Goal: Task Accomplishment & Management: Use online tool/utility

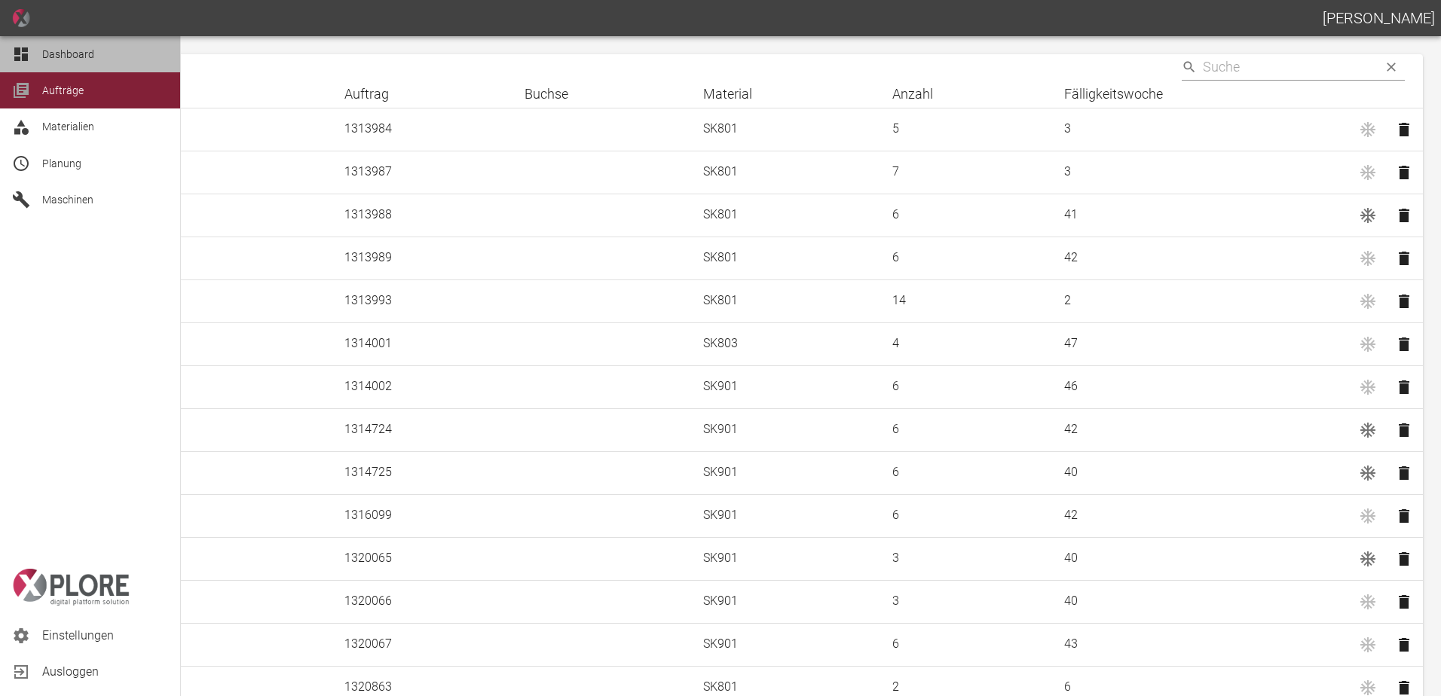
click at [23, 48] on icon at bounding box center [21, 54] width 14 height 14
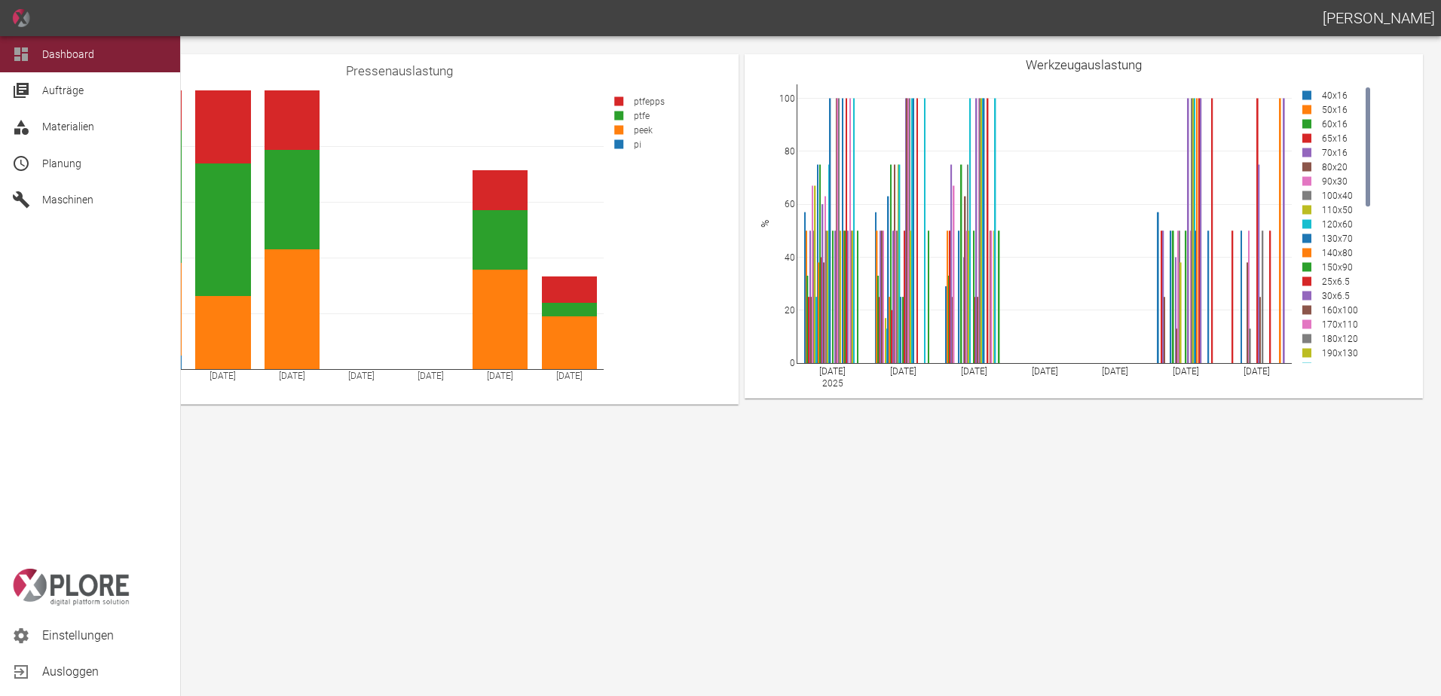
click at [86, 171] on span "Planung" at bounding box center [105, 163] width 126 height 18
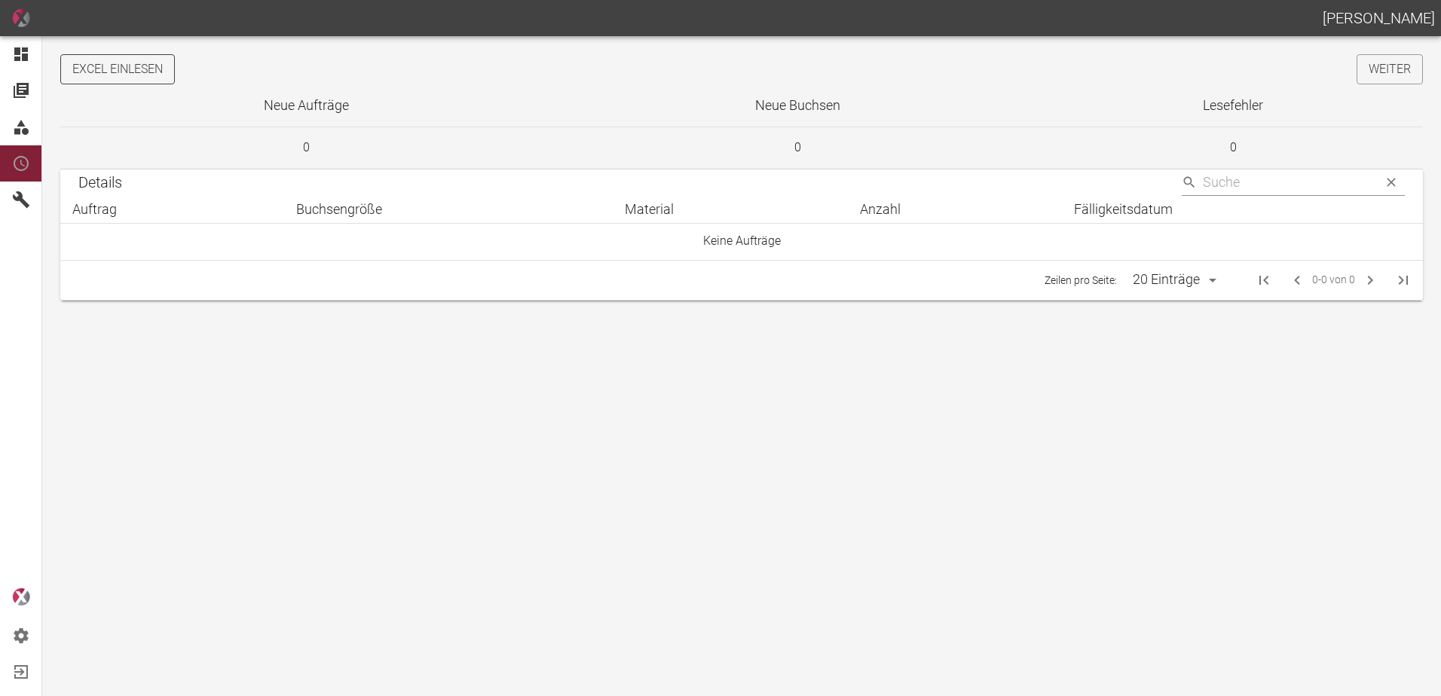
click at [142, 77] on button "Excel einlesen" at bounding box center [117, 69] width 115 height 30
click at [1397, 75] on link "Weiter" at bounding box center [1389, 69] width 66 height 30
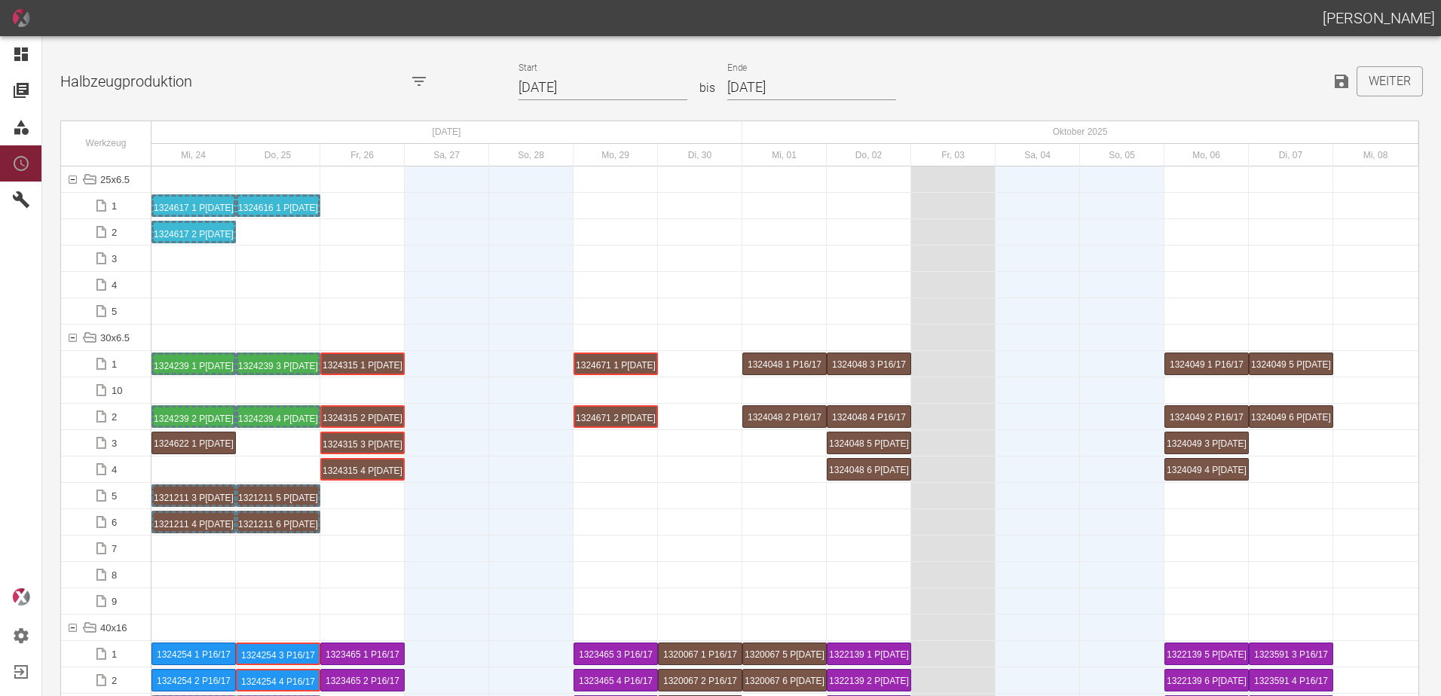
click at [604, 84] on input "24.09.2025" at bounding box center [602, 88] width 169 height 26
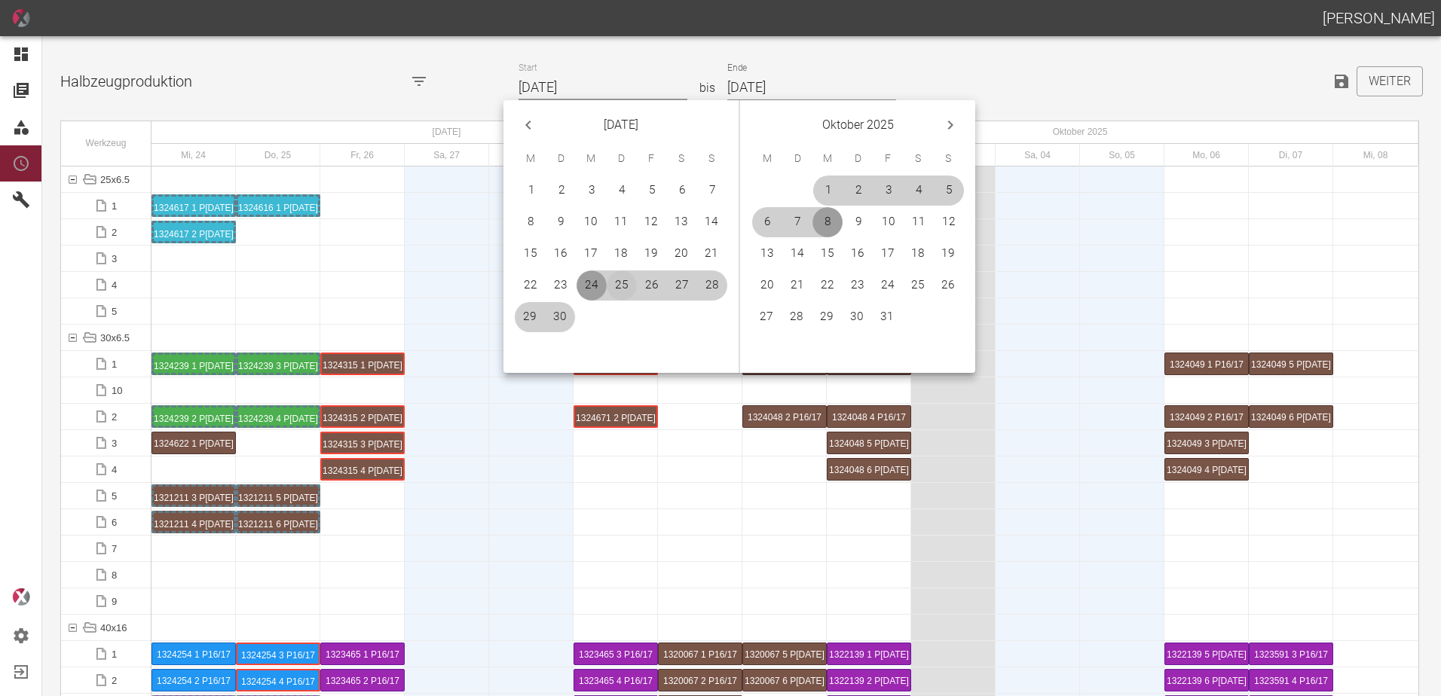
click at [625, 281] on button "25" at bounding box center [622, 286] width 30 height 30
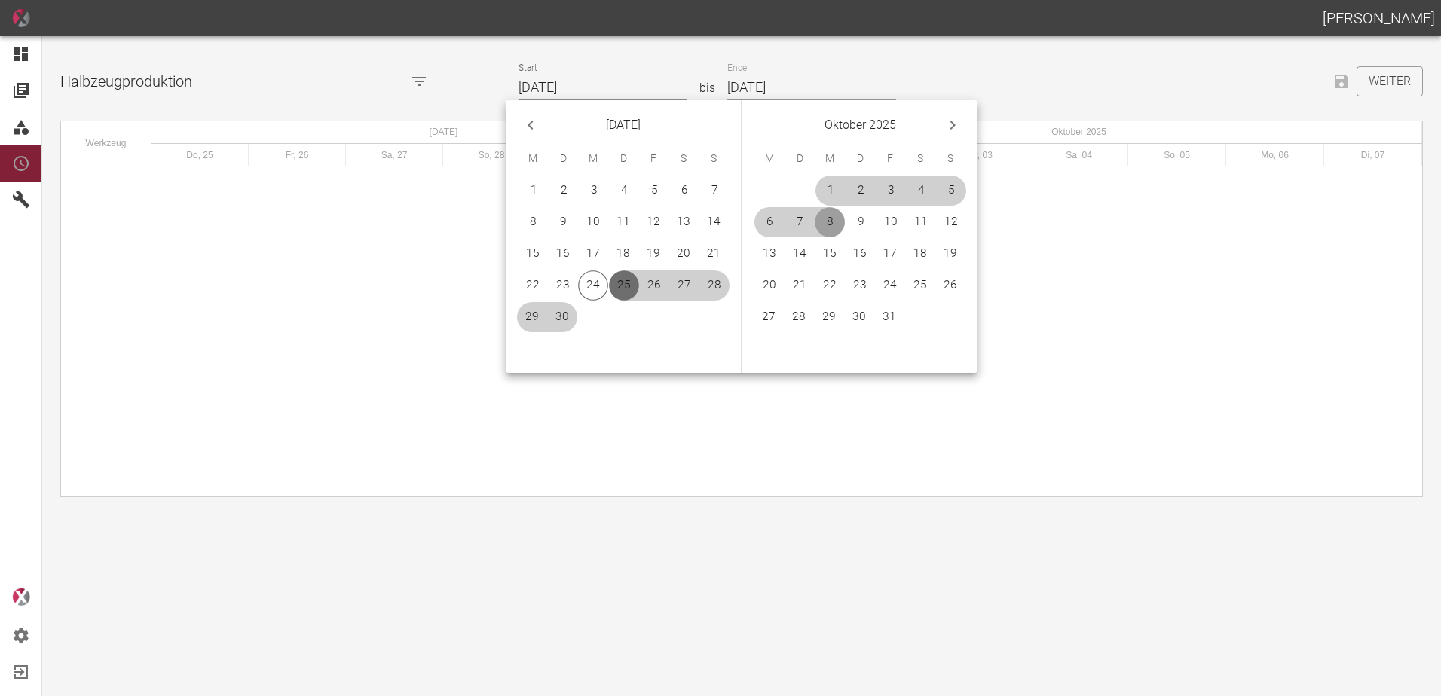
type input "[DATE]"
click at [948, 255] on button "19" at bounding box center [950, 254] width 30 height 30
type input "[DATE]"
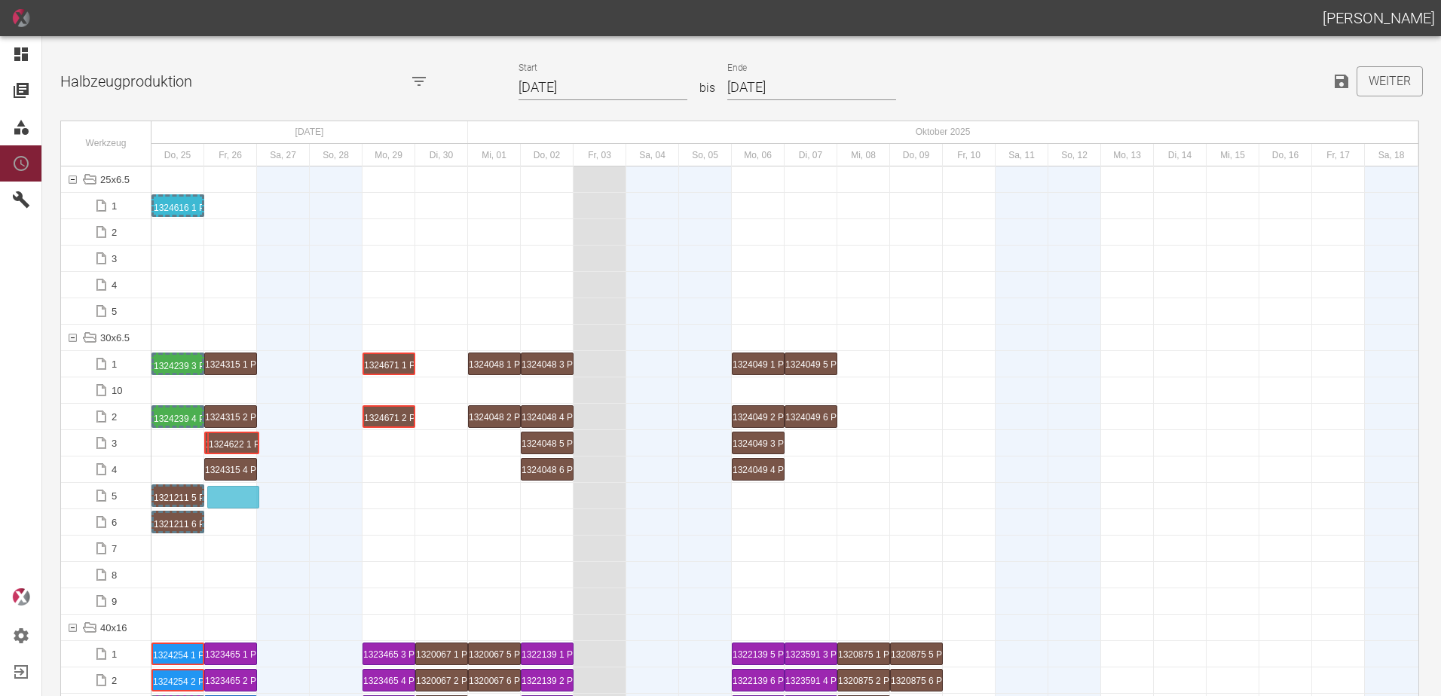
drag, startPoint x: 184, startPoint y: 442, endPoint x: 239, endPoint y: 488, distance: 72.2
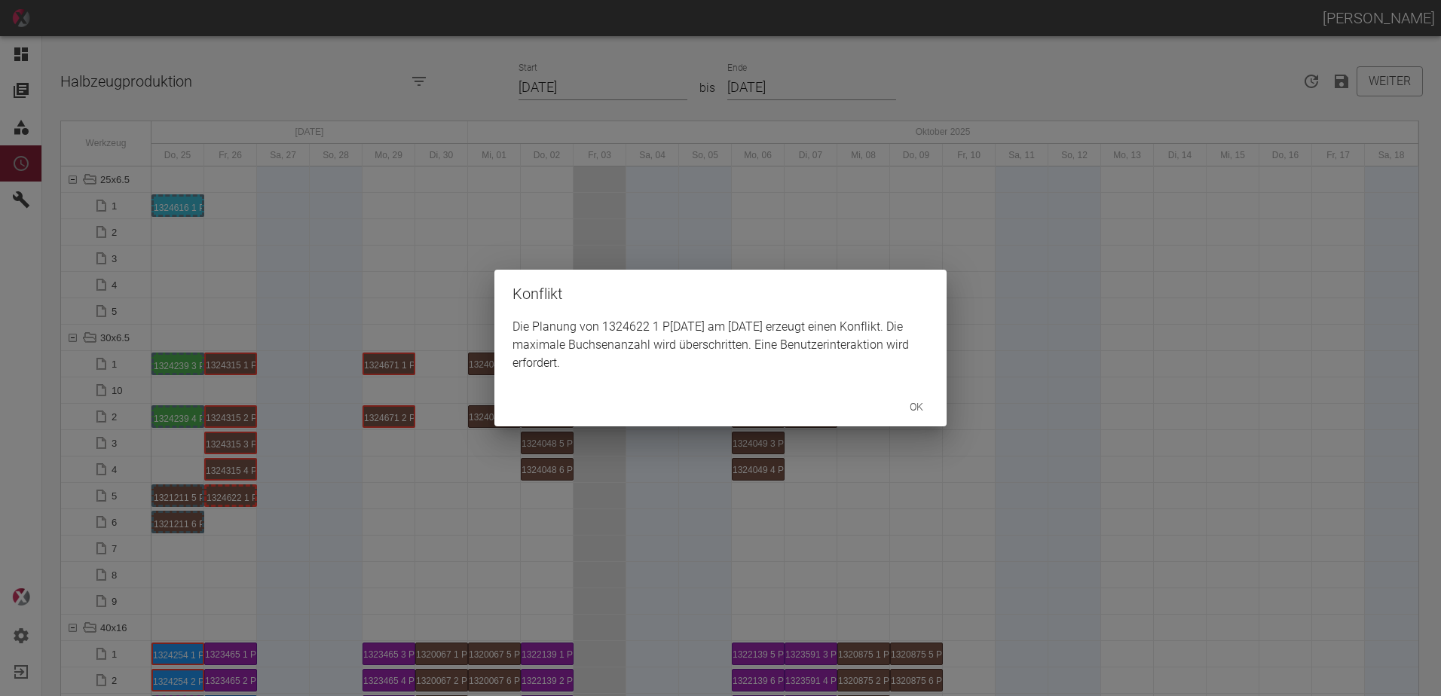
click at [263, 506] on div "Konflikt Die Planung von 1324622 1 P1/2 am 26.9.2025 erzeugt einen Konflikt. Di…" at bounding box center [720, 348] width 1441 height 696
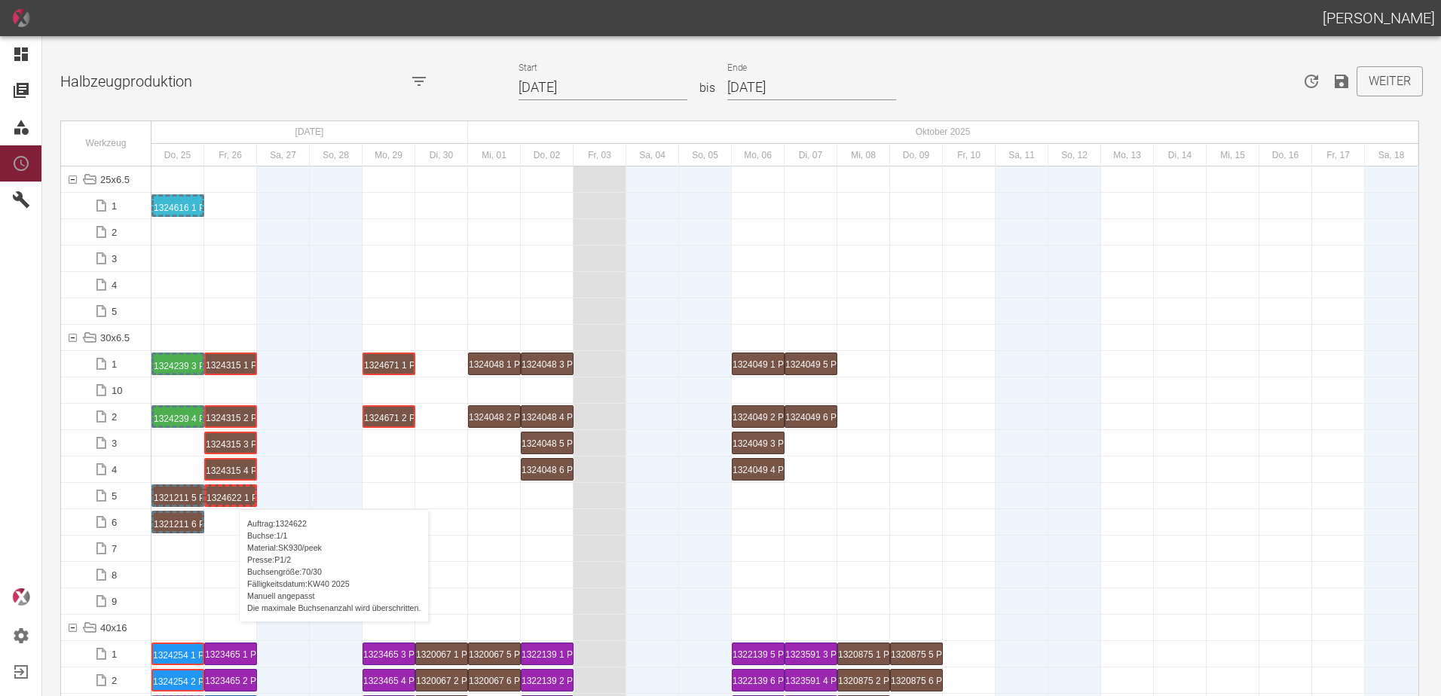
click at [231, 494] on div "1324622 1 P1/2" at bounding box center [230, 496] width 48 height 18
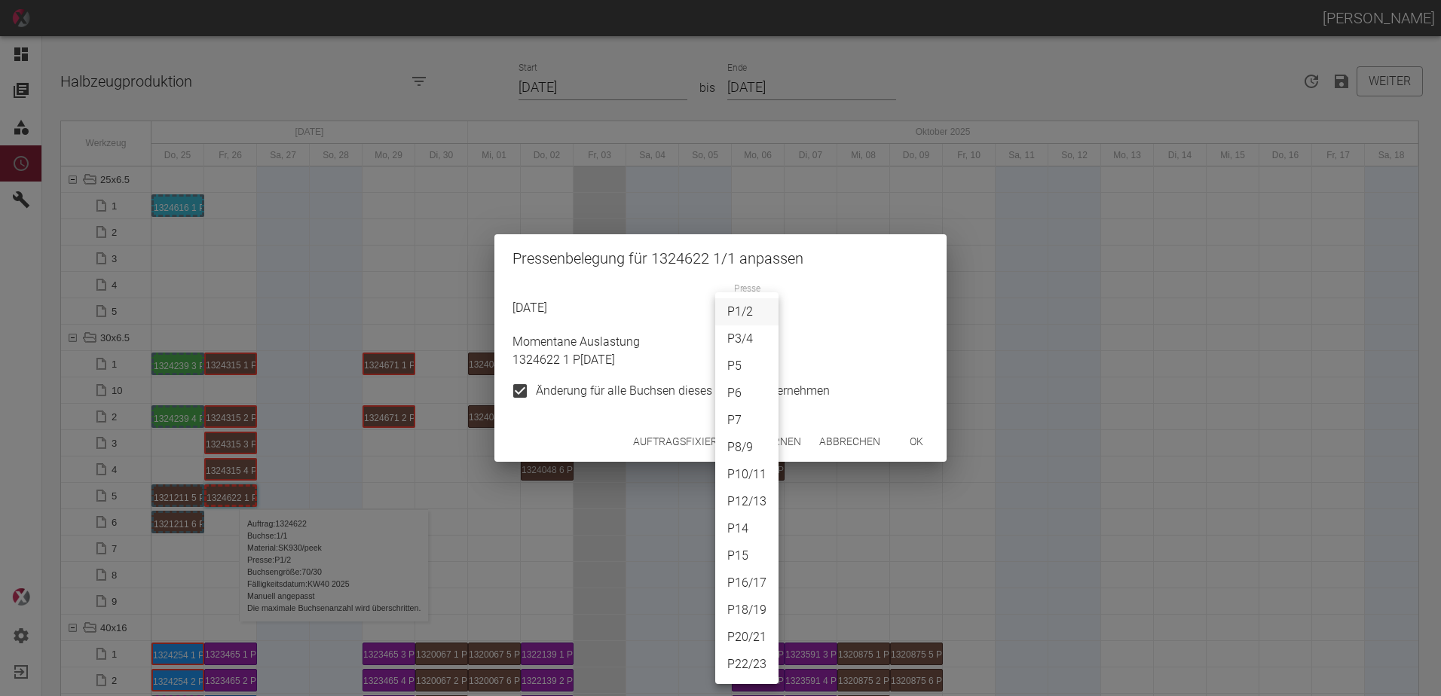
click at [744, 322] on body "[PERSON_NAME] Dashboard Aufträge Materialien Planung Maschinen Einstellungen Au…" at bounding box center [720, 348] width 1441 height 696
click at [739, 341] on li "P3/4" at bounding box center [746, 339] width 63 height 27
type input "P3/4"
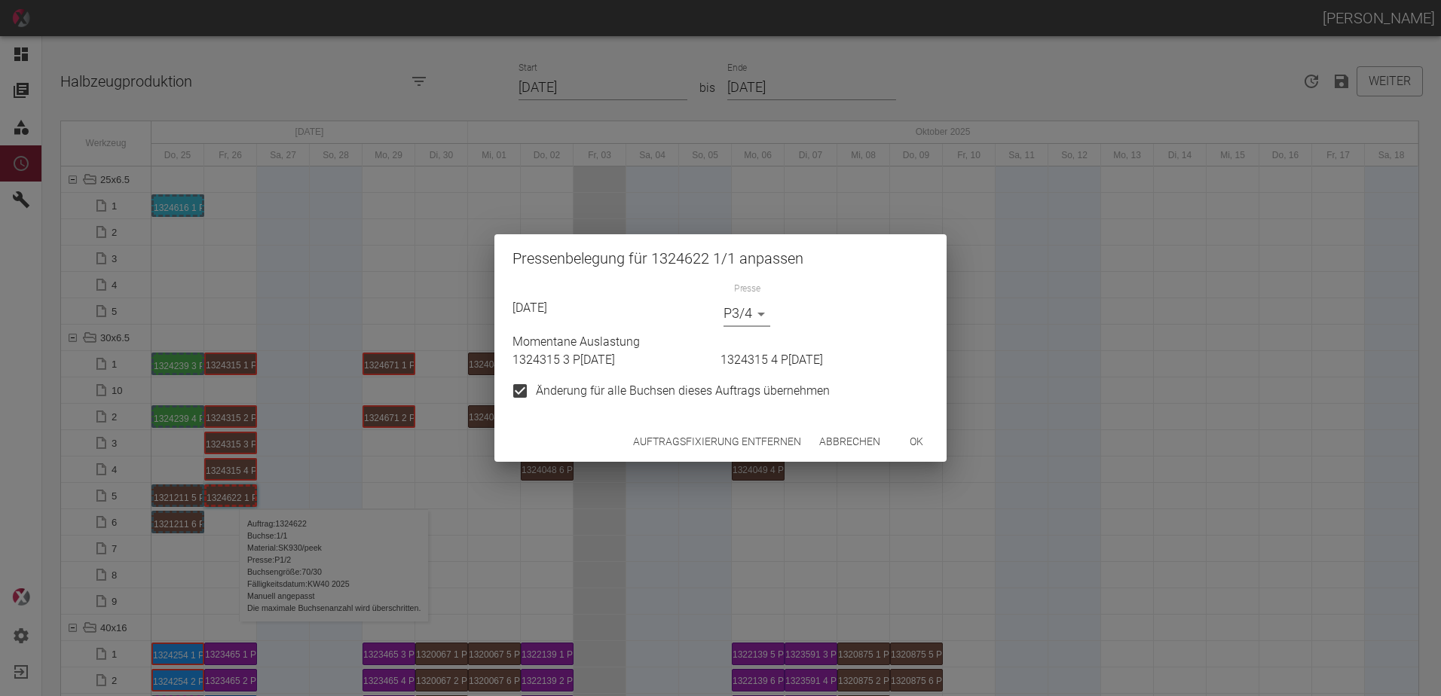
click at [906, 439] on button "ok" at bounding box center [916, 442] width 48 height 28
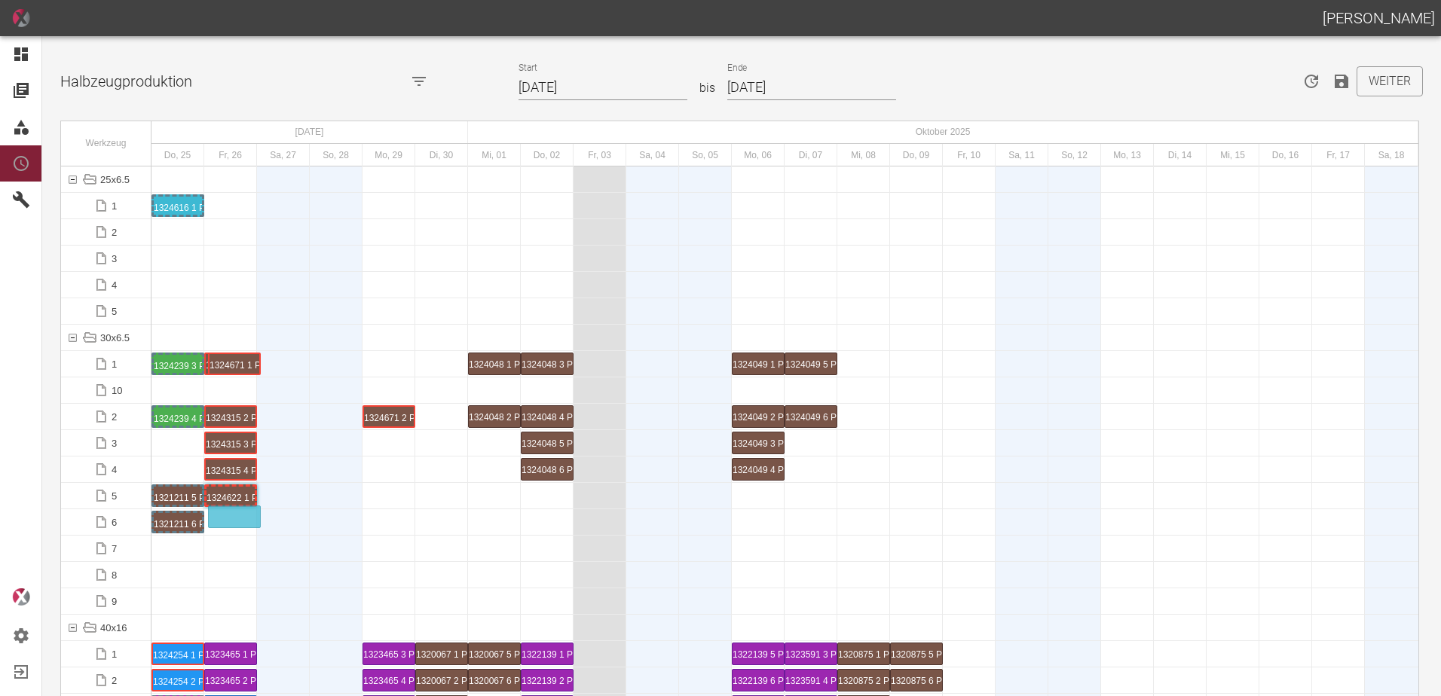
drag, startPoint x: 391, startPoint y: 363, endPoint x: 252, endPoint y: 507, distance: 200.4
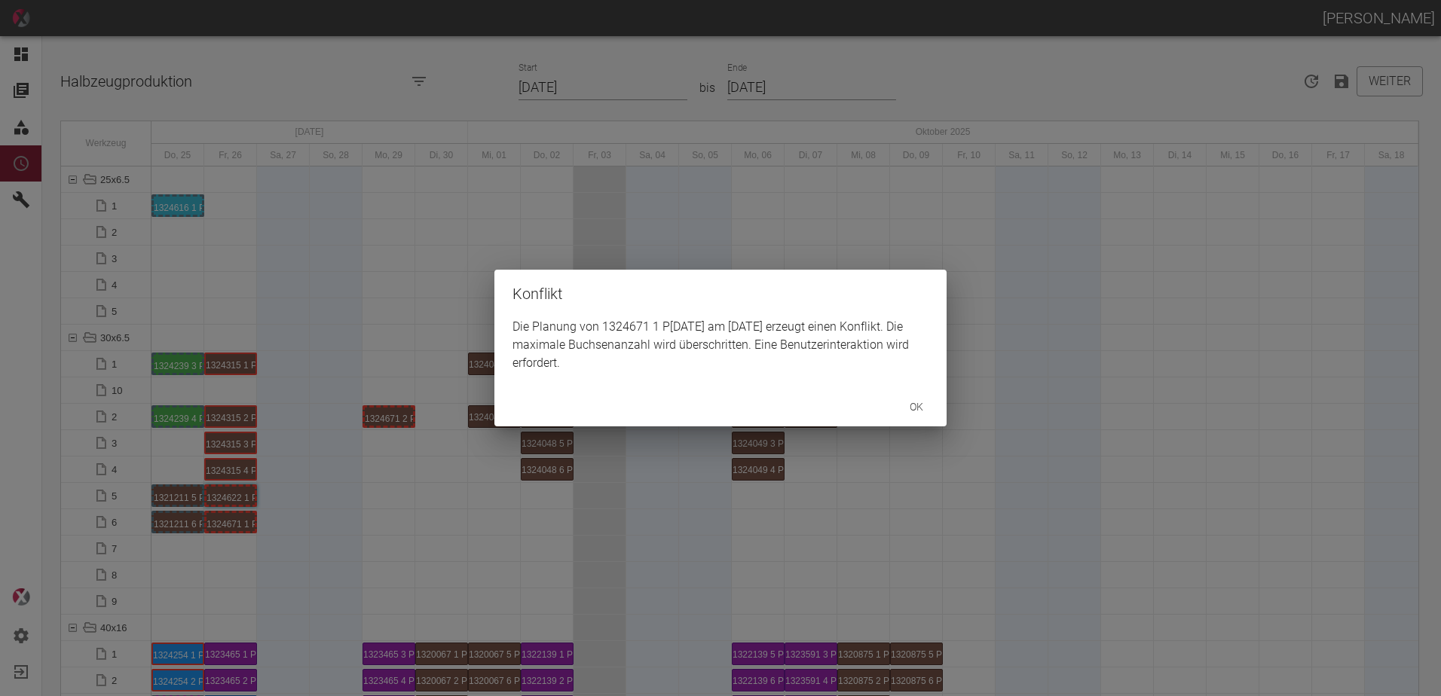
drag, startPoint x: 417, startPoint y: 418, endPoint x: 401, endPoint y: 421, distance: 16.1
click at [413, 417] on div "Konflikt Die Planung von 1324671 1 P12/13 am 26.9.2025 erzeugt einen Konflikt. …" at bounding box center [720, 348] width 1441 height 696
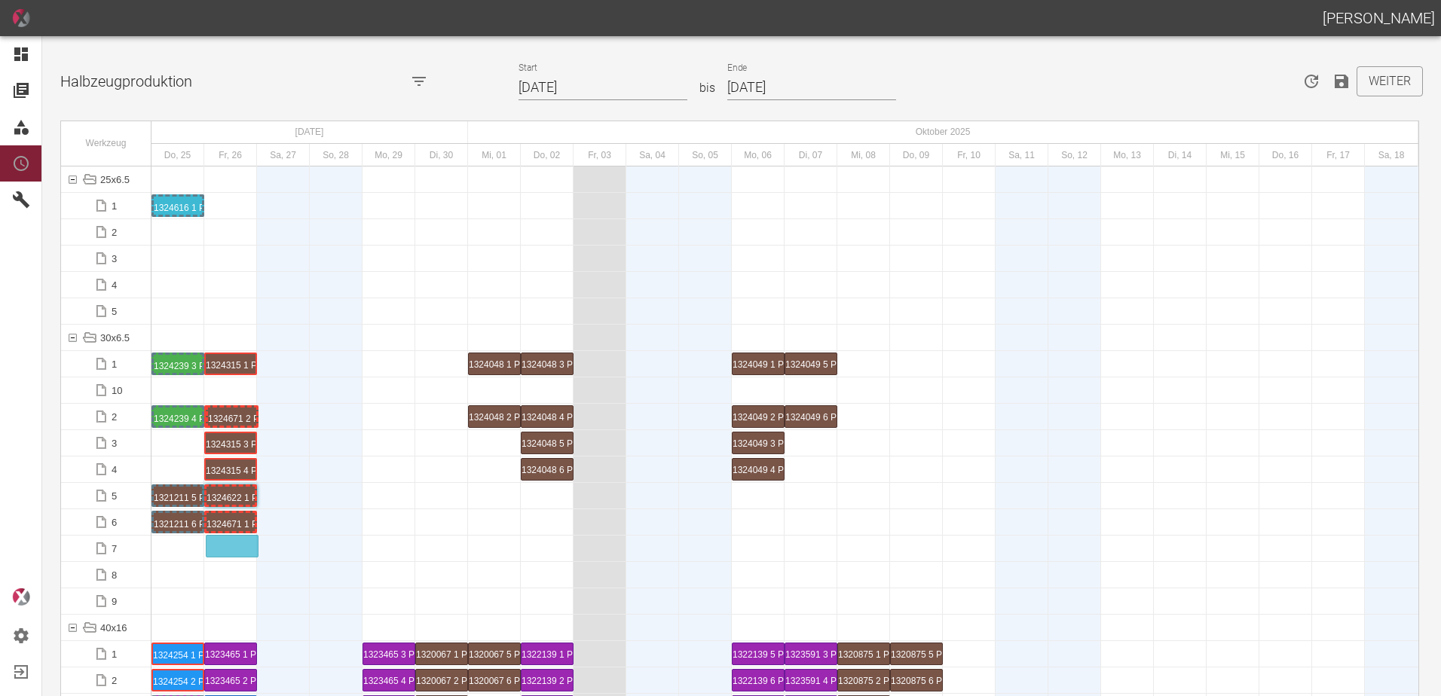
drag, startPoint x: 396, startPoint y: 424, endPoint x: 264, endPoint y: 534, distance: 170.7
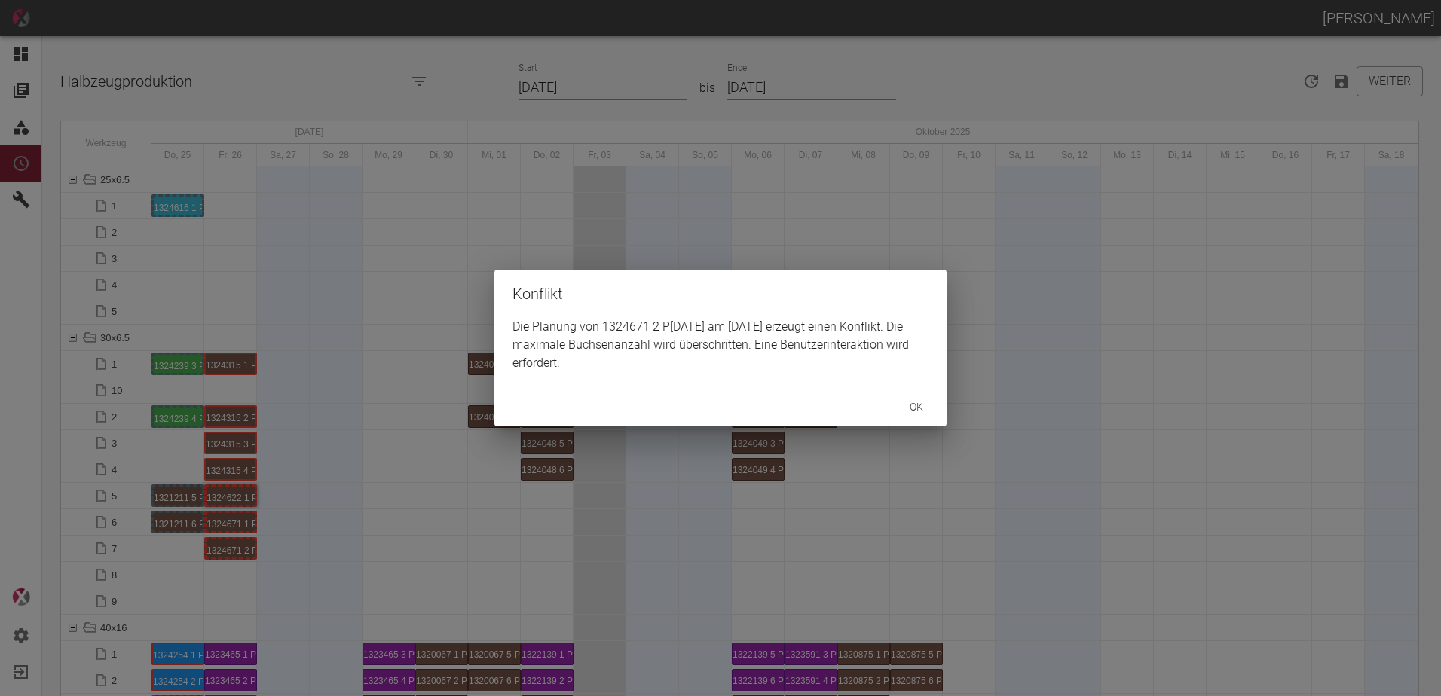
drag, startPoint x: 303, startPoint y: 558, endPoint x: 258, endPoint y: 544, distance: 47.4
click at [302, 558] on div "Konflikt Die Planung von 1324671 2 P12/13 am 26.9.2025 erzeugt einen Konflikt. …" at bounding box center [720, 348] width 1441 height 696
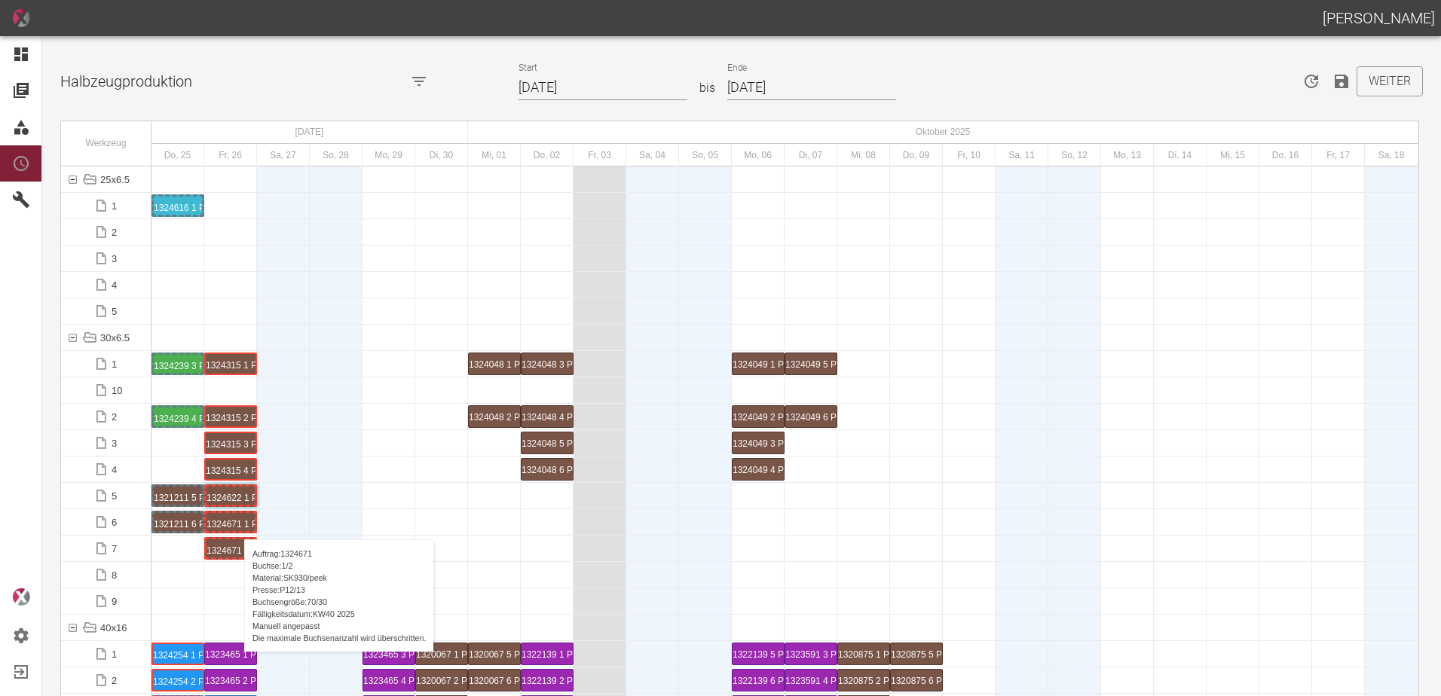
click at [237, 524] on div "1324671 1 P12/13" at bounding box center [230, 522] width 48 height 18
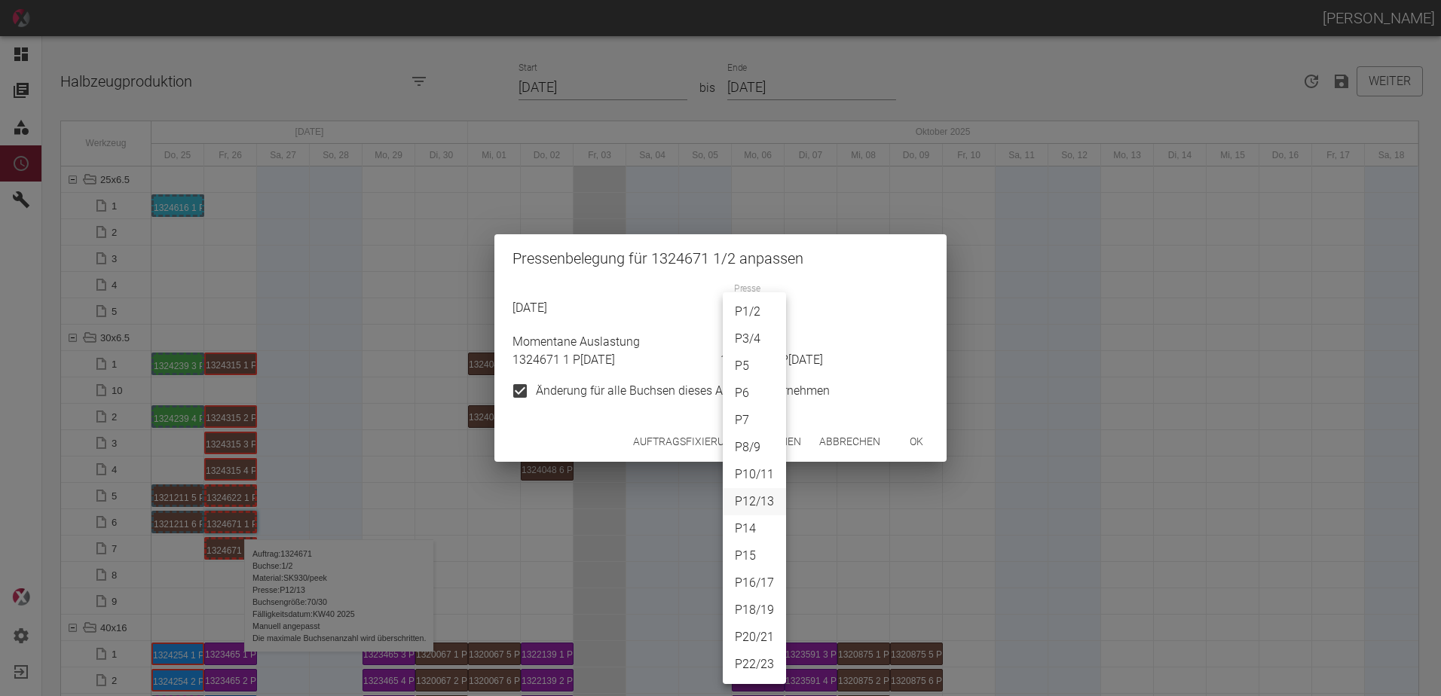
click at [751, 319] on body "[PERSON_NAME] Dashboard Aufträge Materialien Planung Maschinen Einstellungen Au…" at bounding box center [720, 348] width 1441 height 696
click at [763, 446] on li "P8/9" at bounding box center [754, 447] width 63 height 27
type input "P8/9"
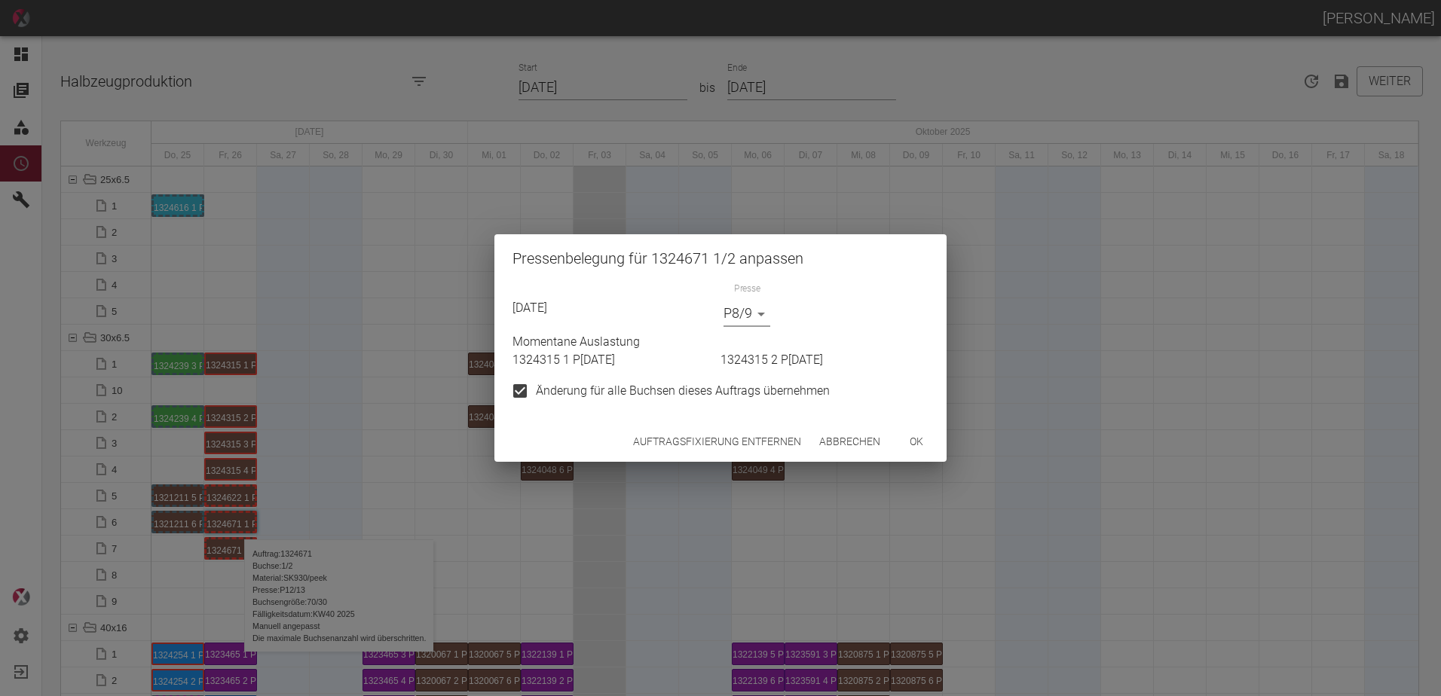
click at [910, 436] on button "ok" at bounding box center [916, 442] width 48 height 28
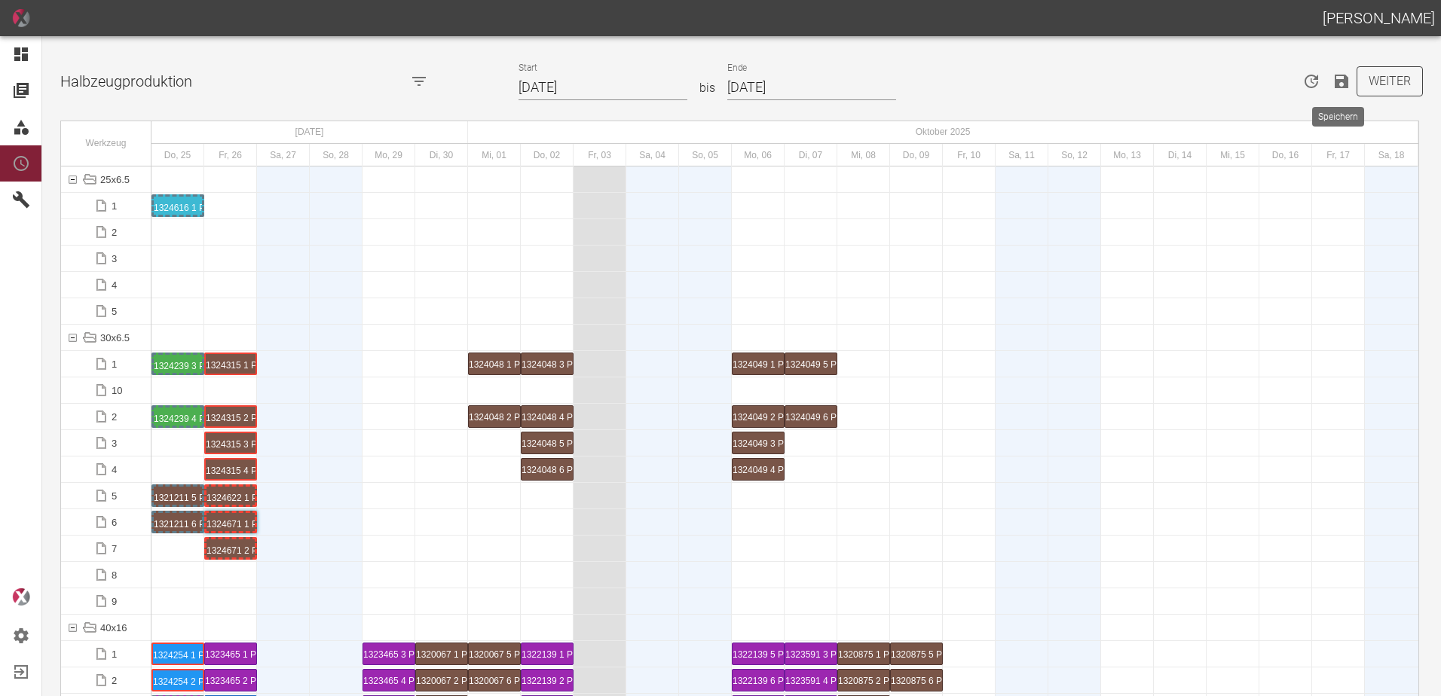
click at [1335, 86] on icon "Speichern" at bounding box center [1342, 82] width 14 height 14
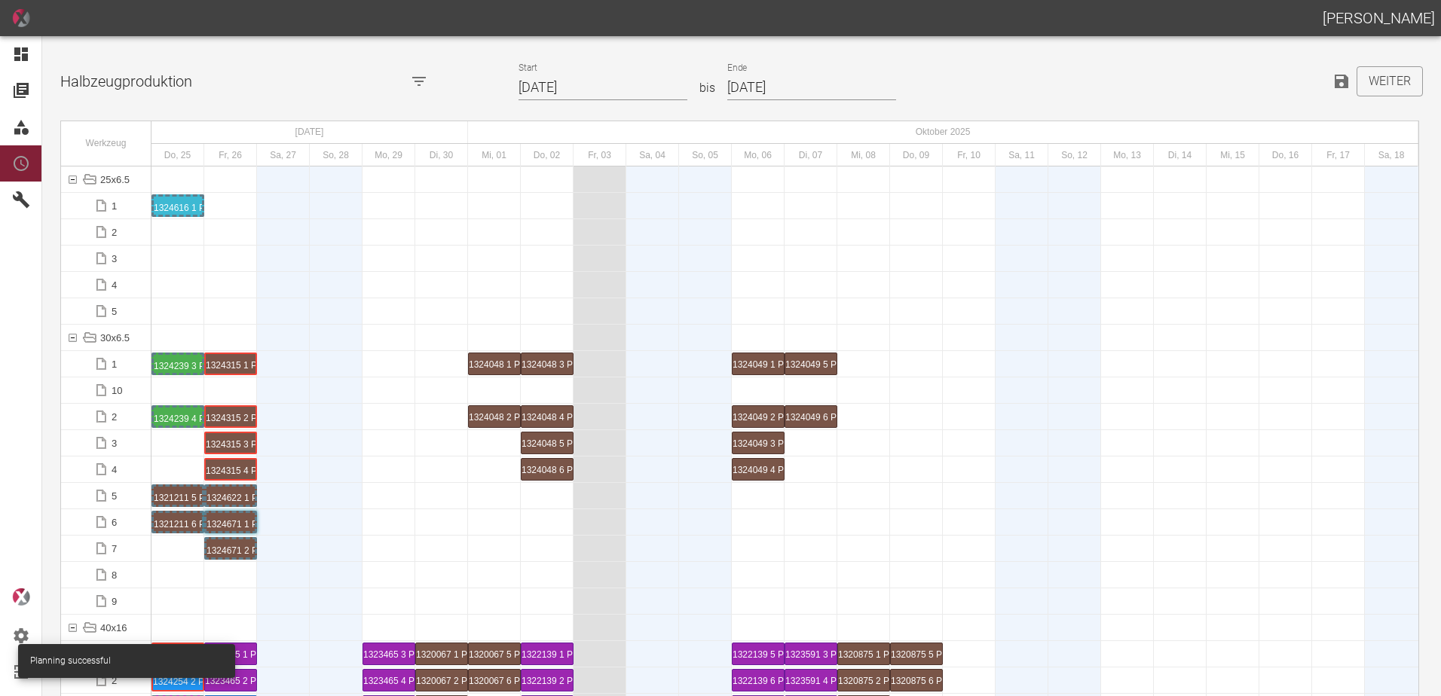
click at [403, 391] on div at bounding box center [388, 391] width 53 height 26
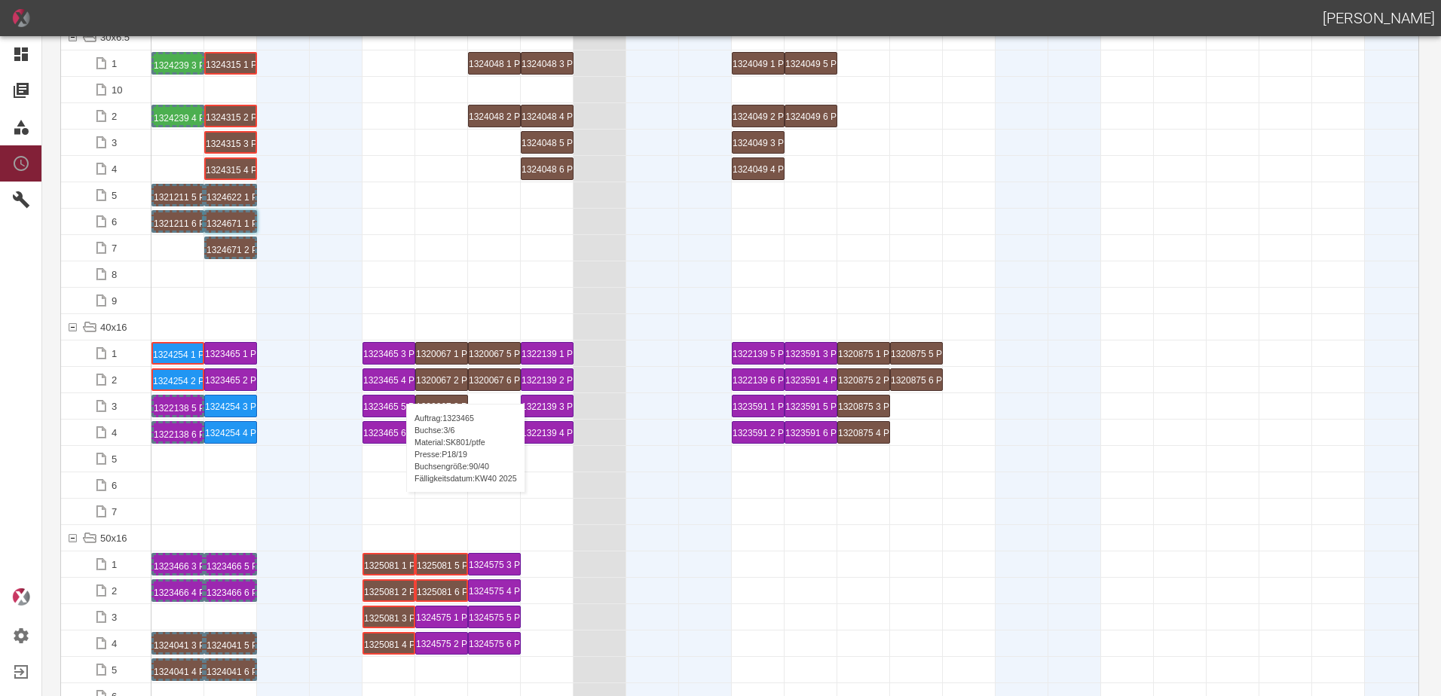
scroll to position [301, 0]
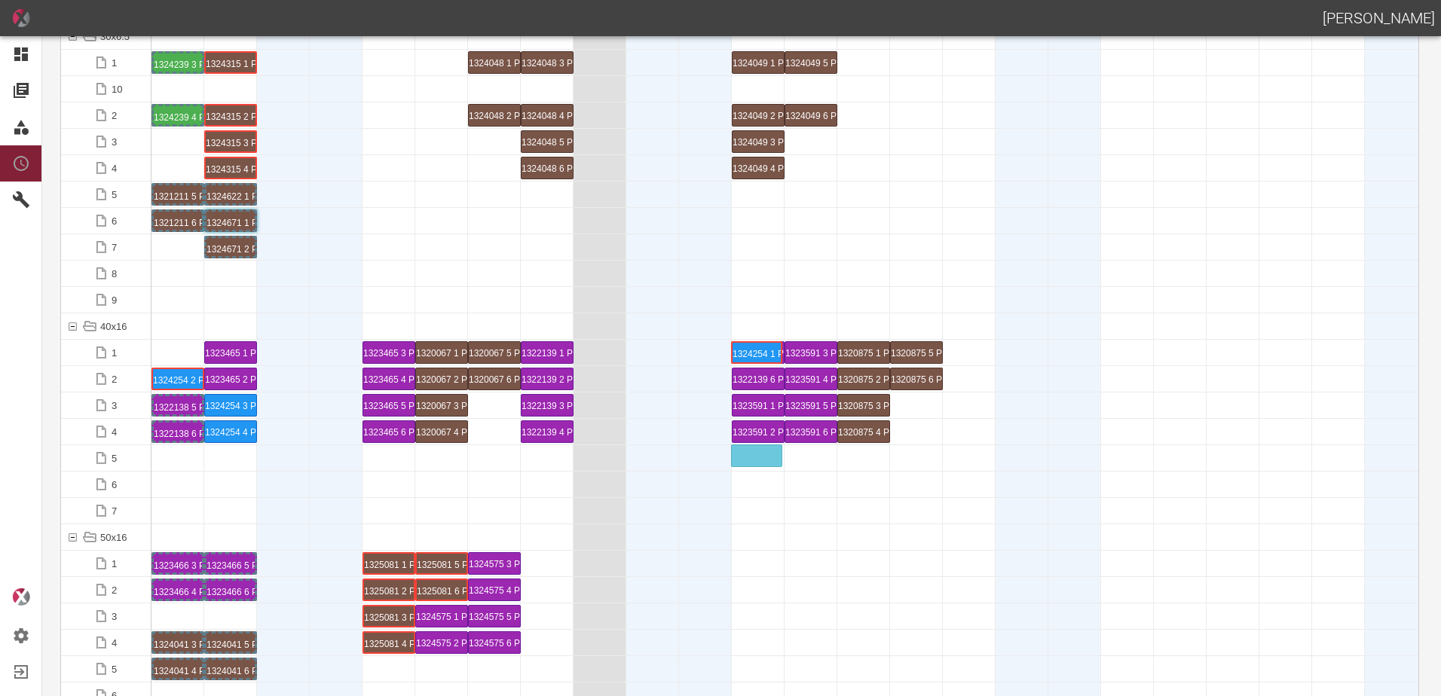
drag, startPoint x: 173, startPoint y: 347, endPoint x: 742, endPoint y: 446, distance: 578.2
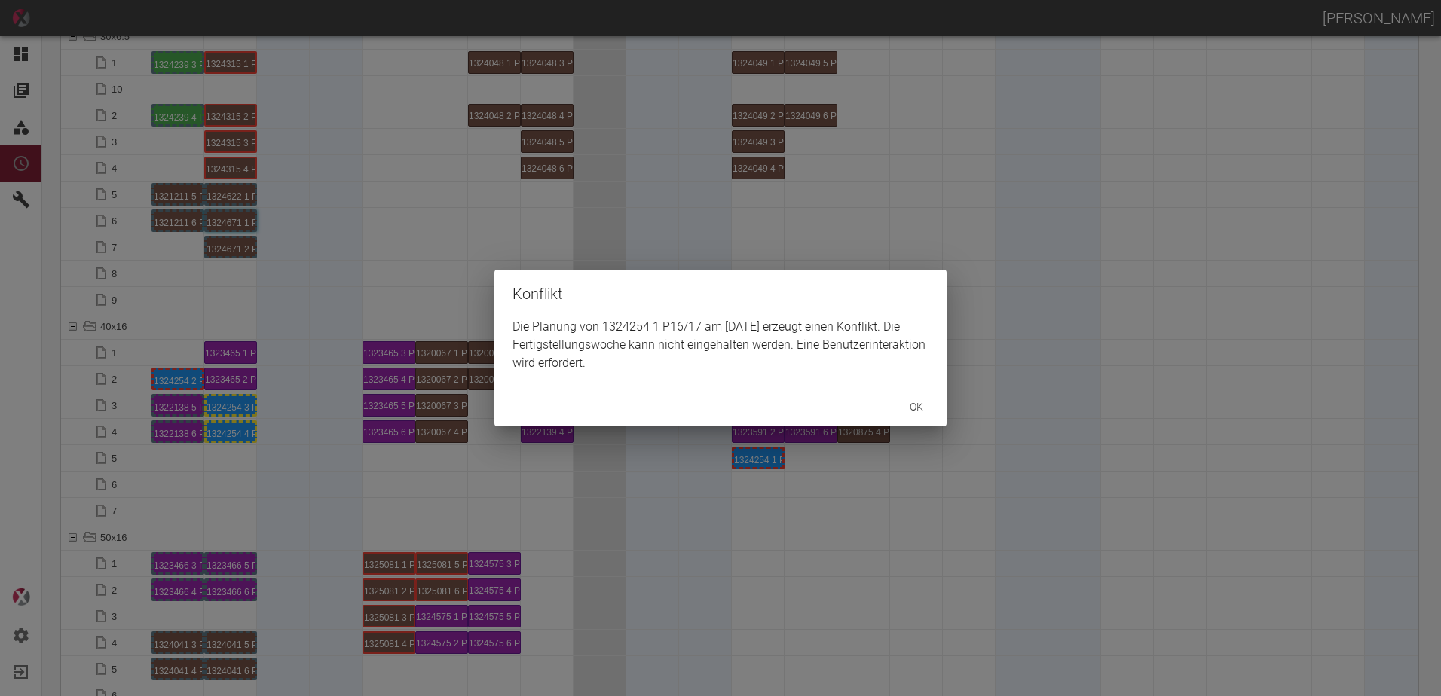
click at [173, 380] on div "Konflikt Die Planung von 1324254 1 P16/17 am 6.10.2025 erzeugt einen Konflikt. …" at bounding box center [720, 348] width 1441 height 696
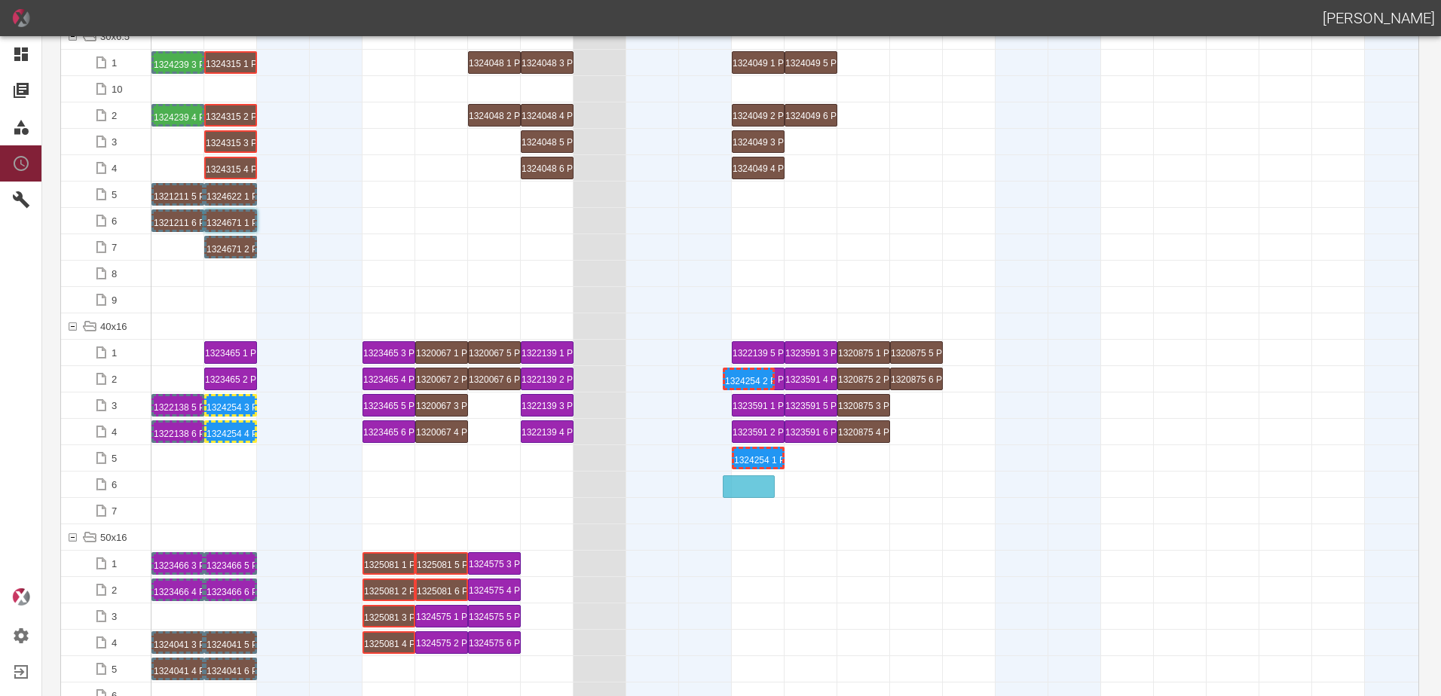
drag, startPoint x: 173, startPoint y: 380, endPoint x: 742, endPoint y: 478, distance: 578.0
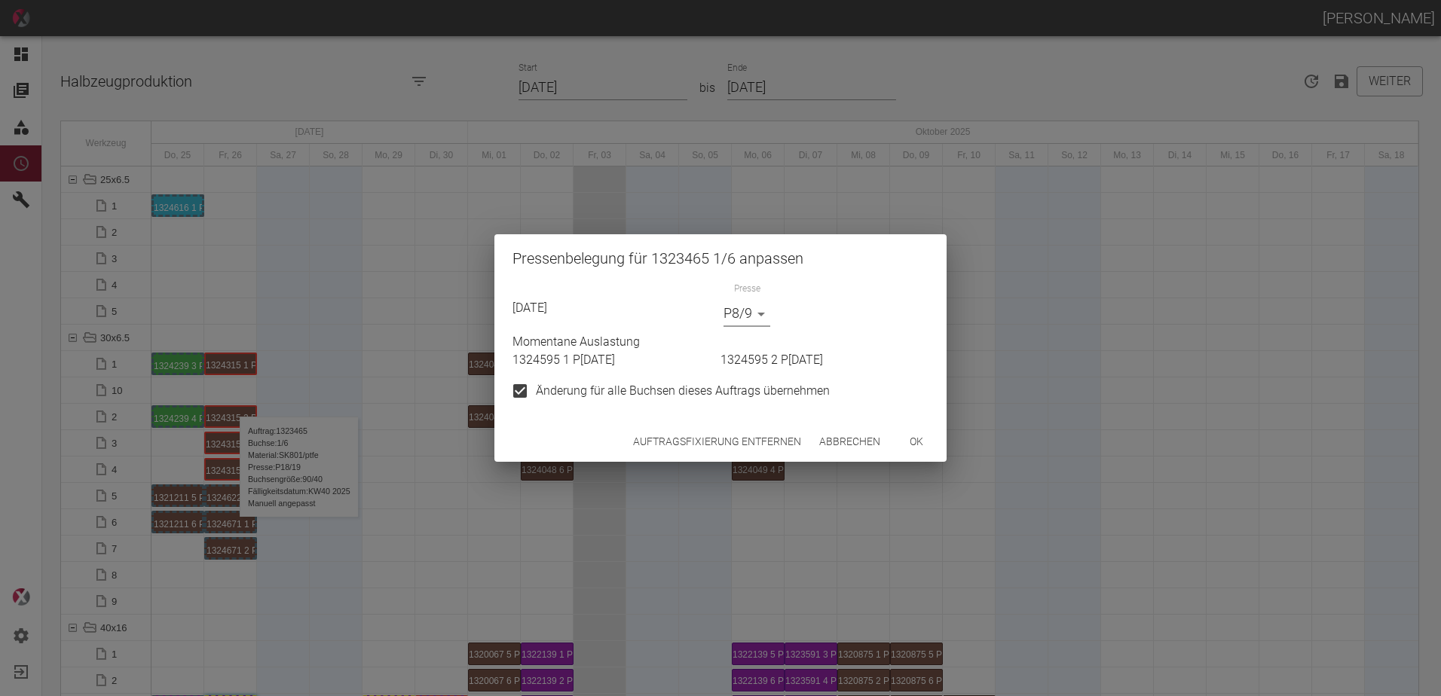
scroll to position [301, 0]
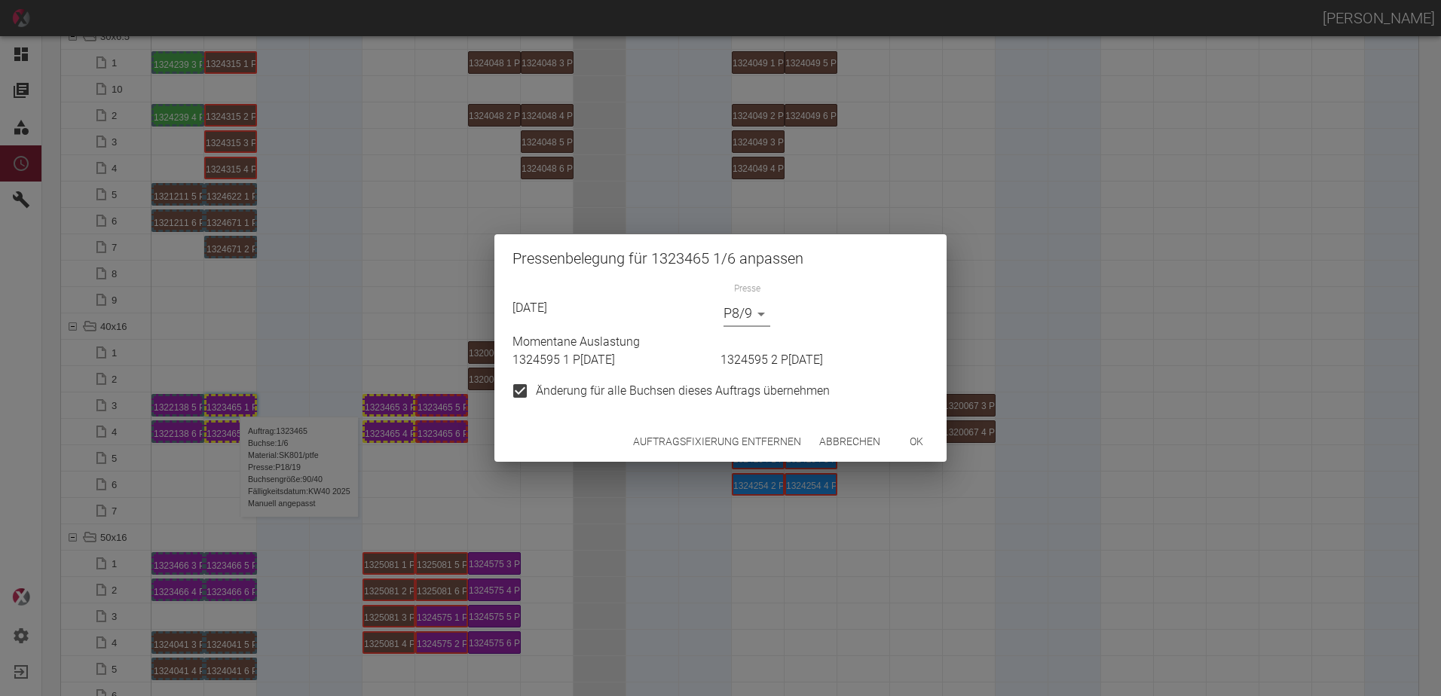
click at [920, 437] on button "ok" at bounding box center [916, 442] width 48 height 28
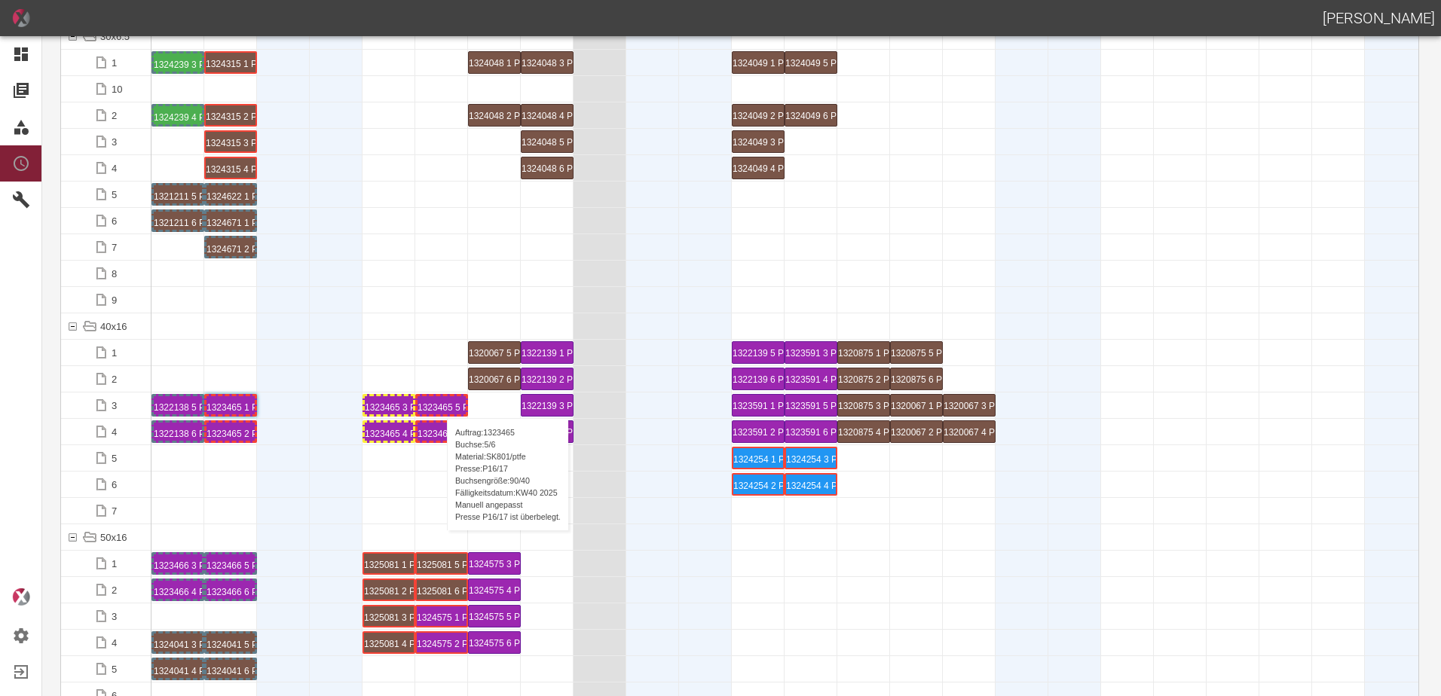
click at [439, 403] on div "1323465 5 P16/17" at bounding box center [441, 405] width 48 height 18
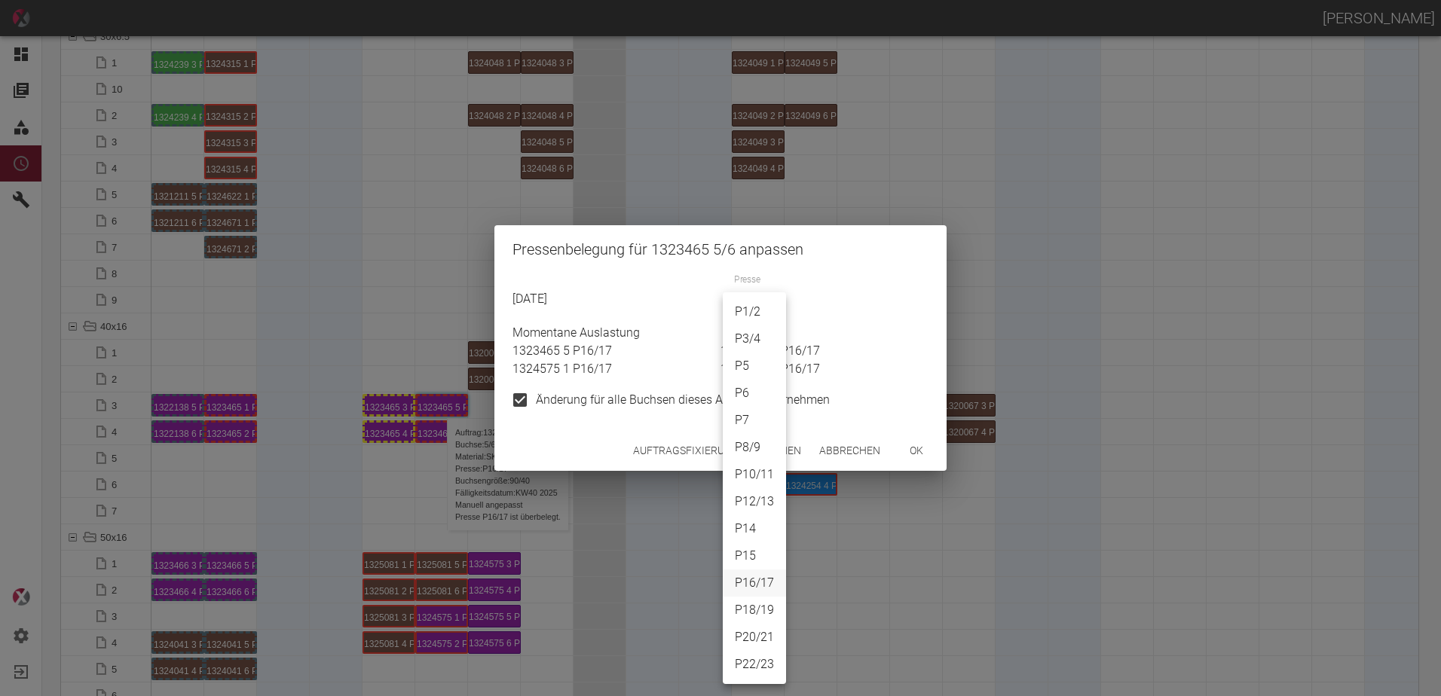
click at [760, 306] on body "[PERSON_NAME] Dashboard Aufträge Materialien Planung Maschinen Einstellungen Au…" at bounding box center [720, 348] width 1441 height 696
click at [758, 448] on li "P8/9" at bounding box center [754, 447] width 63 height 27
type input "P8/9"
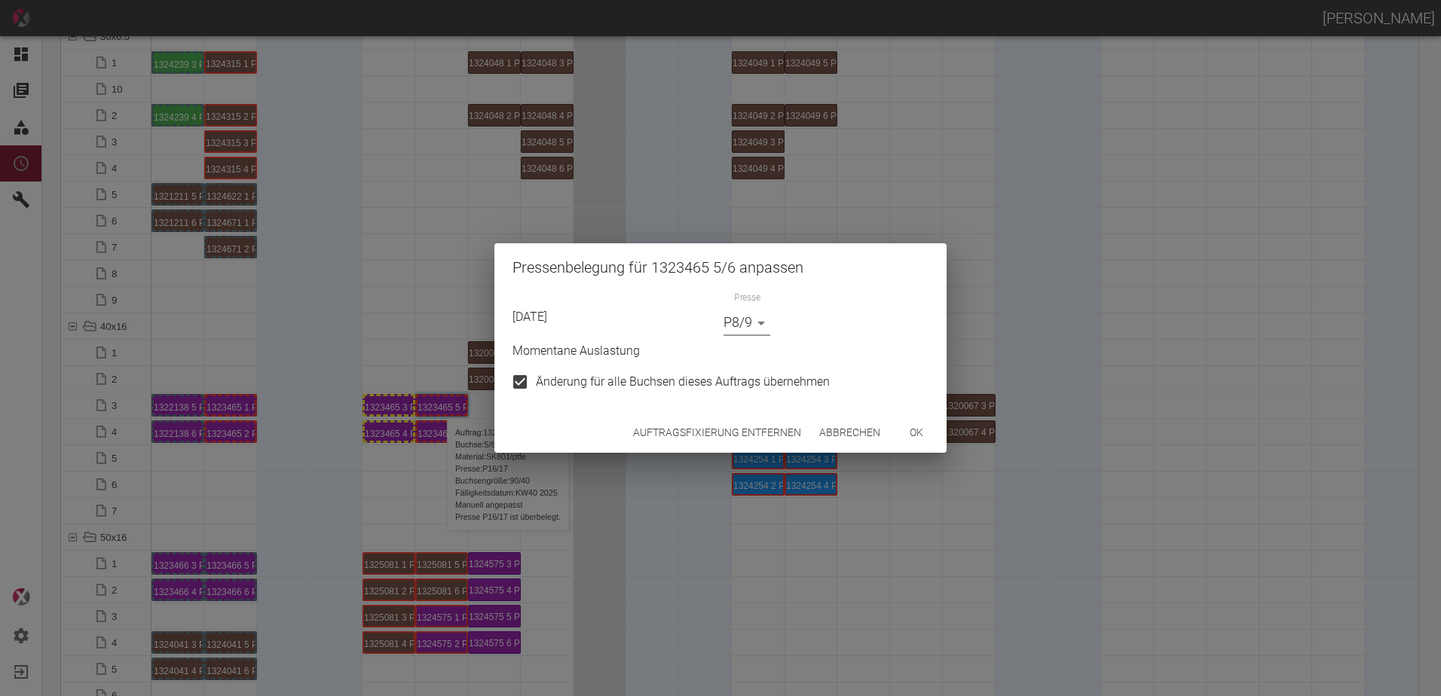
click at [917, 436] on button "ok" at bounding box center [916, 433] width 48 height 28
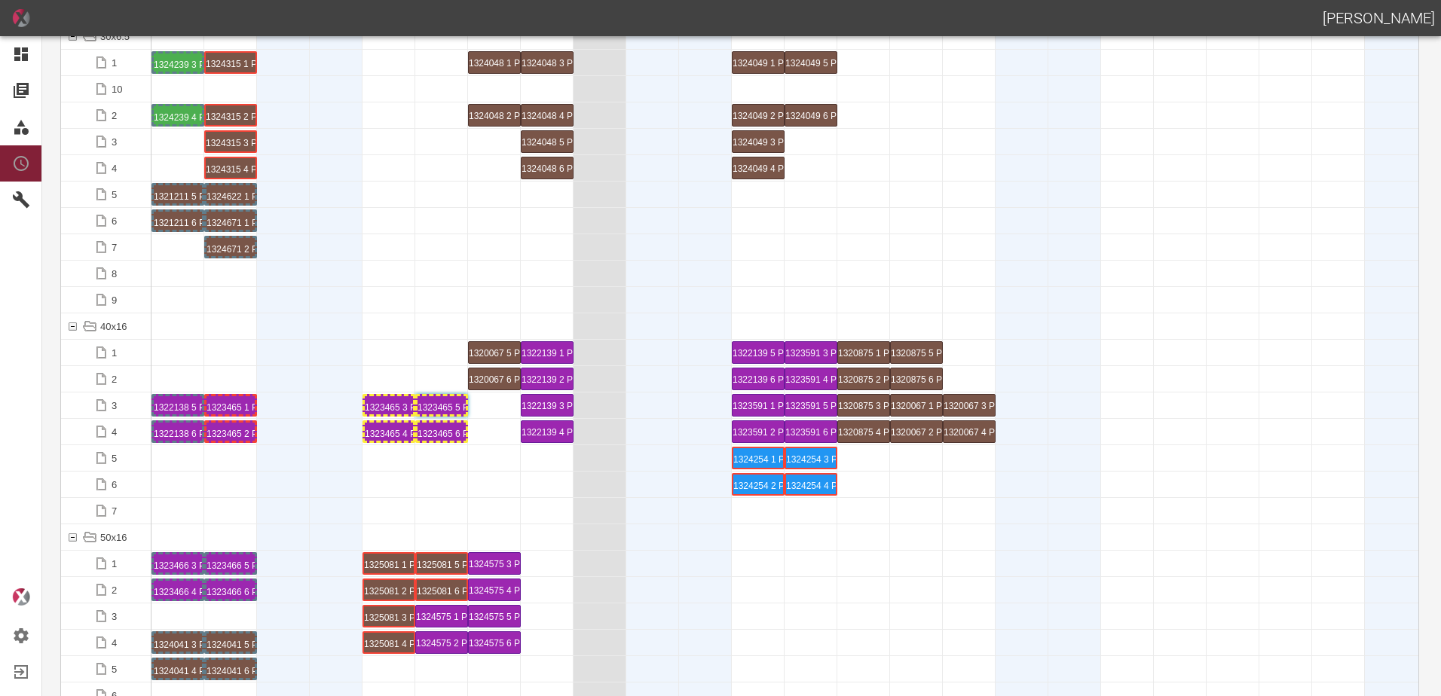
click at [307, 319] on div at bounding box center [283, 326] width 53 height 26
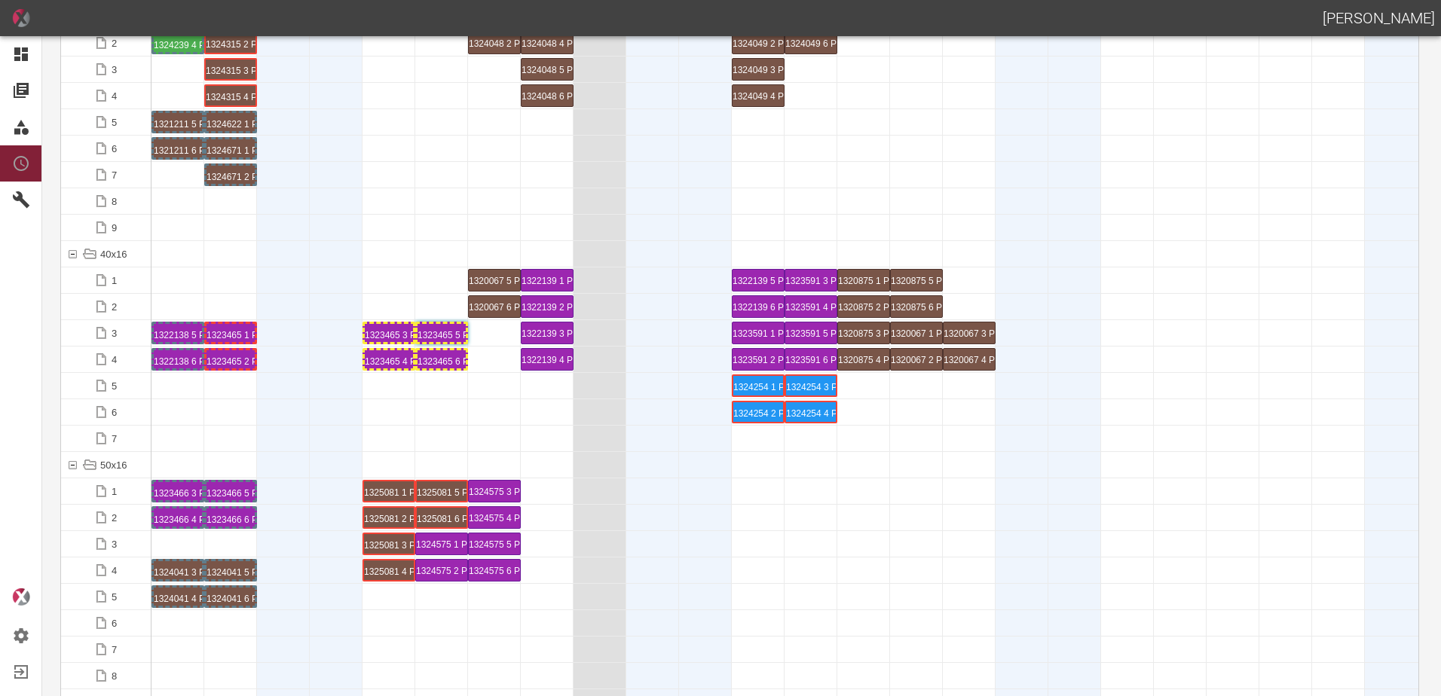
scroll to position [603, 0]
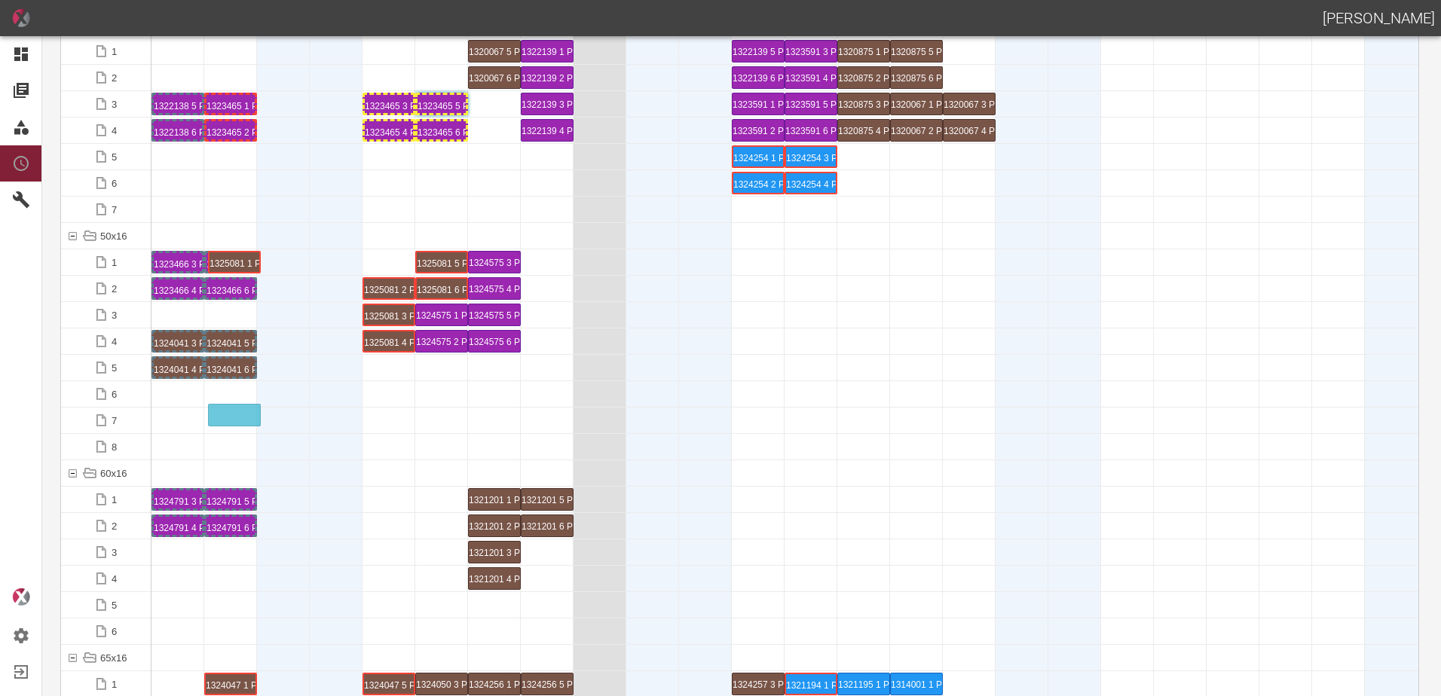
drag, startPoint x: 384, startPoint y: 262, endPoint x: 229, endPoint y: 405, distance: 211.2
drag, startPoint x: 383, startPoint y: 289, endPoint x: 234, endPoint y: 438, distance: 210.5
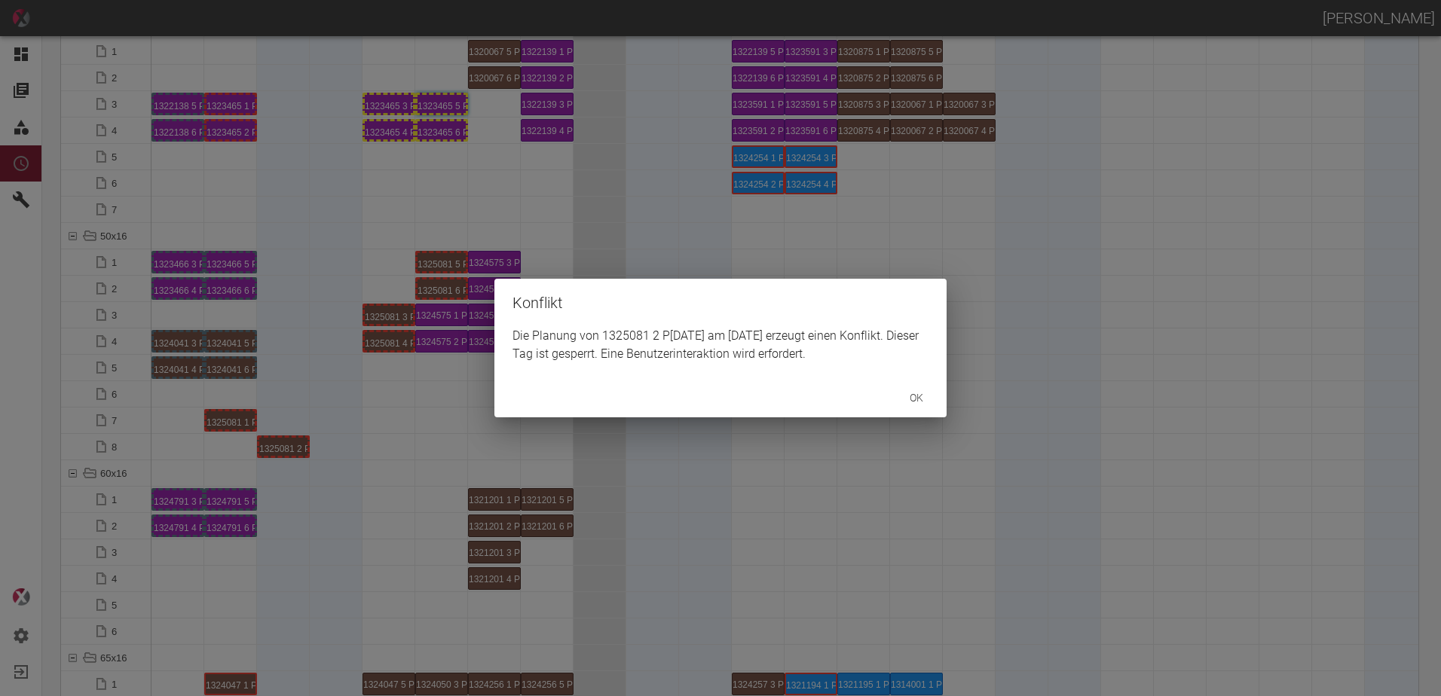
drag, startPoint x: 261, startPoint y: 492, endPoint x: 292, endPoint y: 475, distance: 34.8
click at [278, 483] on div "Konflikt Die Planung von 1325081 2 P10/11 am 27.9.2025 erzeugt einen Konflikt. …" at bounding box center [720, 348] width 1441 height 696
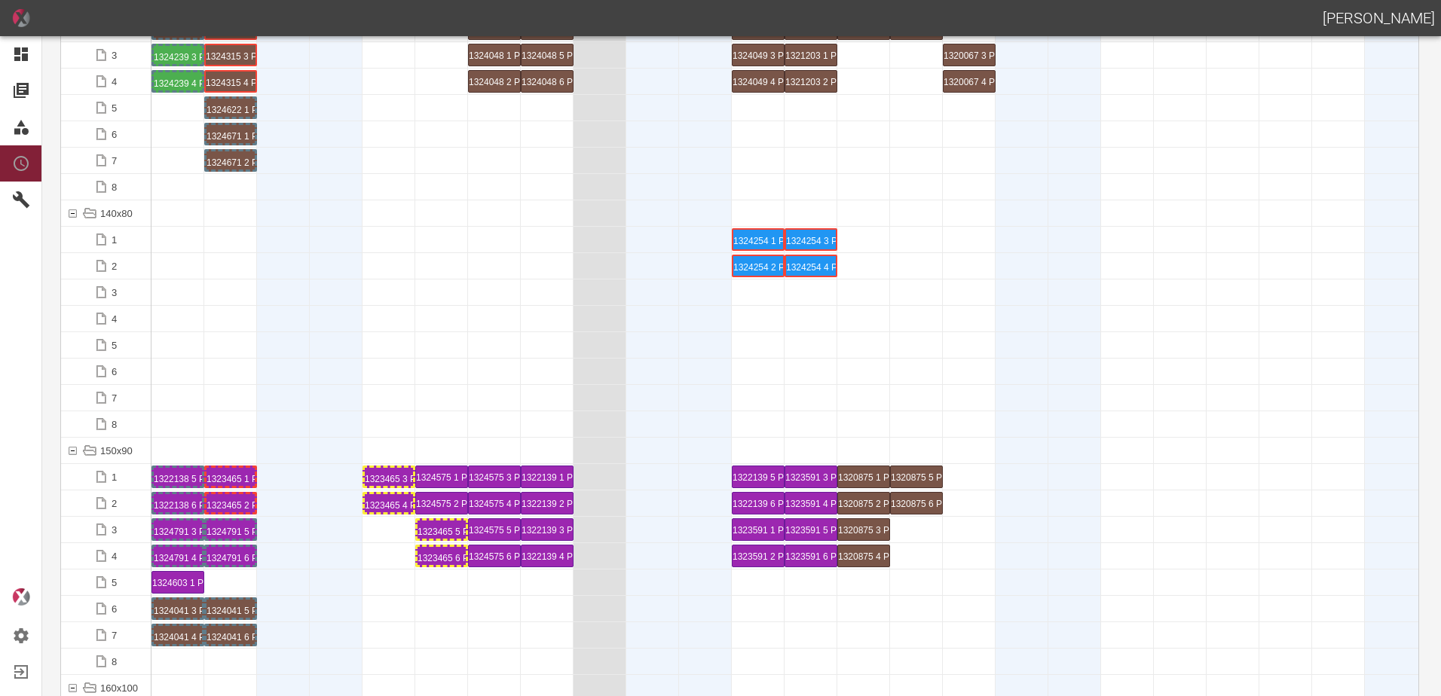
scroll to position [3090, 0]
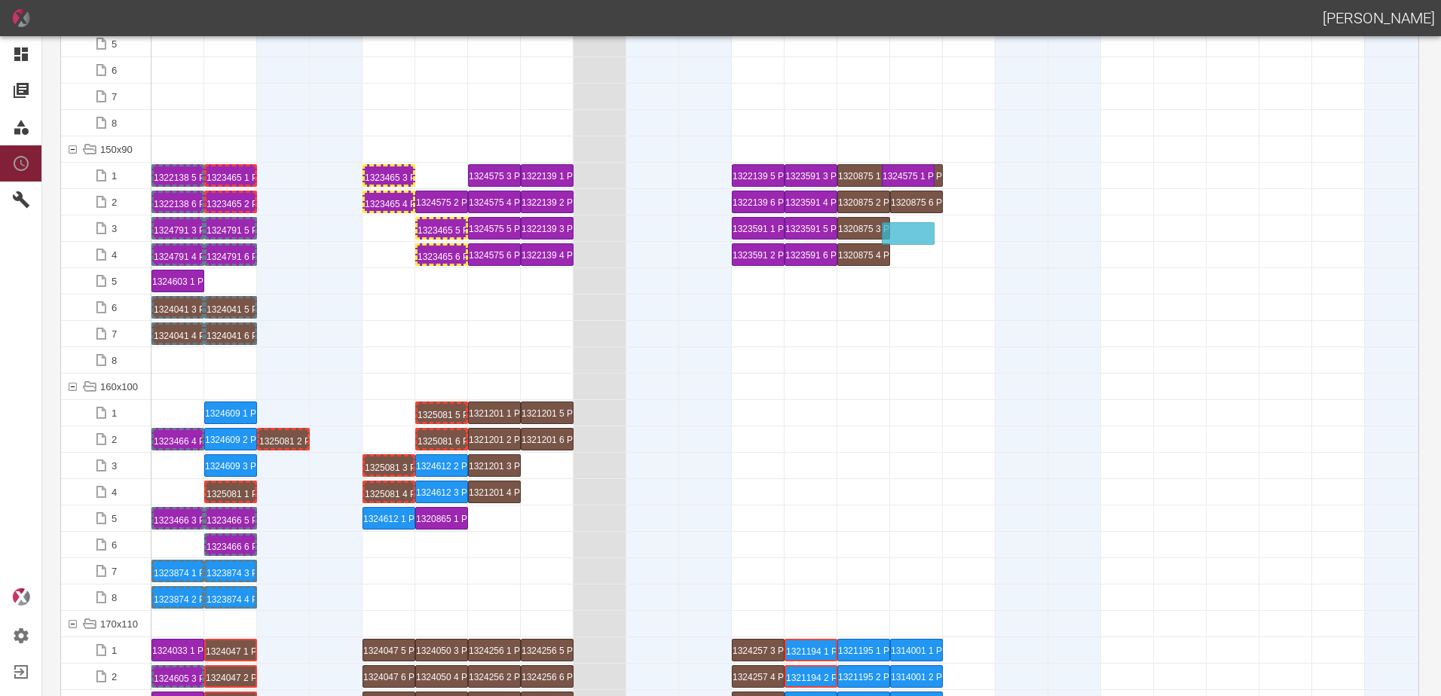
drag, startPoint x: 438, startPoint y: 175, endPoint x: 911, endPoint y: 223, distance: 475.7
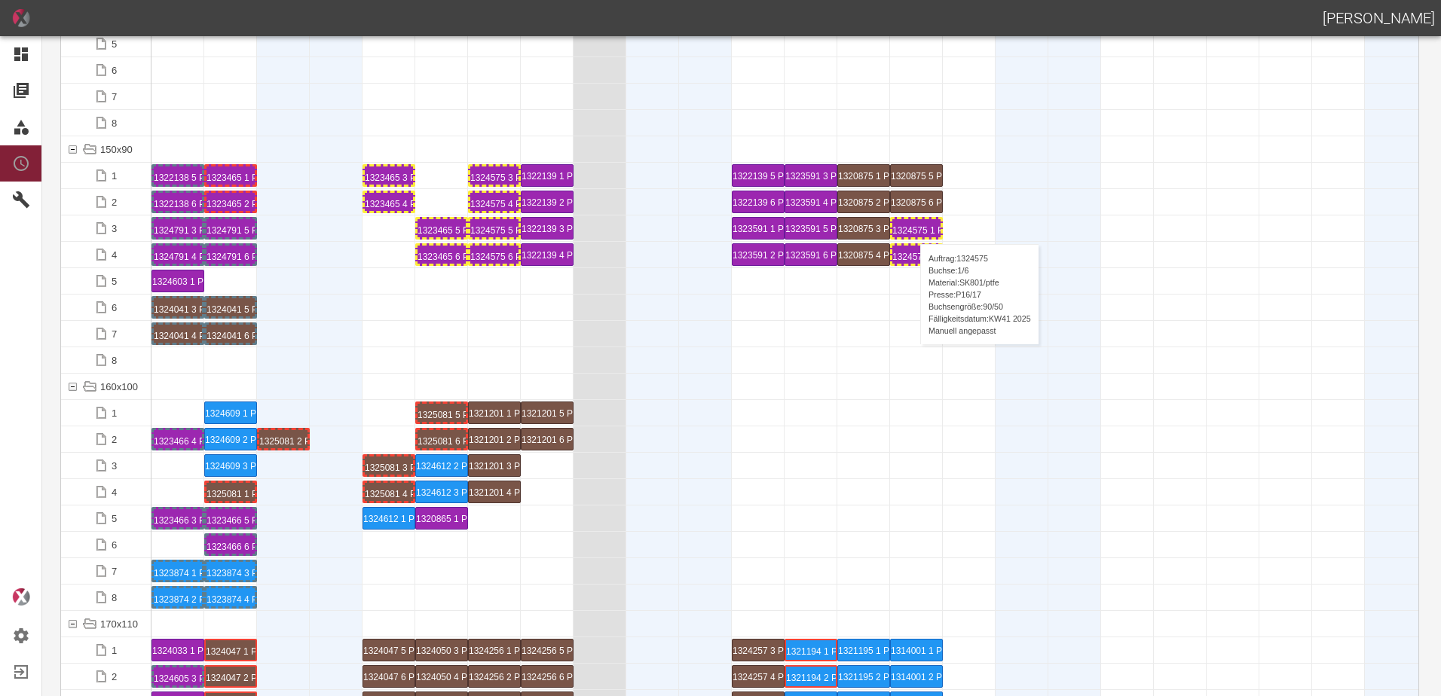
click at [913, 229] on div "1324575 1 P16/17" at bounding box center [916, 228] width 48 height 18
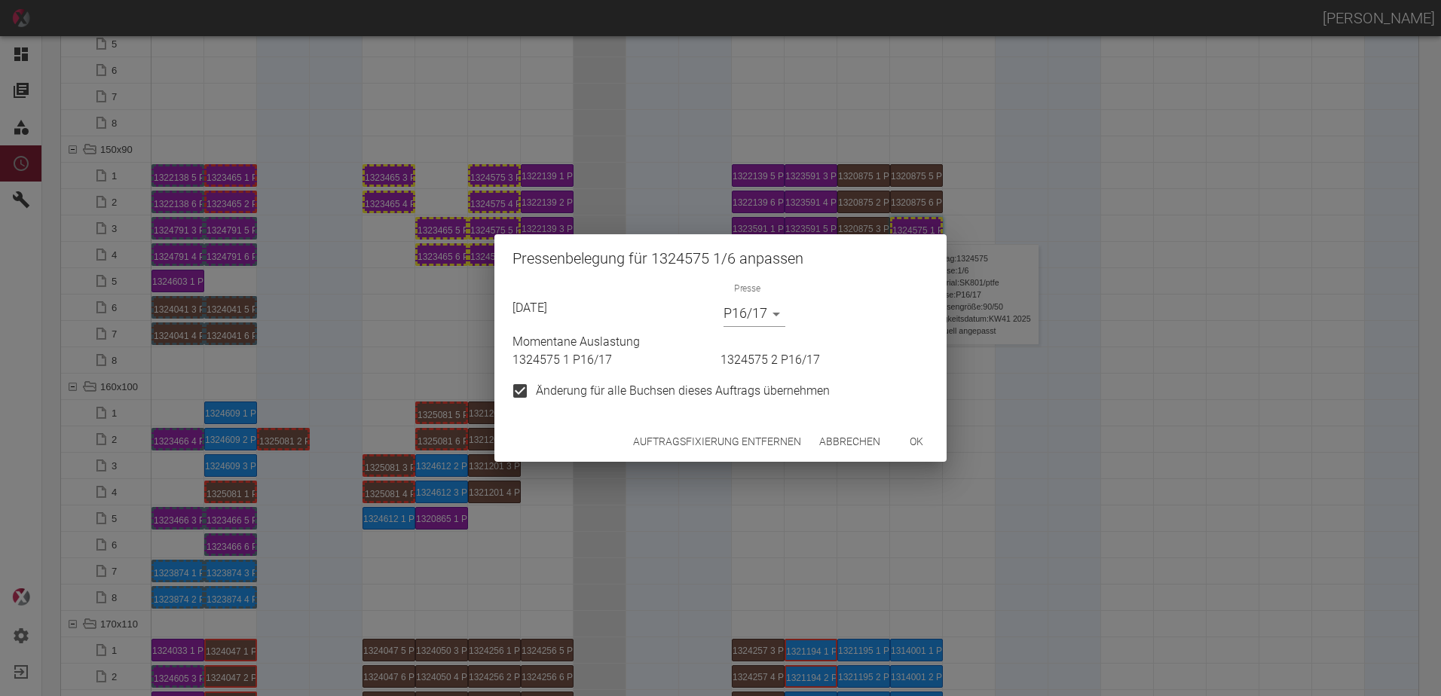
click at [713, 457] on div "Auftragsfixierung entfernen Abbrechen ok" at bounding box center [720, 442] width 452 height 40
click at [716, 447] on button "Auftragsfixierung entfernen" at bounding box center [717, 442] width 180 height 28
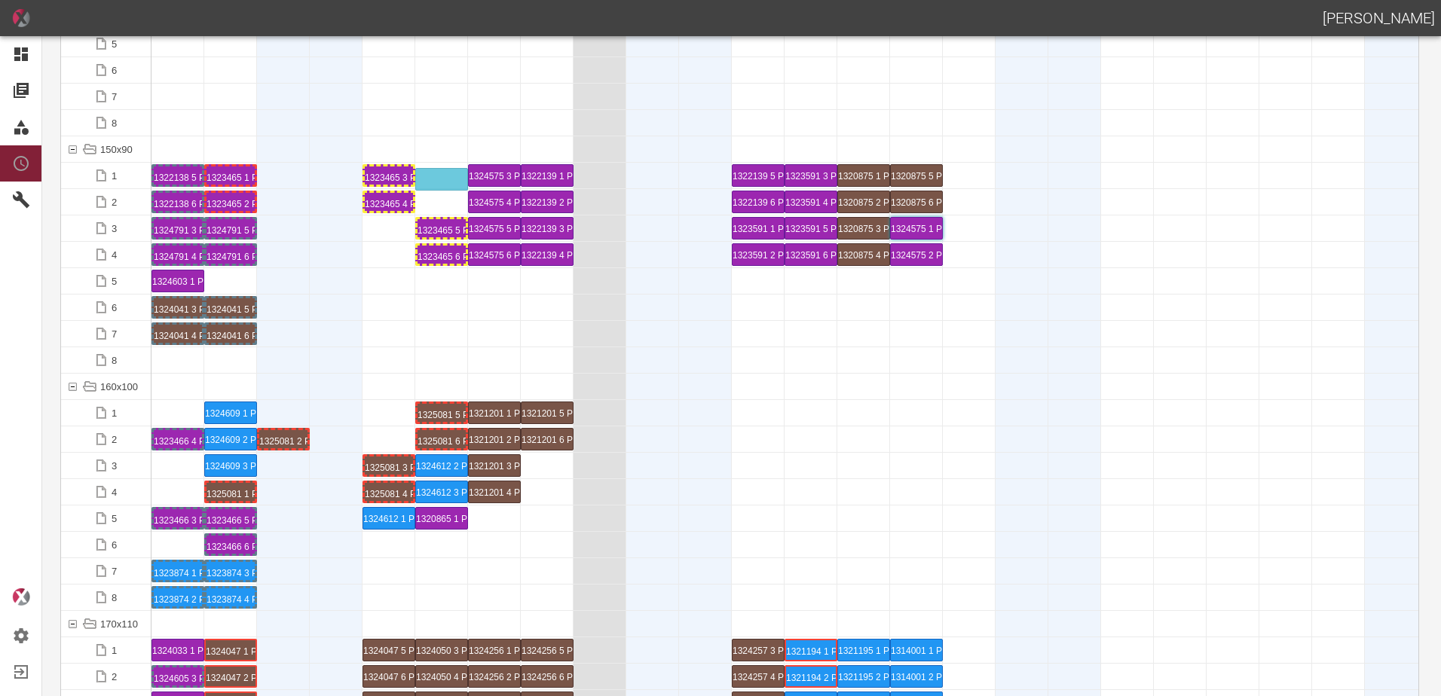
drag, startPoint x: 433, startPoint y: 228, endPoint x: 433, endPoint y: 170, distance: 58.0
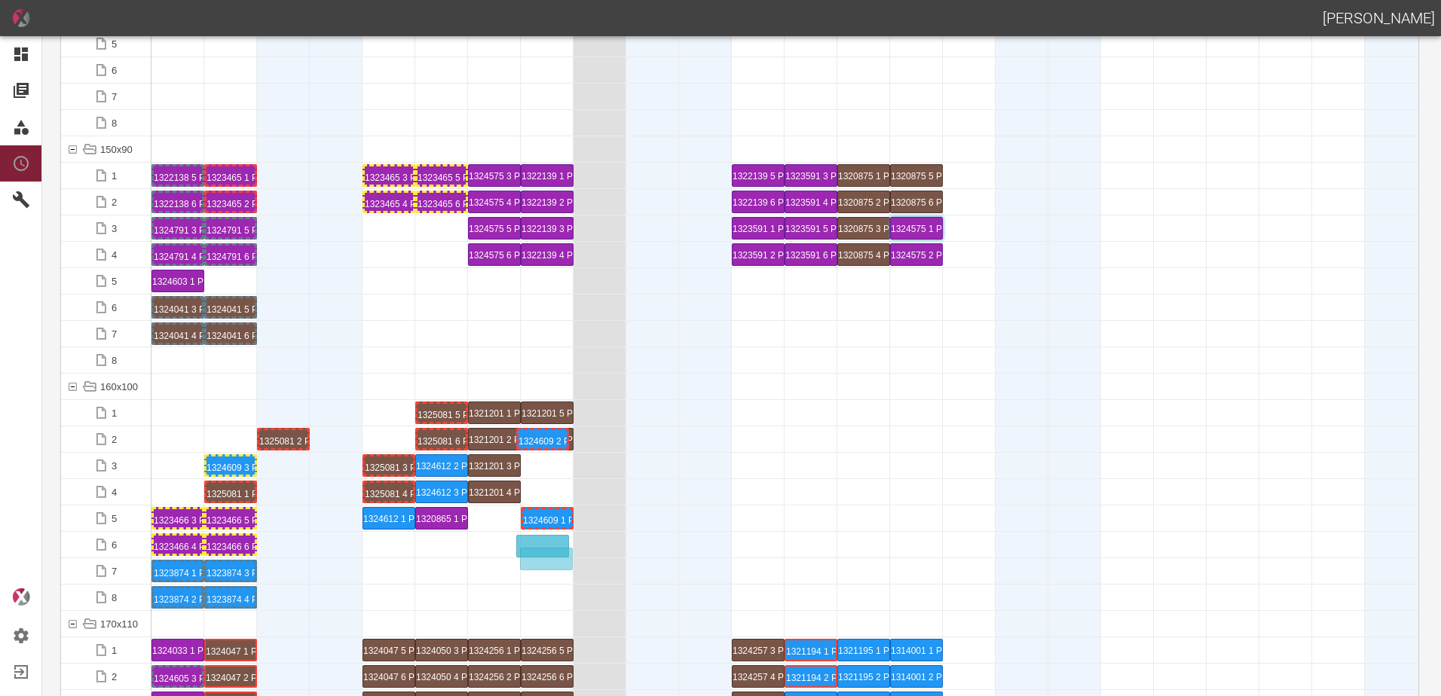
drag, startPoint x: 237, startPoint y: 442, endPoint x: 549, endPoint y: 537, distance: 326.1
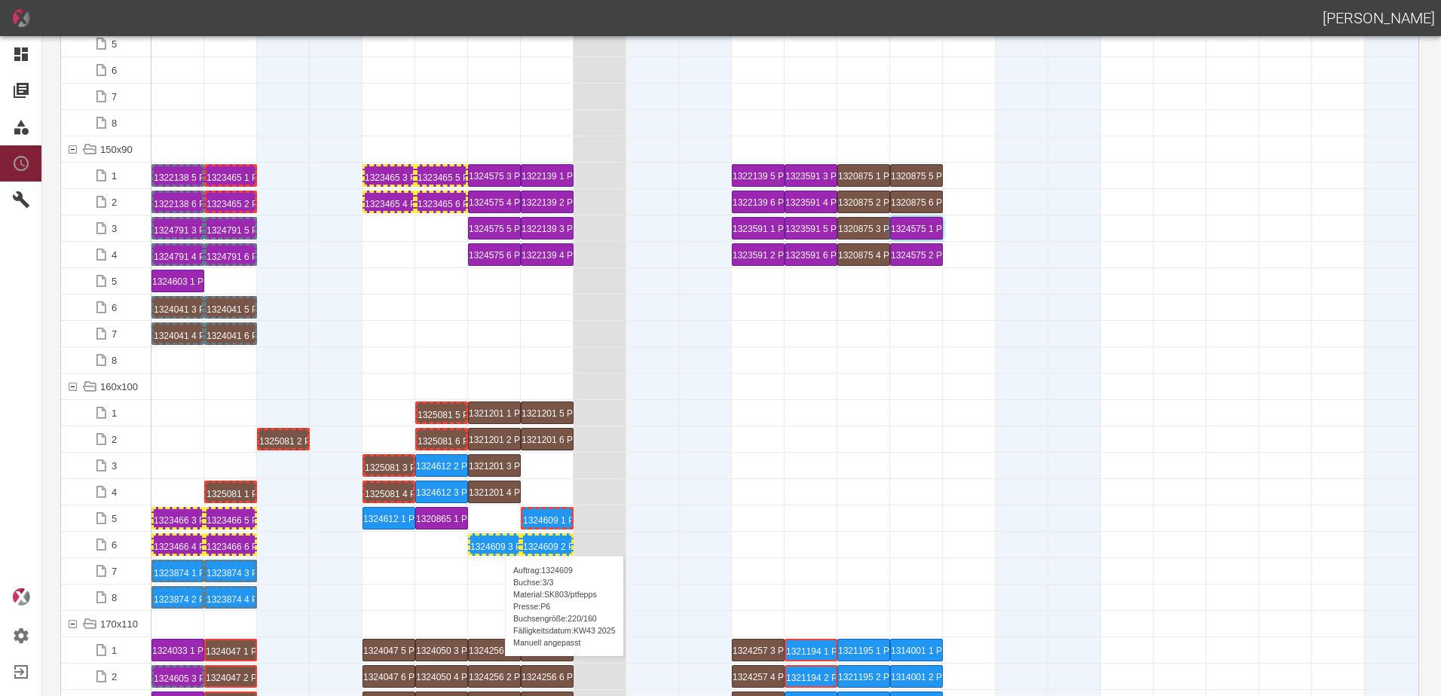
click at [497, 541] on div "1324609 3 P6" at bounding box center [494, 545] width 48 height 18
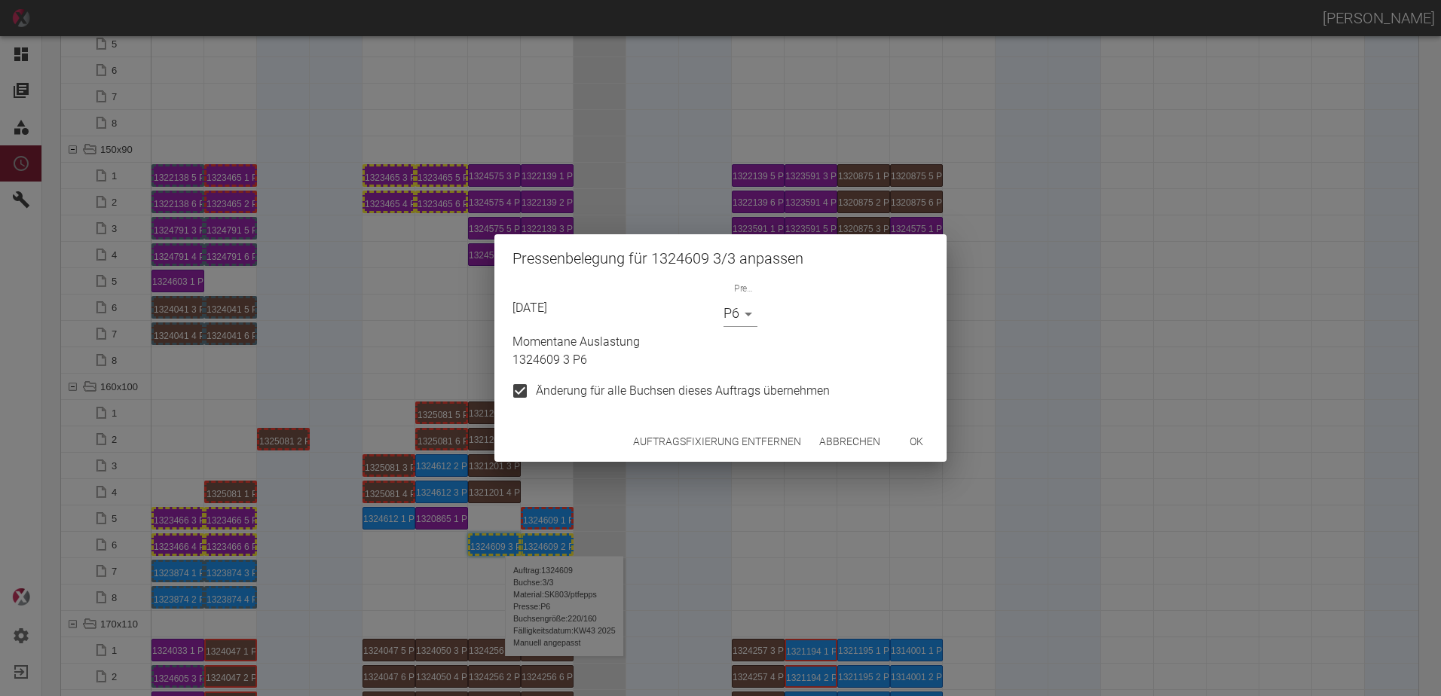
click at [665, 452] on button "Auftragsfixierung entfernen" at bounding box center [717, 442] width 180 height 28
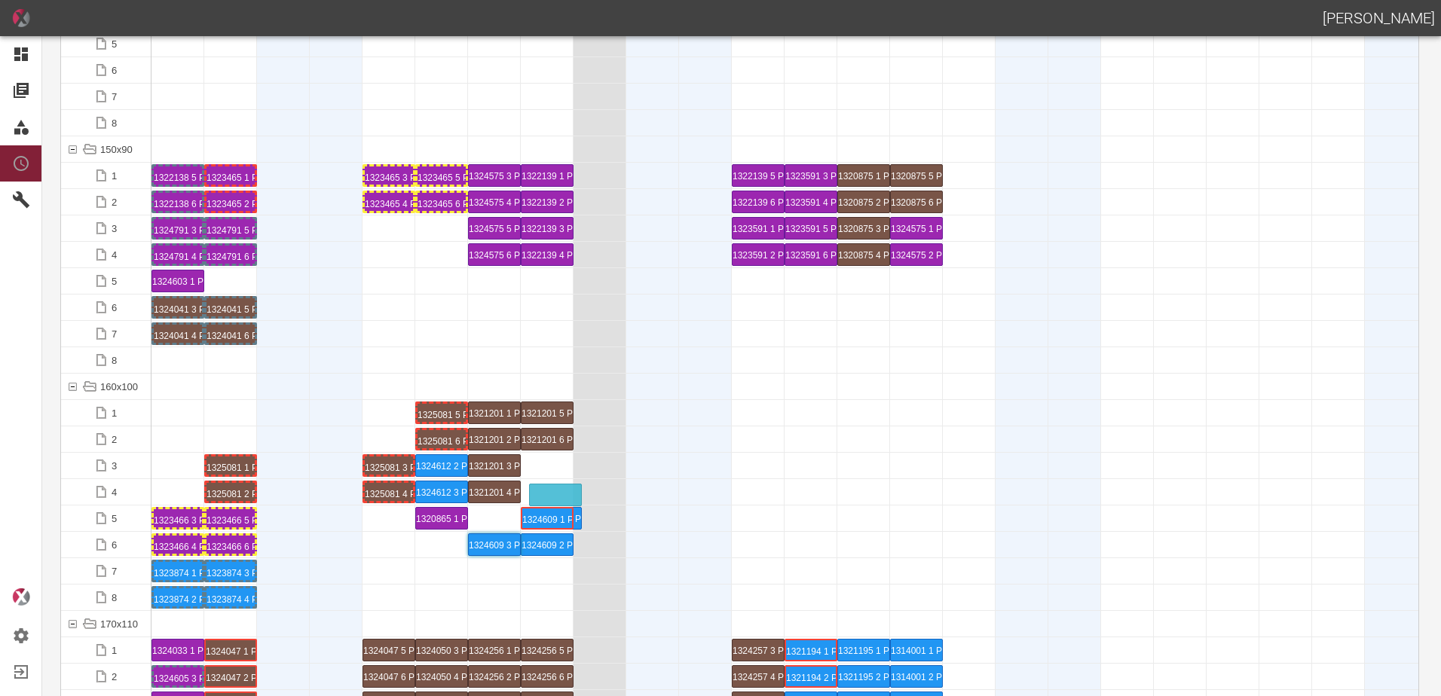
drag, startPoint x: 381, startPoint y: 517, endPoint x: 547, endPoint y: 485, distance: 168.8
drag, startPoint x: 443, startPoint y: 466, endPoint x: 539, endPoint y: 453, distance: 96.6
drag, startPoint x: 447, startPoint y: 489, endPoint x: 762, endPoint y: 473, distance: 315.4
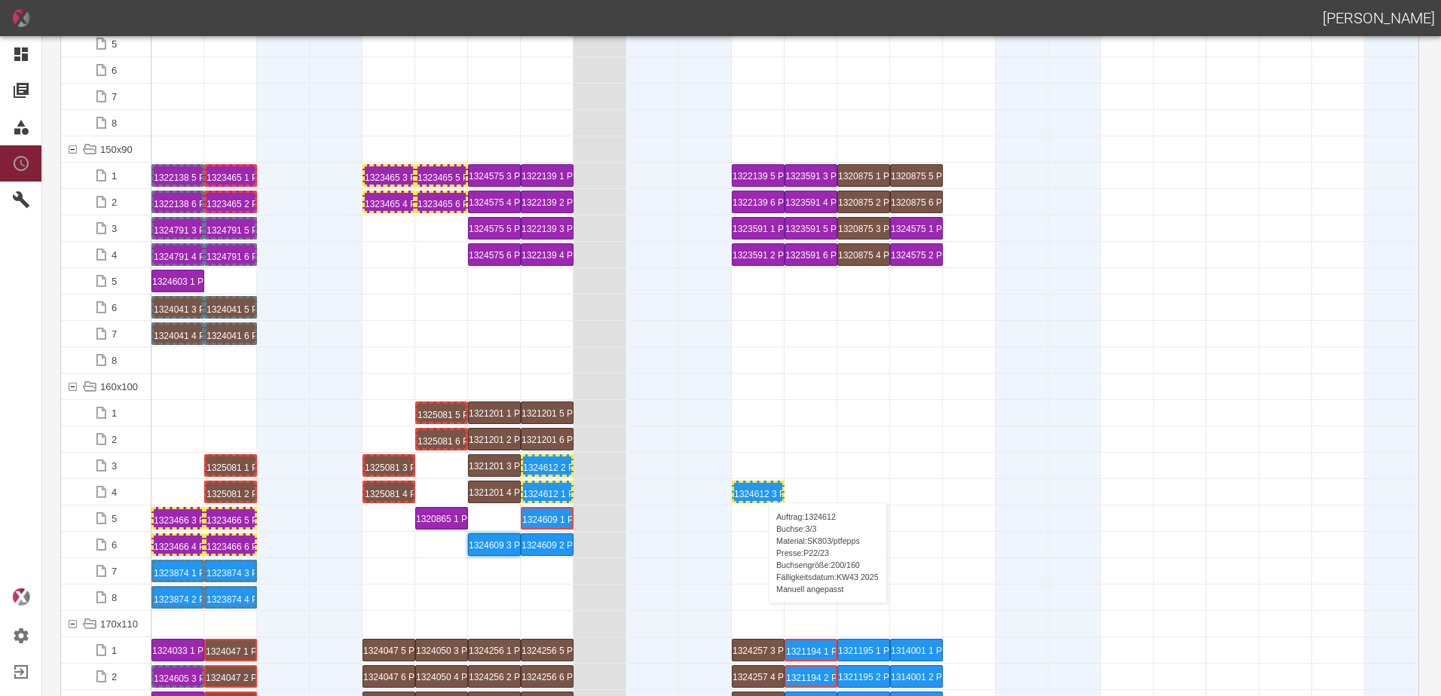
click at [760, 488] on div "1324612 3 P22/23" at bounding box center [758, 492] width 48 height 18
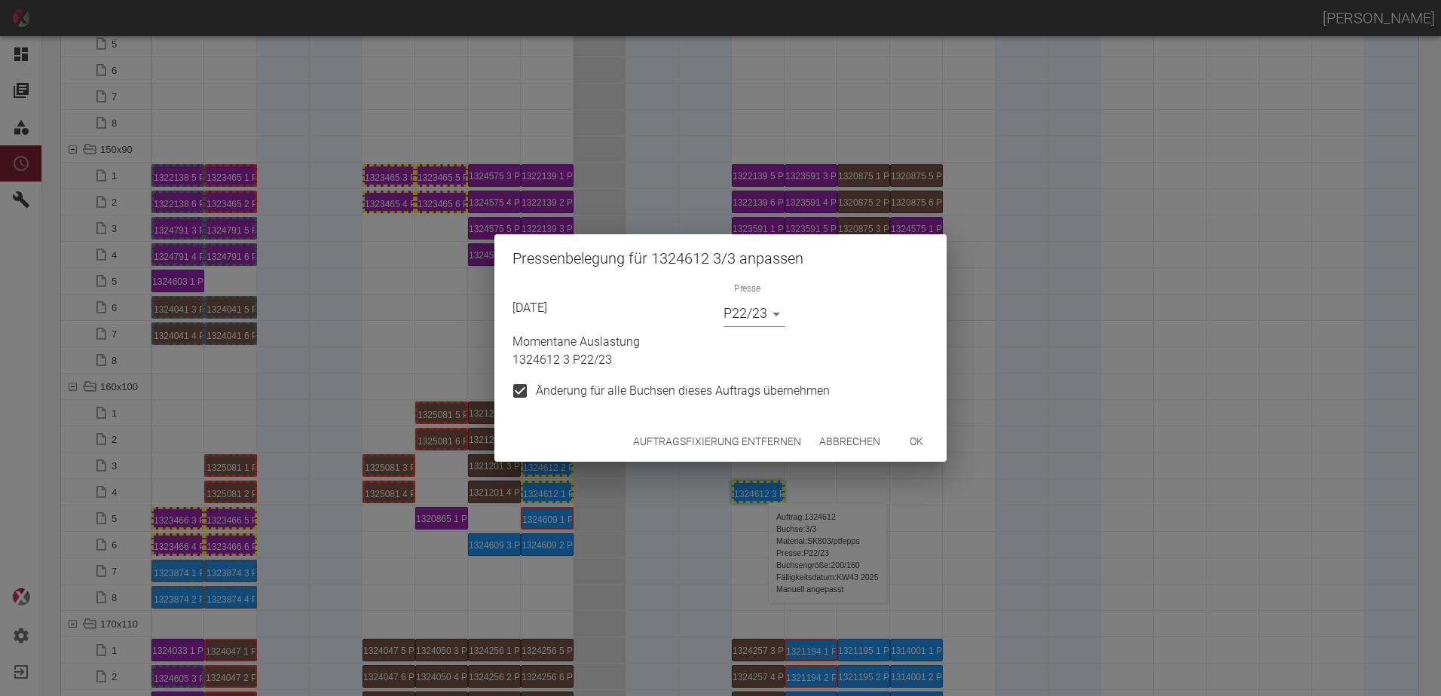
click at [766, 426] on div "Auftragsfixierung entfernen Abbrechen ok" at bounding box center [720, 442] width 452 height 40
click at [756, 439] on button "Auftragsfixierung entfernen" at bounding box center [717, 442] width 180 height 28
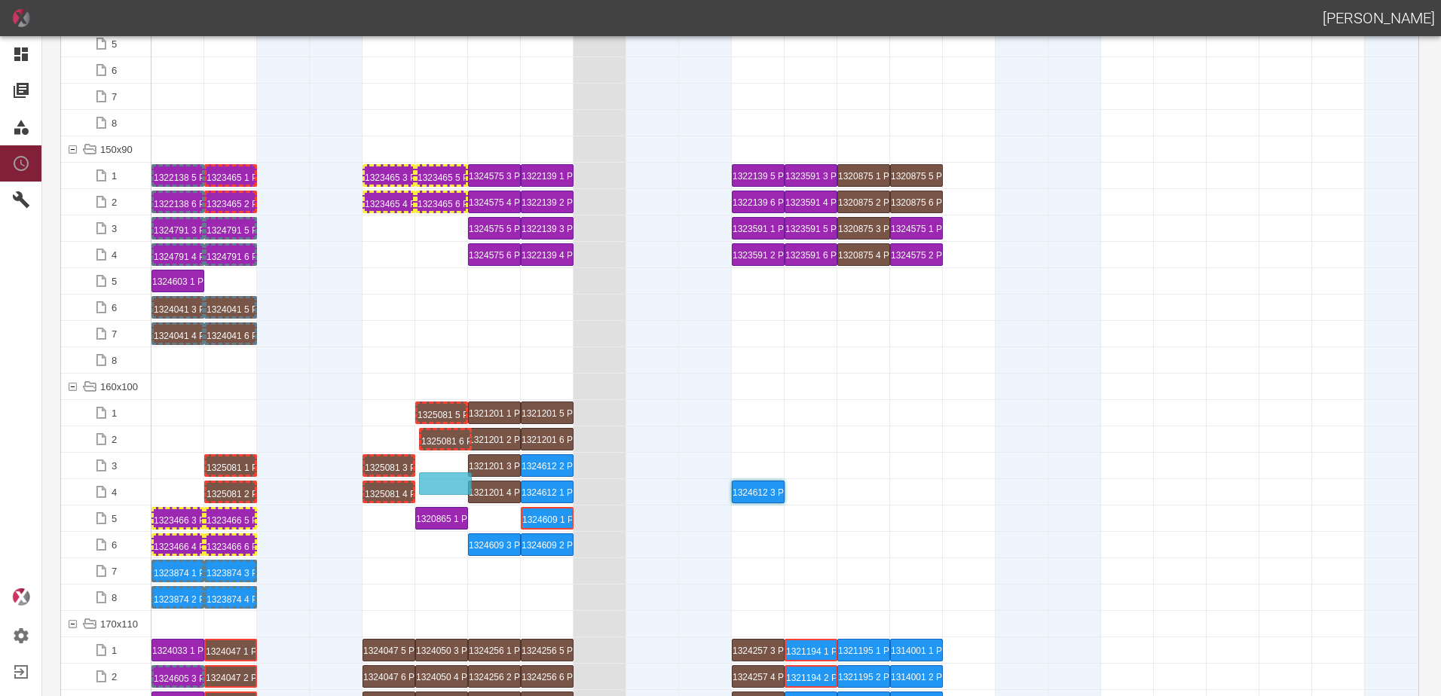
drag, startPoint x: 447, startPoint y: 442, endPoint x: 450, endPoint y: 475, distance: 33.3
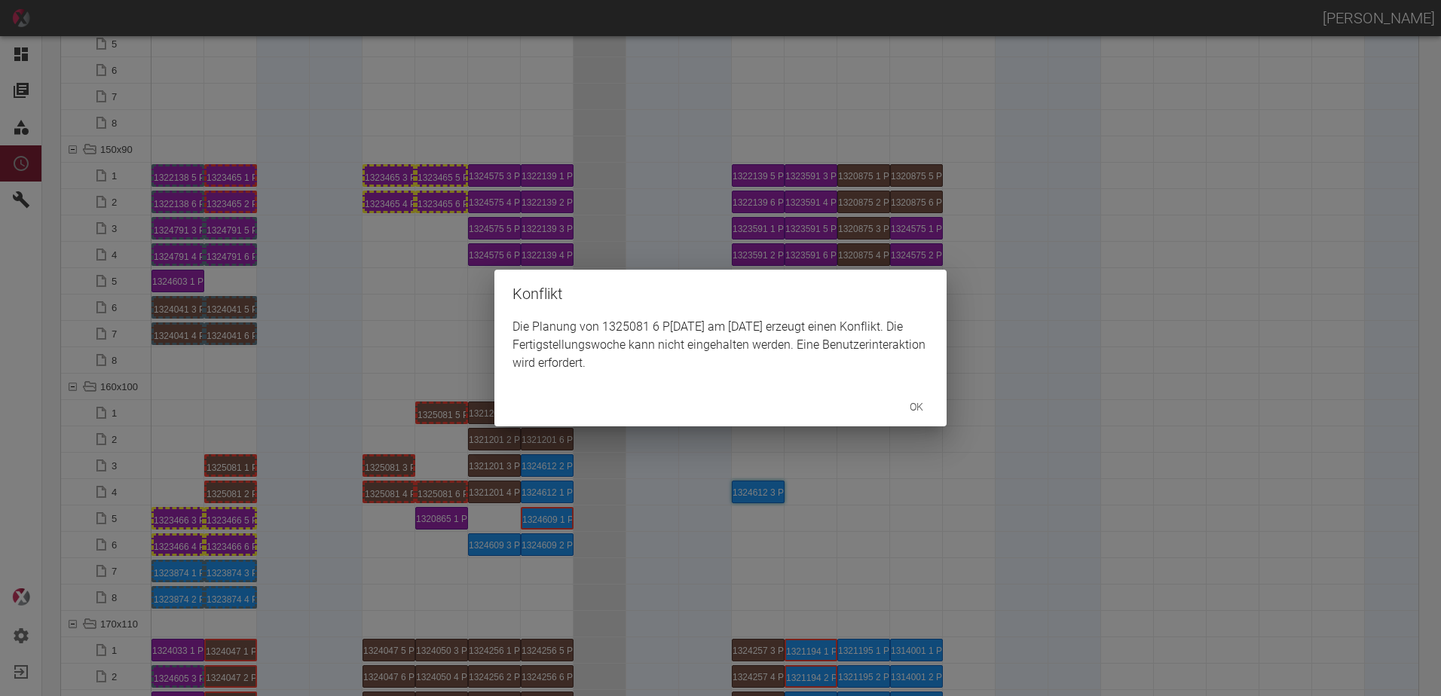
click at [453, 416] on div "Konflikt Die Planung von 1325081 6 P10/11 am 30.9.2025 erzeugt einen Konflikt. …" at bounding box center [720, 348] width 1441 height 696
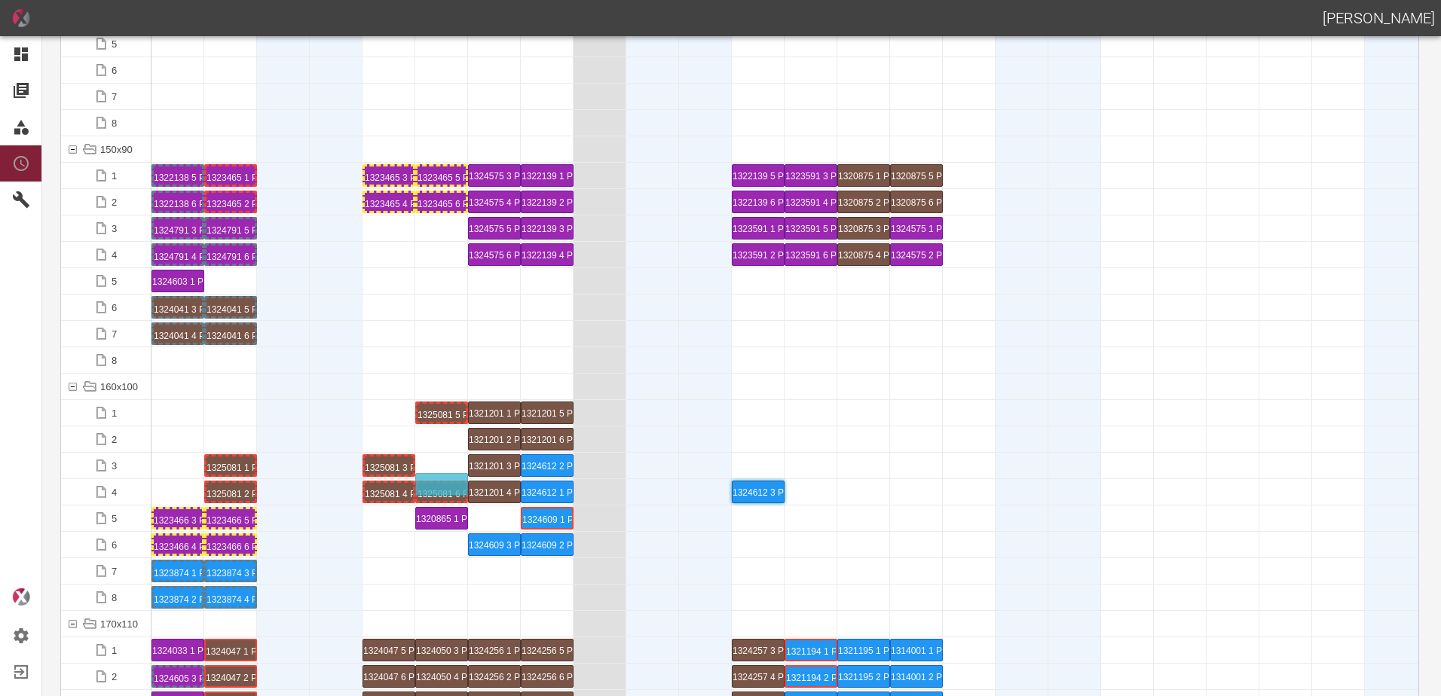
drag, startPoint x: 453, startPoint y: 416, endPoint x: 448, endPoint y: 444, distance: 28.2
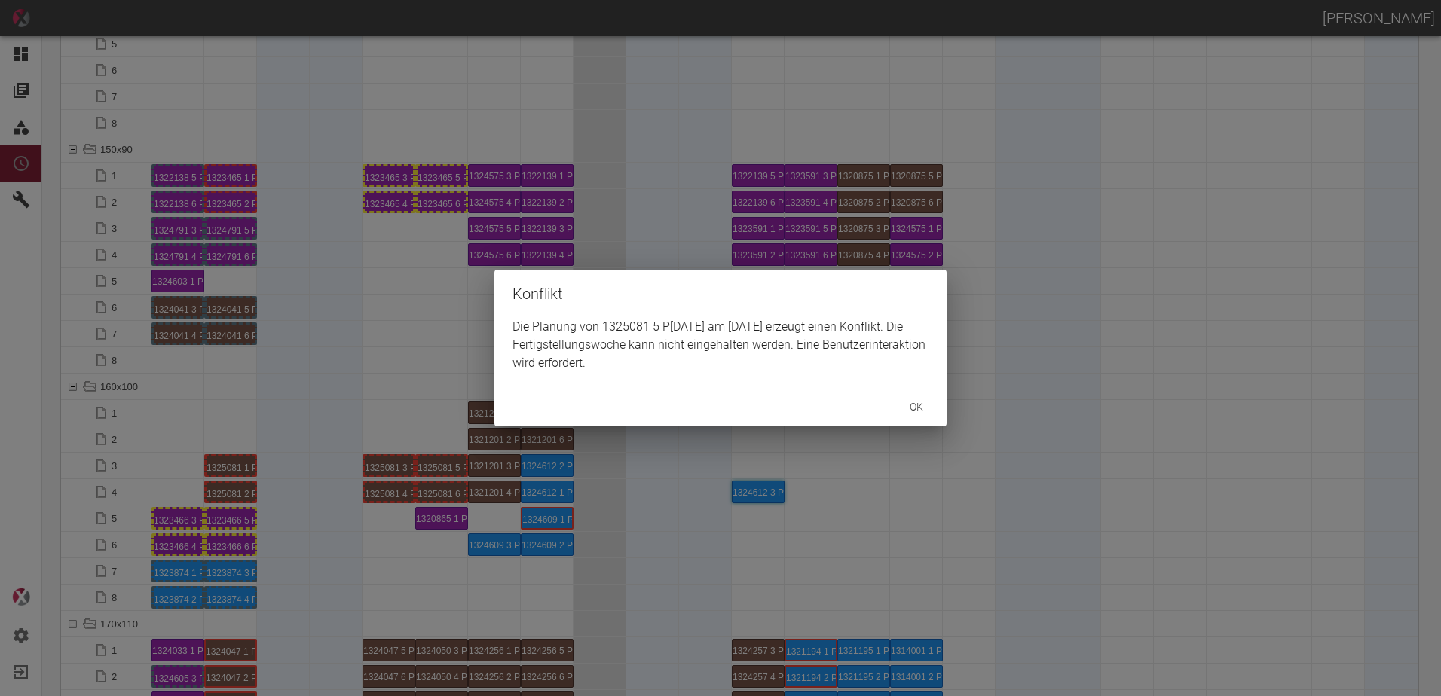
click at [439, 466] on div "Konflikt Die Planung von 1325081 5 P10/11 am 30.9.2025 erzeugt einen Konflikt. …" at bounding box center [720, 348] width 1441 height 696
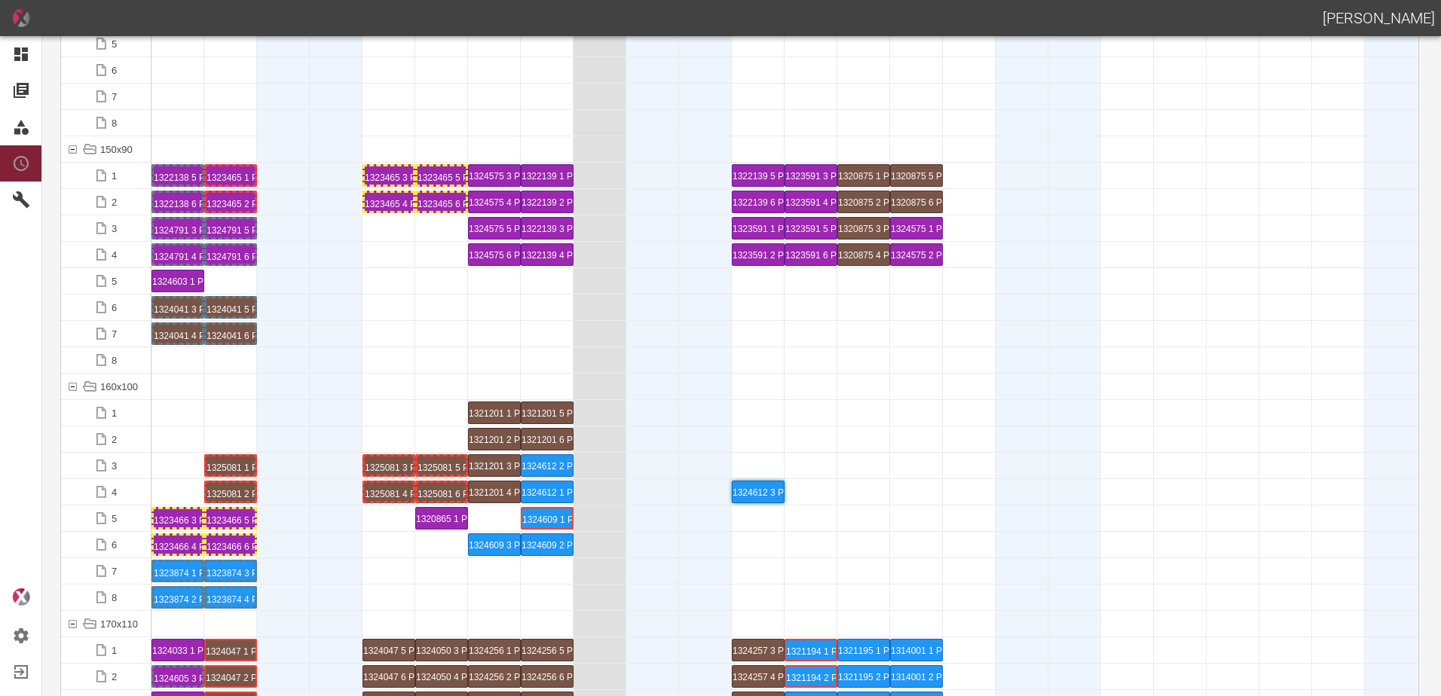
click at [439, 466] on div "1325081 5 P10/11" at bounding box center [441, 466] width 48 height 18
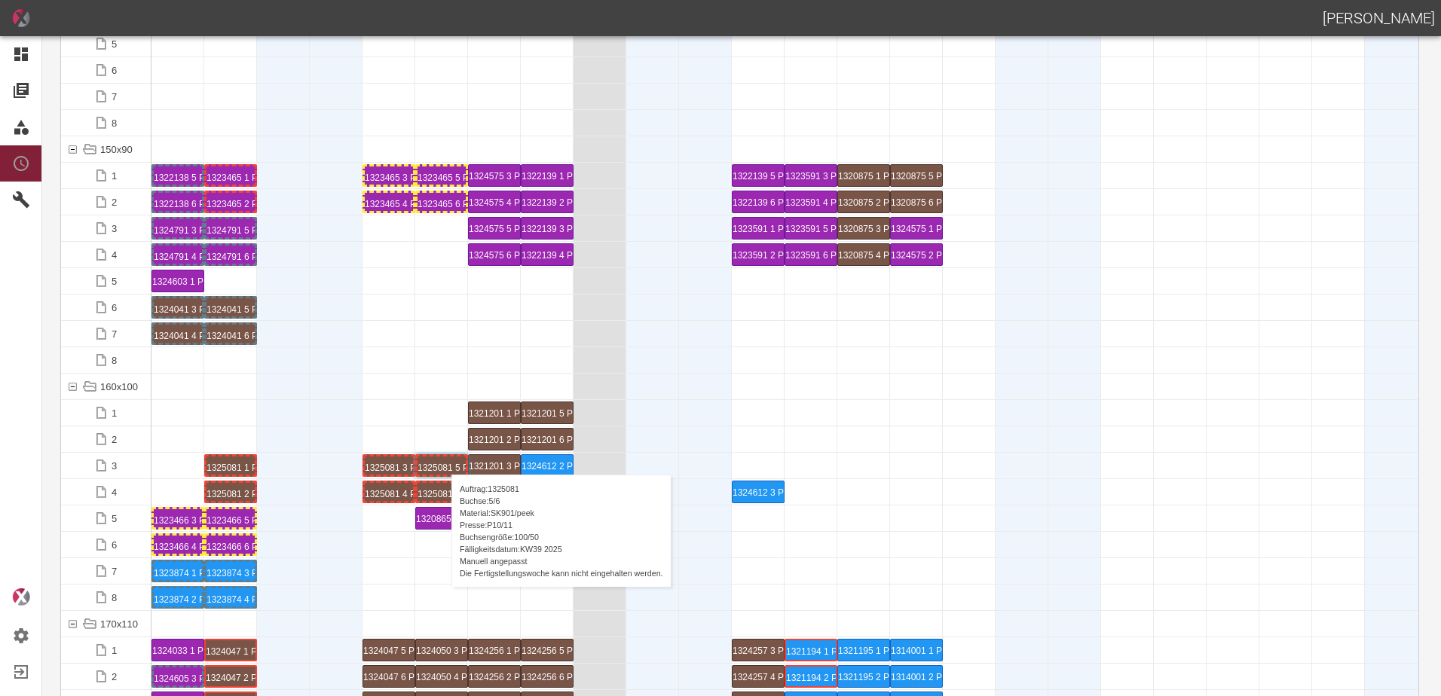
click at [444, 460] on div "1325081 5 P10/11" at bounding box center [441, 466] width 48 height 18
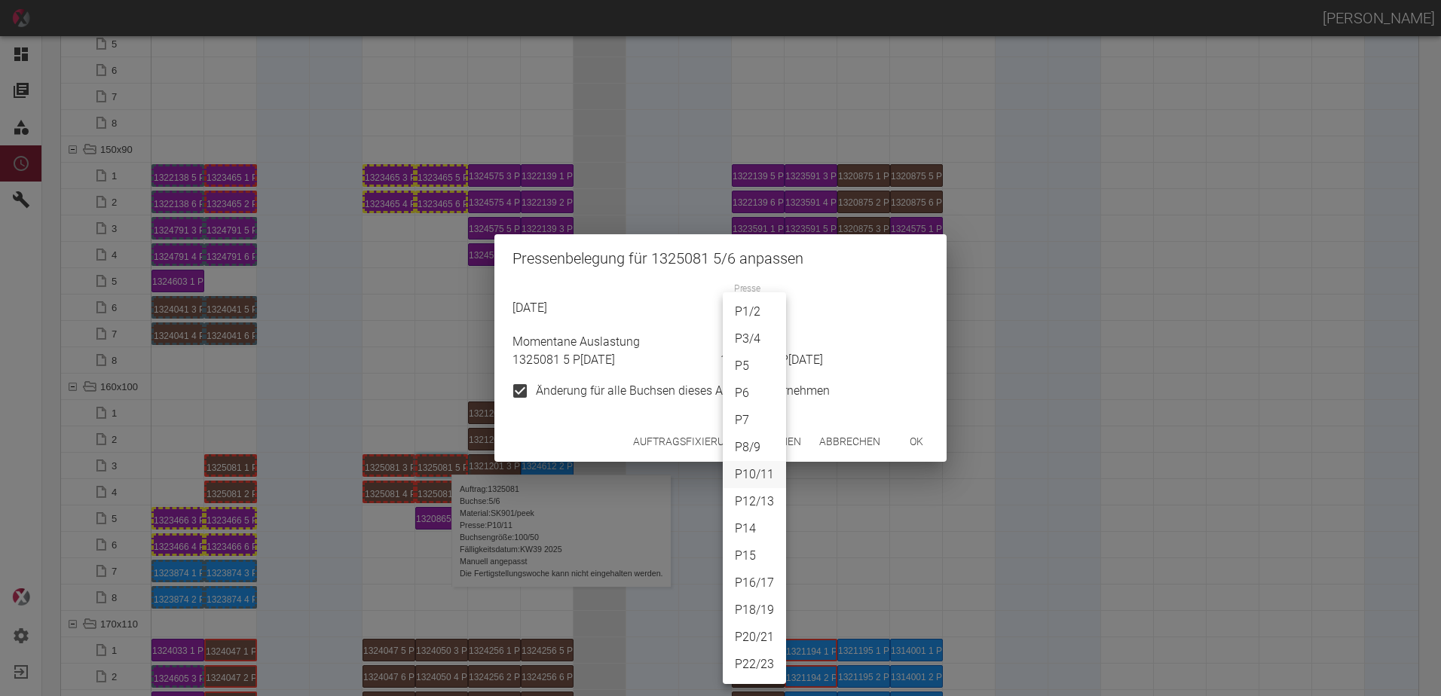
click at [738, 308] on body "[PERSON_NAME] Dashboard Aufträge Materialien Planung Maschinen Einstellungen Au…" at bounding box center [720, 348] width 1441 height 696
click at [742, 310] on li "P1/2" at bounding box center [754, 311] width 63 height 27
type input "P1/2"
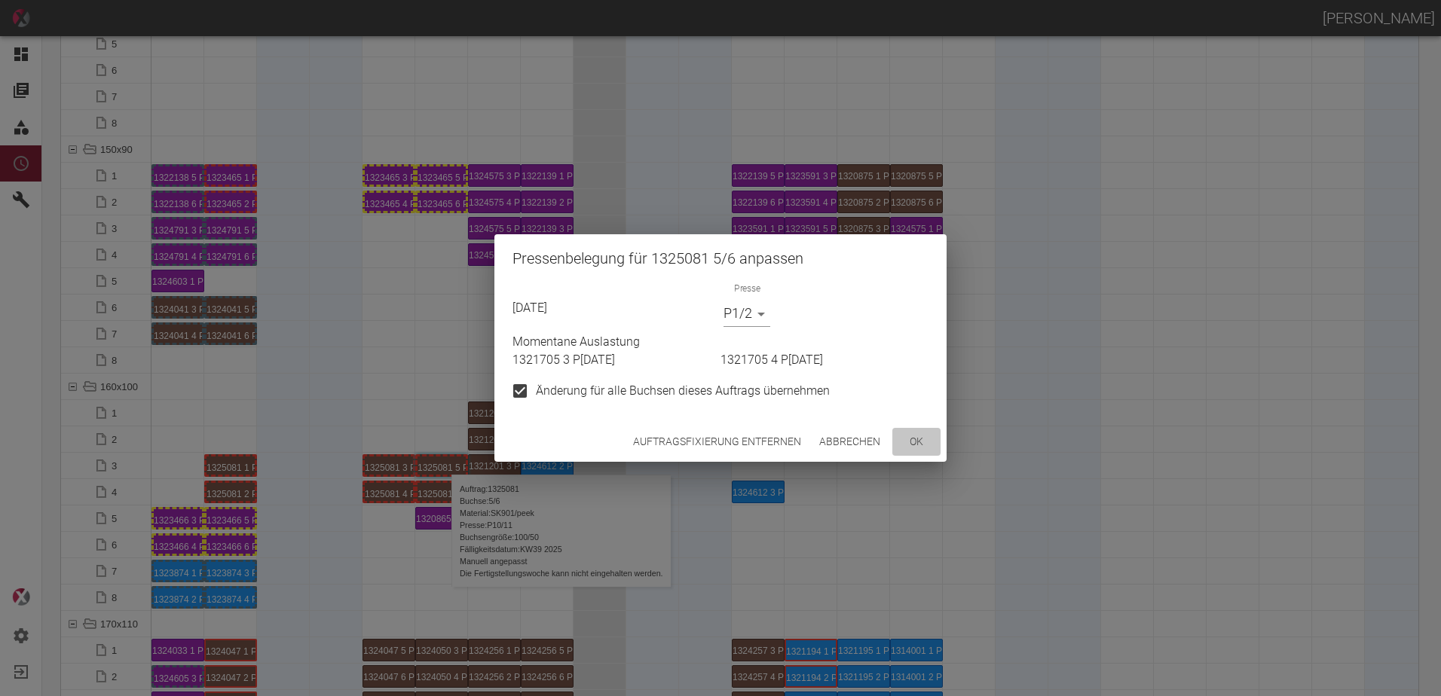
click at [924, 438] on button "ok" at bounding box center [916, 442] width 48 height 28
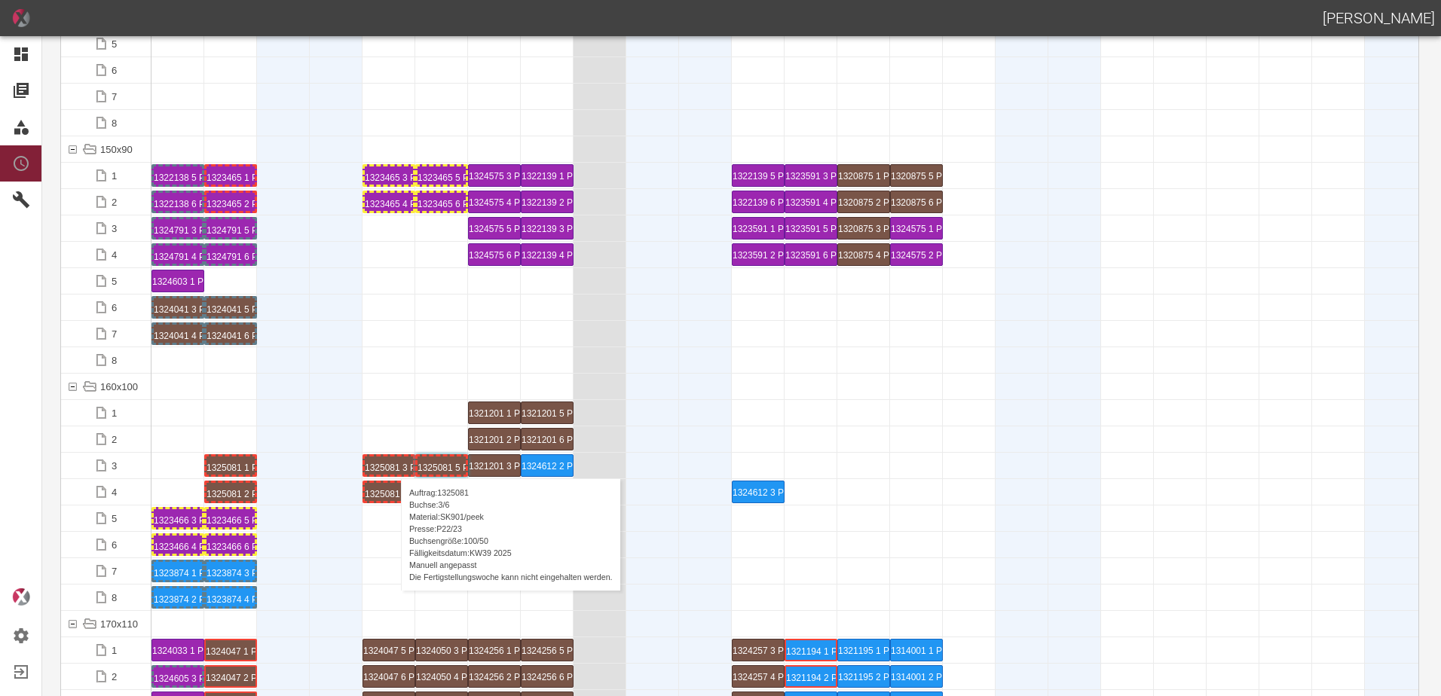
click at [393, 463] on div "1325081 3 P22/23" at bounding box center [389, 466] width 48 height 18
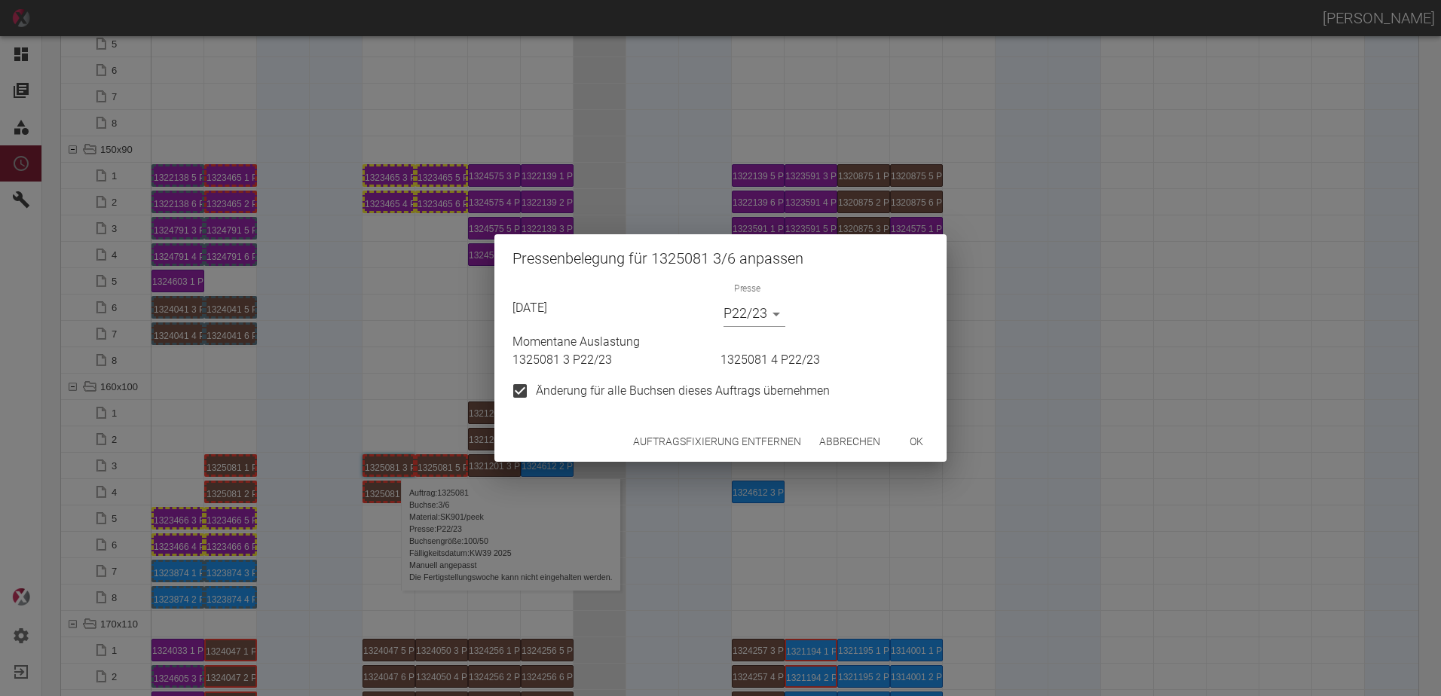
click at [766, 319] on body "[PERSON_NAME] Dashboard Aufträge Materialien Planung Maschinen Einstellungen Au…" at bounding box center [720, 348] width 1441 height 696
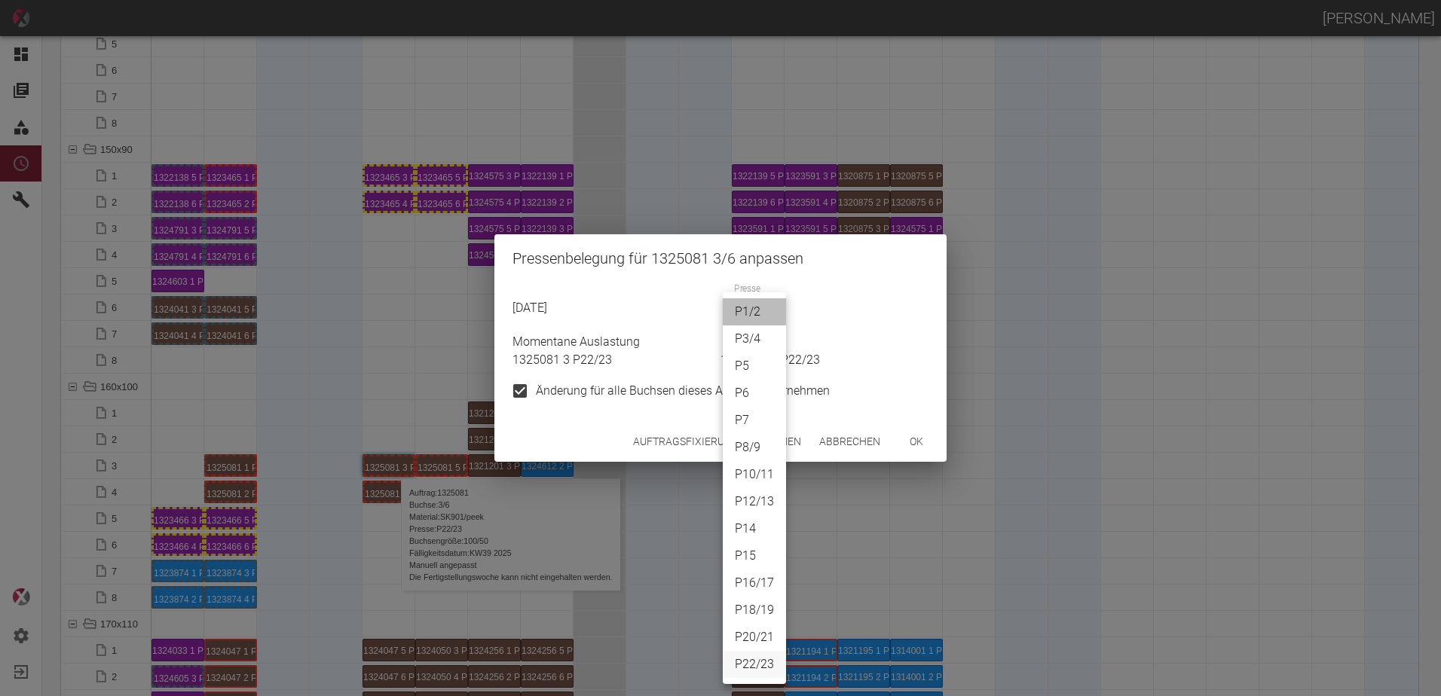
click at [757, 307] on li "P1/2" at bounding box center [754, 311] width 63 height 27
type input "P1/2"
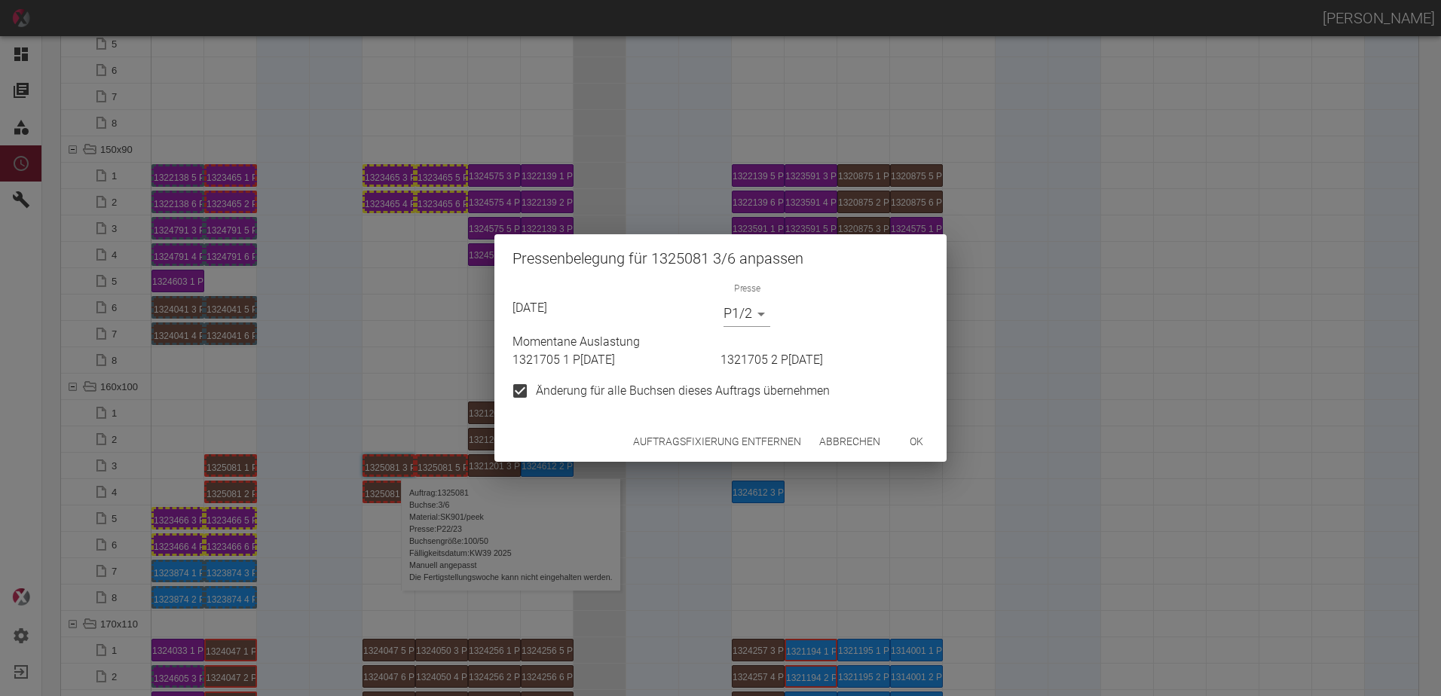
click at [928, 455] on div "Auftragsfixierung entfernen Abbrechen ok" at bounding box center [720, 442] width 452 height 40
click at [921, 448] on button "ok" at bounding box center [916, 442] width 48 height 28
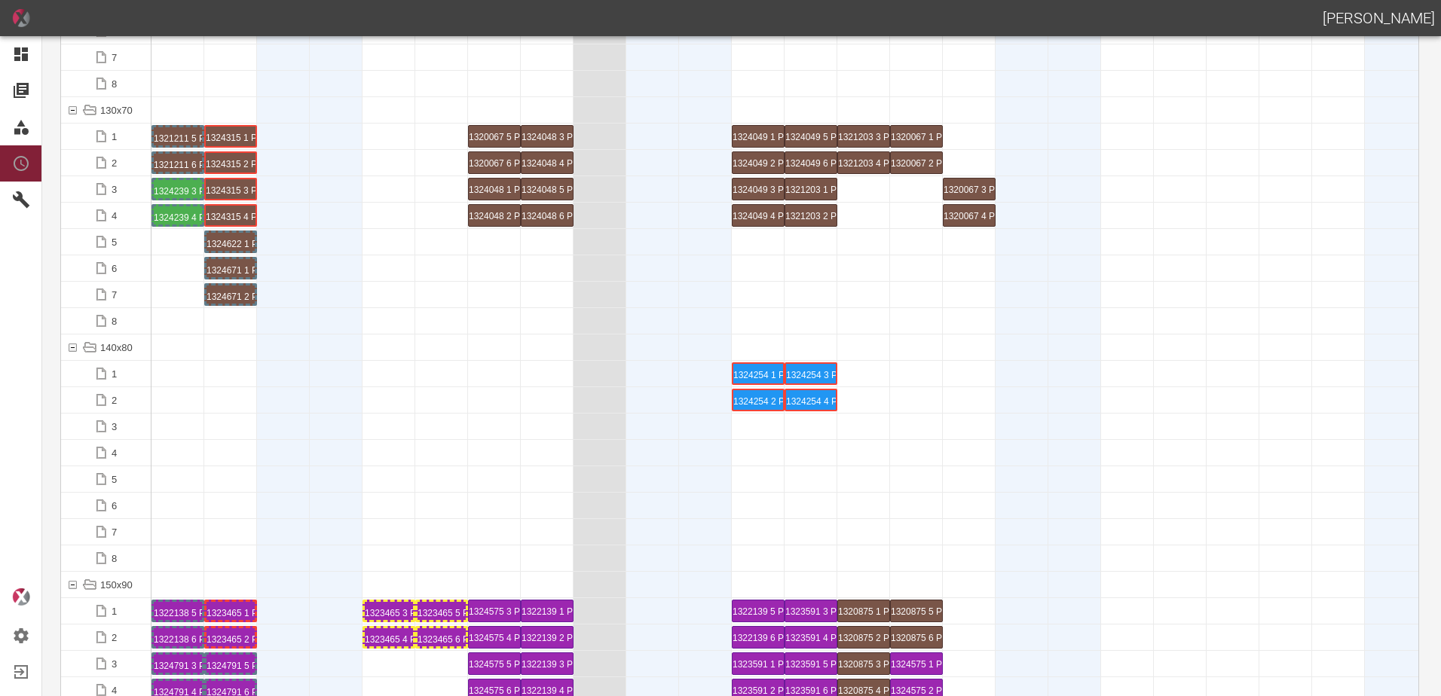
scroll to position [2411, 0]
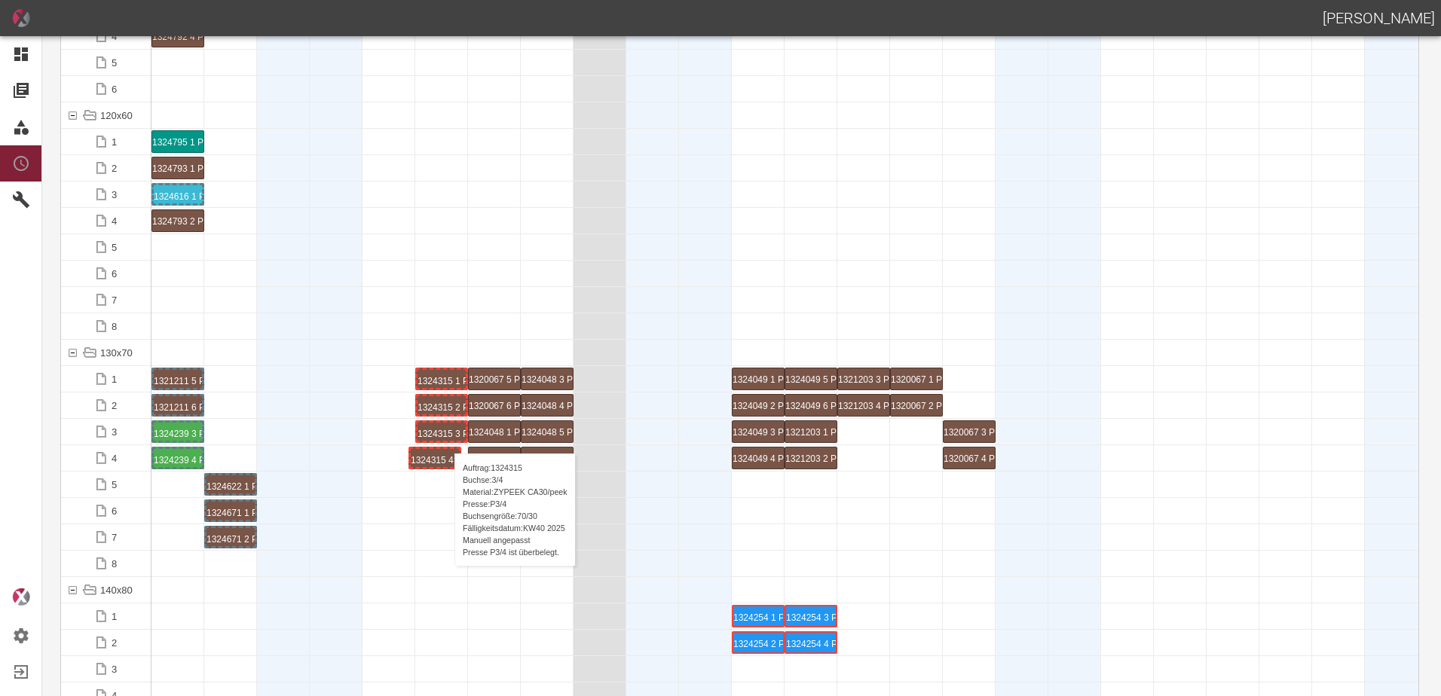
drag, startPoint x: 243, startPoint y: 457, endPoint x: 446, endPoint y: 437, distance: 204.5
click at [445, 433] on div "1324315 3 P[DATE]" at bounding box center [441, 432] width 48 height 18
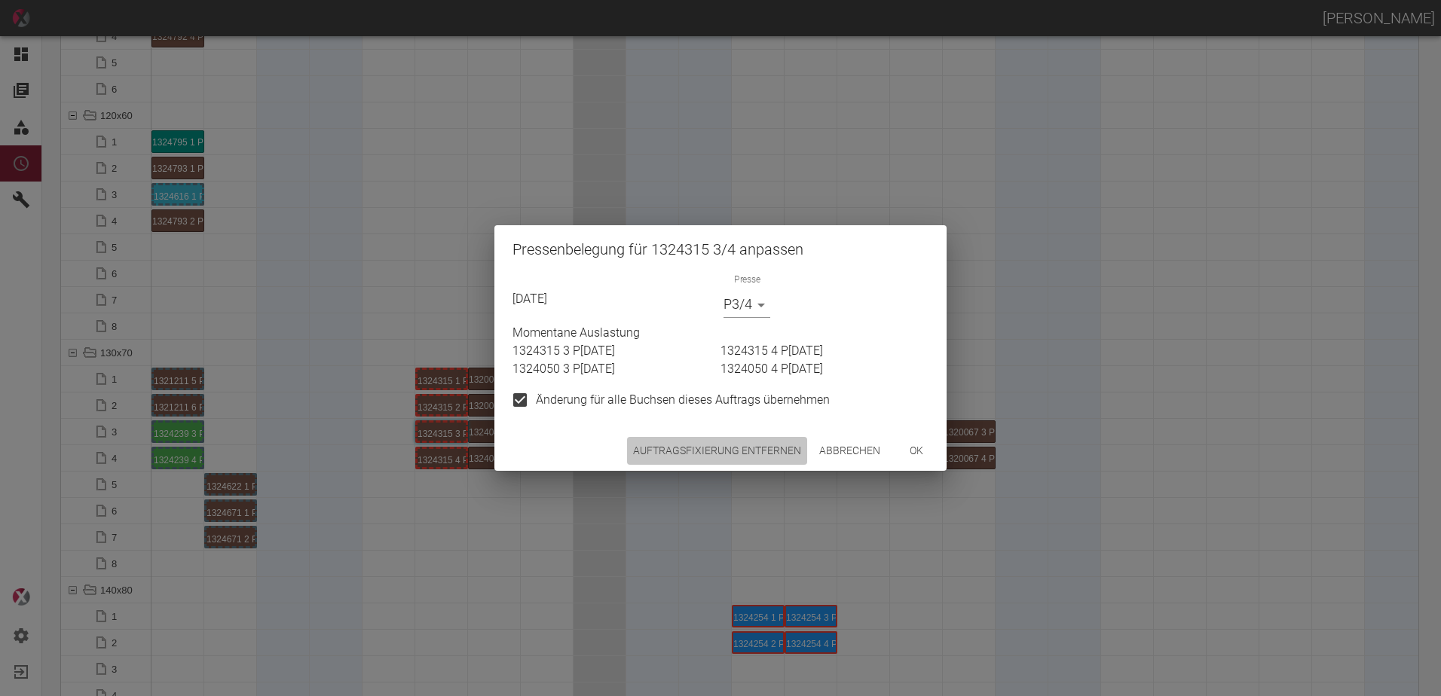
click at [686, 444] on button "Auftragsfixierung entfernen" at bounding box center [717, 451] width 180 height 28
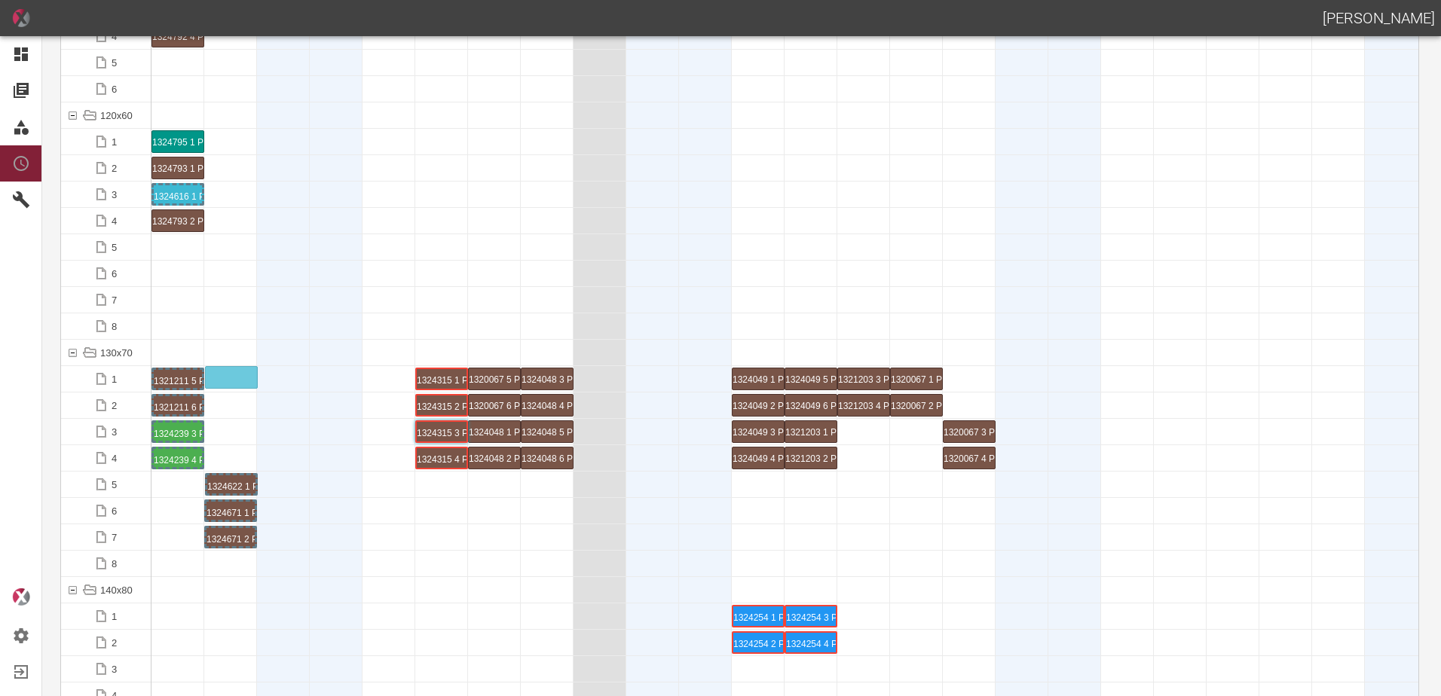
drag, startPoint x: 249, startPoint y: 478, endPoint x: 249, endPoint y: 367, distance: 111.5
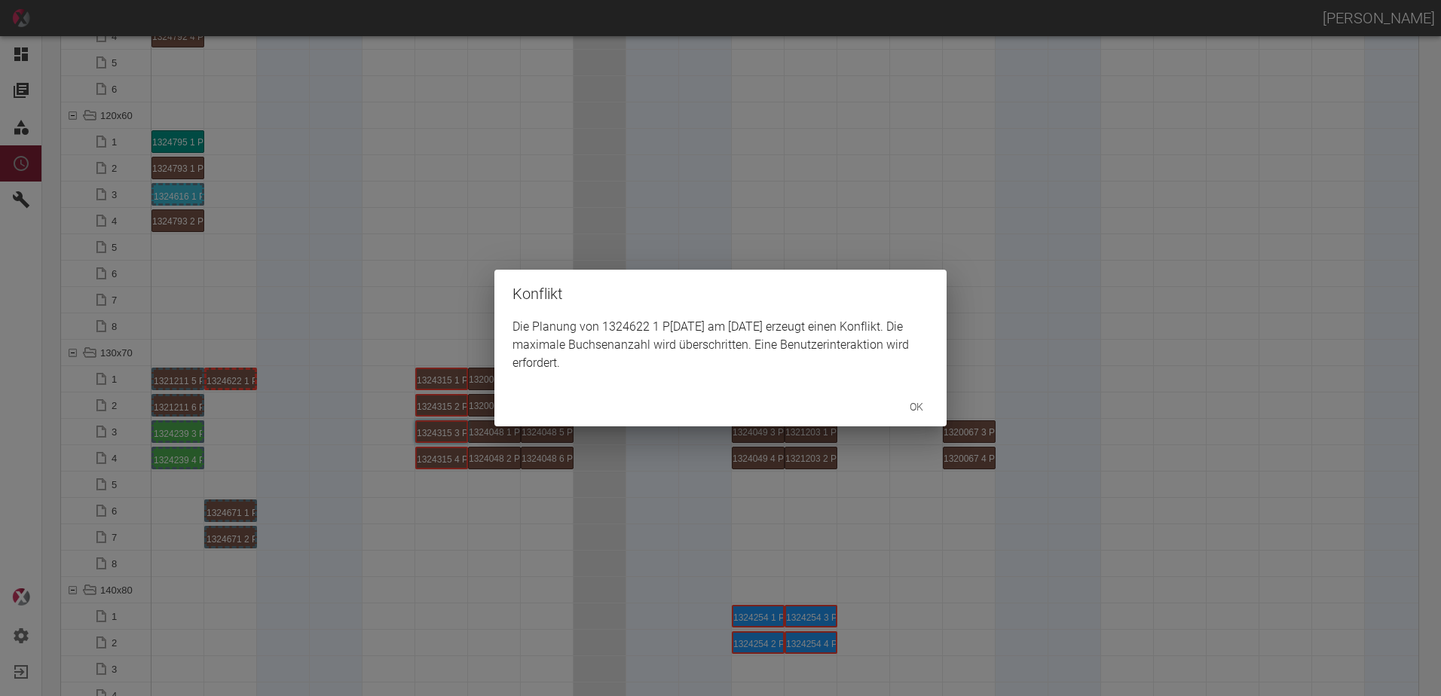
click at [231, 516] on div "Konflikt Die Planung von 1324622 1 P3/4 am 26.9.2025 erzeugt einen Konflikt. Di…" at bounding box center [720, 348] width 1441 height 696
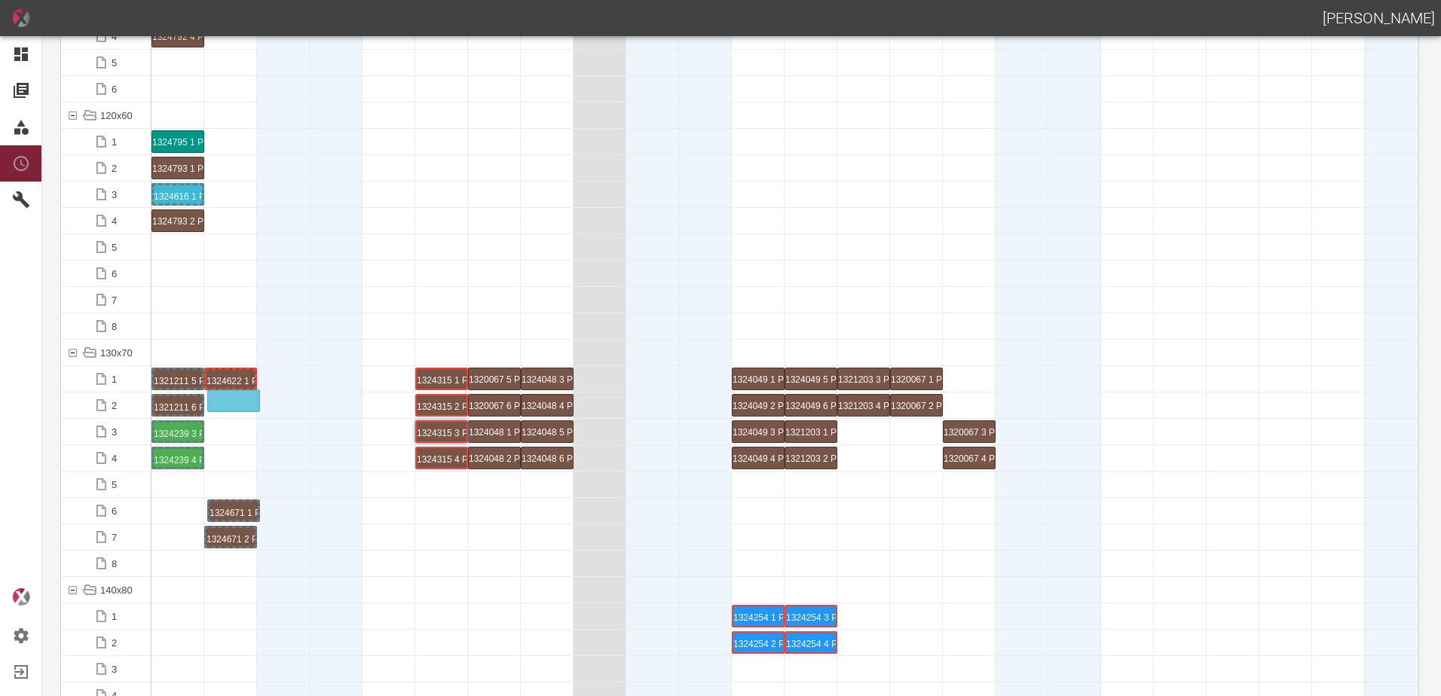
drag, startPoint x: 231, startPoint y: 514, endPoint x: 238, endPoint y: 392, distance: 122.3
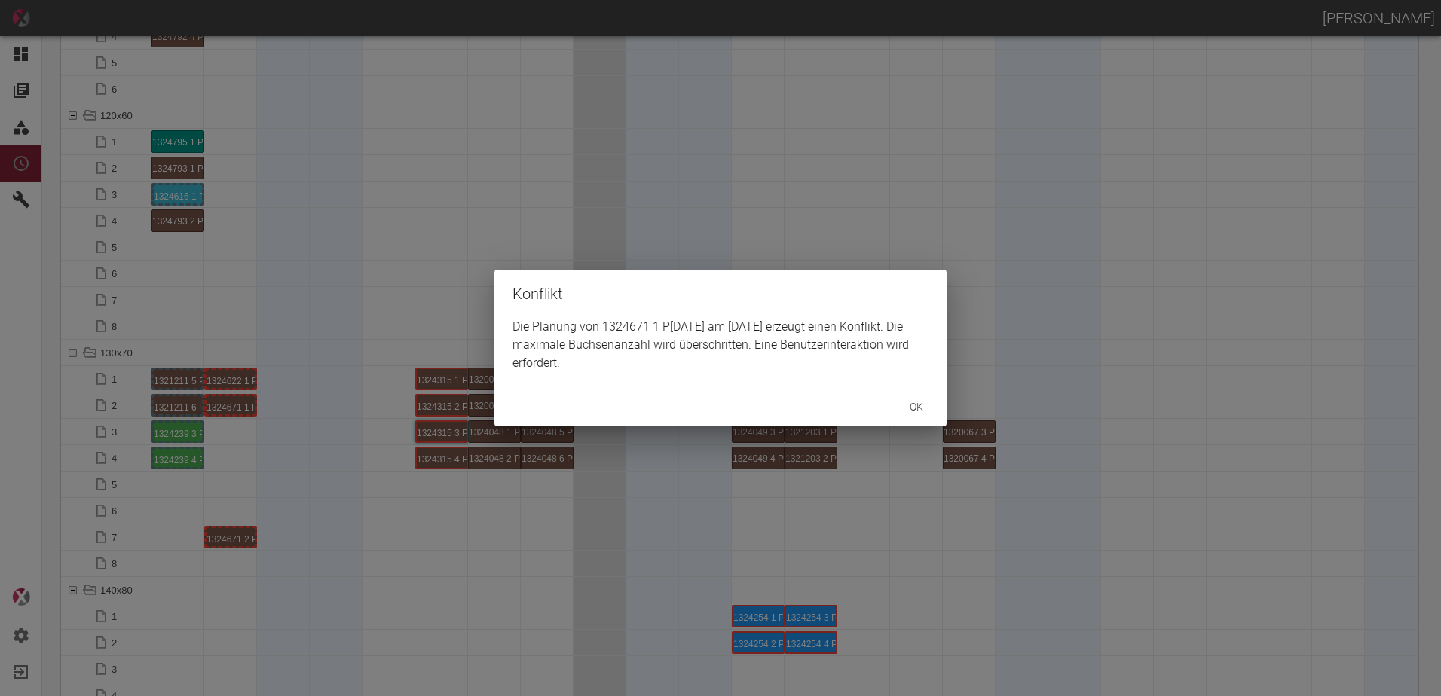
drag, startPoint x: 240, startPoint y: 530, endPoint x: 237, endPoint y: 538, distance: 7.9
click at [239, 534] on div "Konflikt Die Planung von 1324671 1 P8/9 am 26.9.2025 erzeugt einen Konflikt. Di…" at bounding box center [720, 348] width 1441 height 696
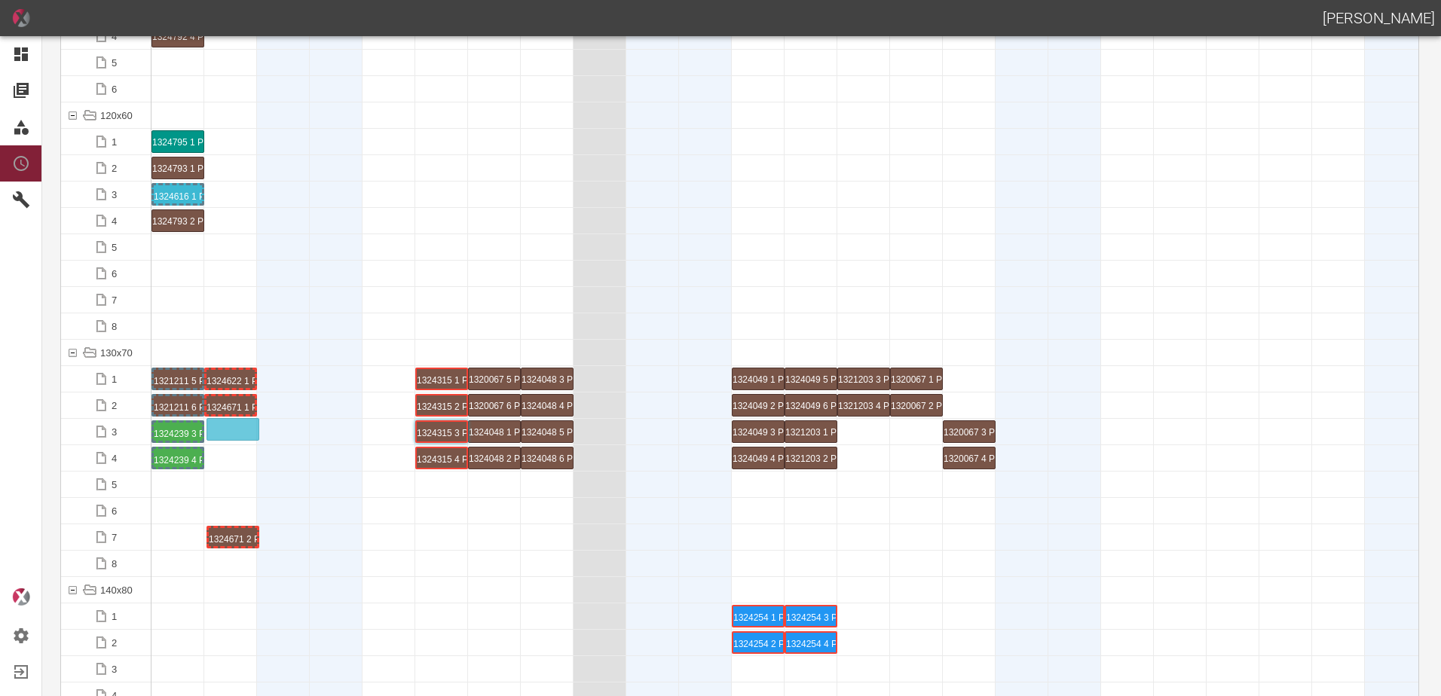
drag, startPoint x: 237, startPoint y: 538, endPoint x: 244, endPoint y: 420, distance: 117.7
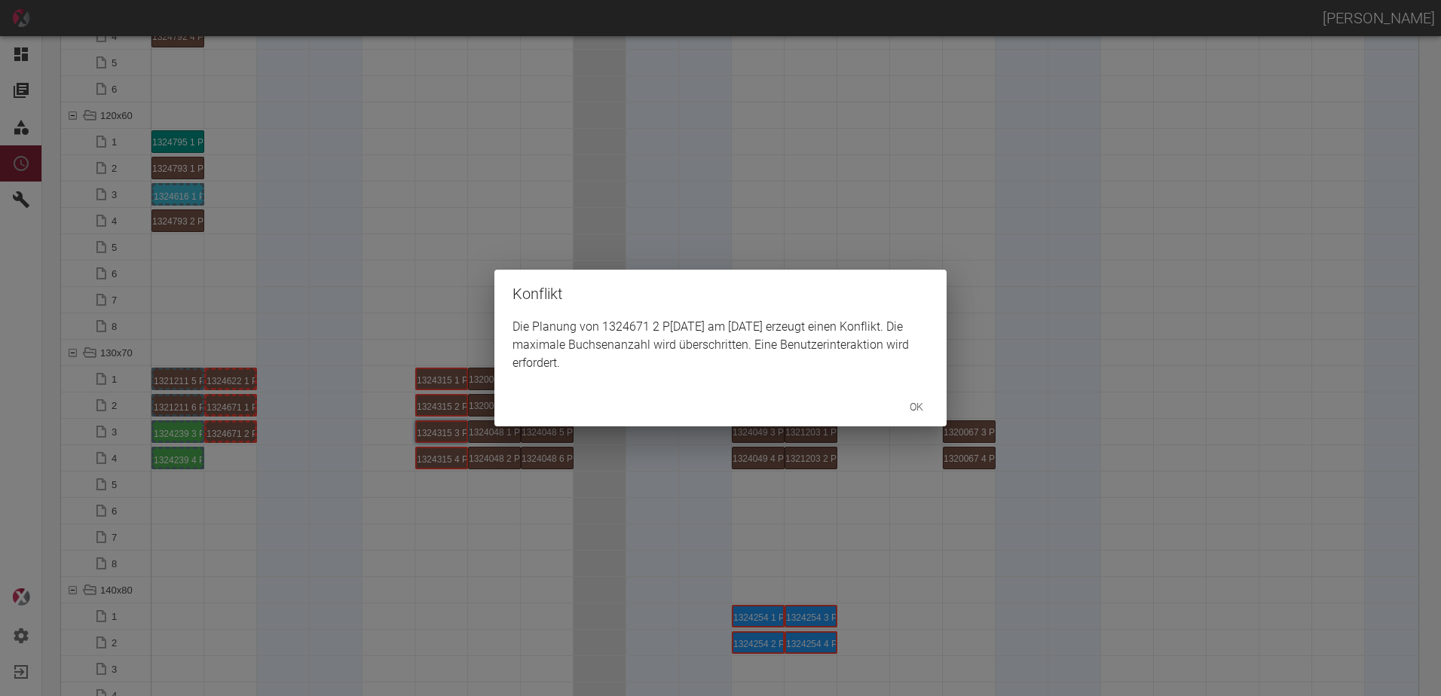
click at [326, 484] on div "Konflikt Die Planung von 1324671 2 P8/9 am 26.9.2025 erzeugt einen Konflikt. Di…" at bounding box center [720, 348] width 1441 height 696
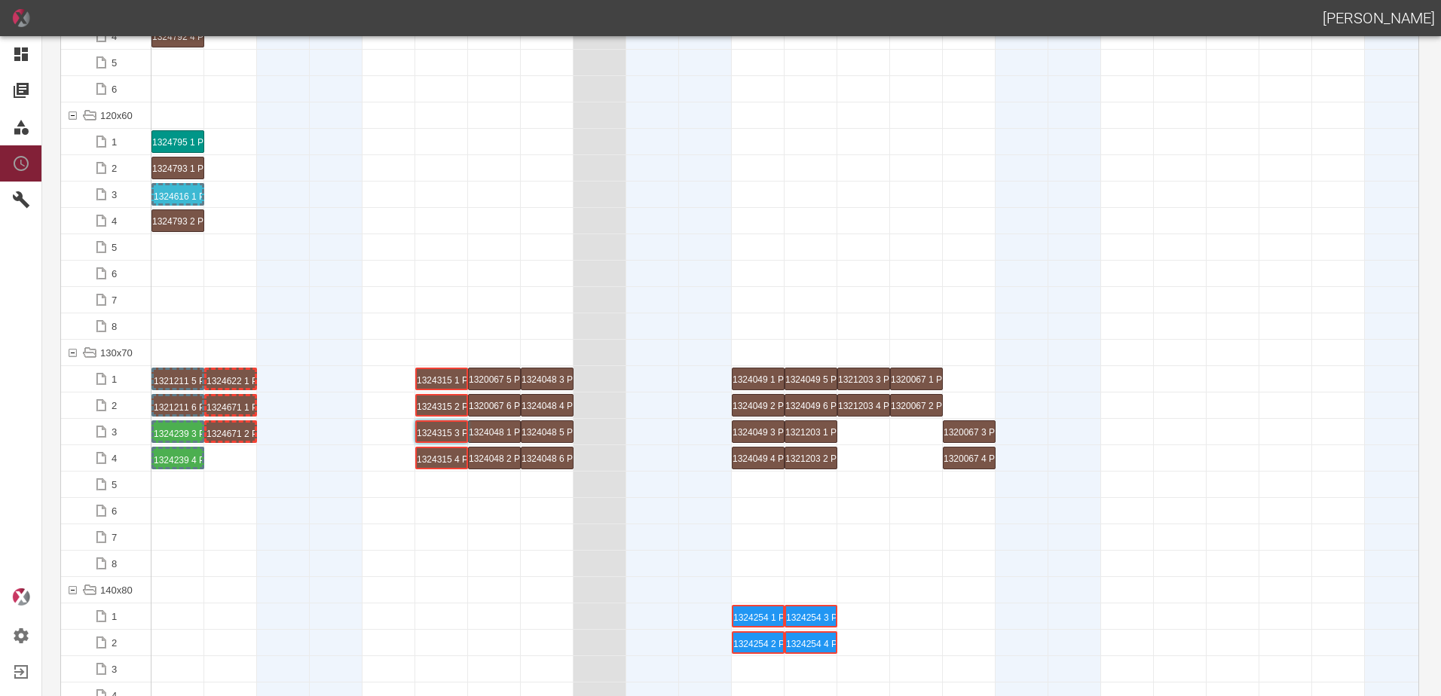
scroll to position [2035, 0]
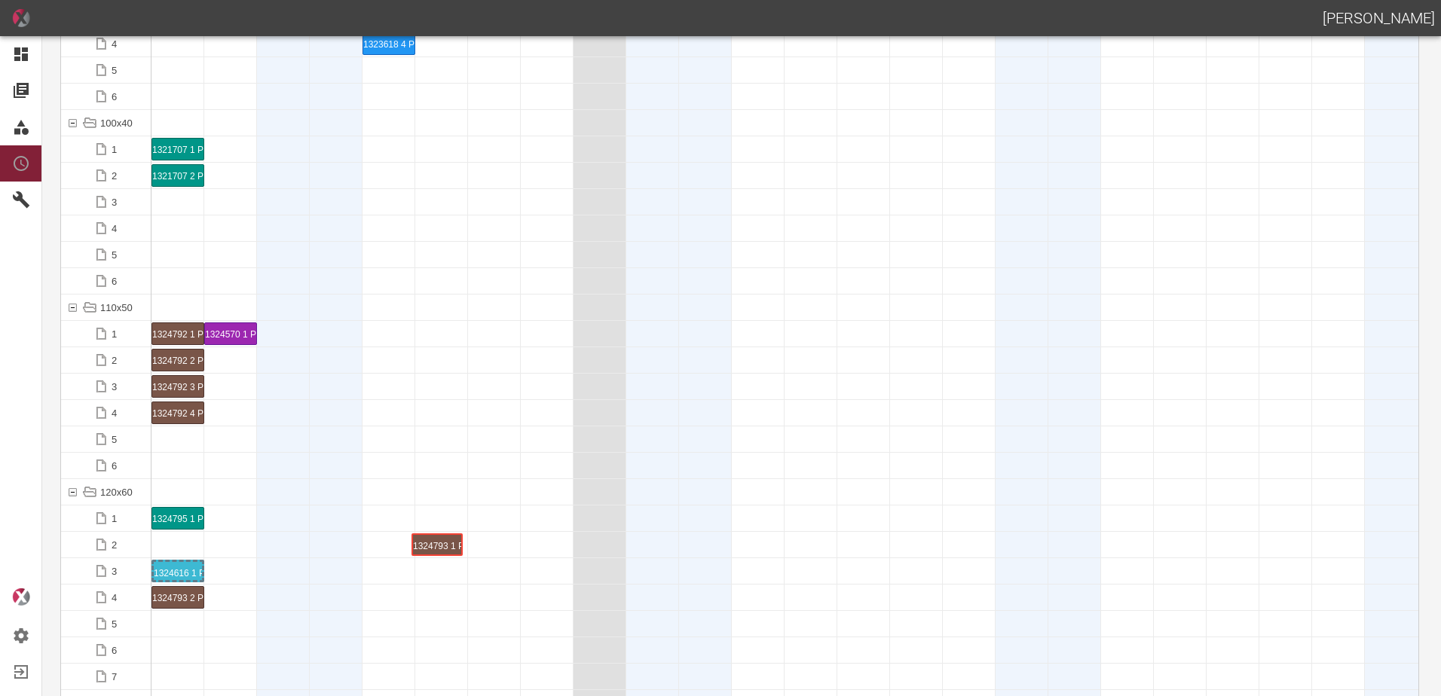
drag, startPoint x: 182, startPoint y: 543, endPoint x: 442, endPoint y: 521, distance: 260.9
drag, startPoint x: 182, startPoint y: 597, endPoint x: 439, endPoint y: 577, distance: 258.5
click at [436, 543] on div "1324793 1 P[DATE]" at bounding box center [441, 545] width 48 height 18
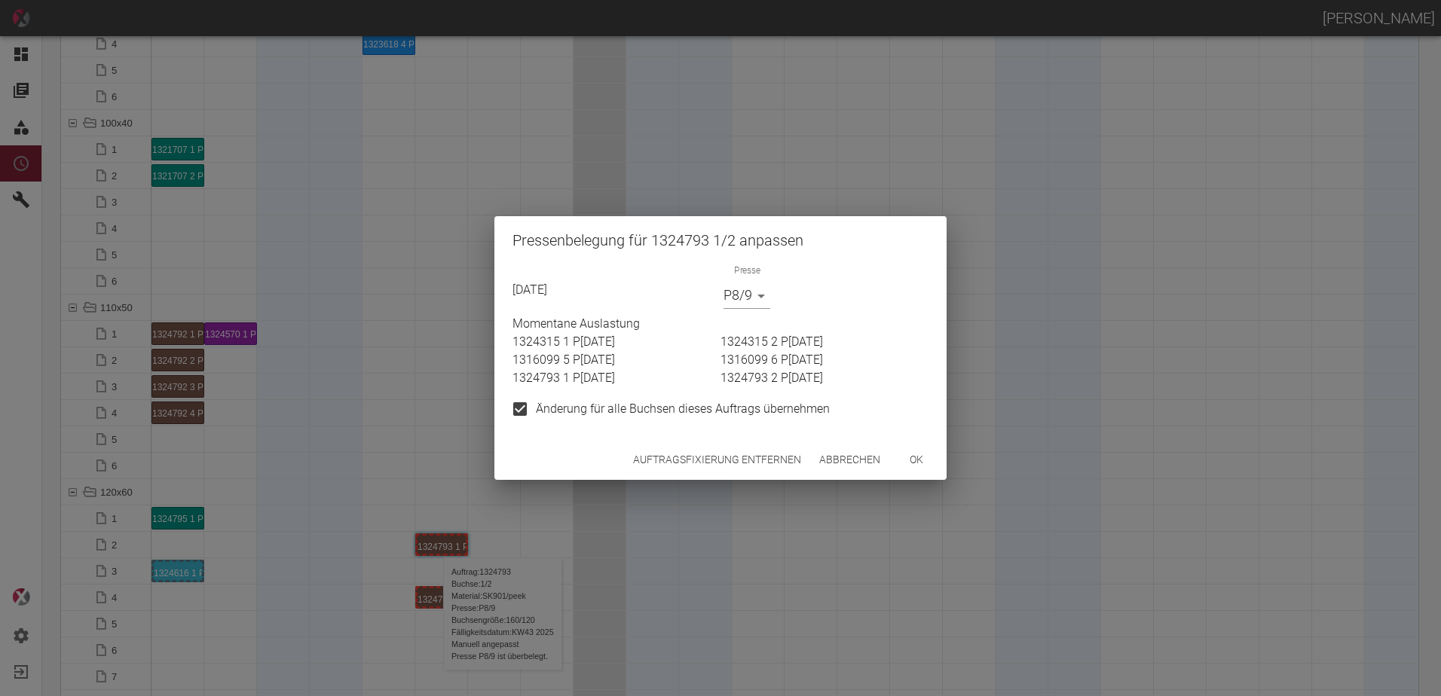
click at [712, 454] on button "Auftragsfixierung entfernen" at bounding box center [717, 460] width 180 height 28
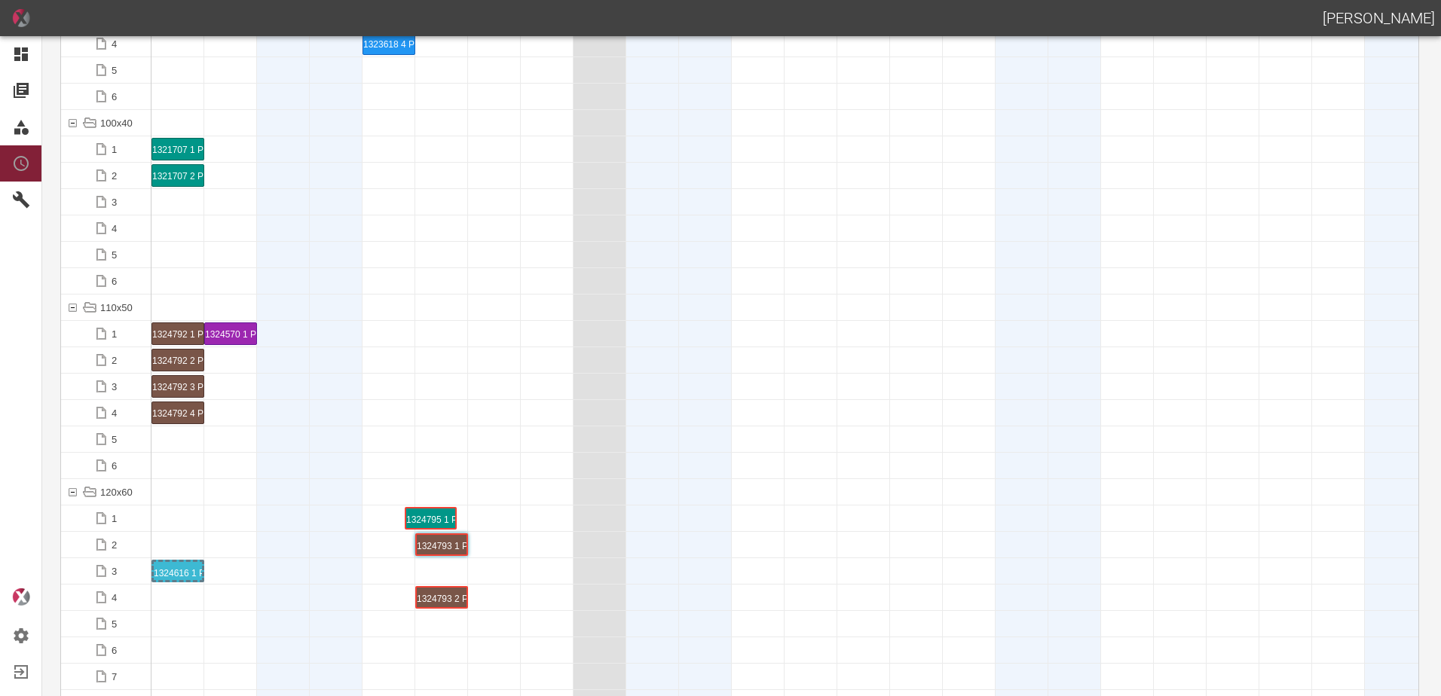
drag, startPoint x: 188, startPoint y: 511, endPoint x: 442, endPoint y: 503, distance: 254.1
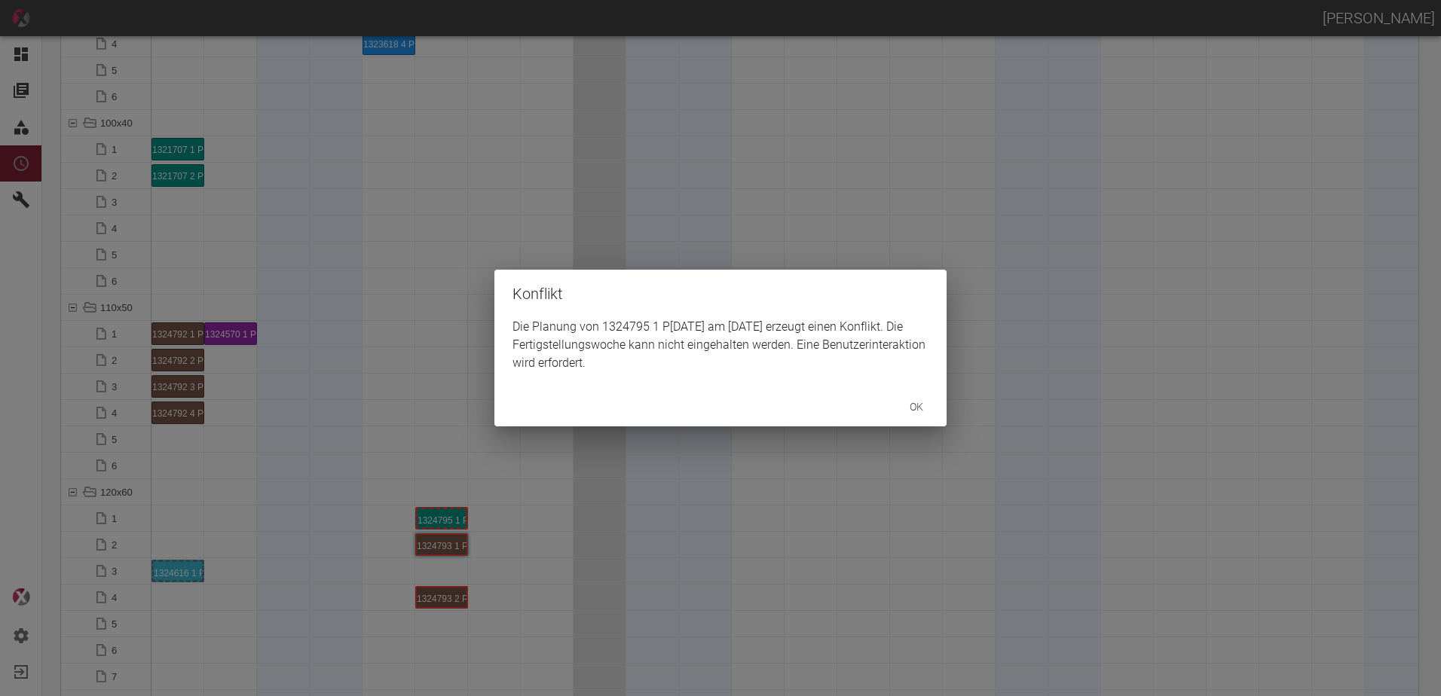
click at [450, 510] on div "Konflikt Die Planung von 1324795 1 P10/11 am 30.9.2025 erzeugt einen Konflikt. …" at bounding box center [720, 348] width 1441 height 696
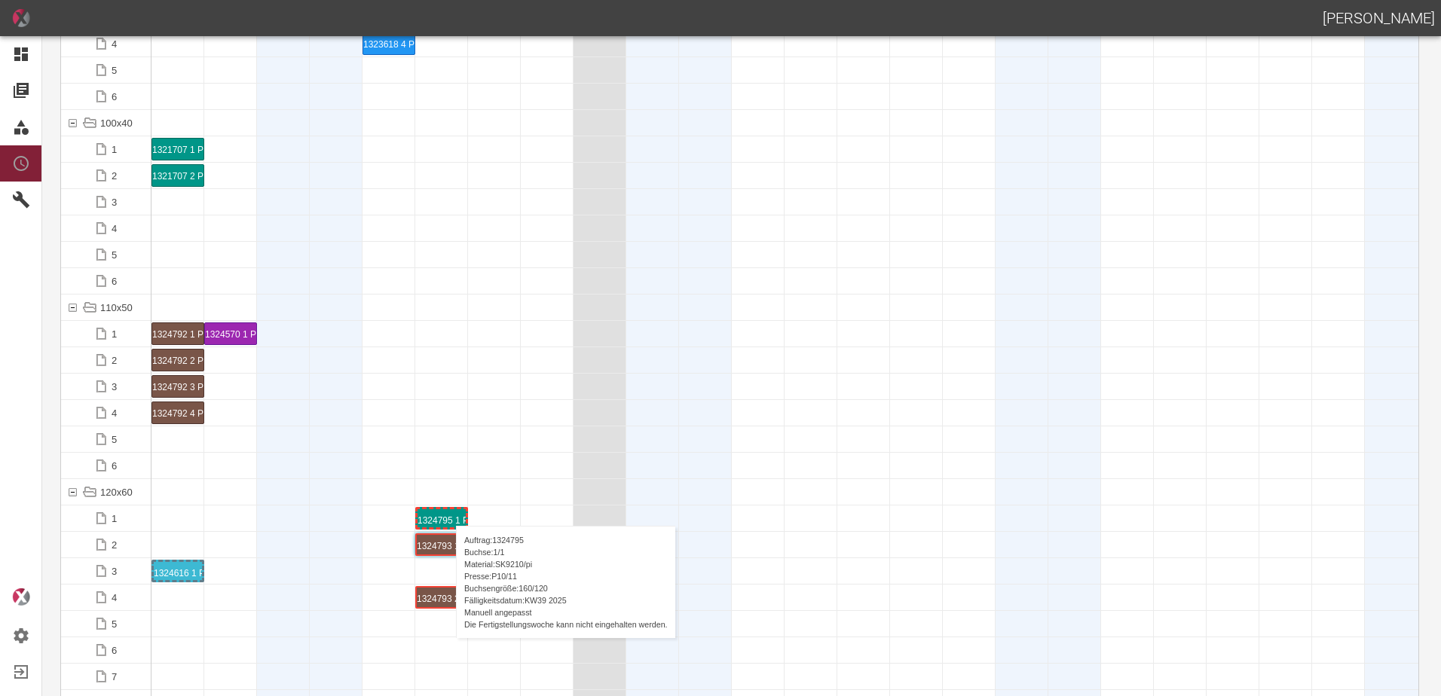
click at [448, 511] on div "1324795 1 P[DATE]" at bounding box center [441, 518] width 48 height 18
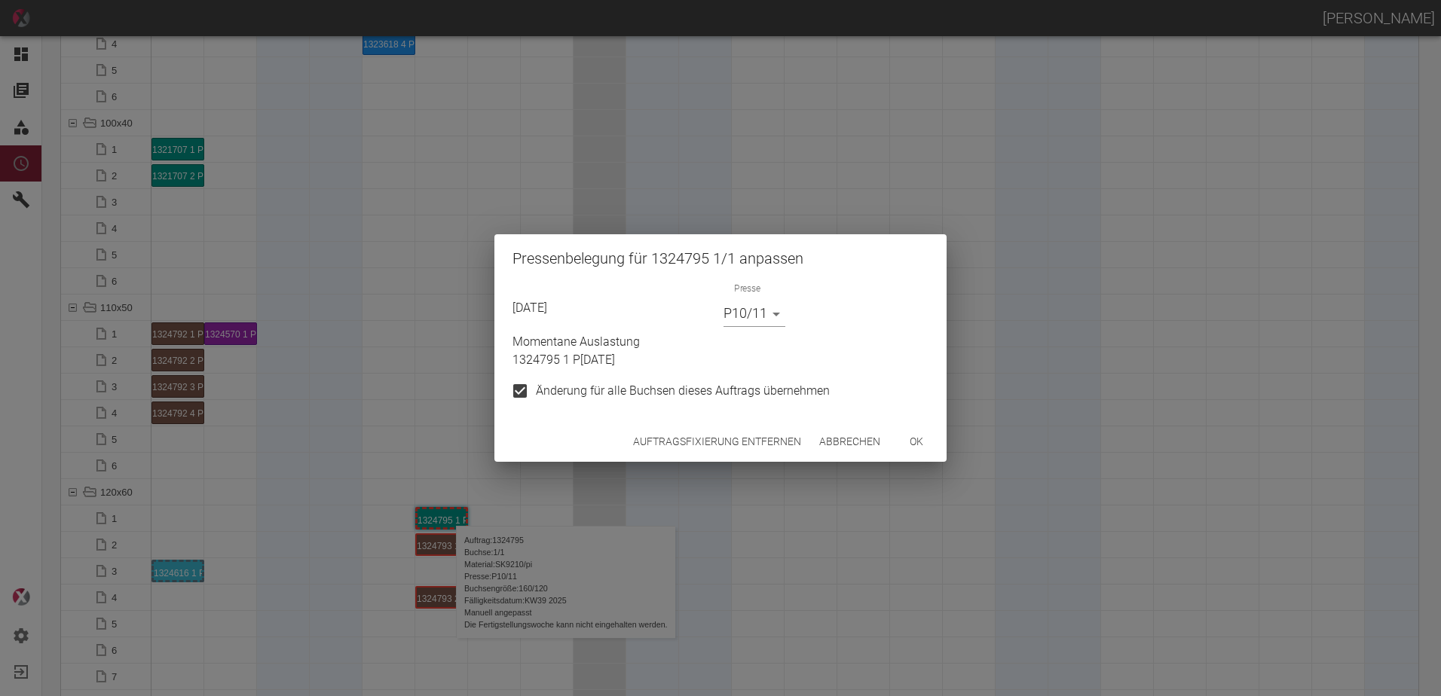
click at [683, 439] on button "Auftragsfixierung entfernen" at bounding box center [717, 442] width 180 height 28
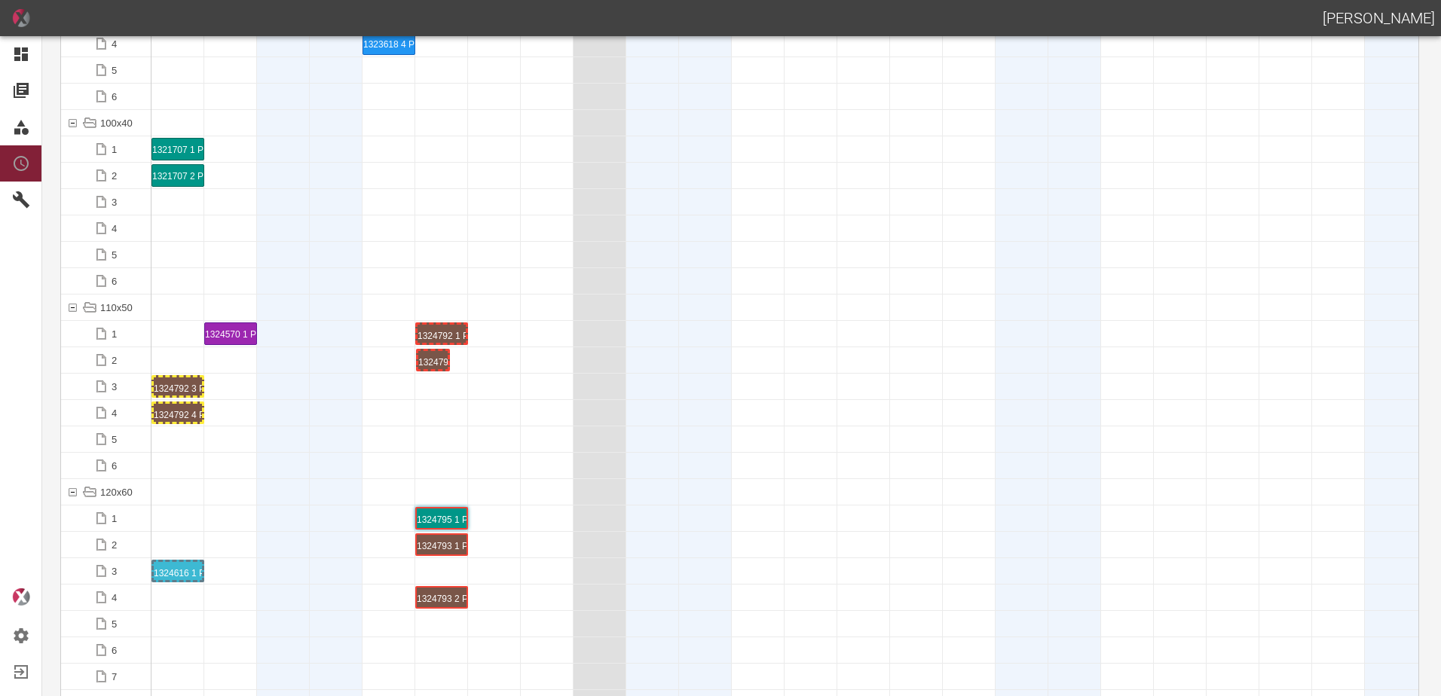
drag, startPoint x: 164, startPoint y: 362, endPoint x: 410, endPoint y: 342, distance: 246.5
drag, startPoint x: 196, startPoint y: 390, endPoint x: 419, endPoint y: 369, distance: 224.0
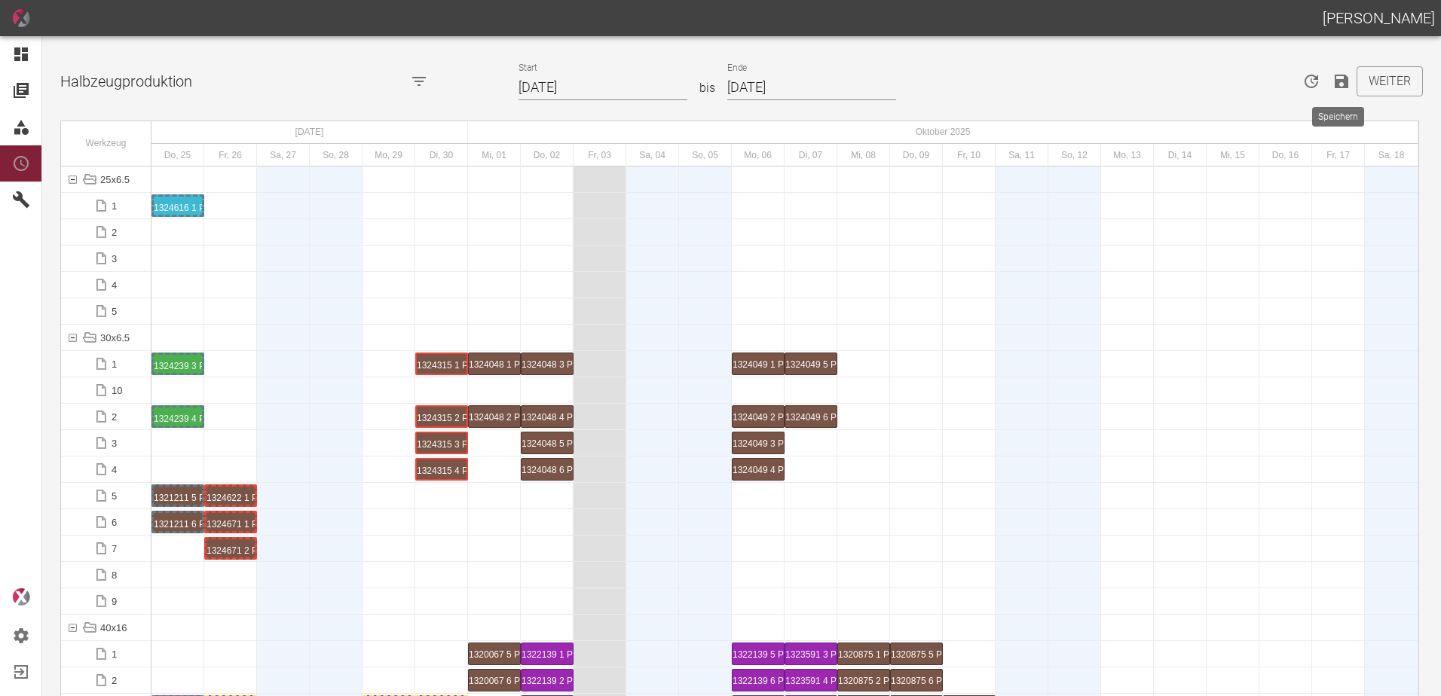
click at [1337, 78] on icon "Speichern" at bounding box center [1341, 81] width 18 height 18
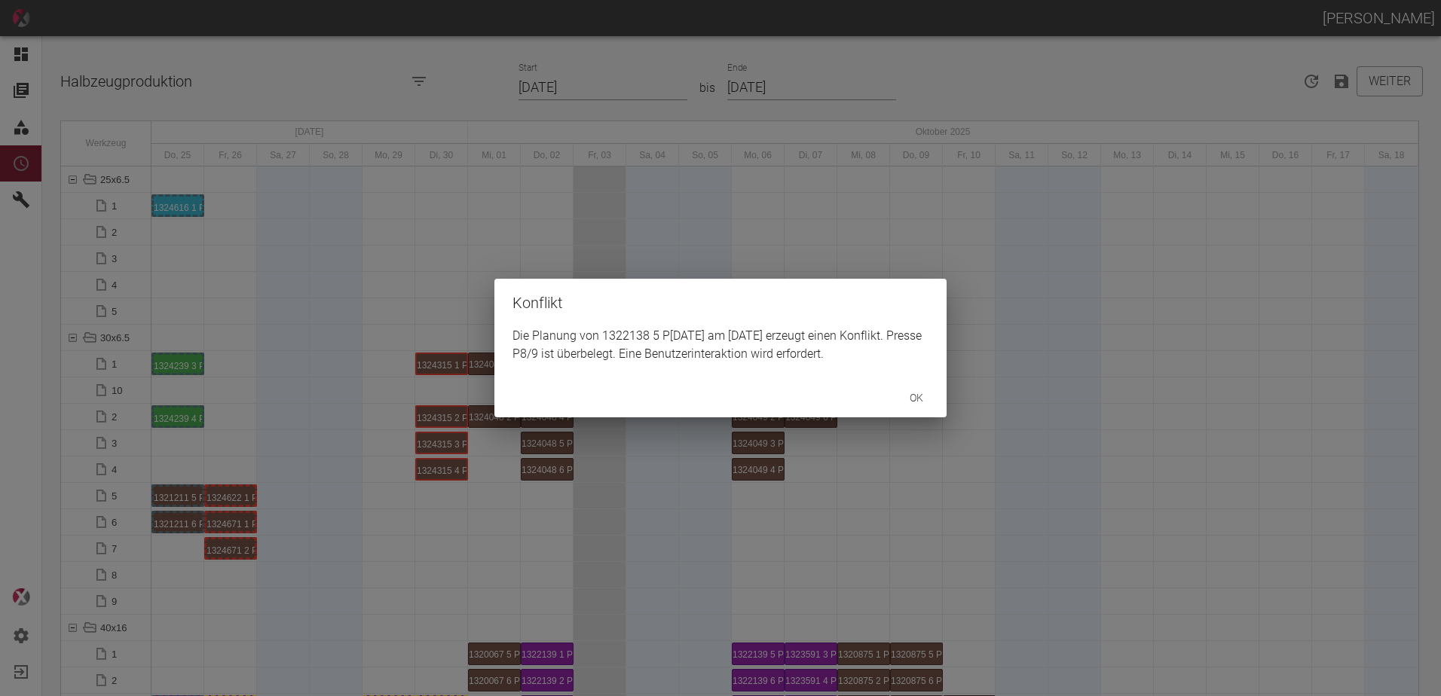
click at [916, 402] on button "ok" at bounding box center [916, 398] width 48 height 28
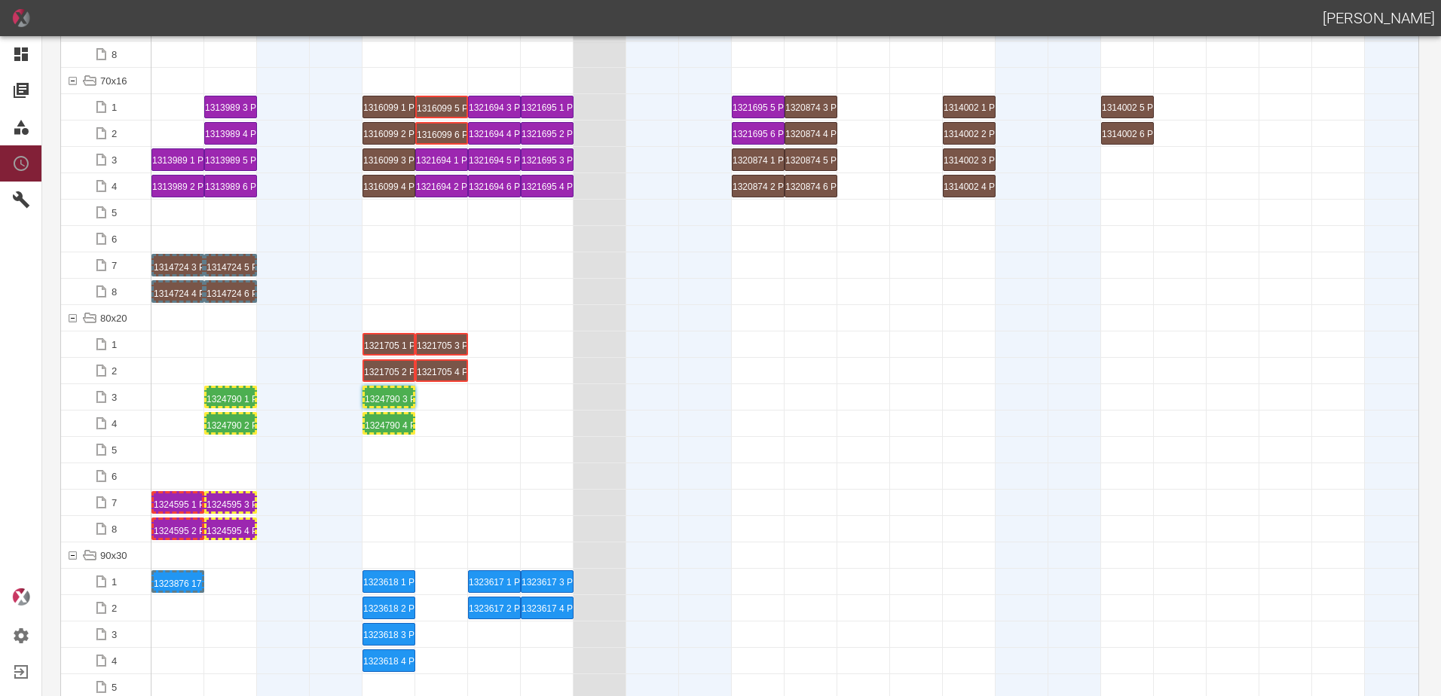
scroll to position [1582, 0]
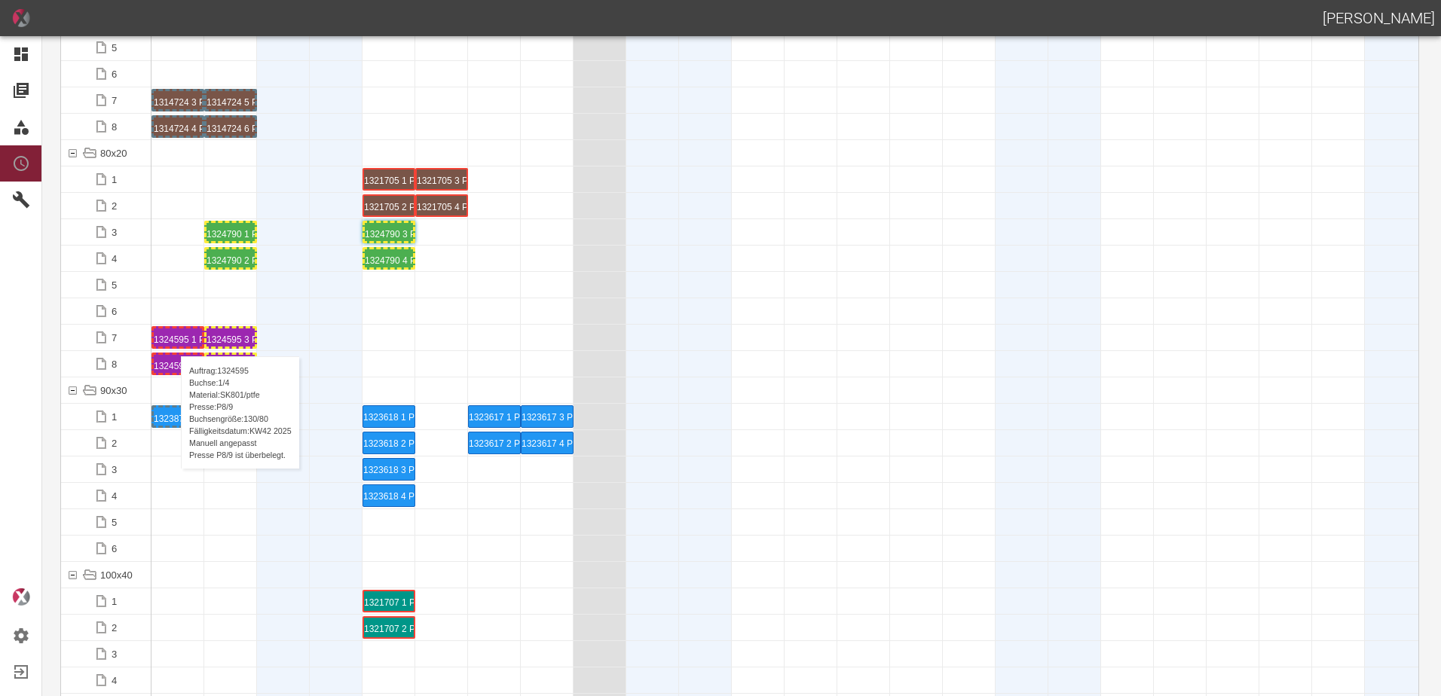
click at [173, 341] on div "1324595 1 P8/9" at bounding box center [178, 338] width 48 height 18
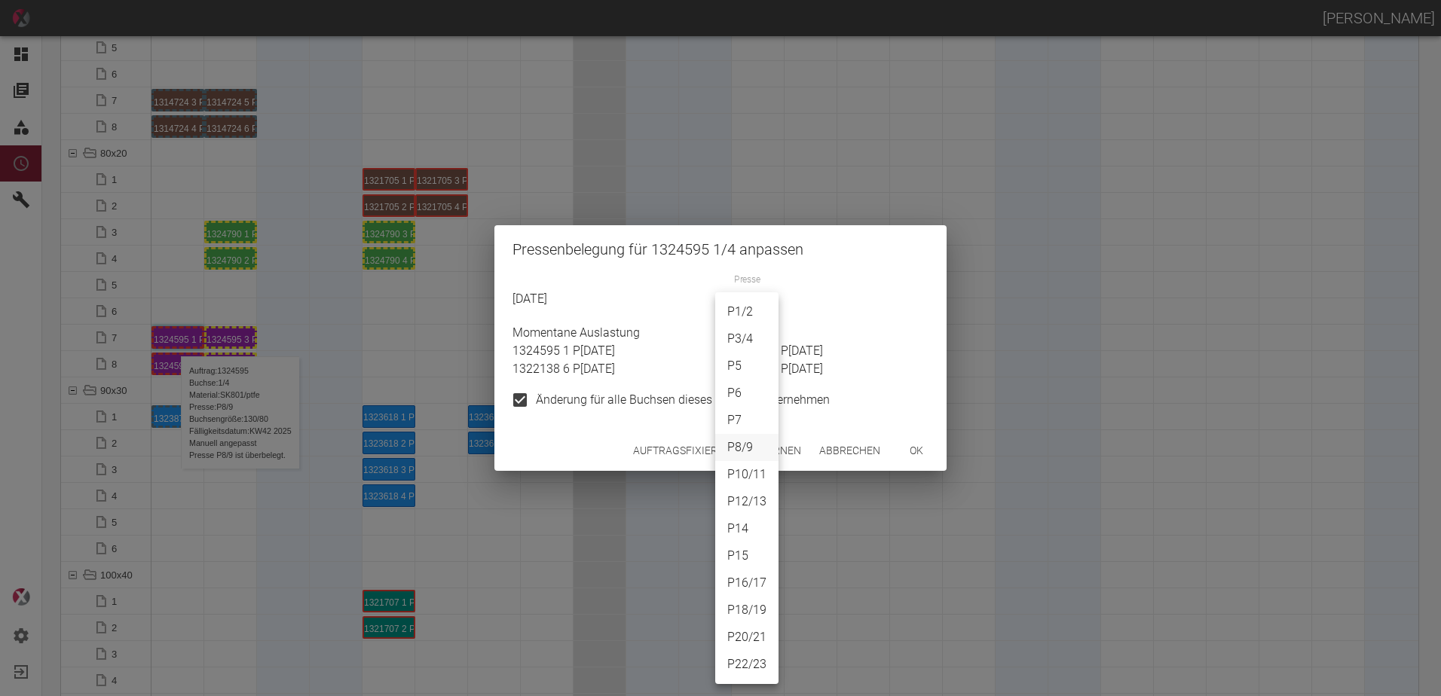
click at [732, 306] on body "[PERSON_NAME] Dashboard Aufträge Materialien Planung Maschinen Einstellungen Au…" at bounding box center [720, 348] width 1441 height 696
click at [753, 604] on li "P18/19" at bounding box center [746, 610] width 63 height 27
type input "P18/19"
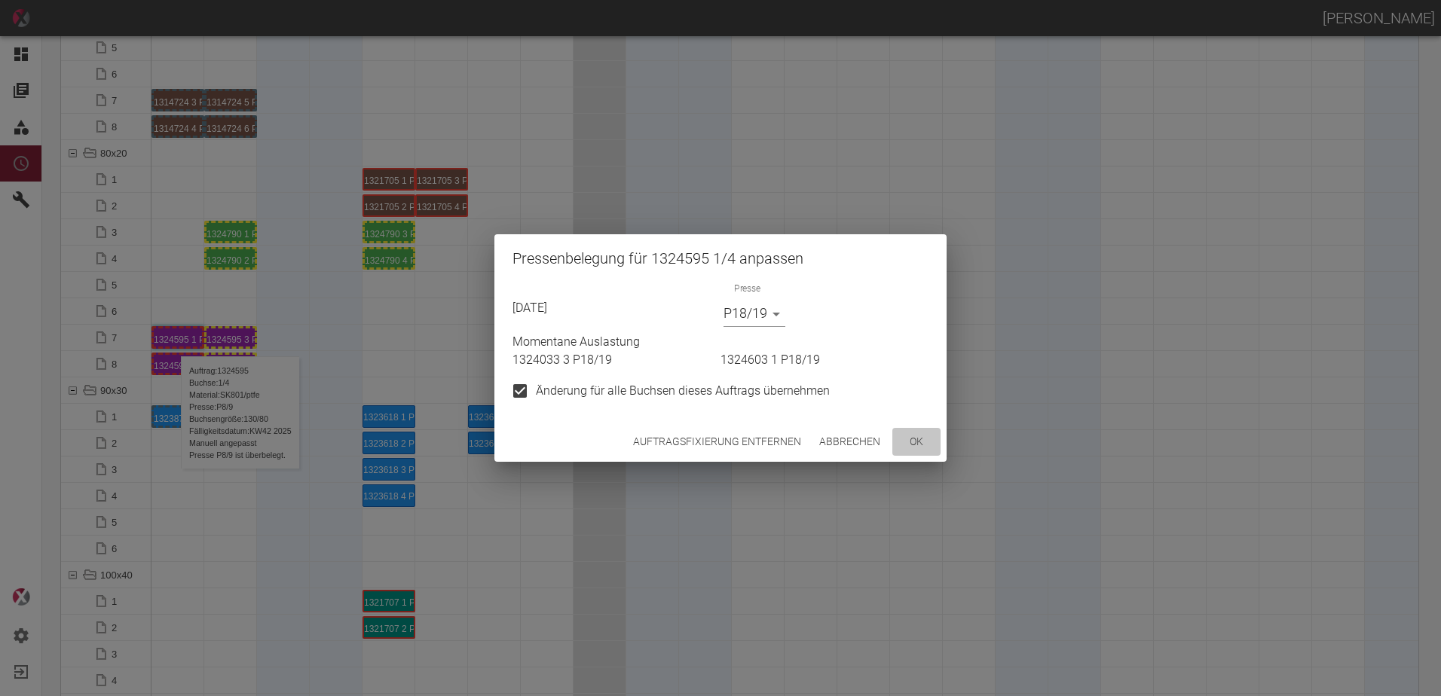
click at [913, 442] on button "ok" at bounding box center [916, 442] width 48 height 28
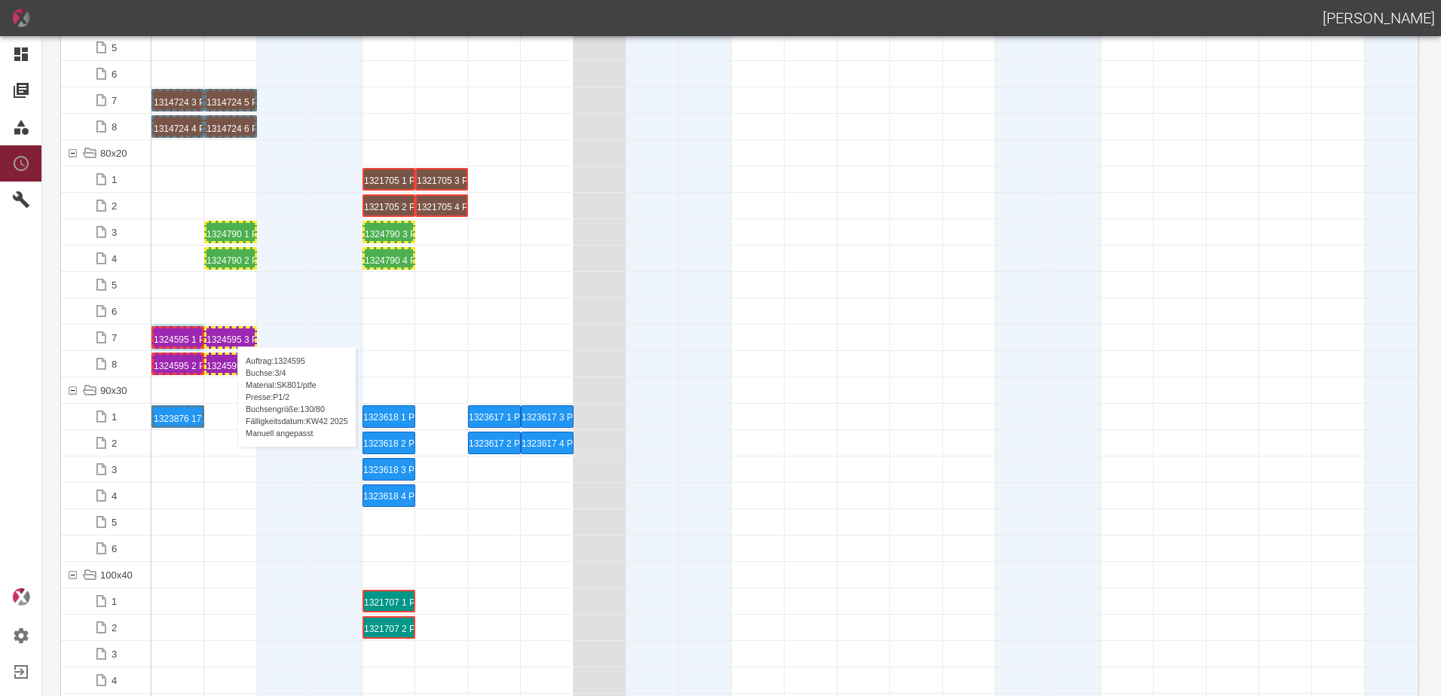
click at [230, 331] on div "1324595 3 P1/2" at bounding box center [230, 338] width 48 height 18
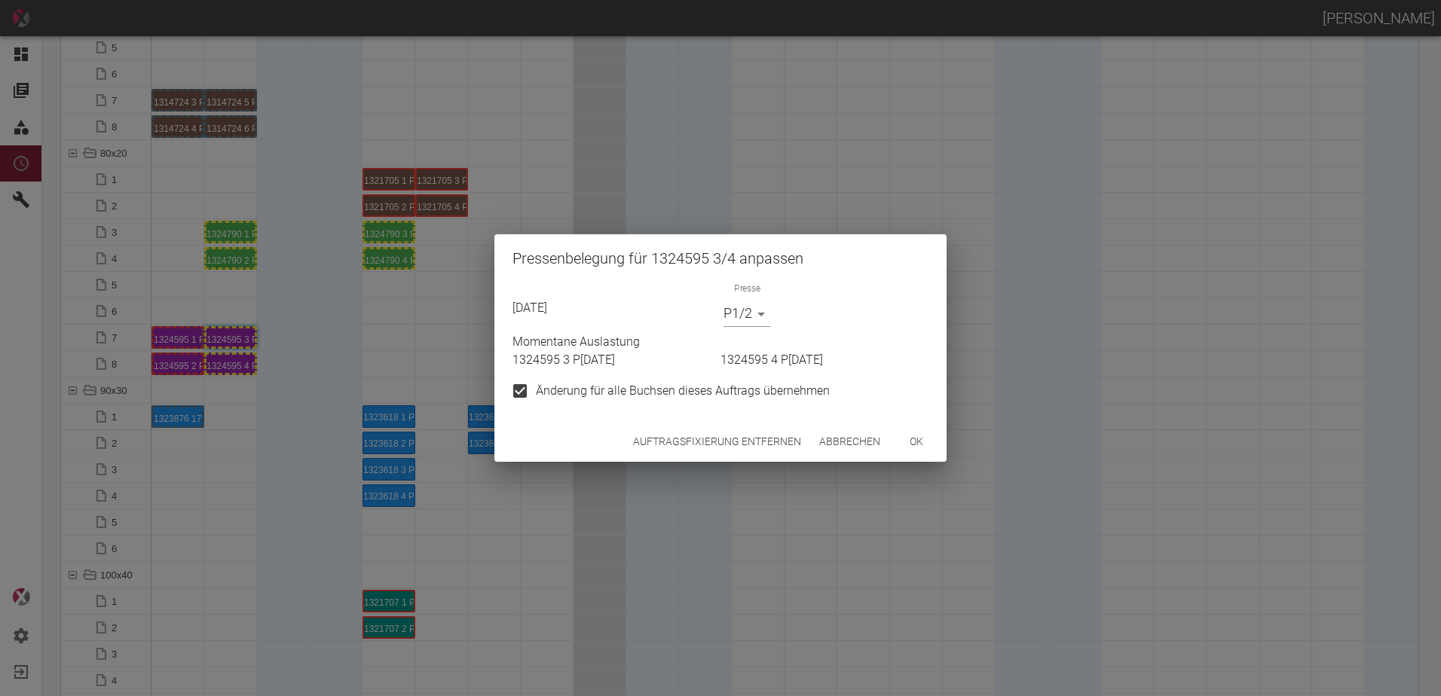
drag, startPoint x: 742, startPoint y: 338, endPoint x: 729, endPoint y: 317, distance: 24.7
click at [737, 330] on div "Momentane Auslastung 1324595 3 P1/2 1324595 4 P1/2" at bounding box center [717, 348] width 422 height 42
click at [729, 316] on body "[PERSON_NAME] Dashboard Aufträge Materialien Planung Maschinen Einstellungen Au…" at bounding box center [720, 348] width 1441 height 696
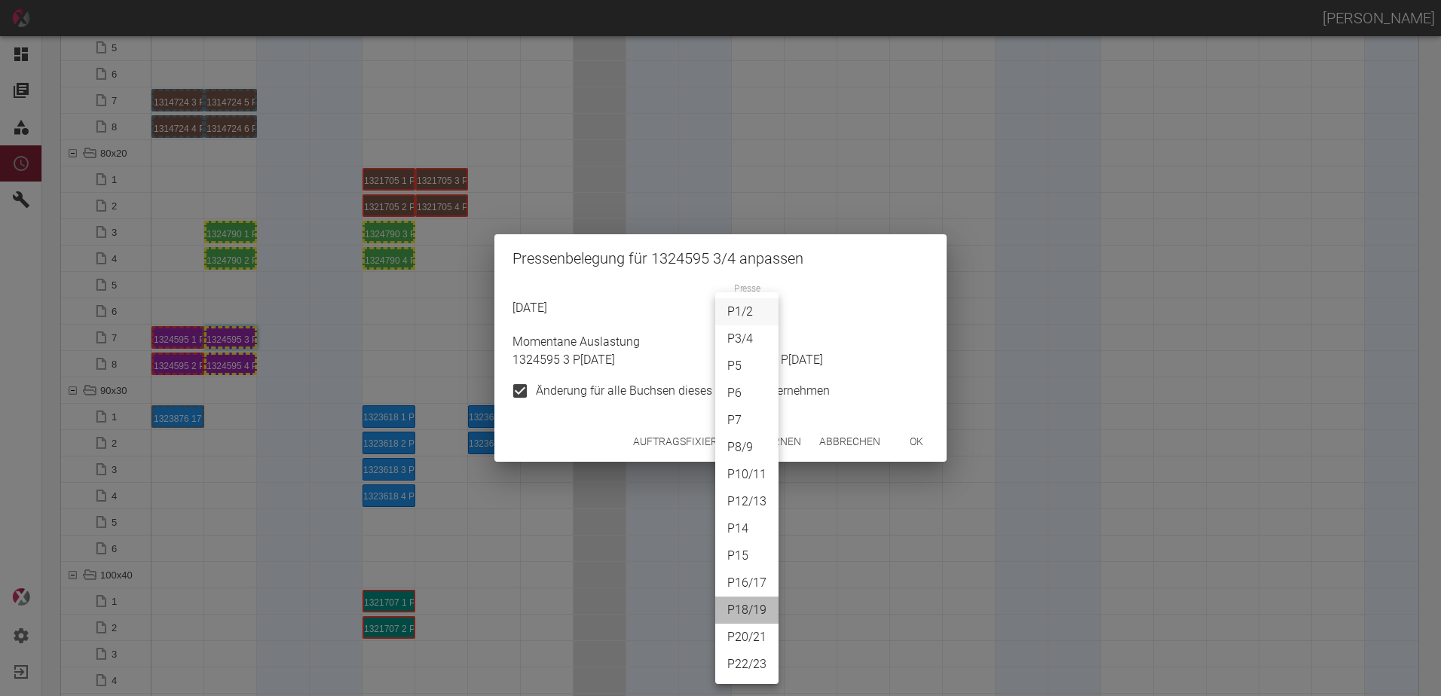
click at [767, 606] on li "P18/19" at bounding box center [746, 610] width 63 height 27
type input "P18/19"
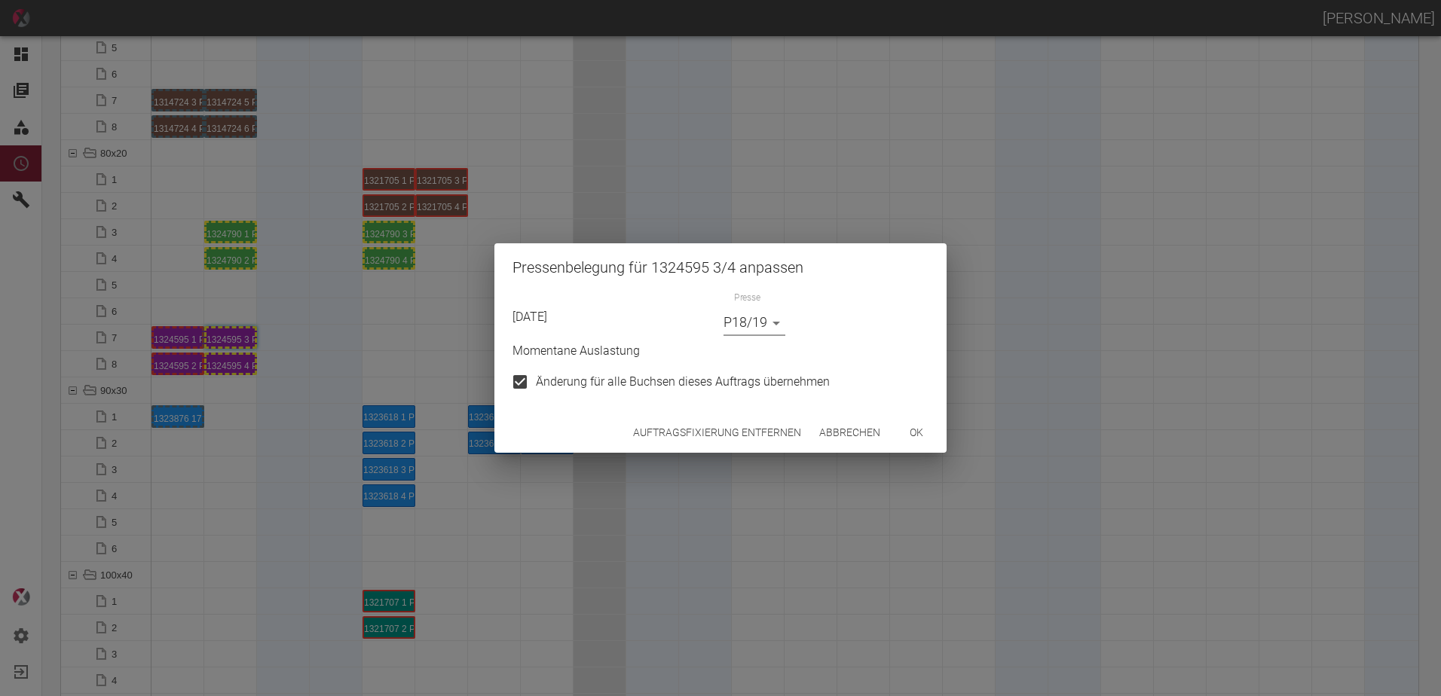
click at [928, 433] on button "ok" at bounding box center [916, 433] width 48 height 28
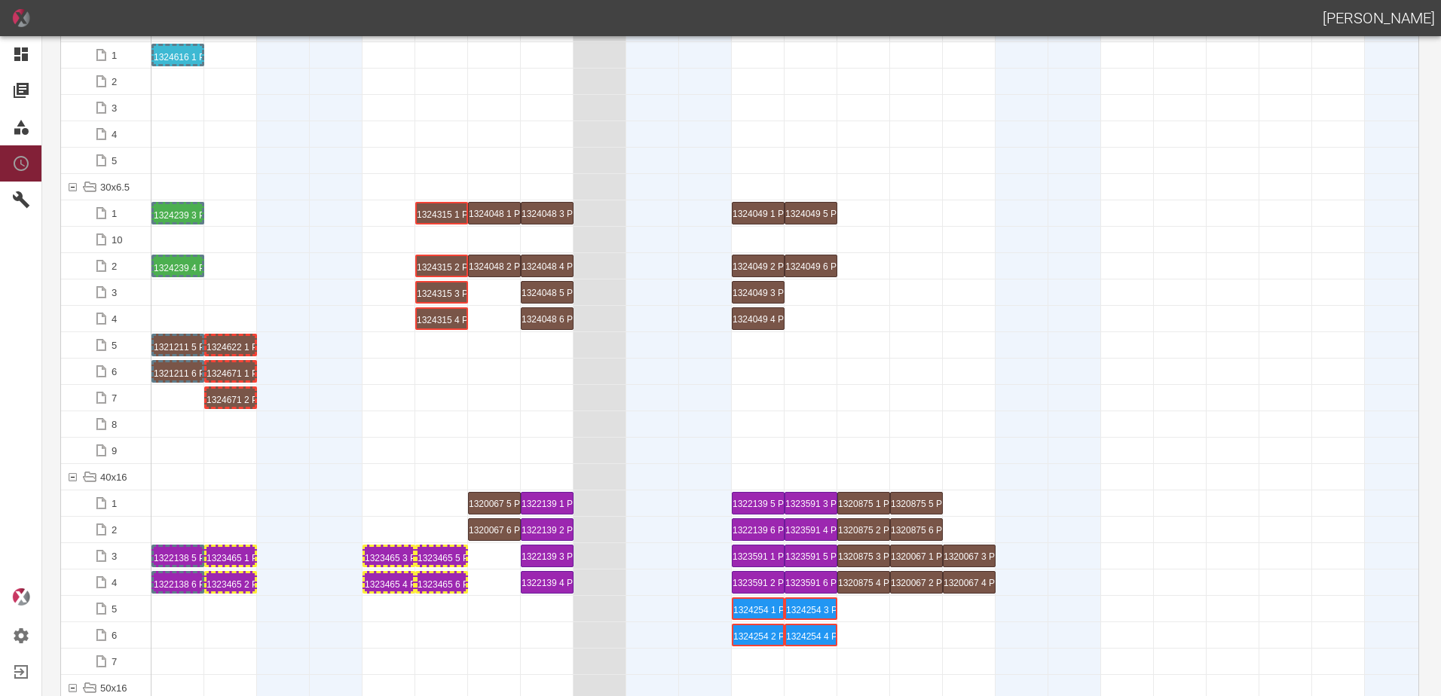
scroll to position [0, 0]
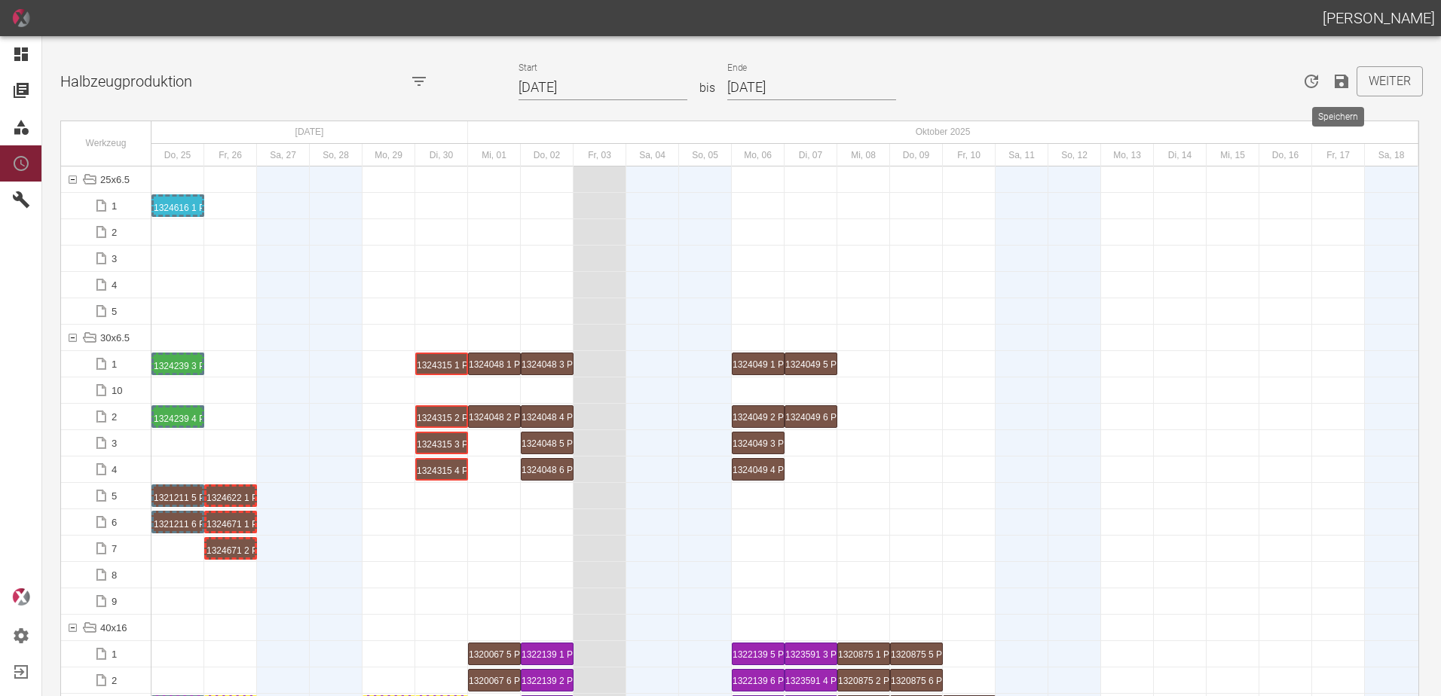
click at [1338, 87] on icon "Speichern" at bounding box center [1342, 82] width 14 height 14
click at [347, 353] on div at bounding box center [336, 364] width 53 height 26
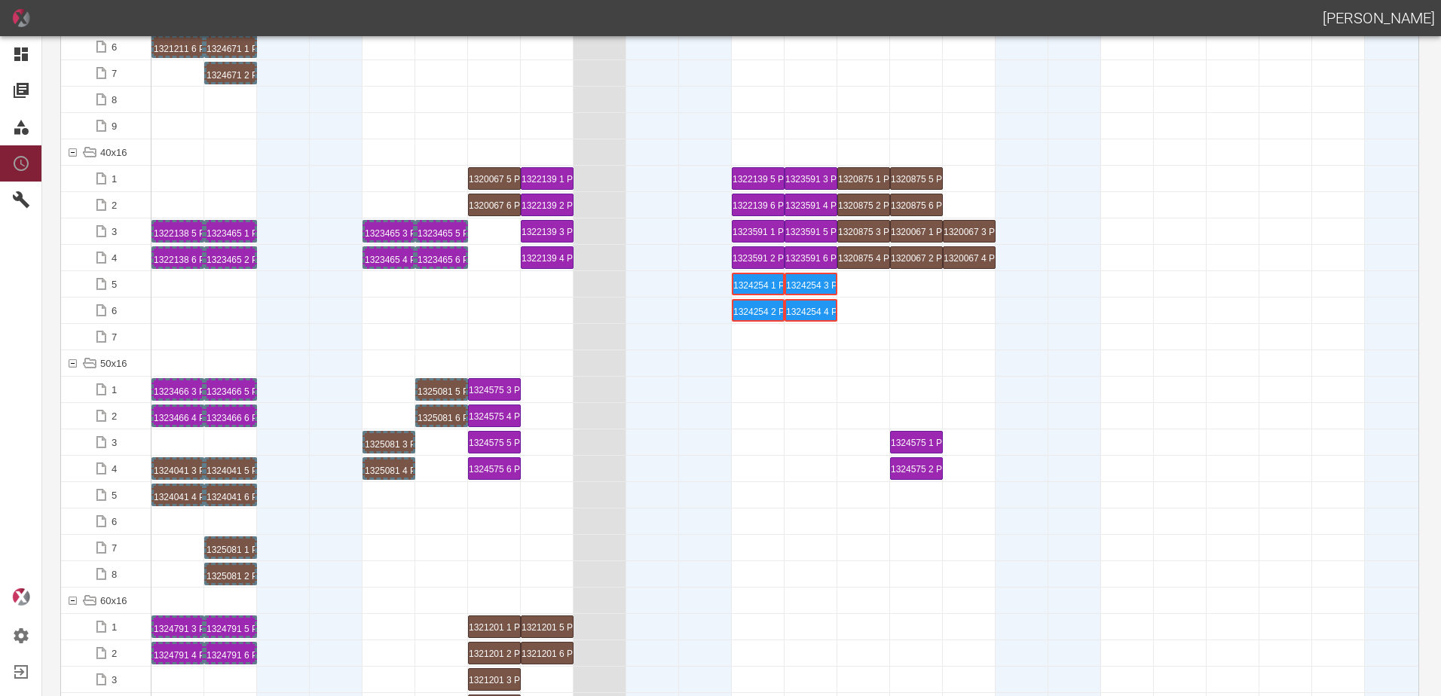
scroll to position [603, 0]
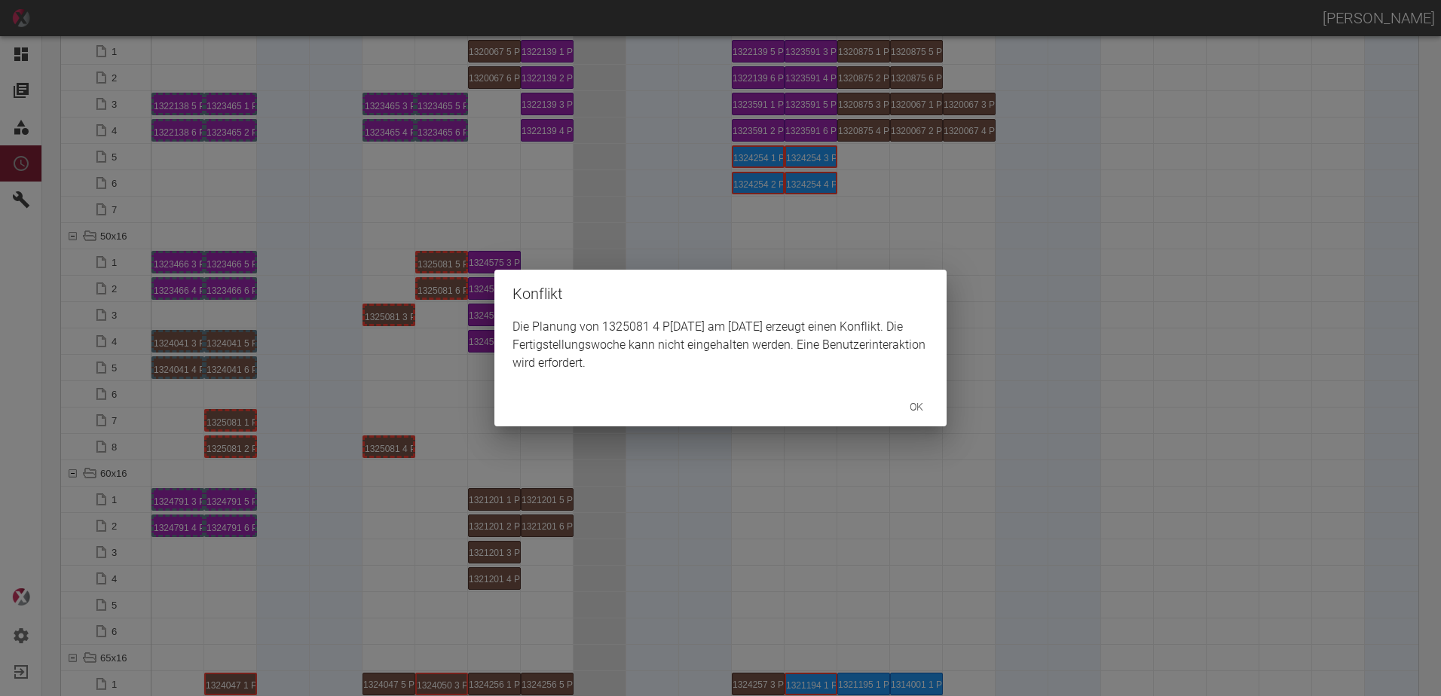
click at [398, 313] on div "Konflikt Die Planung von 1325081 4 P1/2 am 29.9.2025 erzeugt einen Konflikt. Di…" at bounding box center [720, 348] width 1441 height 696
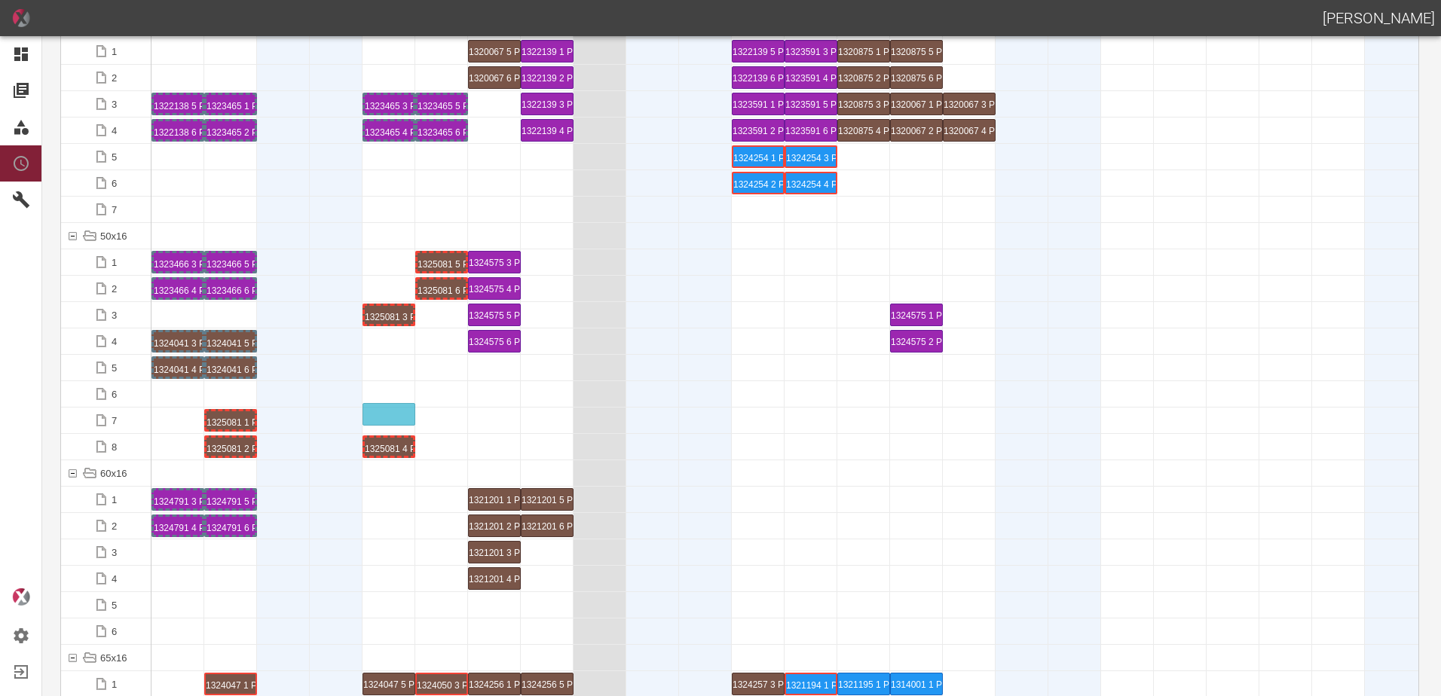
drag, startPoint x: 397, startPoint y: 313, endPoint x: 407, endPoint y: 400, distance: 87.2
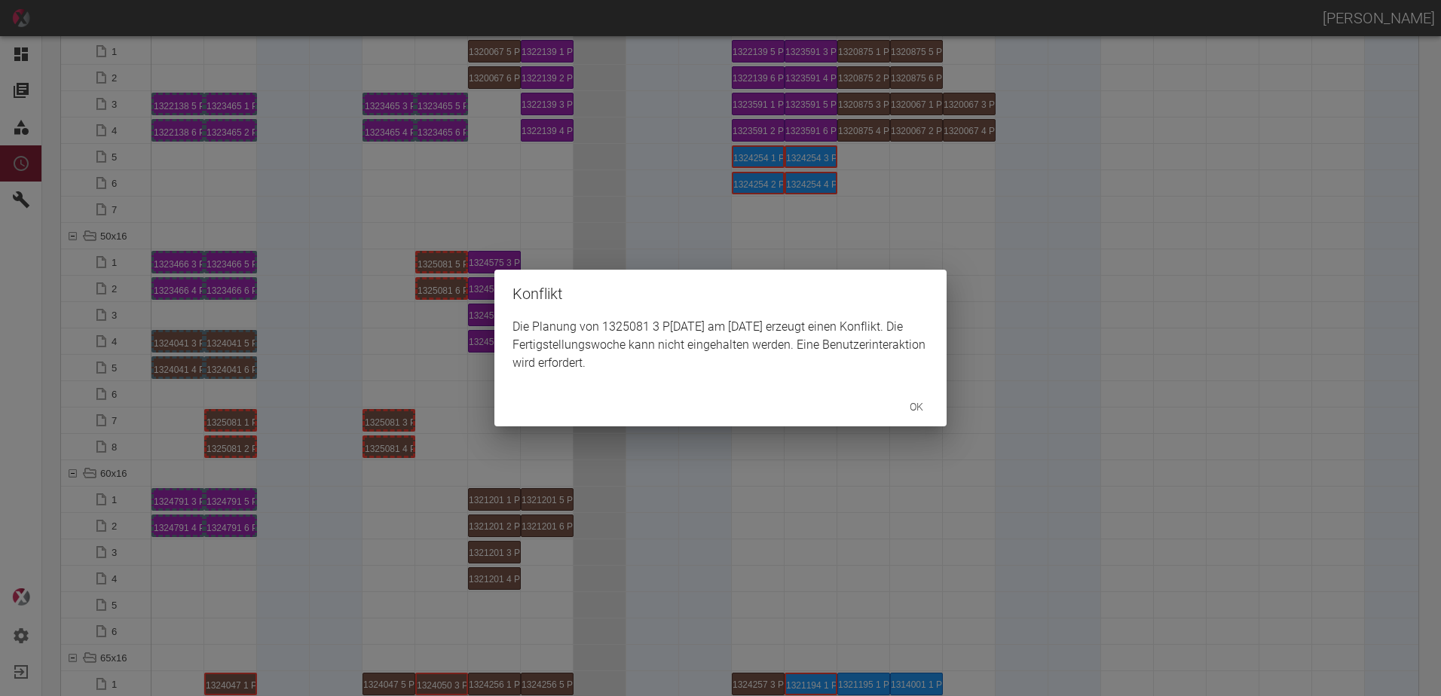
drag, startPoint x: 417, startPoint y: 351, endPoint x: 449, endPoint y: 300, distance: 60.6
click at [444, 316] on div "Konflikt Die Planung von 1325081 3 P1/2 am 29.9.2025 erzeugt einen Konflikt. Di…" at bounding box center [720, 348] width 1441 height 696
click at [436, 261] on div "Konflikt Die Planung von 1325081 6 P1/2 am 30.9.2025 erzeugt einen Konflikt. Di…" at bounding box center [720, 348] width 1441 height 696
click at [493, 465] on div "Konflikt Die Planung von 1325081 5 P1/2 am 30.9.2025 erzeugt einen Konflikt. Di…" at bounding box center [720, 348] width 1441 height 696
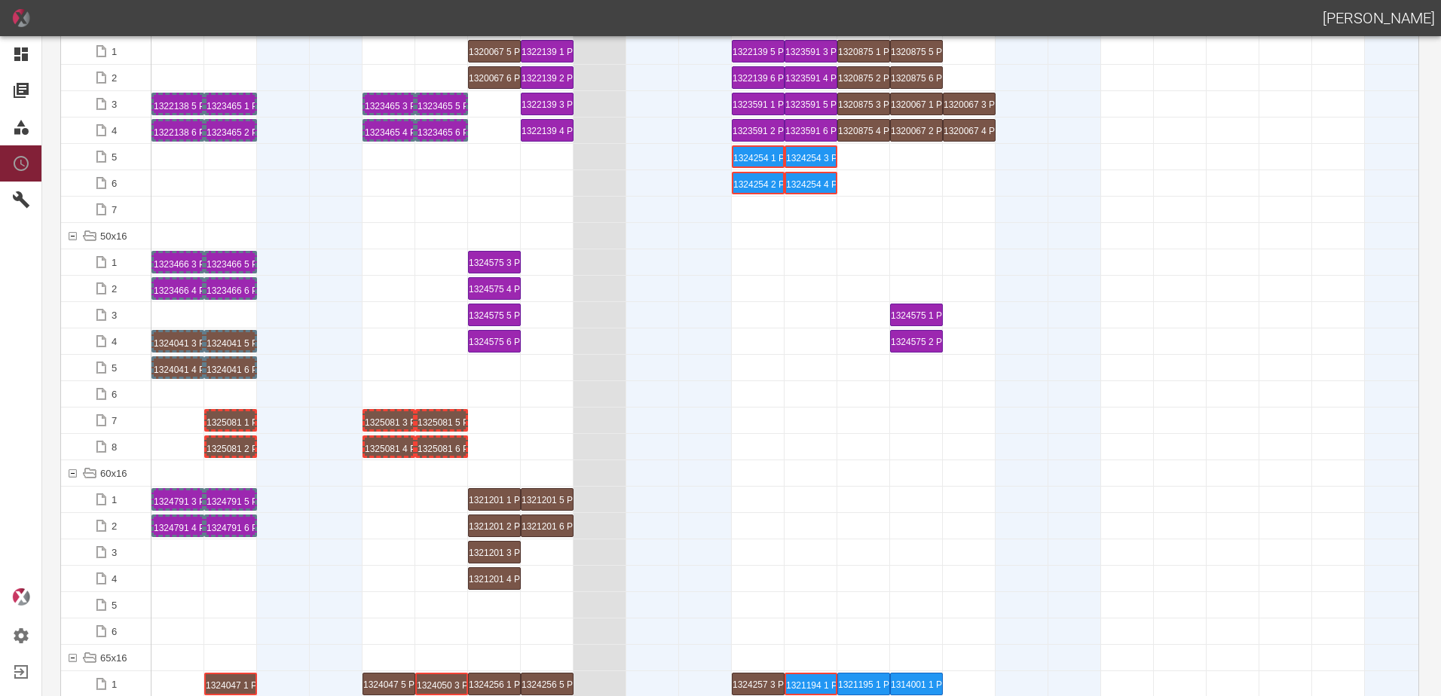
click at [394, 592] on div at bounding box center [784, 579] width 1267 height 26
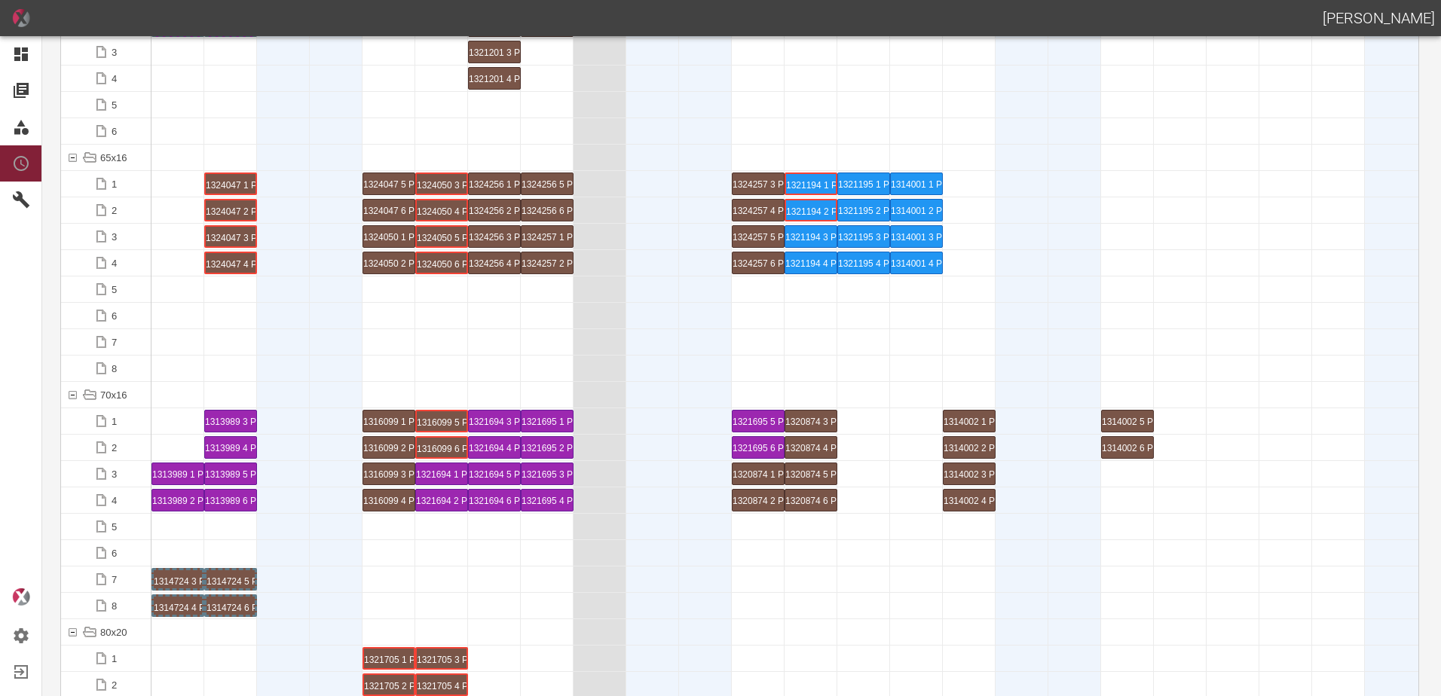
scroll to position [1130, 0]
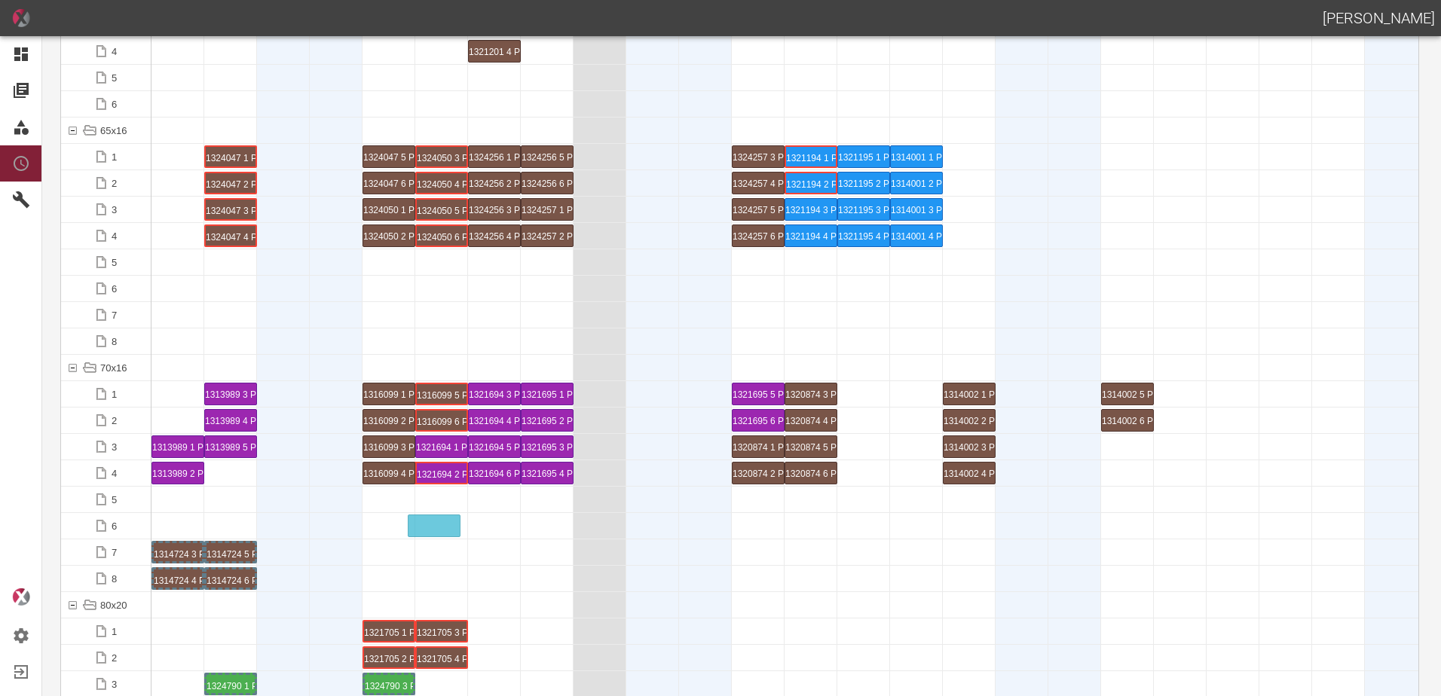
drag, startPoint x: 238, startPoint y: 476, endPoint x: 442, endPoint y: 516, distance: 207.3
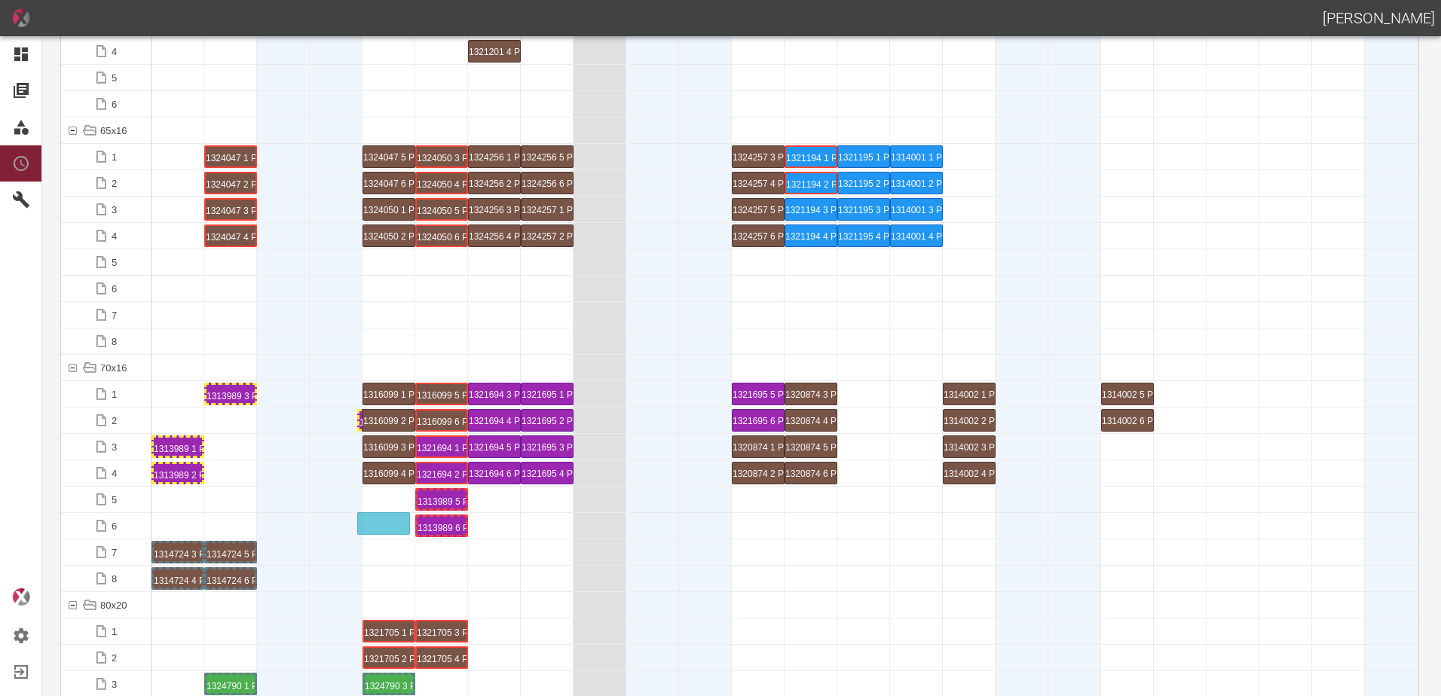
drag, startPoint x: 241, startPoint y: 421, endPoint x: 384, endPoint y: 518, distance: 172.4
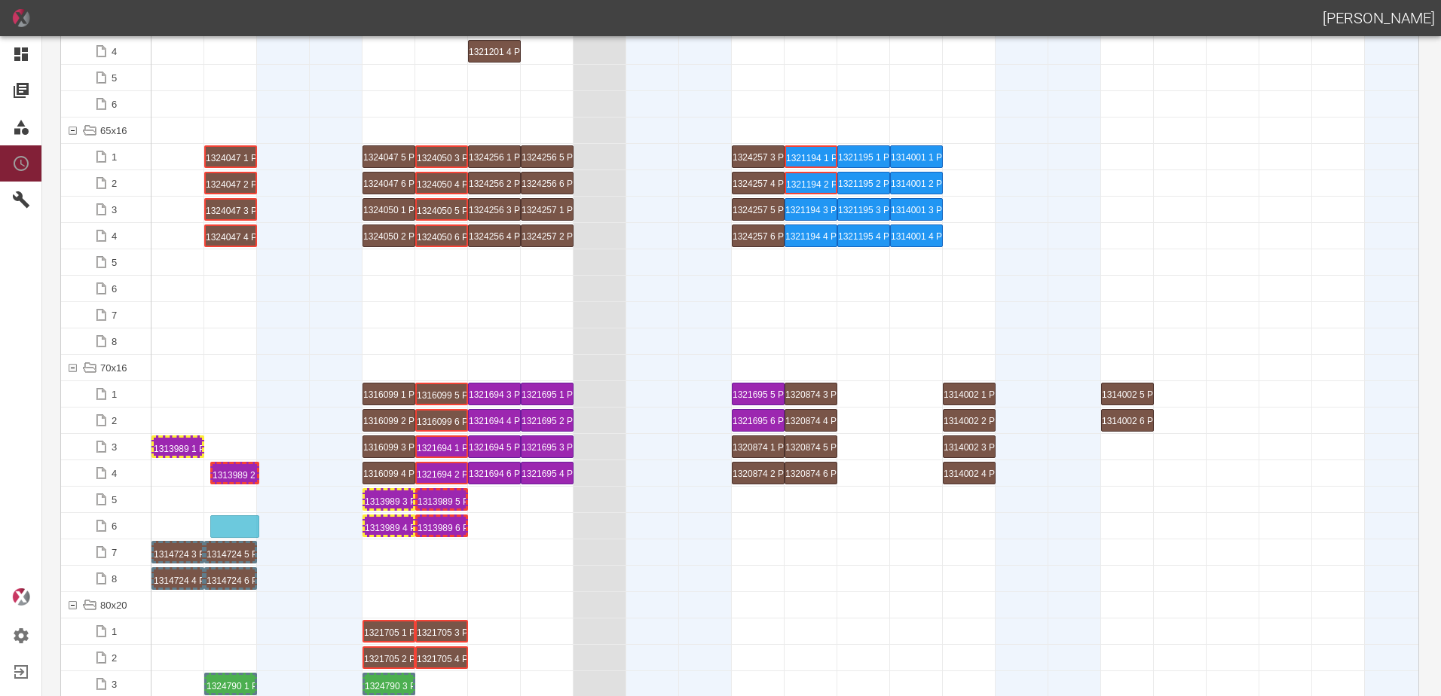
drag, startPoint x: 175, startPoint y: 475, endPoint x: 238, endPoint y: 512, distance: 73.7
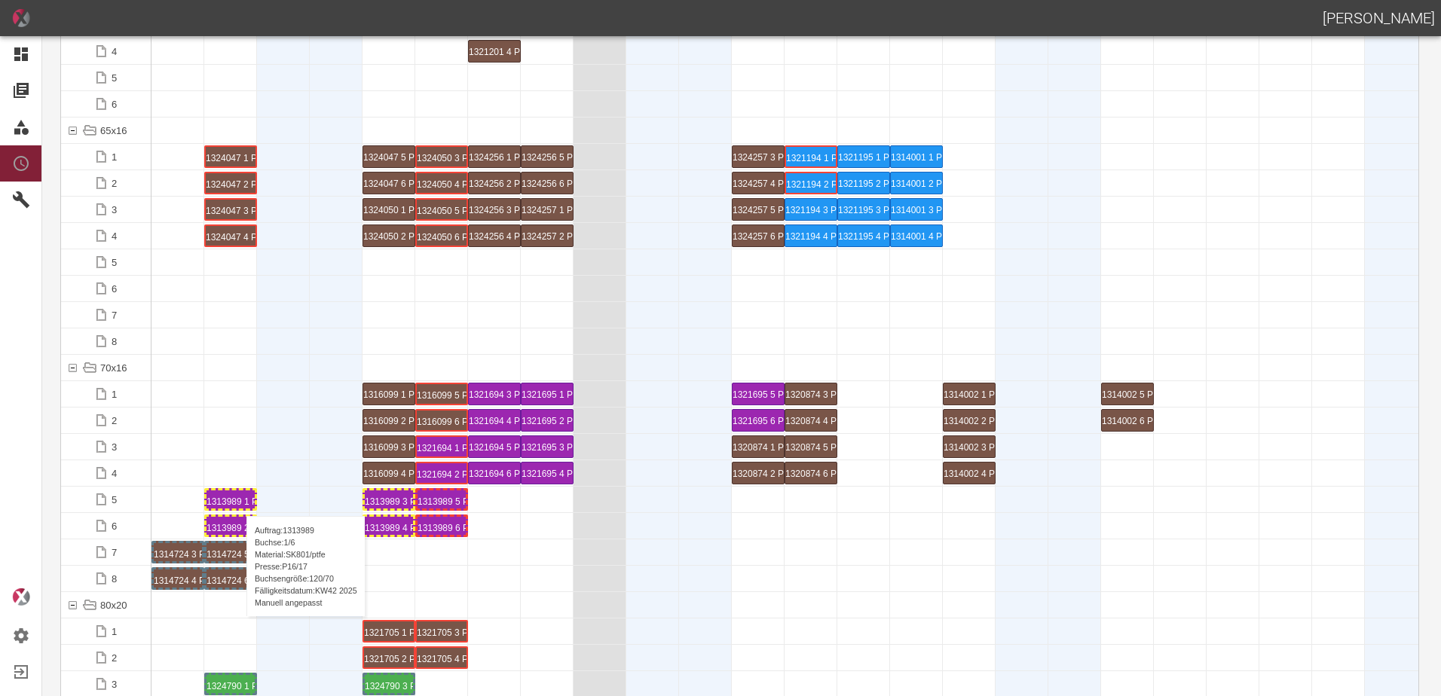
click at [239, 501] on div "1313989 1 P16/17" at bounding box center [230, 500] width 48 height 18
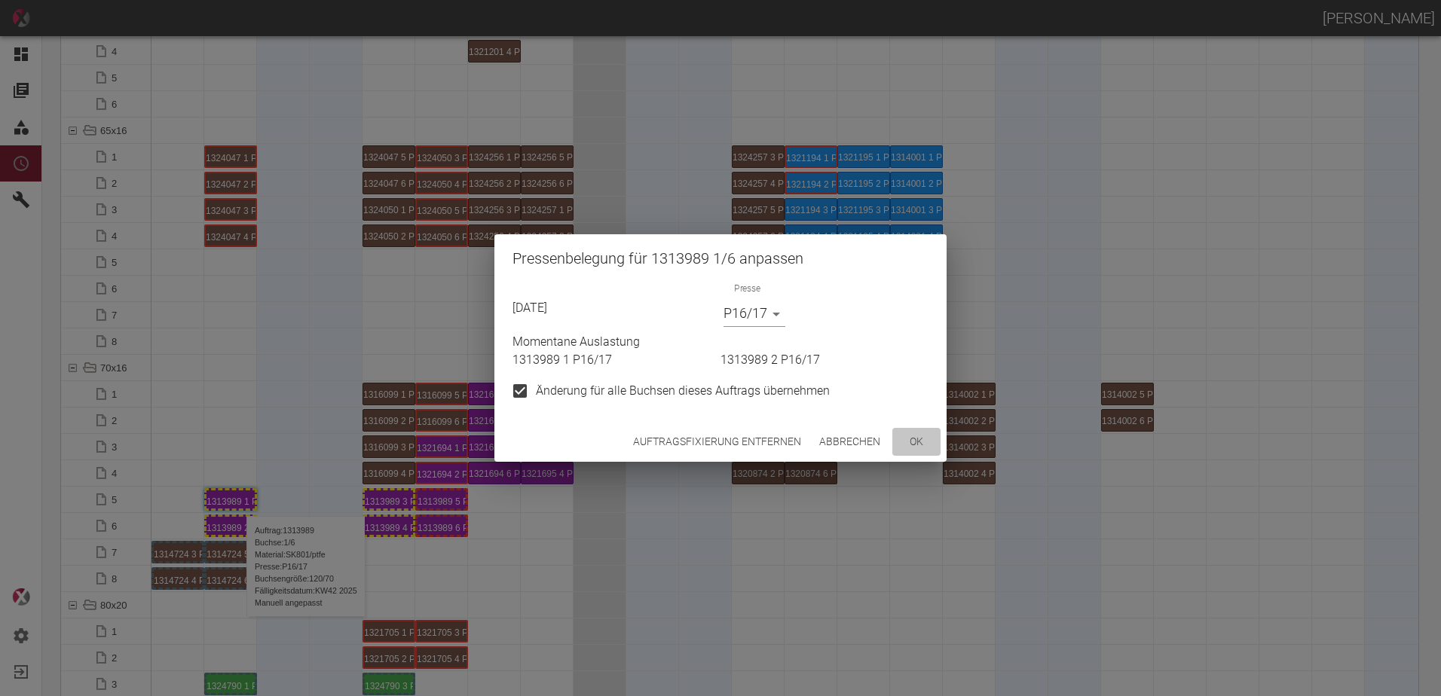
click at [910, 441] on button "ok" at bounding box center [916, 442] width 48 height 28
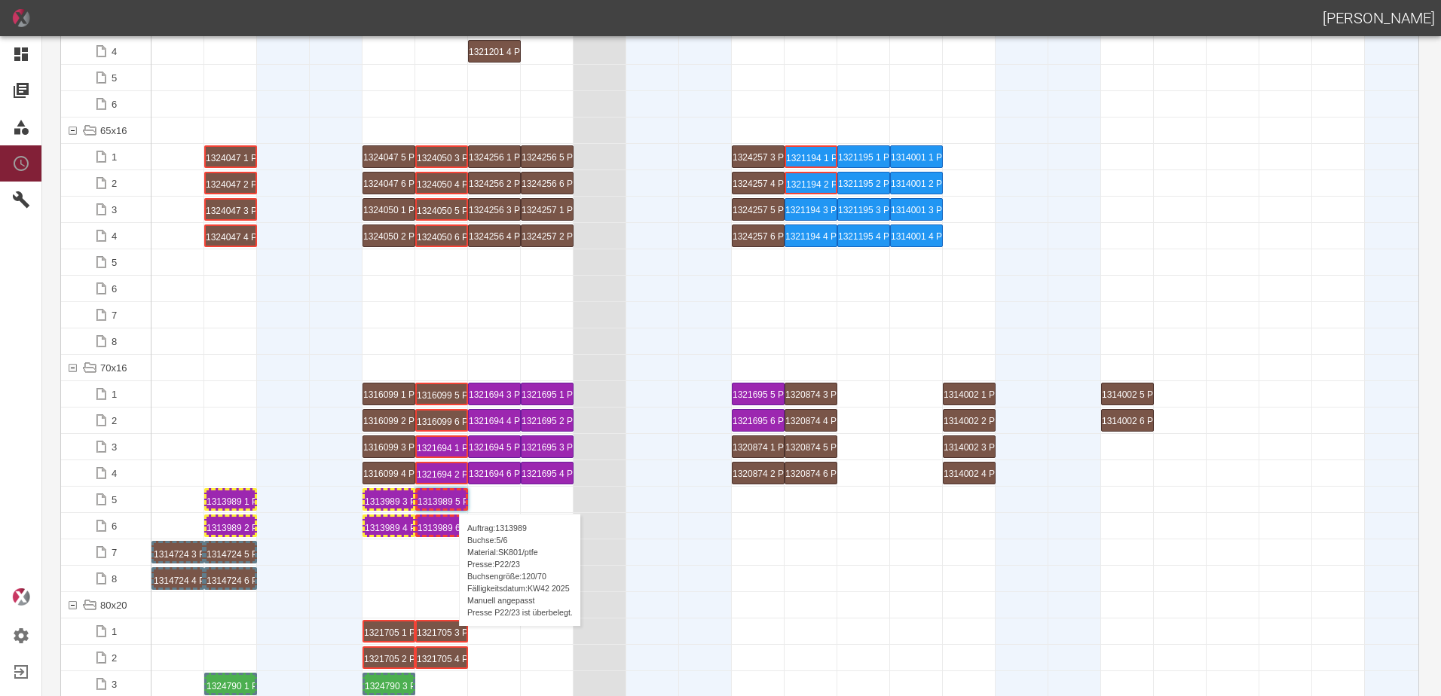
click at [451, 499] on div "1313989 5 P22/23" at bounding box center [441, 500] width 48 height 18
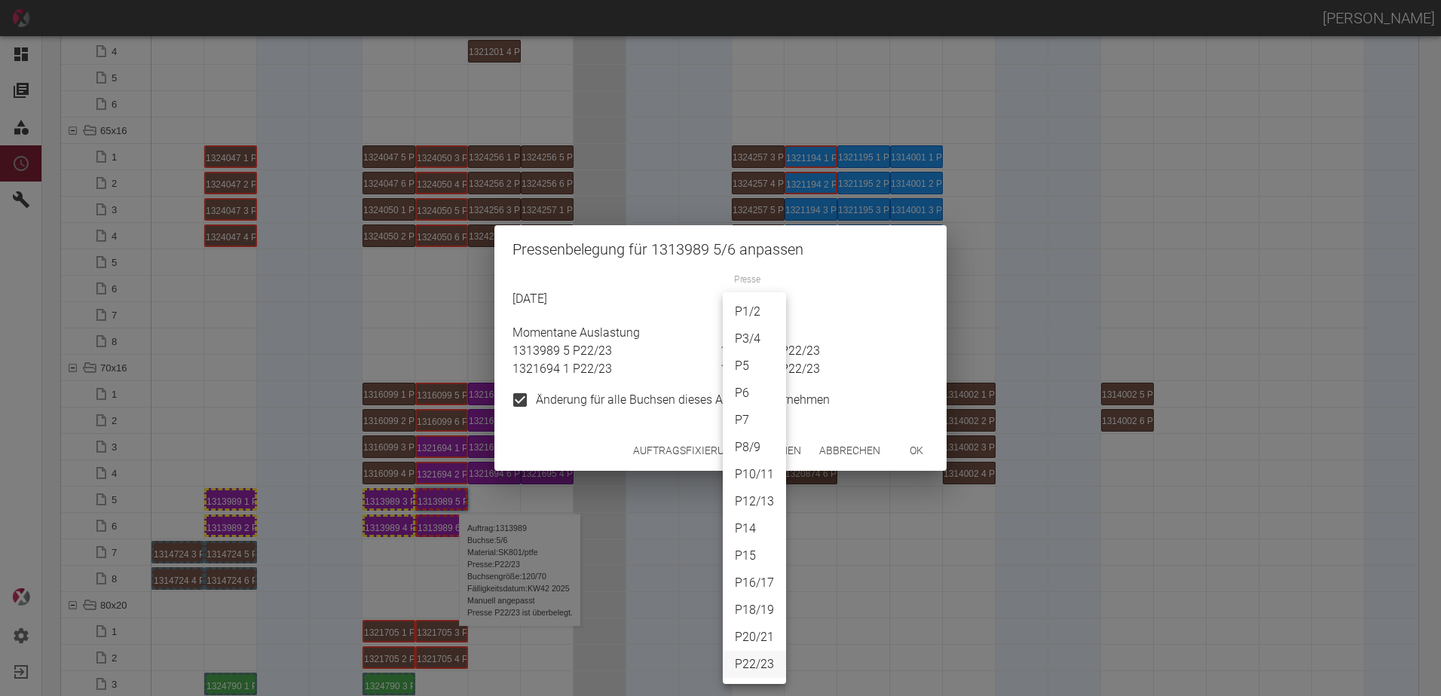
click at [748, 303] on body "[PERSON_NAME] Dashboard Aufträge Materialien Planung Maschinen Einstellungen Au…" at bounding box center [720, 348] width 1441 height 696
click at [753, 585] on li "P16/17" at bounding box center [754, 583] width 63 height 27
type input "P16/17"
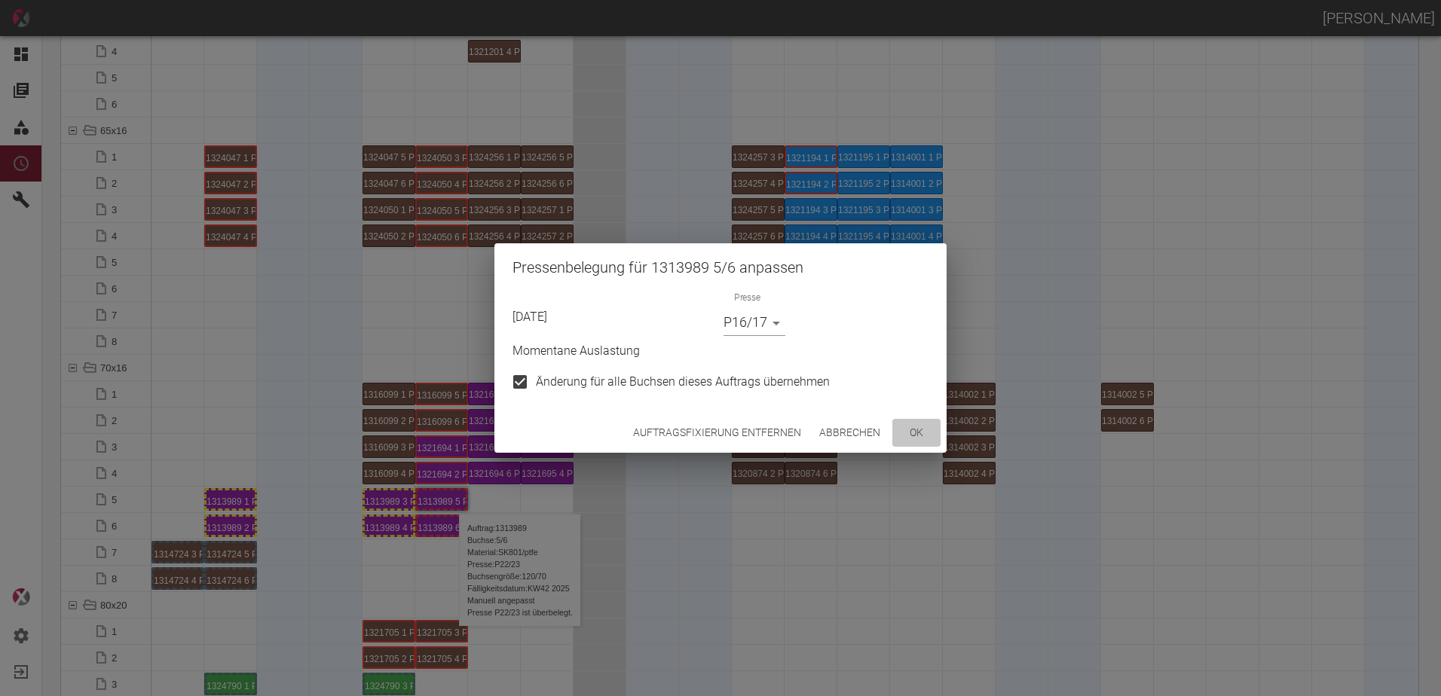
click at [920, 442] on button "ok" at bounding box center [916, 433] width 48 height 28
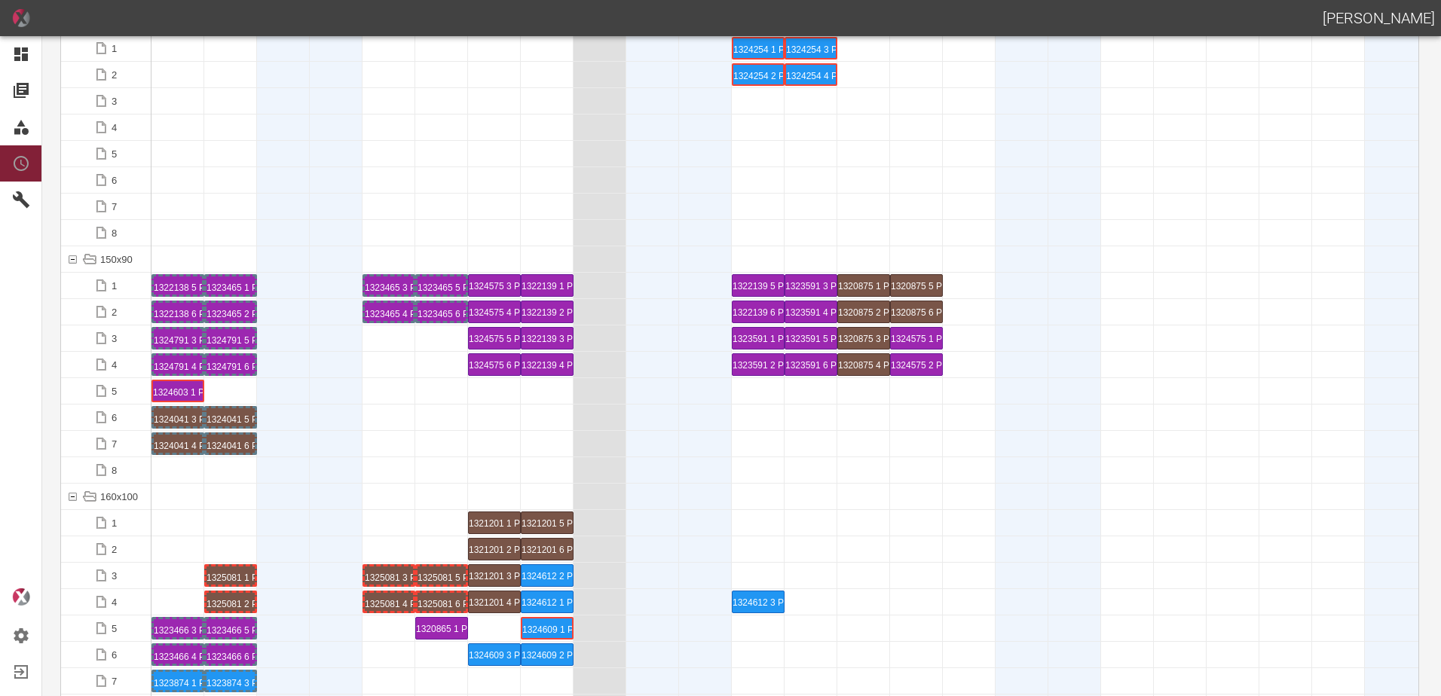
scroll to position [3090, 0]
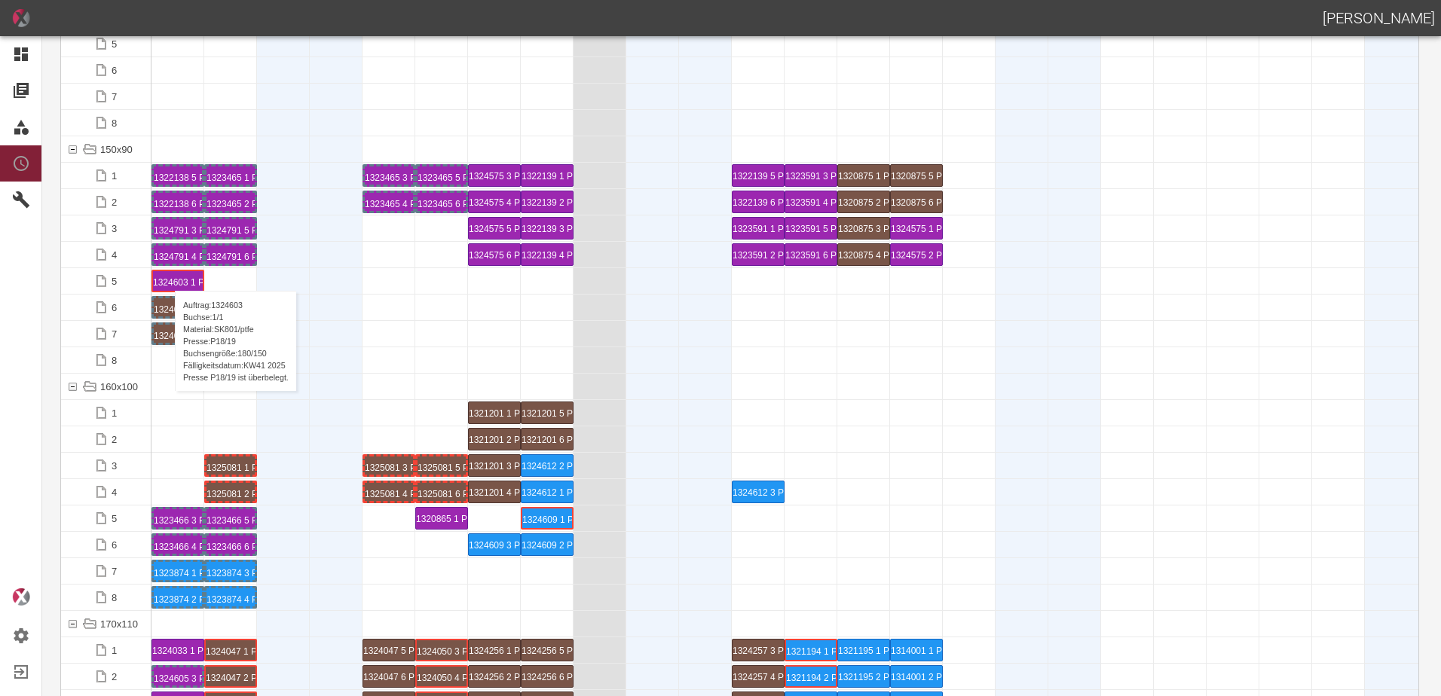
click at [167, 276] on div "1324603 1 P18/19" at bounding box center [178, 281] width 50 height 20
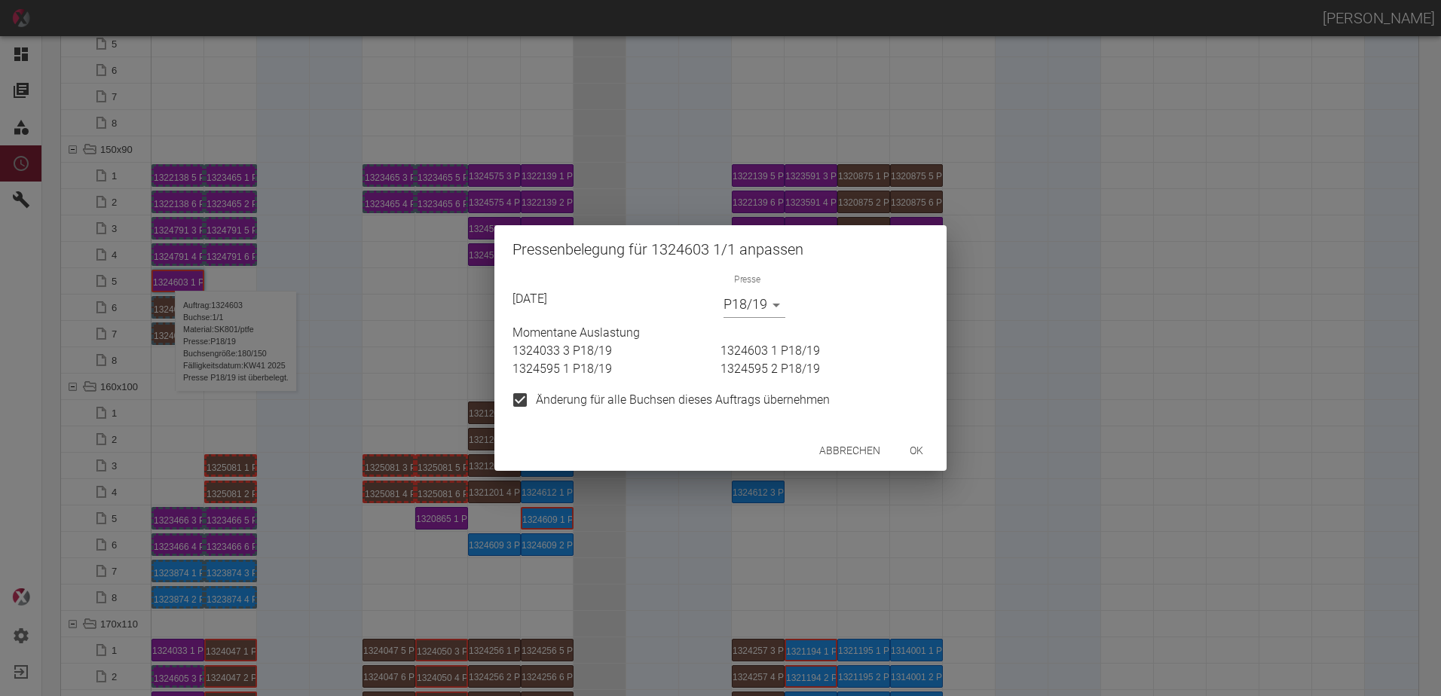
click at [739, 313] on body "[PERSON_NAME] Dashboard Aufträge Materialien Planung Maschinen Einstellungen Au…" at bounding box center [720, 348] width 1441 height 696
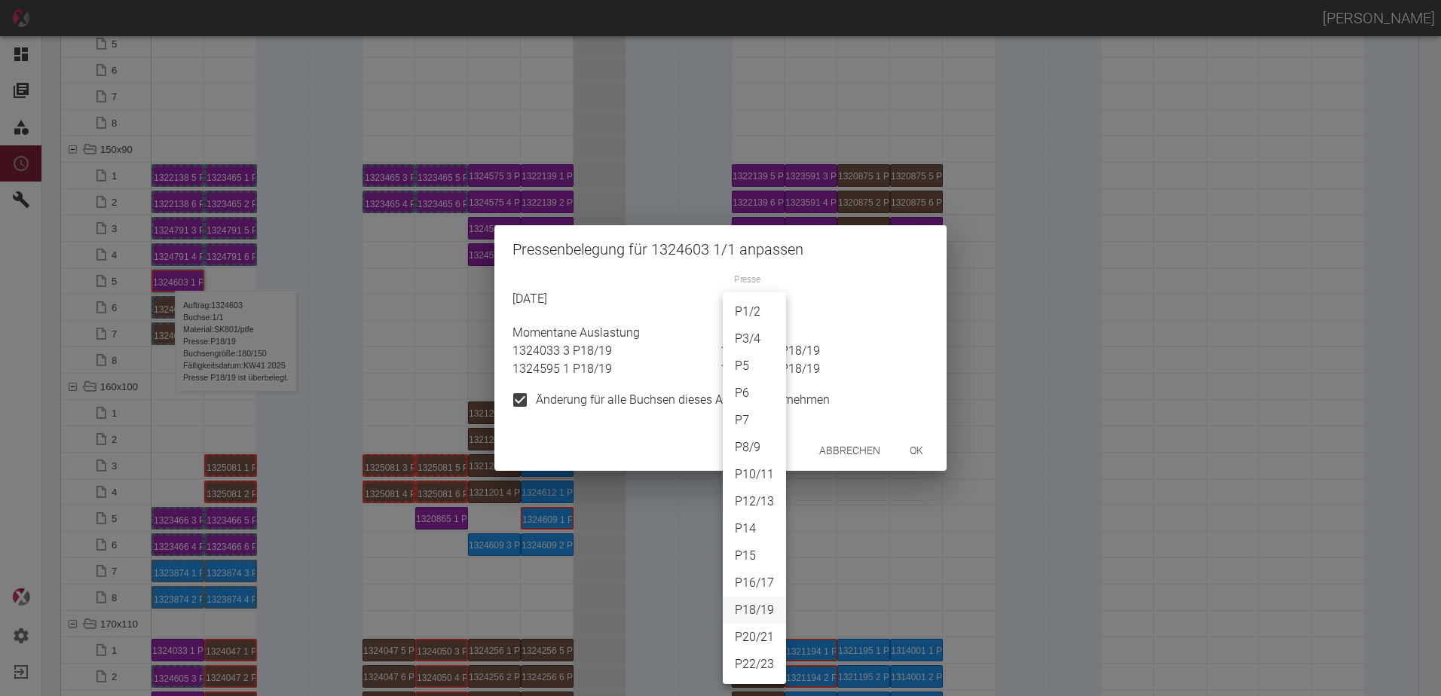
click at [769, 663] on li "P22/23" at bounding box center [754, 664] width 63 height 27
type input "P22/23"
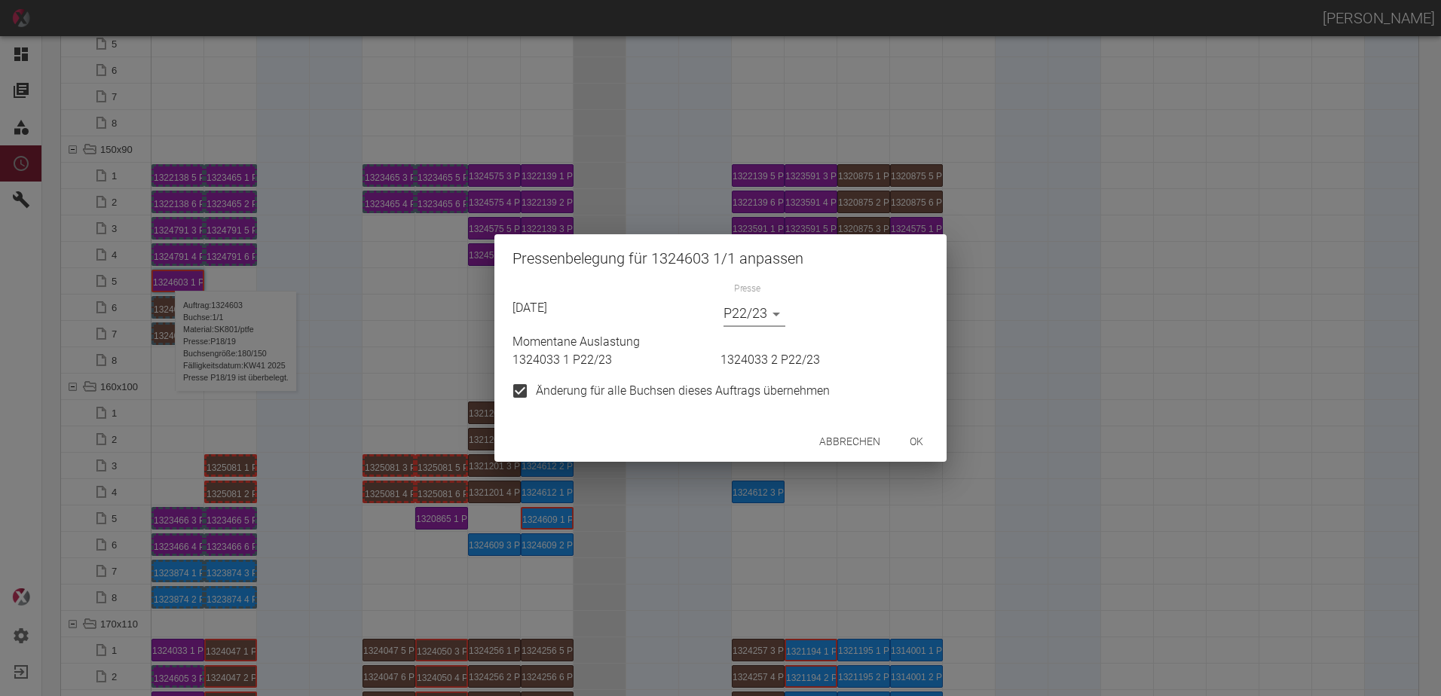
click at [911, 437] on button "ok" at bounding box center [916, 442] width 48 height 28
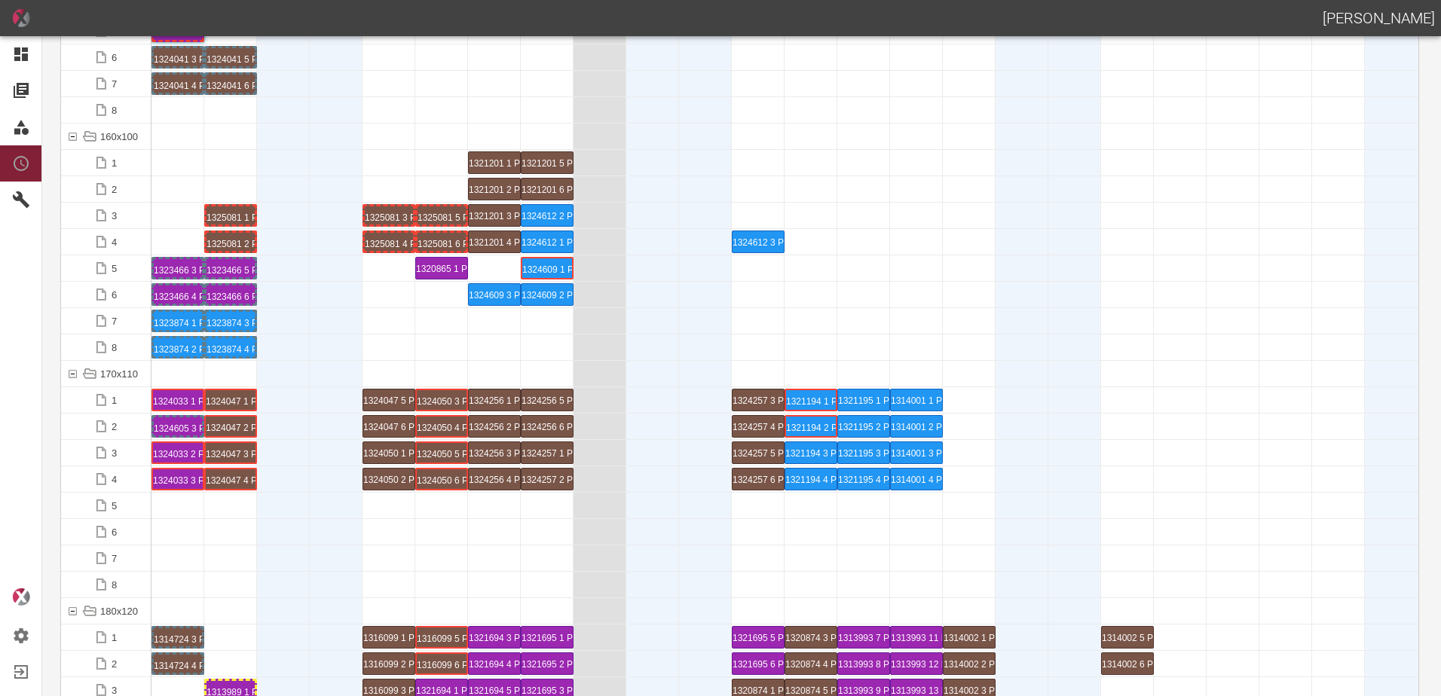
scroll to position [3466, 0]
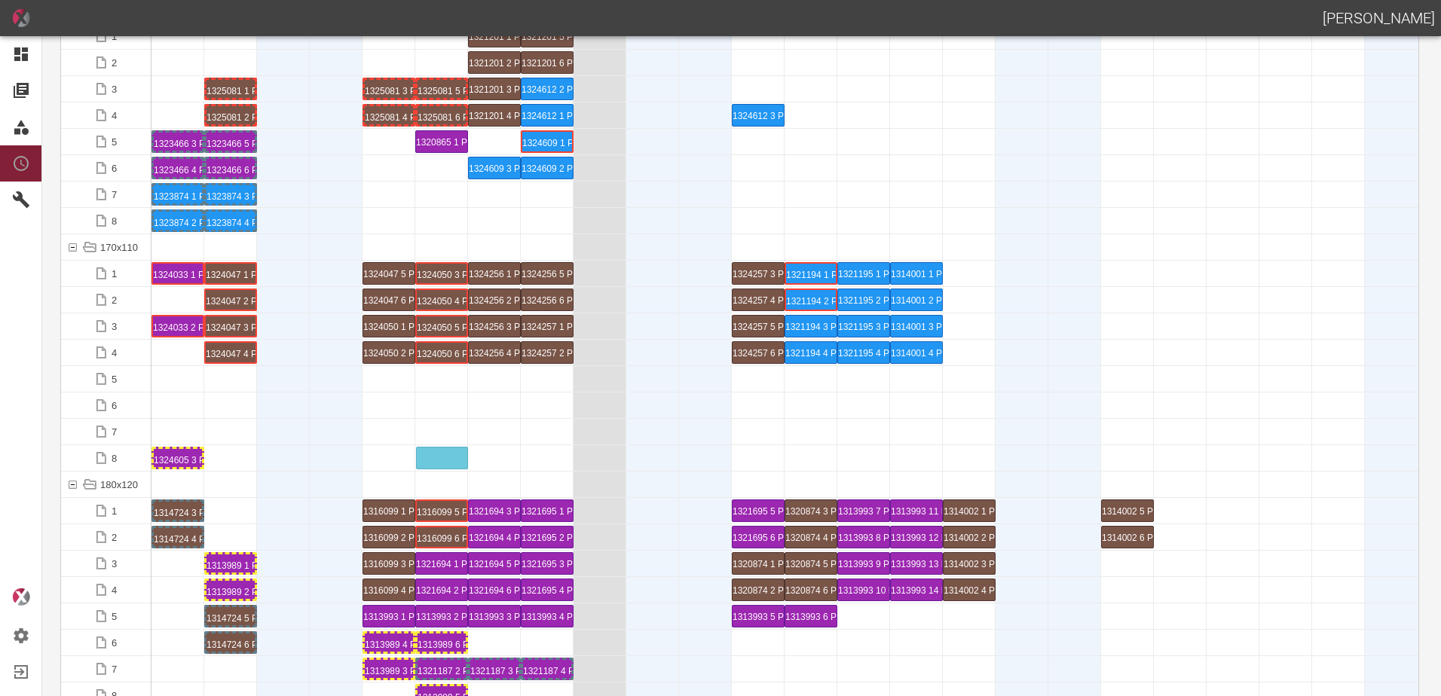
drag, startPoint x: 189, startPoint y: 353, endPoint x: 451, endPoint y: 442, distance: 276.2
drag, startPoint x: 179, startPoint y: 327, endPoint x: 396, endPoint y: 452, distance: 250.5
drag, startPoint x: 178, startPoint y: 277, endPoint x: 228, endPoint y: 450, distance: 179.6
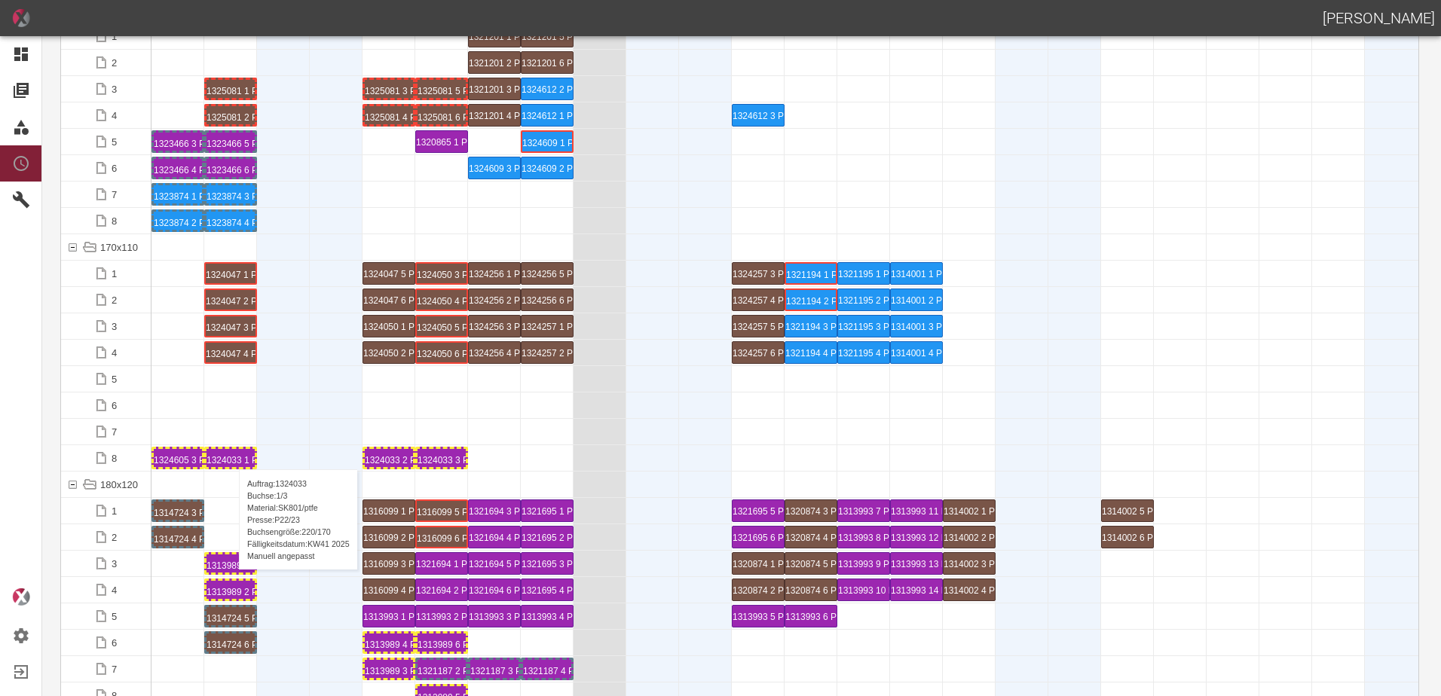
click at [231, 455] on div "1324033 1 P22/23" at bounding box center [230, 458] width 48 height 18
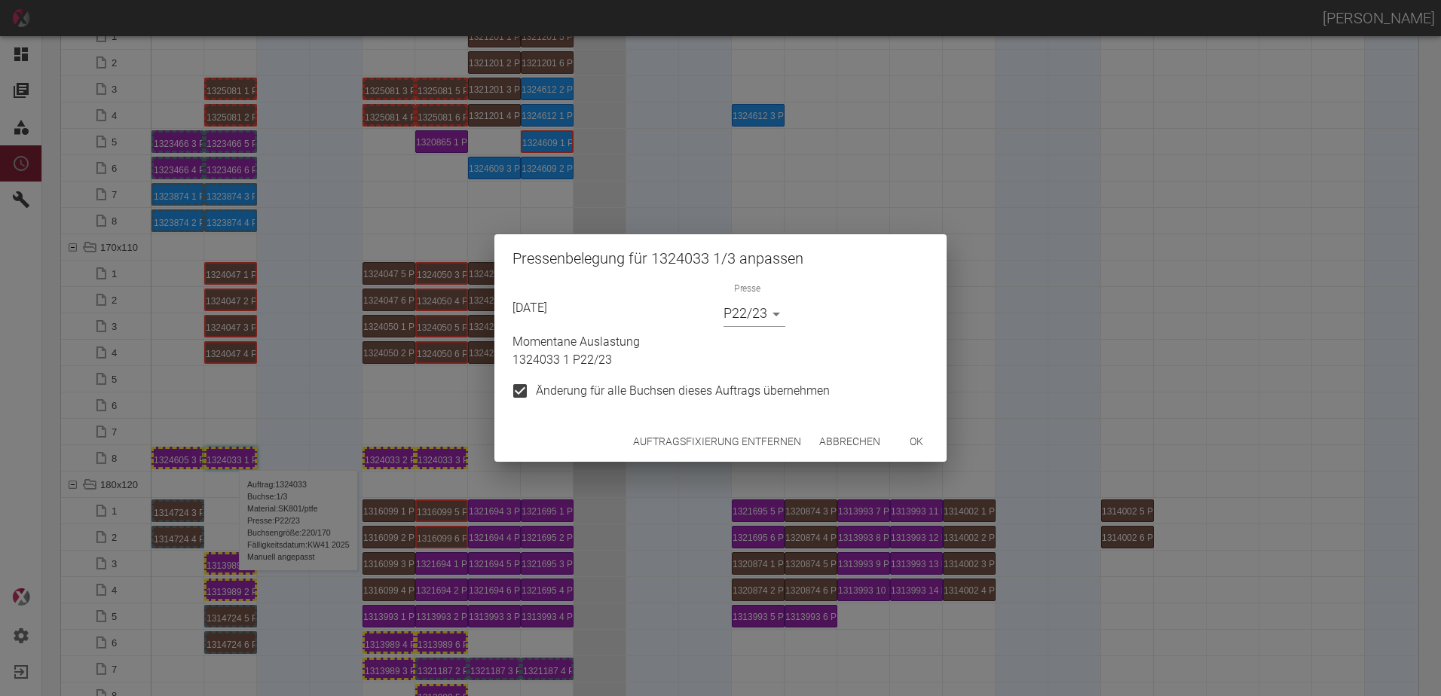
drag, startPoint x: 760, startPoint y: 299, endPoint x: 753, endPoint y: 316, distance: 18.9
click at [754, 316] on div "Presse P22/23 P22/23" at bounding box center [754, 308] width 62 height 38
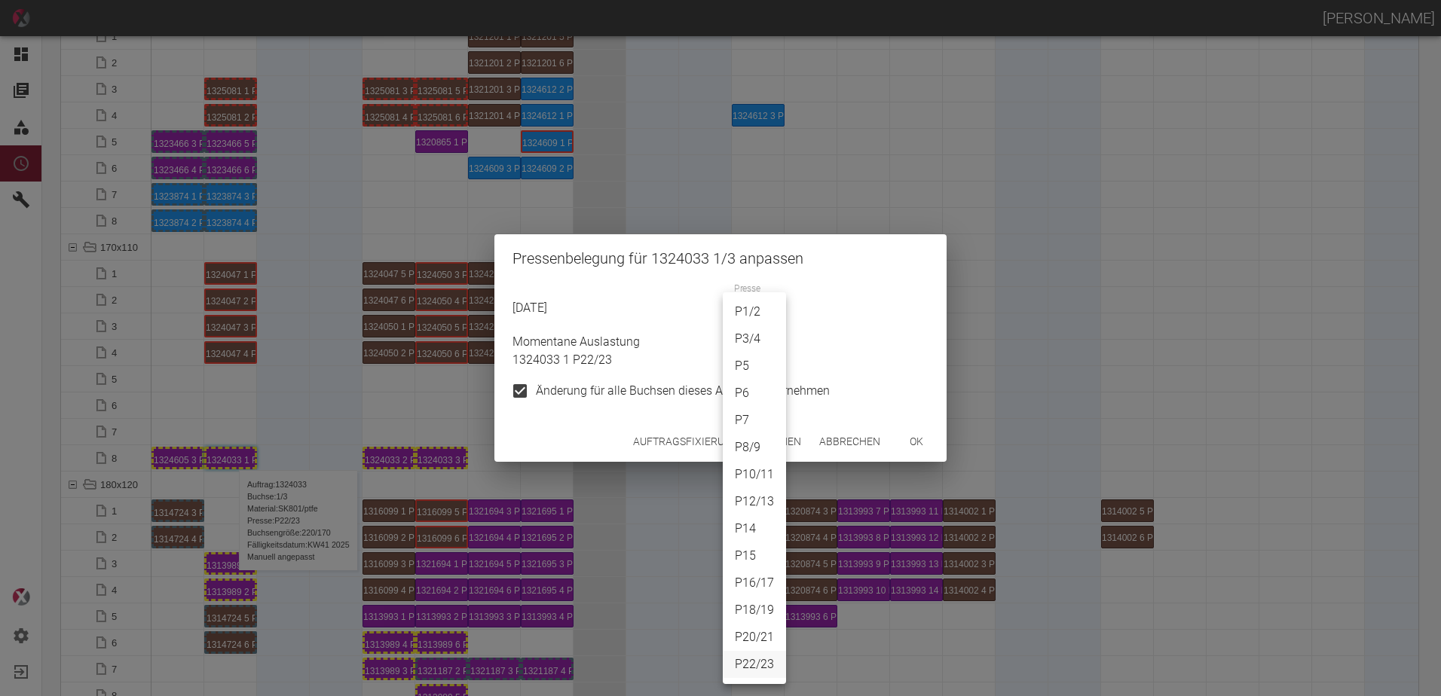
click at [753, 316] on body "[PERSON_NAME] Dashboard Aufträge Materialien Planung Maschinen Einstellungen Au…" at bounding box center [720, 348] width 1441 height 696
click at [751, 386] on li "P6" at bounding box center [754, 393] width 63 height 27
type input "P6"
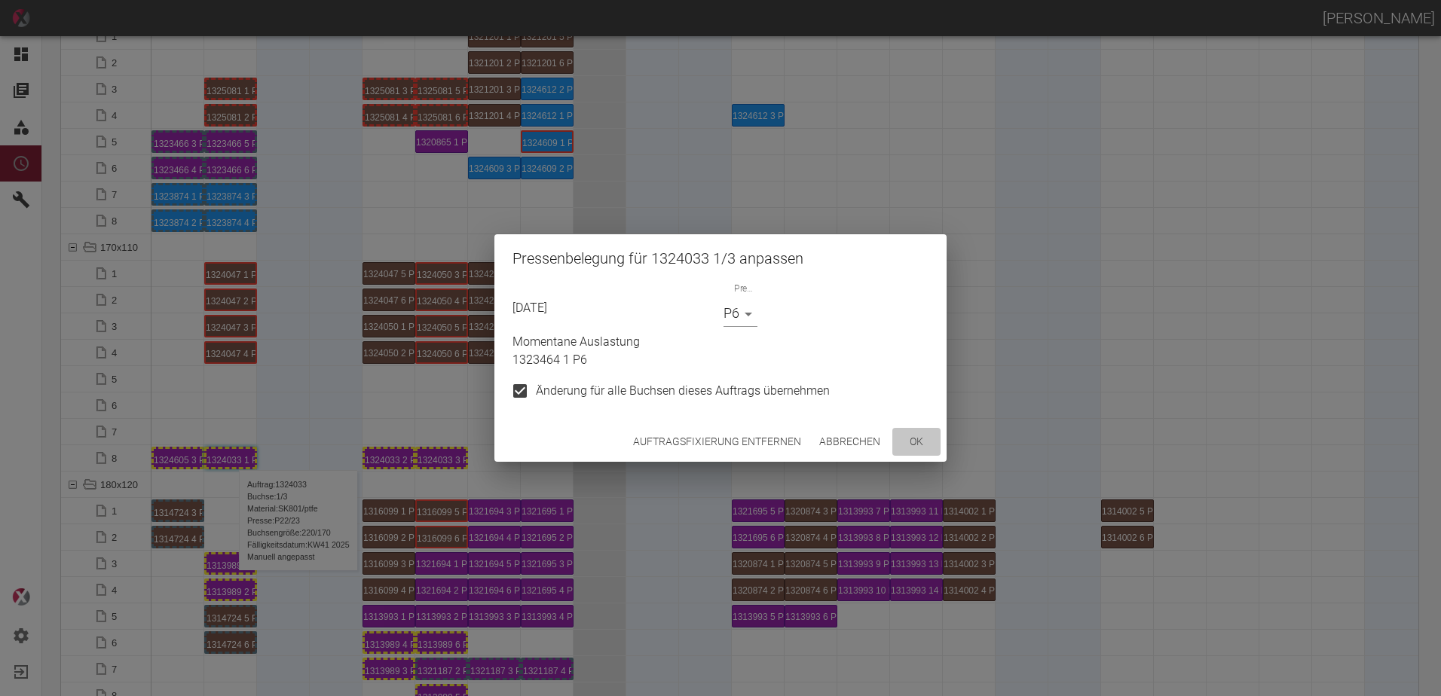
click at [916, 439] on button "ok" at bounding box center [916, 442] width 48 height 28
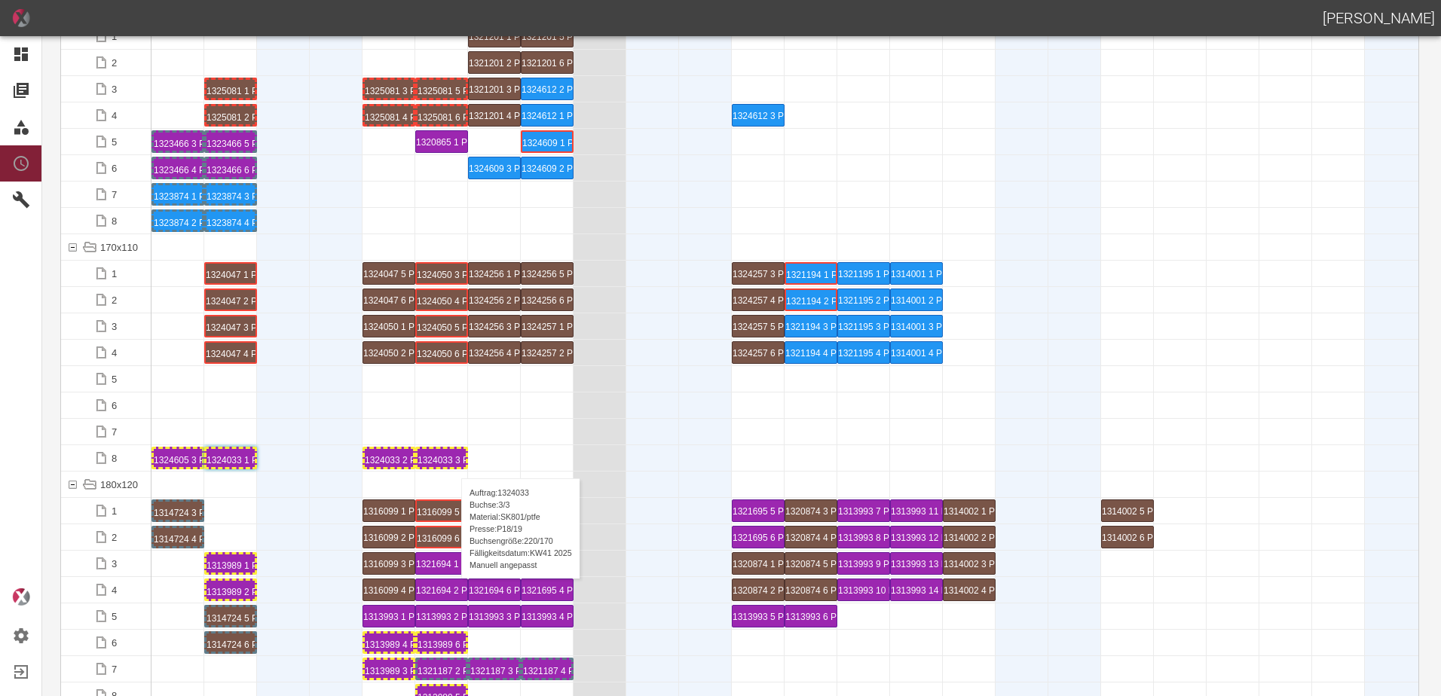
click at [454, 463] on div "1324033 3 P18/19" at bounding box center [441, 458] width 48 height 18
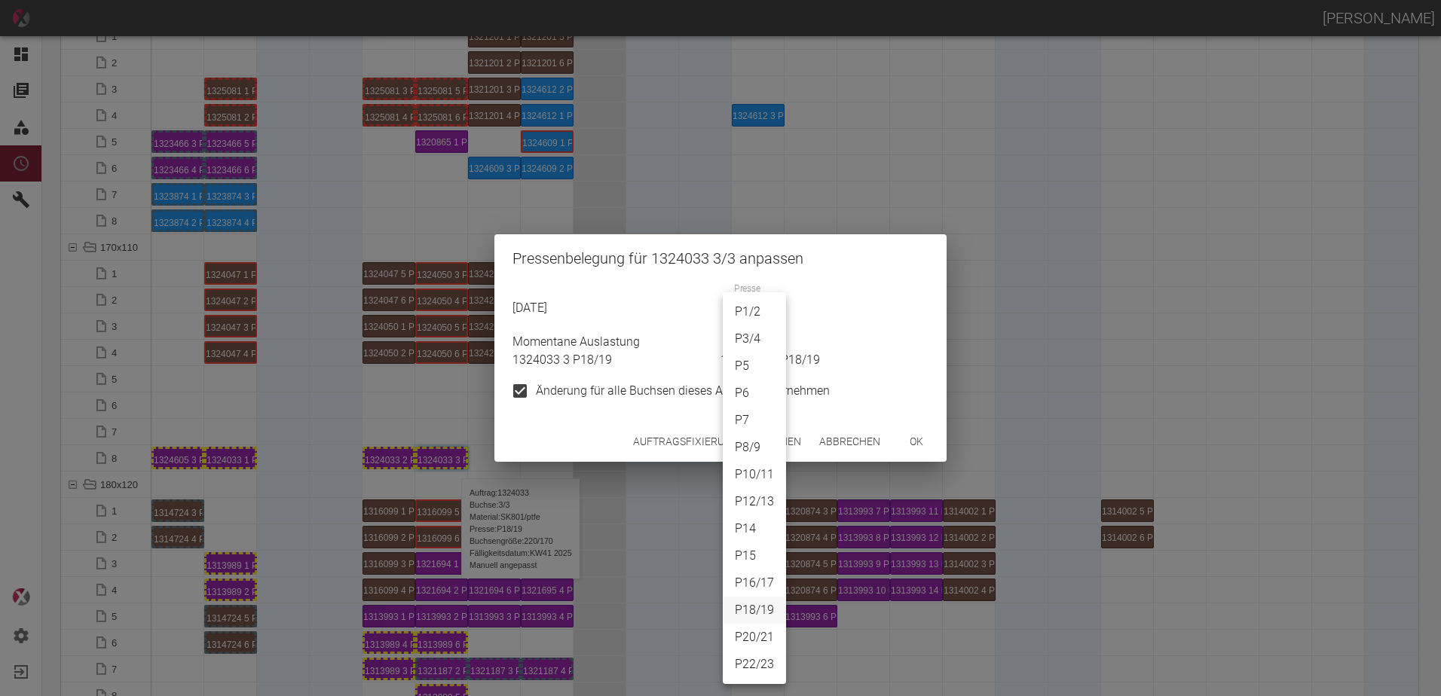
click at [769, 321] on body "[PERSON_NAME] Dashboard Aufträge Materialien Planung Maschinen Einstellungen Au…" at bounding box center [720, 348] width 1441 height 696
click at [744, 390] on li "P6" at bounding box center [754, 393] width 63 height 27
type input "P6"
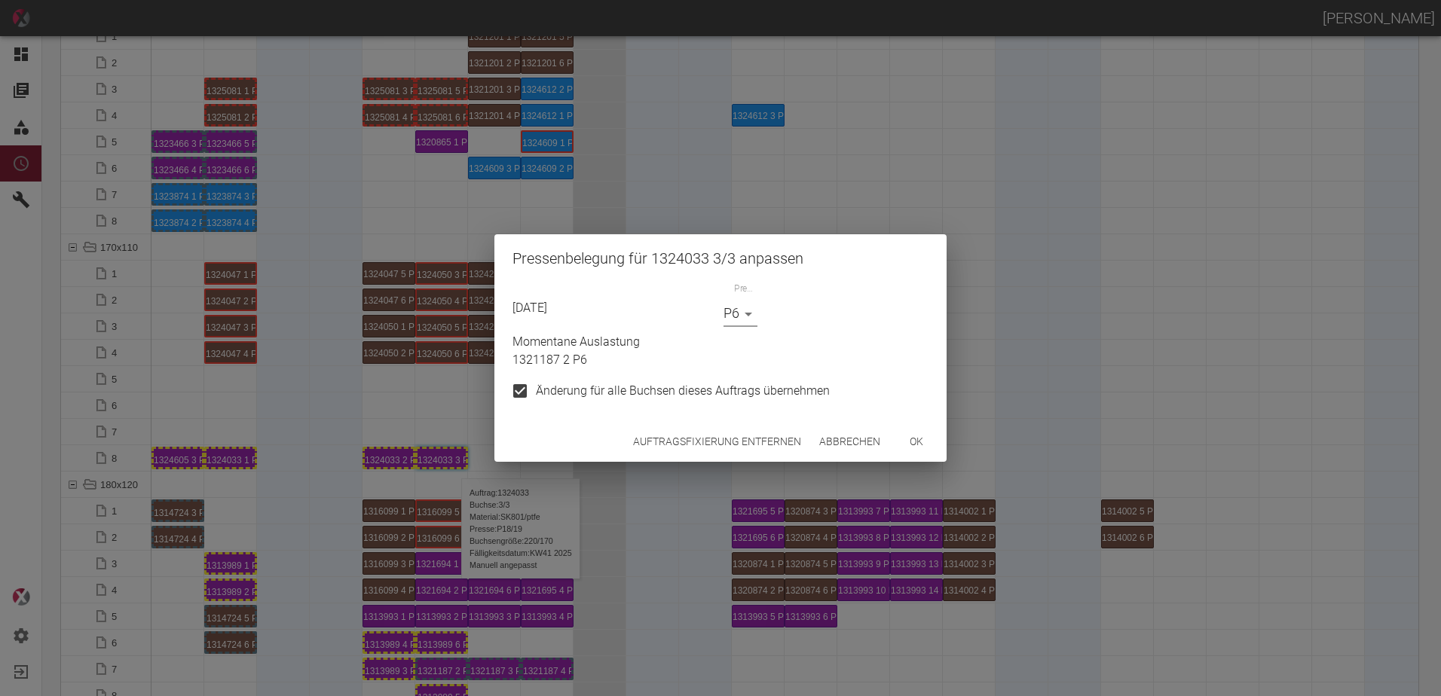
click at [919, 439] on button "ok" at bounding box center [916, 442] width 48 height 28
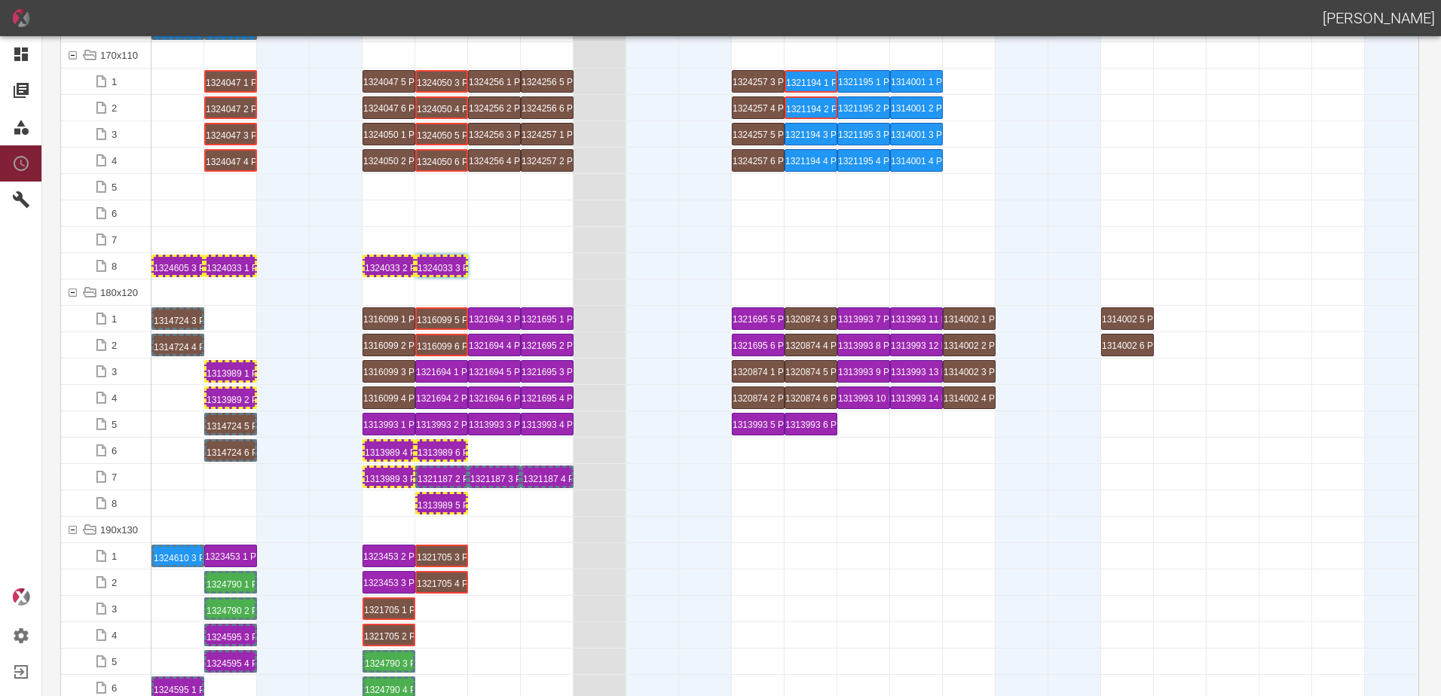
scroll to position [3692, 0]
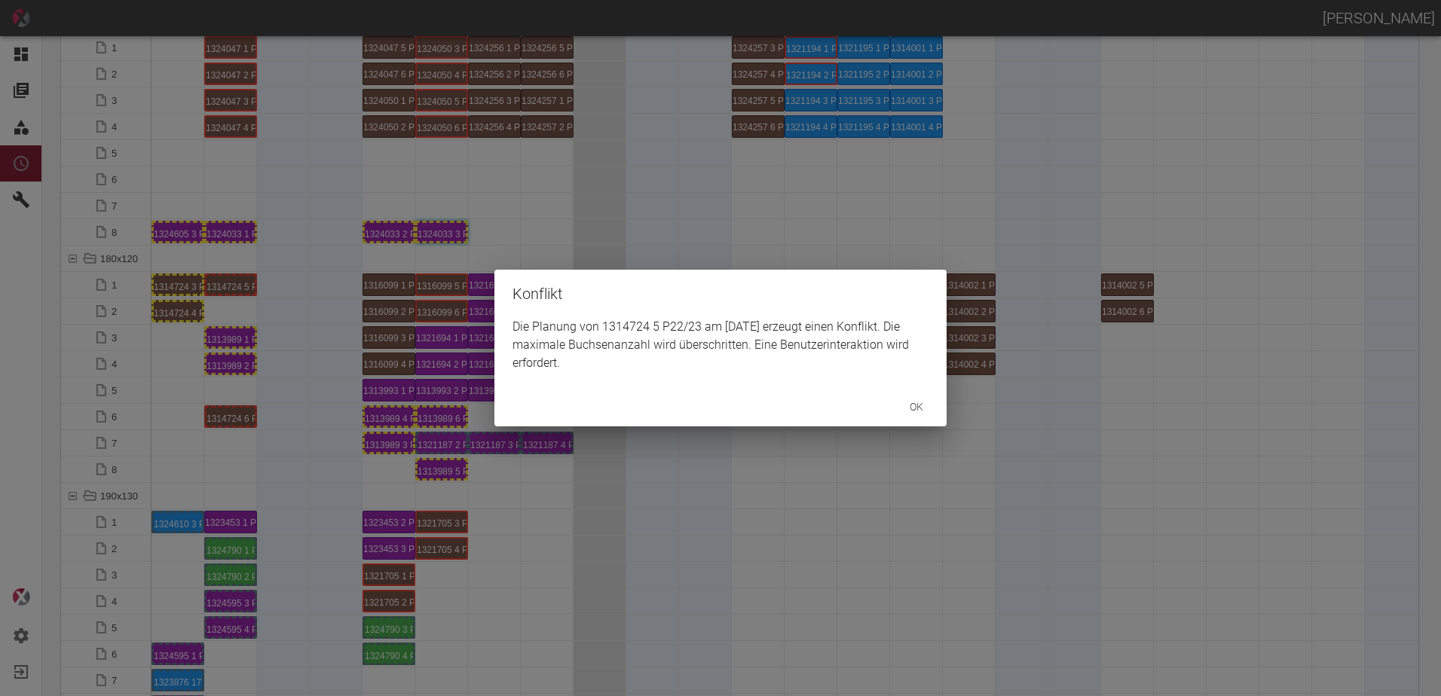
click at [241, 418] on div "Konflikt Die Planung von 1314724 5 P22/23 am 26.9.2025 erzeugt einen Konflikt. …" at bounding box center [720, 348] width 1441 height 696
click at [283, 411] on div "Konflikt Die Planung von 1314724 6 P22/23 am 26.9.2025 erzeugt einen Konflikt. …" at bounding box center [720, 348] width 1441 height 696
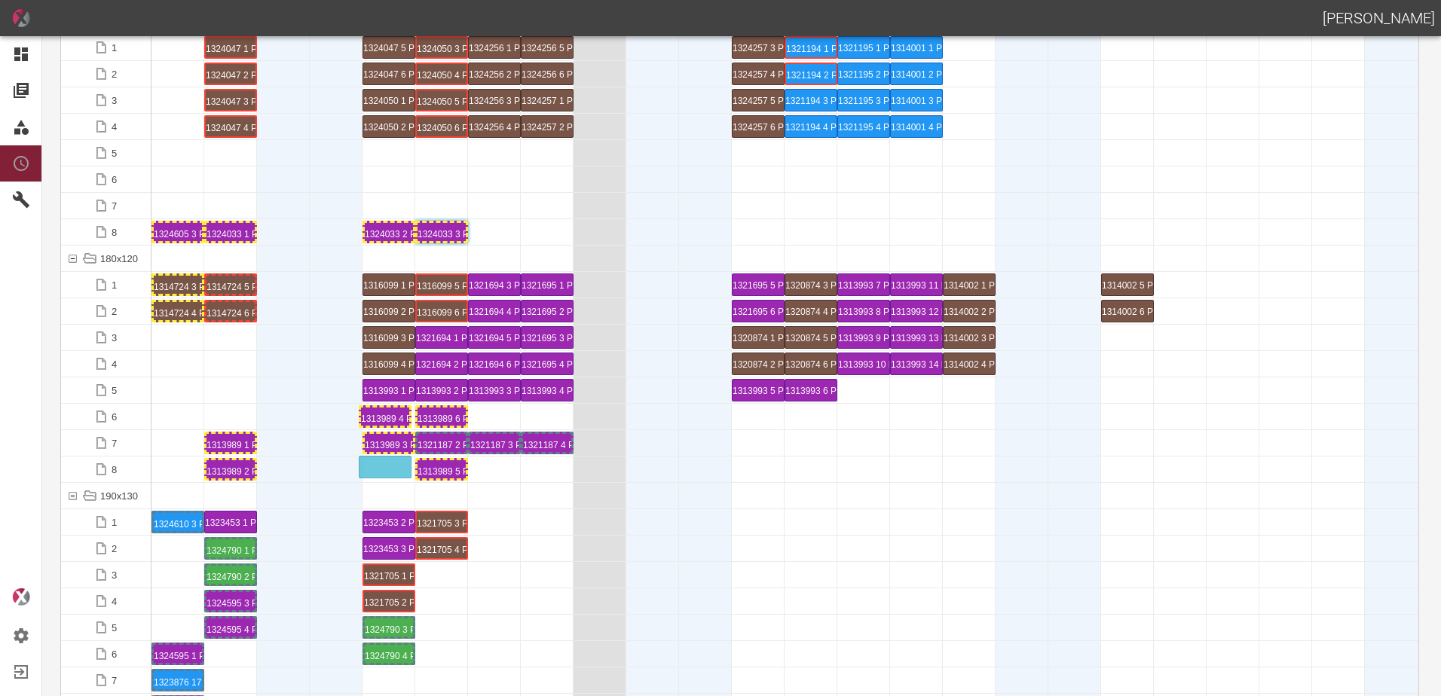
drag, startPoint x: 391, startPoint y: 413, endPoint x: 394, endPoint y: 456, distance: 43.1
drag, startPoint x: 443, startPoint y: 439, endPoint x: 173, endPoint y: 387, distance: 275.5
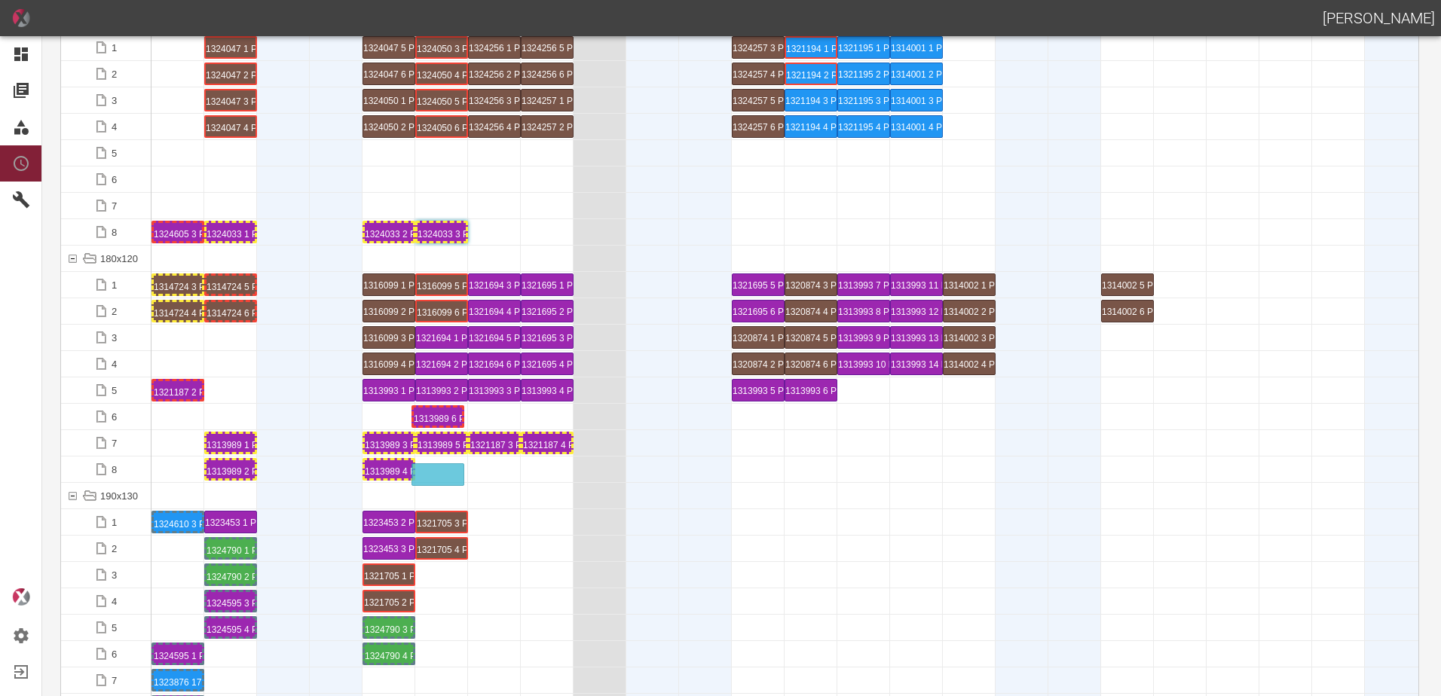
drag, startPoint x: 444, startPoint y: 414, endPoint x: 437, endPoint y: 466, distance: 52.4
drag, startPoint x: 497, startPoint y: 439, endPoint x: 195, endPoint y: 414, distance: 302.4
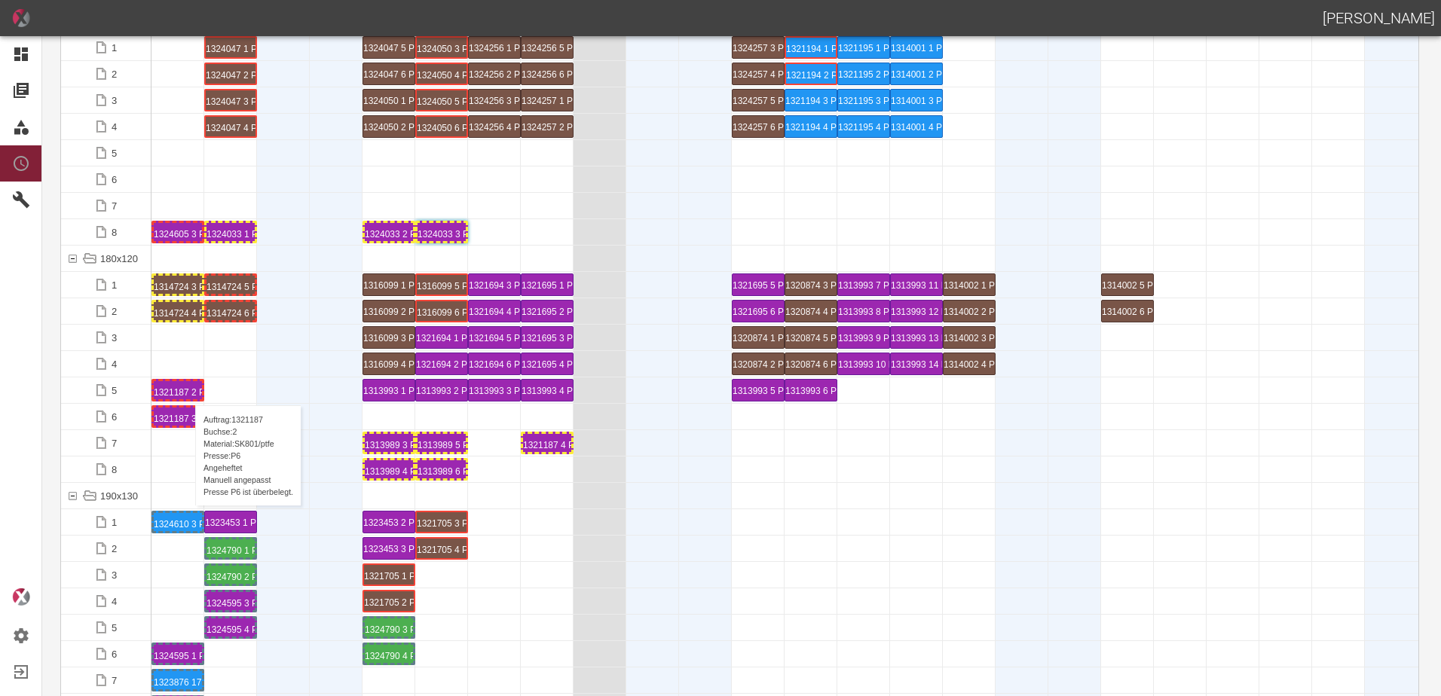
click at [188, 390] on div "1321187 2 P6" at bounding box center [178, 390] width 48 height 18
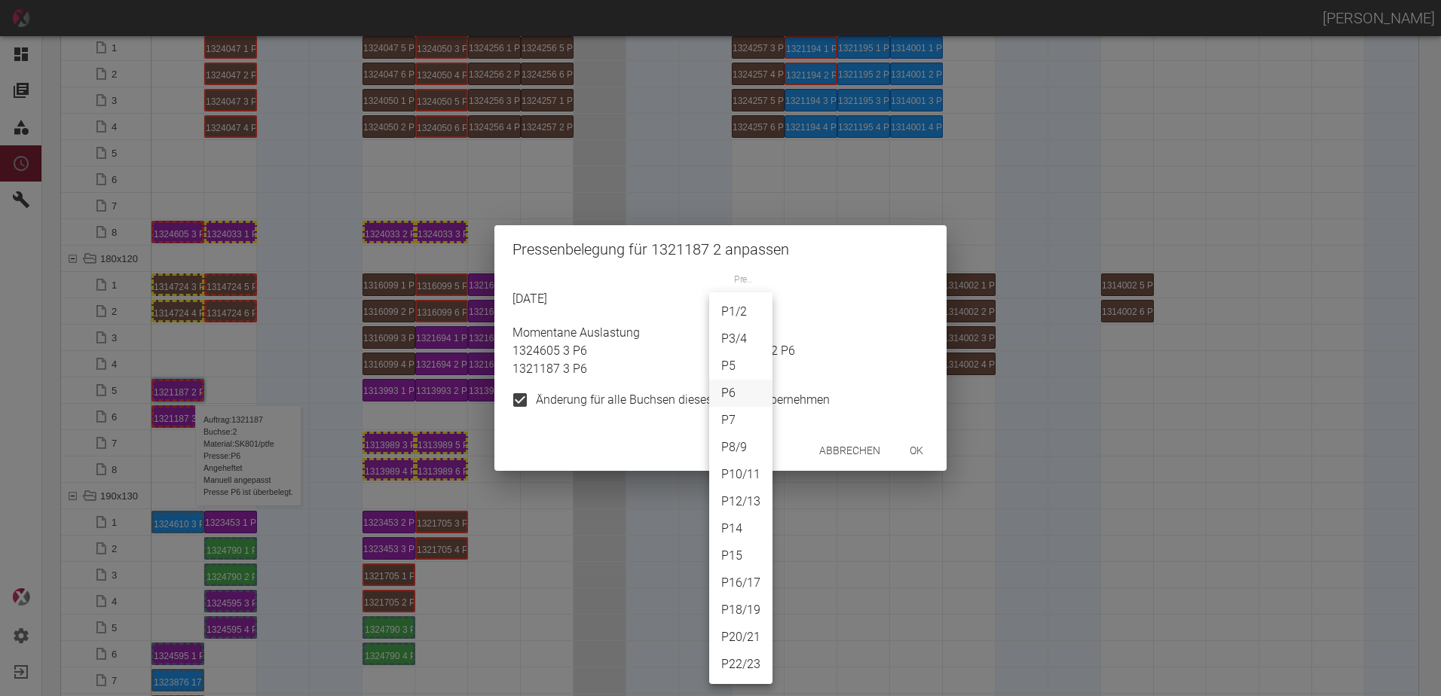
click at [735, 307] on body "[PERSON_NAME] Dashboard Aufträge Materialien Planung Maschinen Einstellungen Au…" at bounding box center [720, 348] width 1441 height 696
click at [837, 447] on div at bounding box center [720, 348] width 1441 height 696
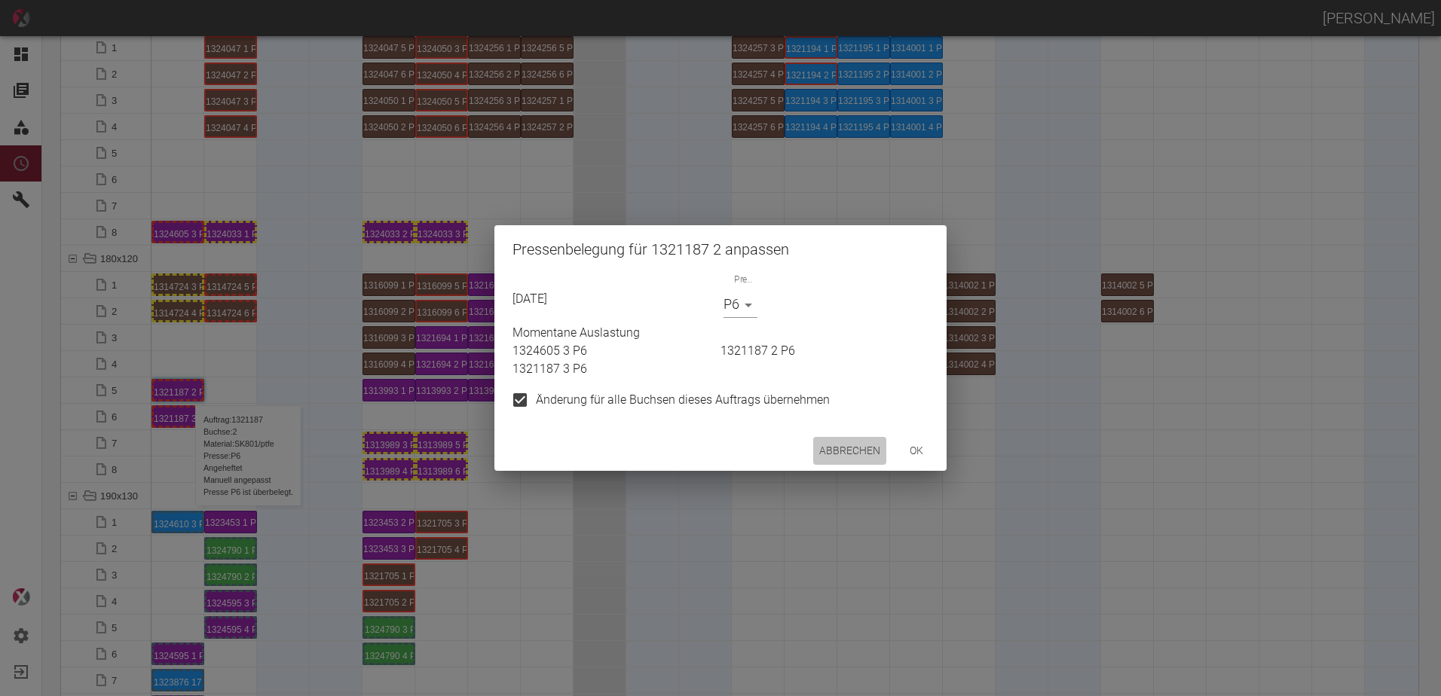
click at [837, 443] on button "Abbrechen" at bounding box center [849, 451] width 73 height 28
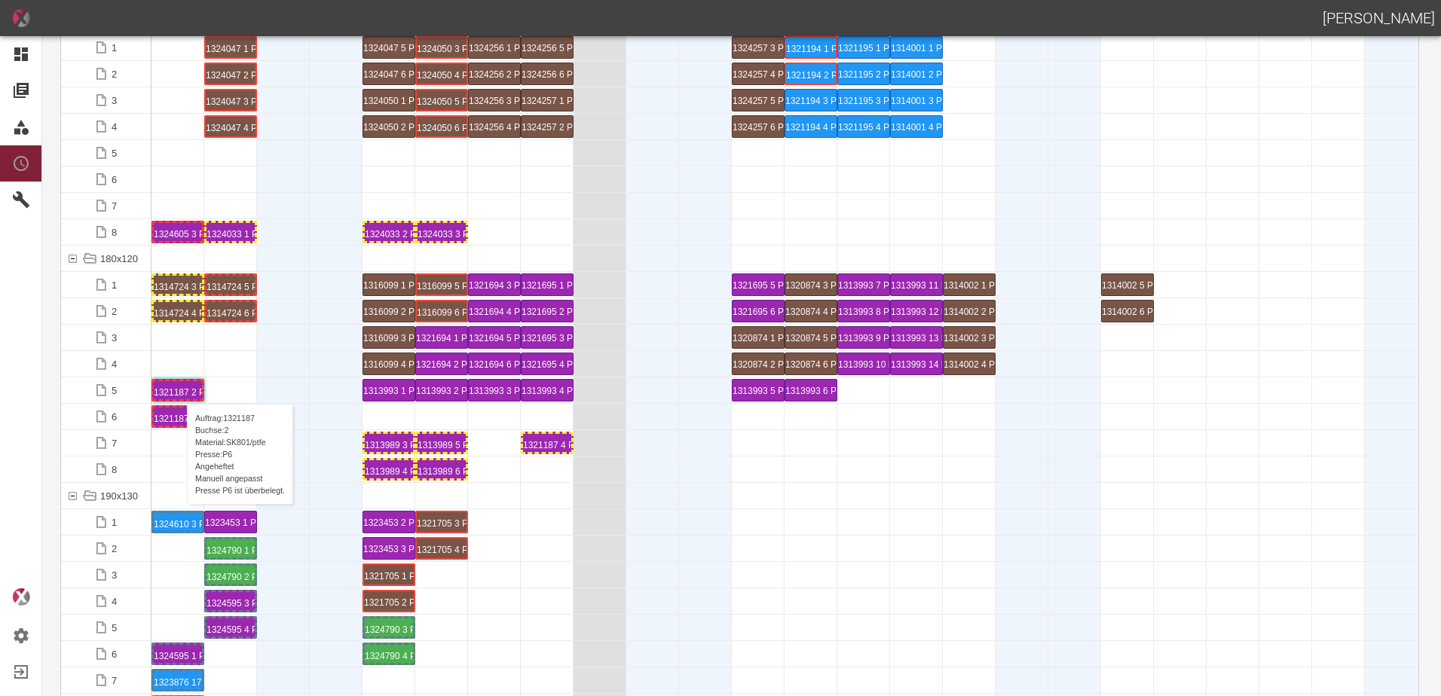
click at [179, 389] on div "1321187 2 P6" at bounding box center [178, 390] width 48 height 18
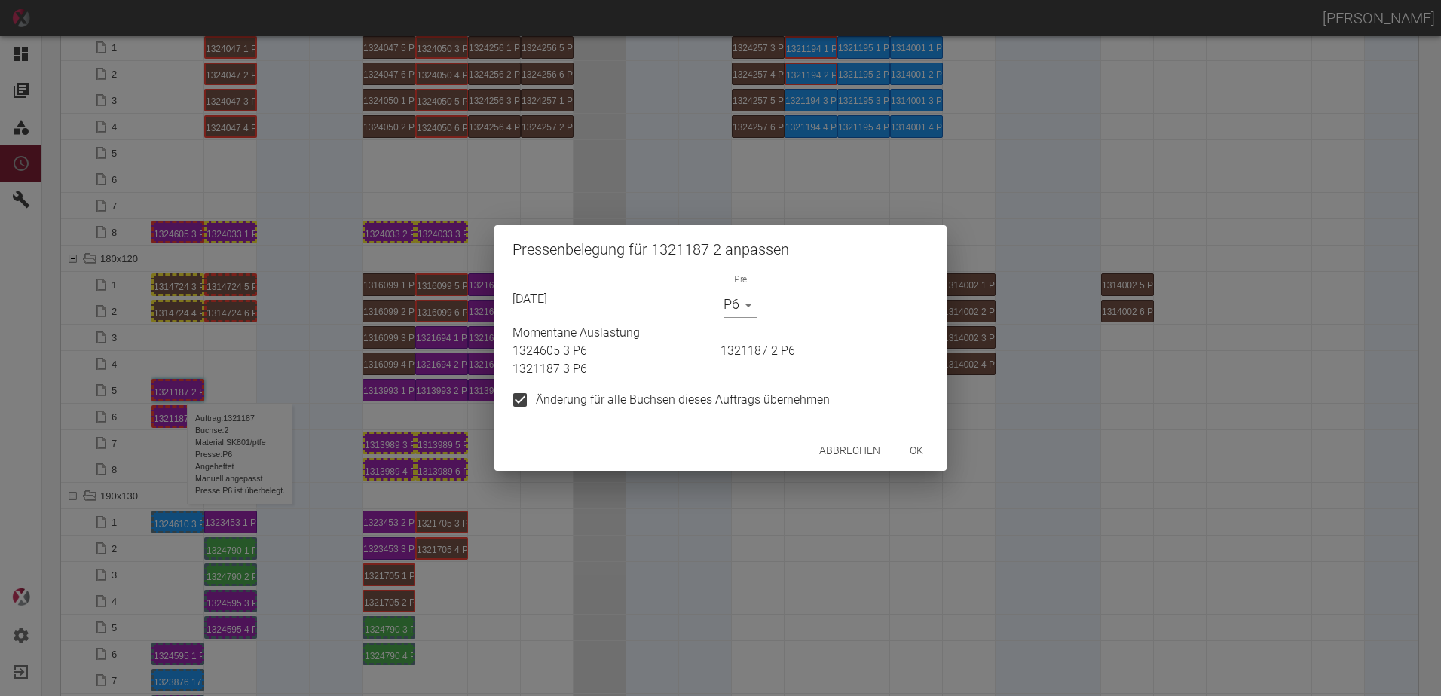
click at [726, 318] on div "25.09.2025 Presse P6 P6 Momentane Auslastung 1324605 3 P6 1321187 2 P6 1321187 …" at bounding box center [717, 342] width 422 height 148
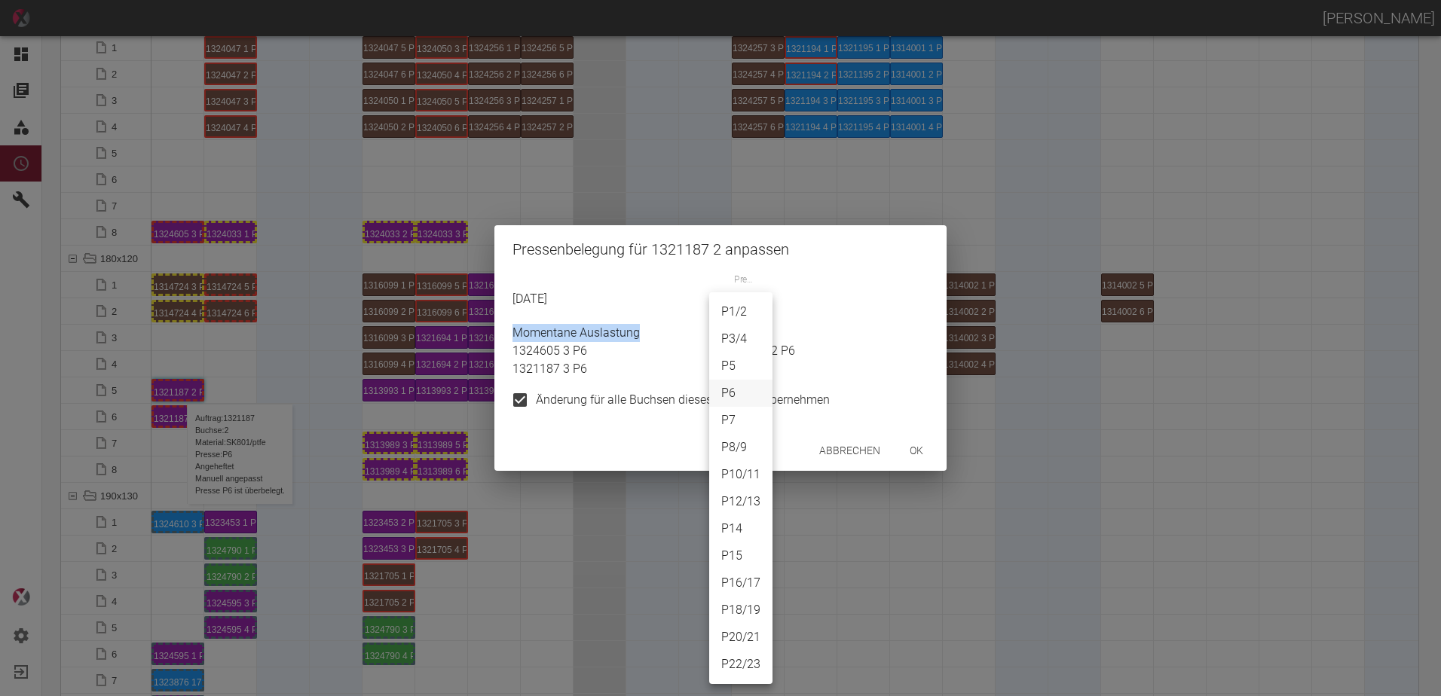
click at [724, 314] on body "[PERSON_NAME] Dashboard Aufträge Materialien Planung Maschinen Einstellungen Au…" at bounding box center [720, 348] width 1441 height 696
click at [740, 632] on li "P20/21" at bounding box center [740, 637] width 63 height 27
type input "P20/21"
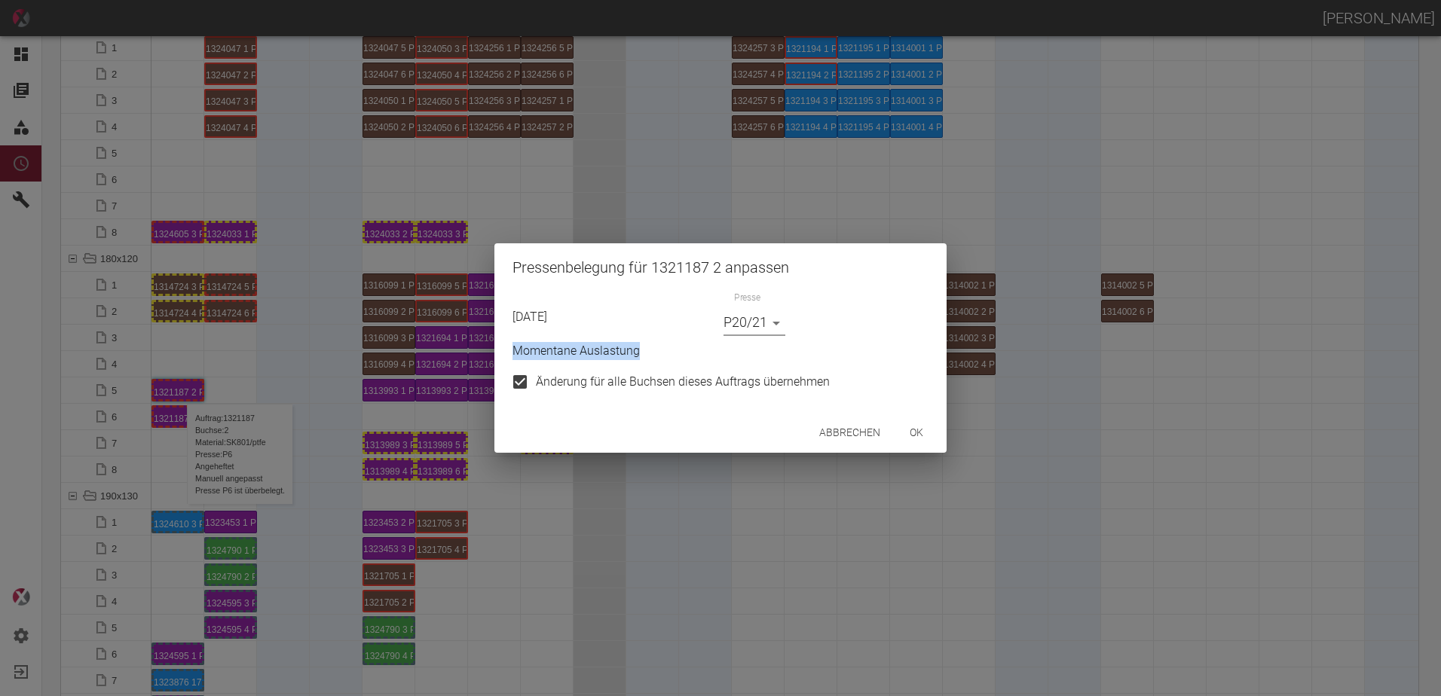
click at [917, 432] on button "ok" at bounding box center [916, 433] width 48 height 28
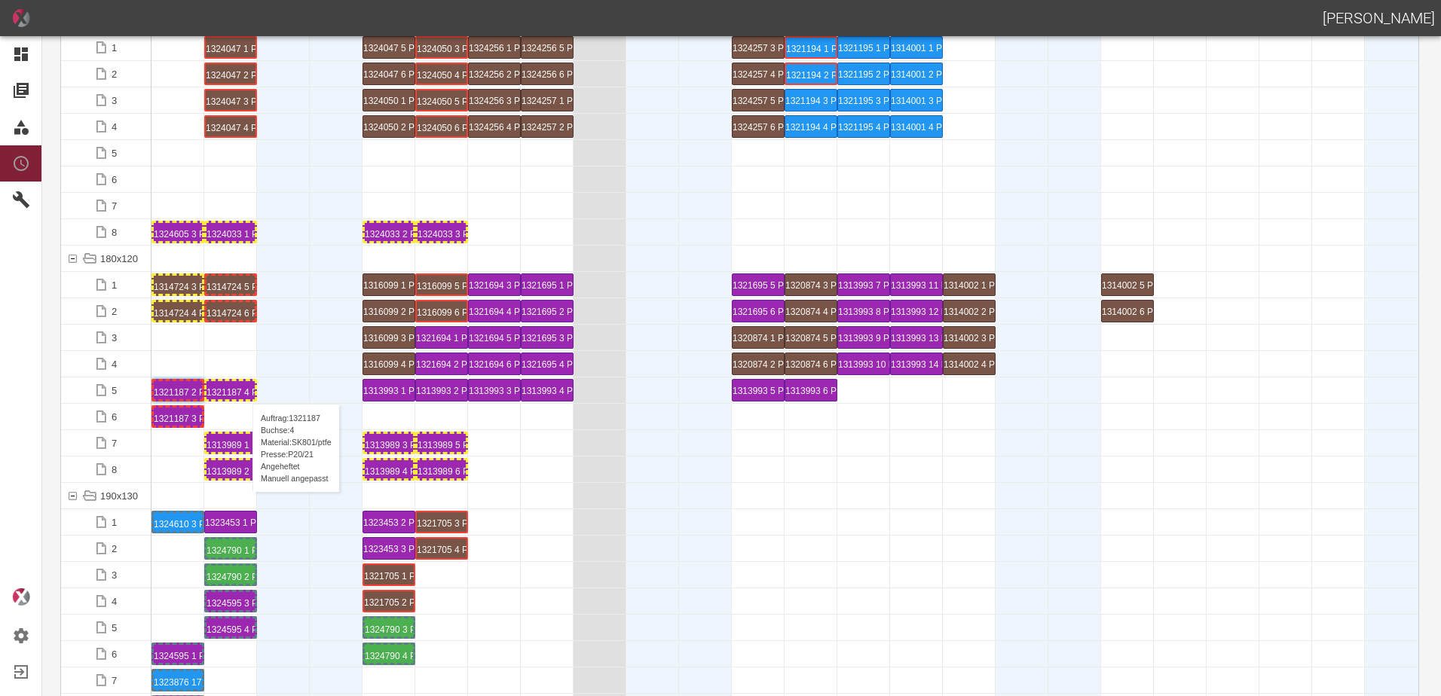
click at [245, 389] on div "1321187 4 P20/21" at bounding box center [230, 390] width 48 height 18
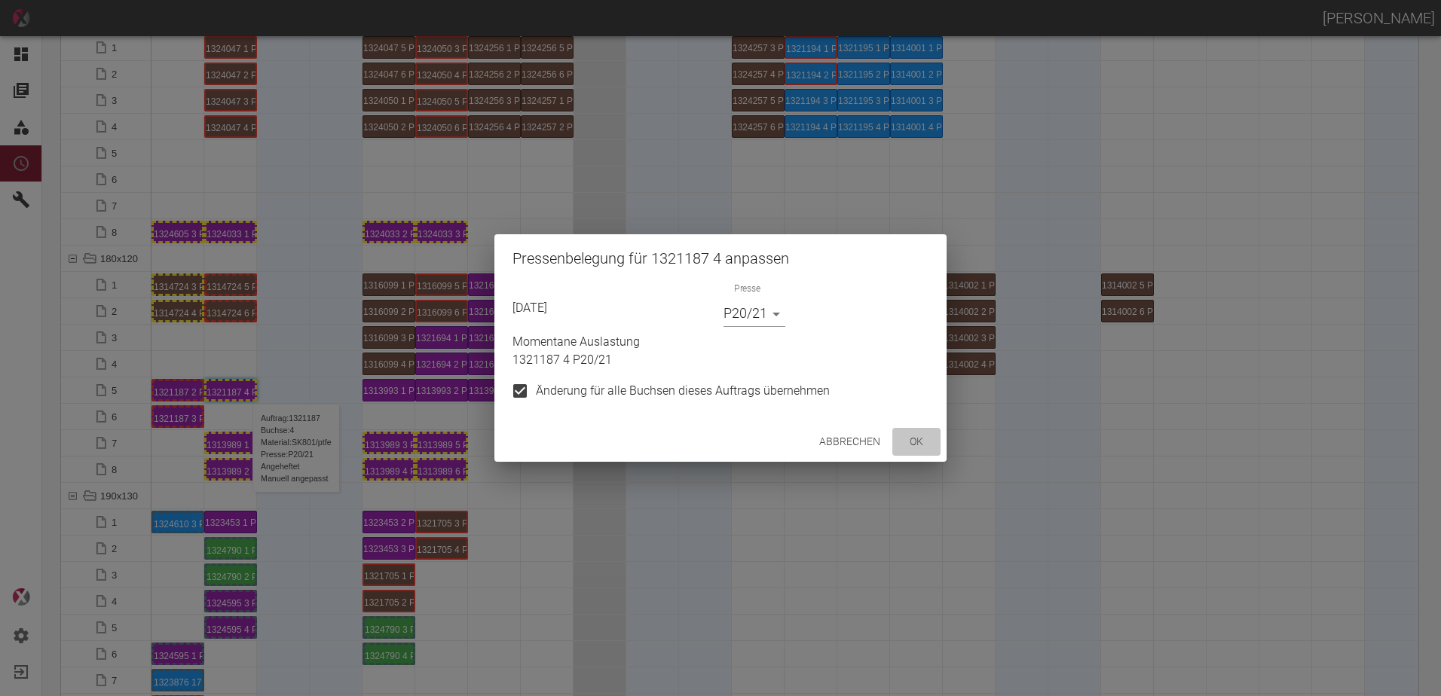
click at [916, 440] on button "ok" at bounding box center [916, 442] width 48 height 28
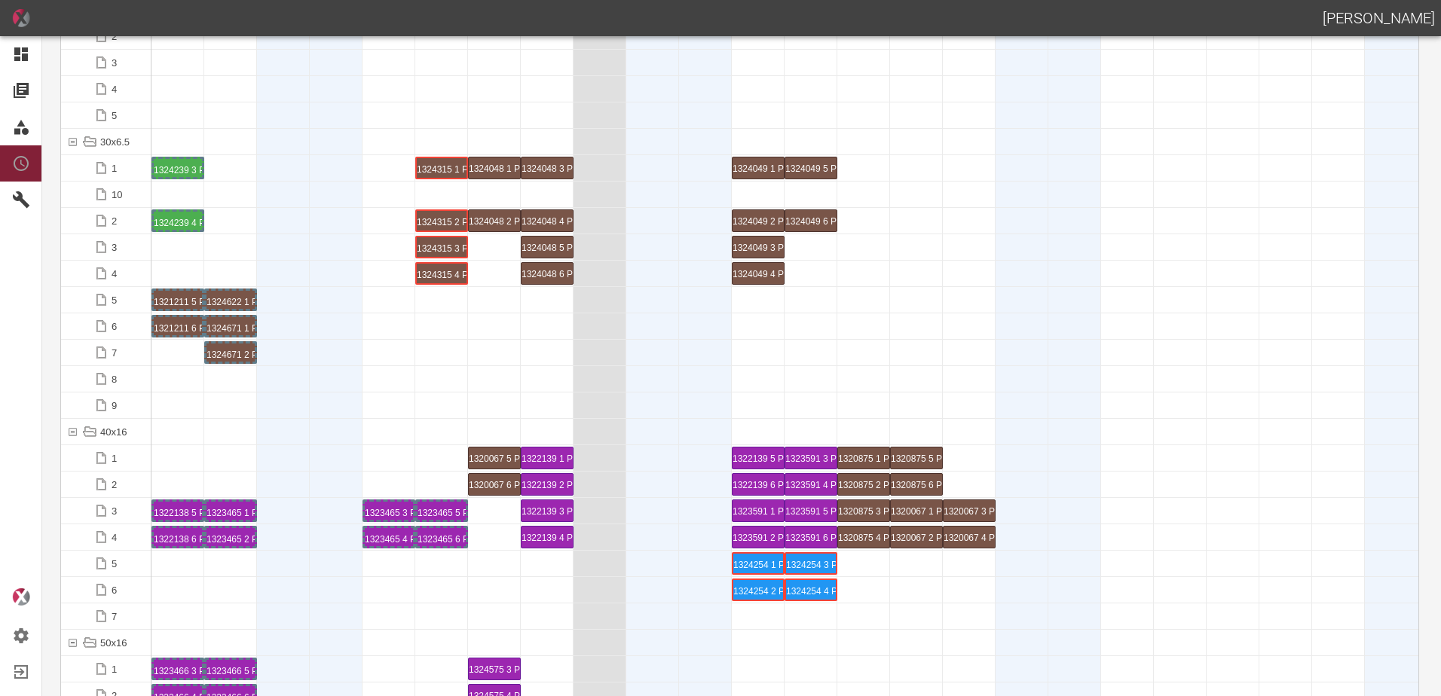
scroll to position [0, 0]
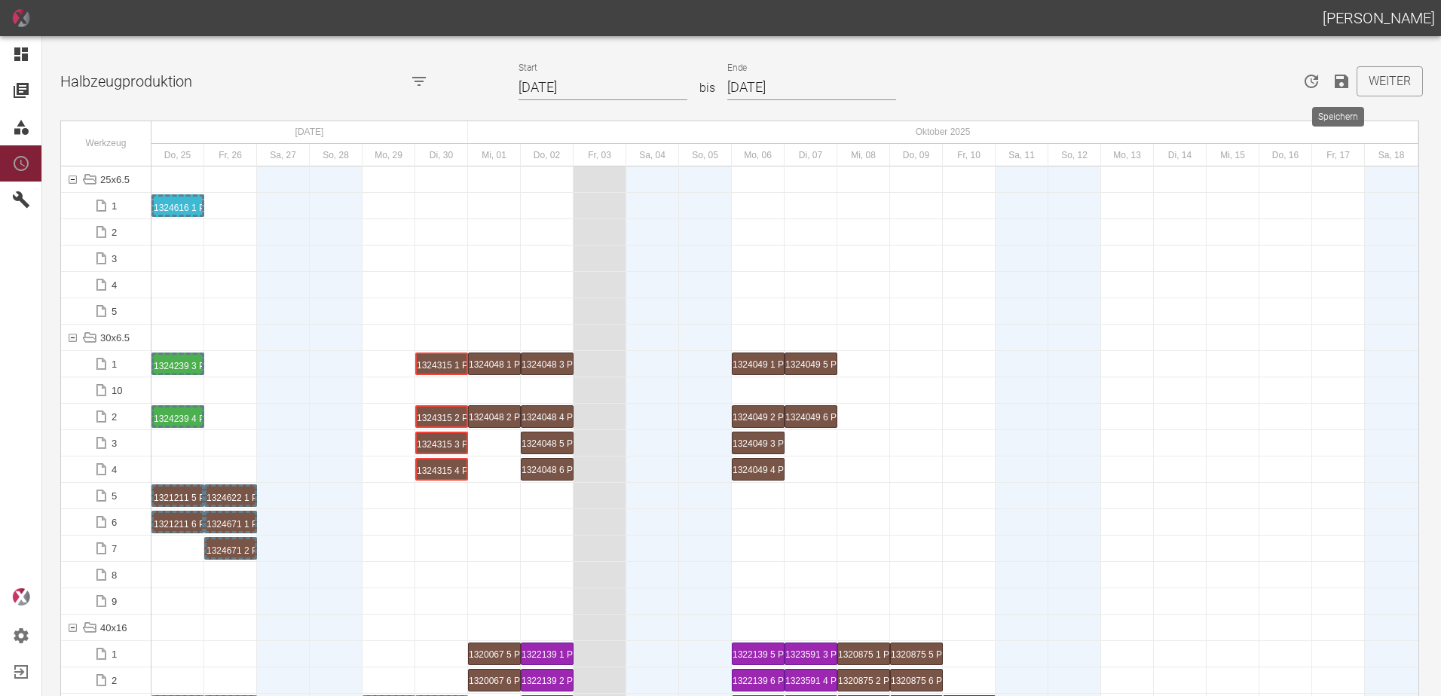
click at [1337, 87] on icon "Speichern" at bounding box center [1342, 82] width 14 height 14
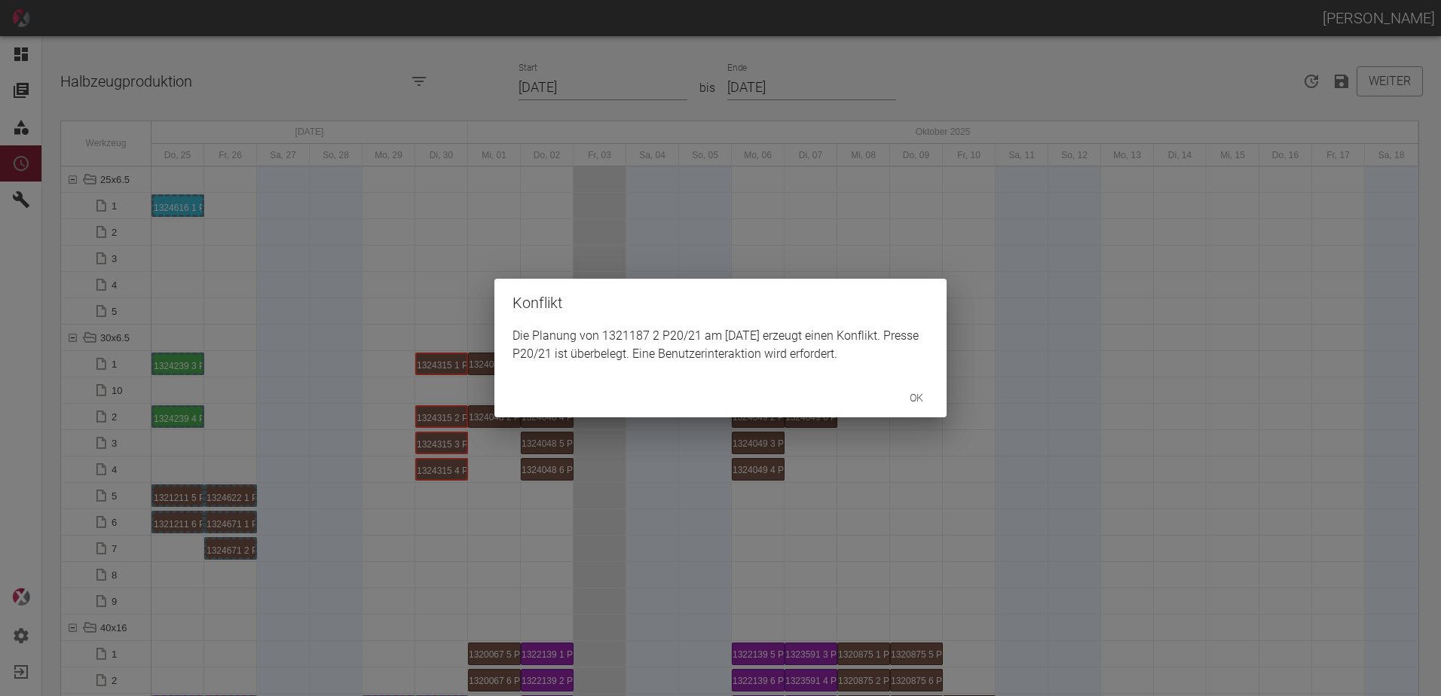
click at [929, 384] on button "ok" at bounding box center [916, 398] width 48 height 28
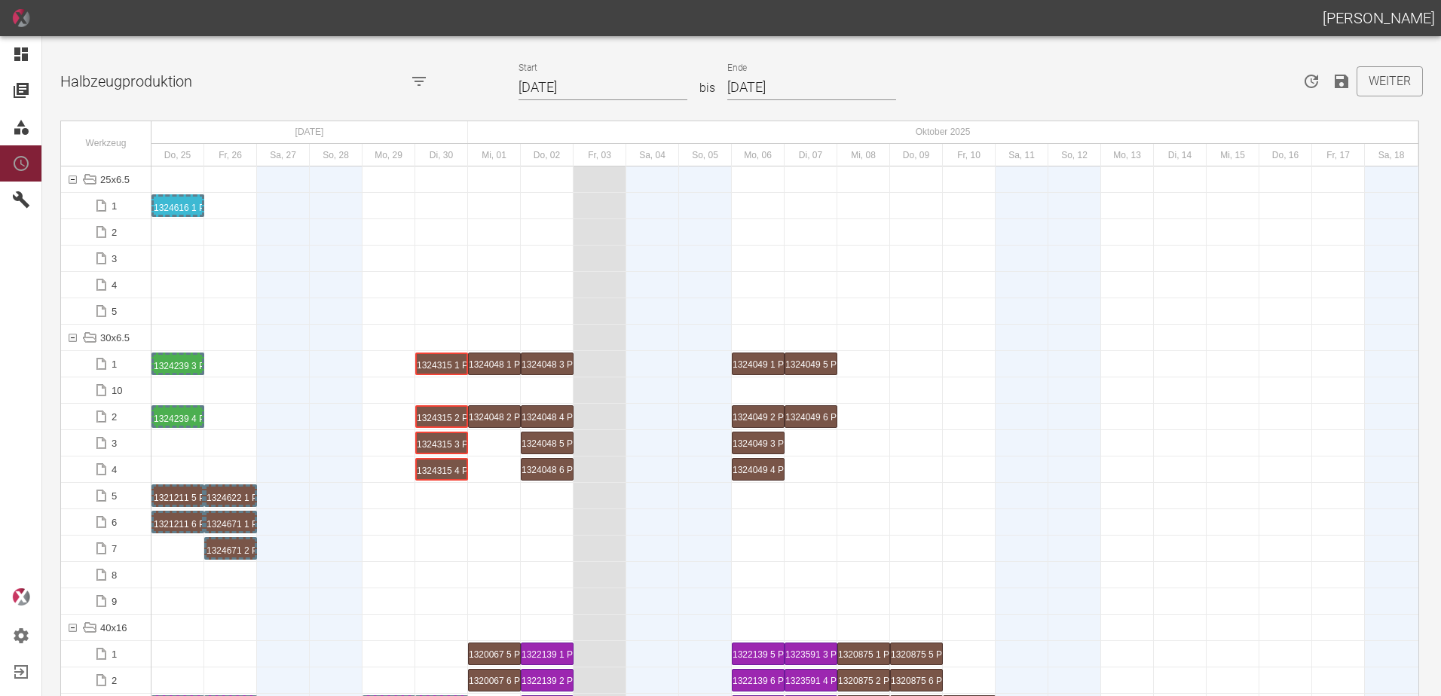
click at [341, 387] on div at bounding box center [336, 391] width 53 height 26
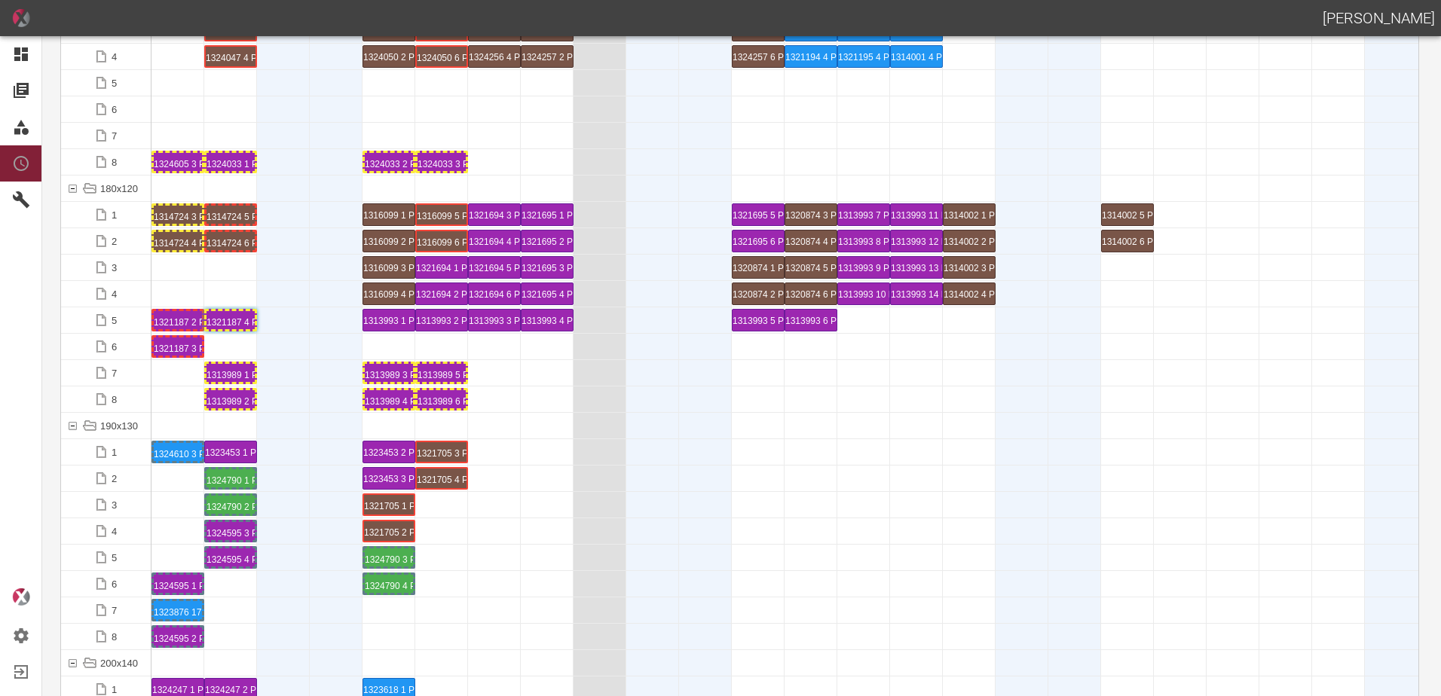
scroll to position [3768, 0]
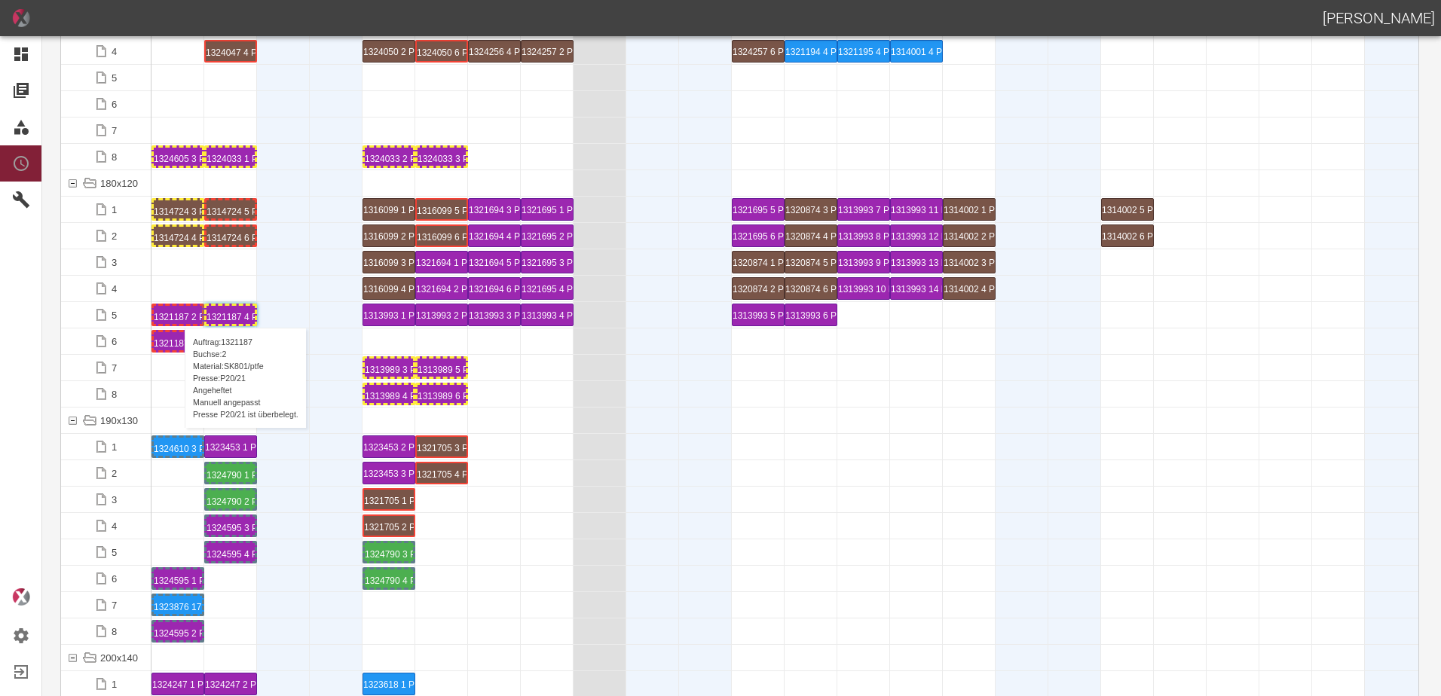
click at [177, 313] on div "1321187 2 P20/21" at bounding box center [178, 315] width 48 height 18
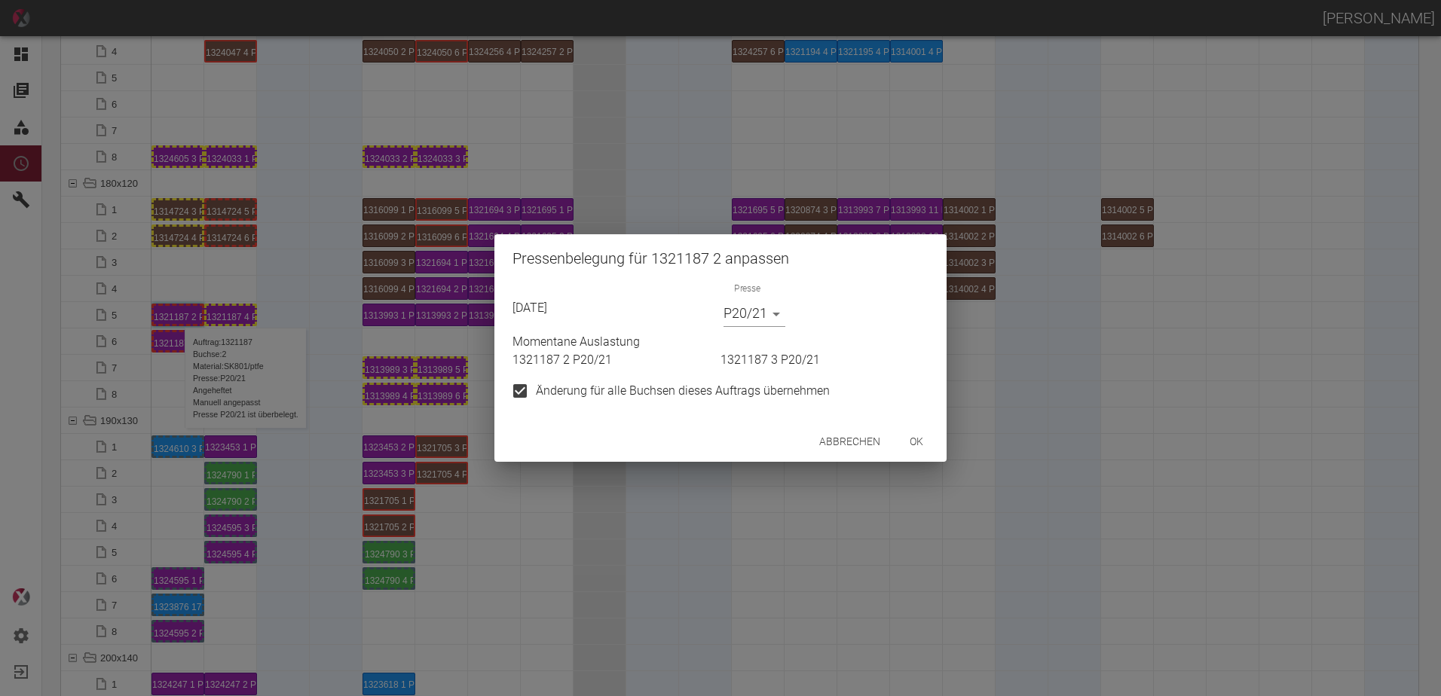
click at [762, 323] on body "[PERSON_NAME] Dashboard Aufträge Materialien Planung Maschinen Einstellungen Au…" at bounding box center [720, 348] width 1441 height 696
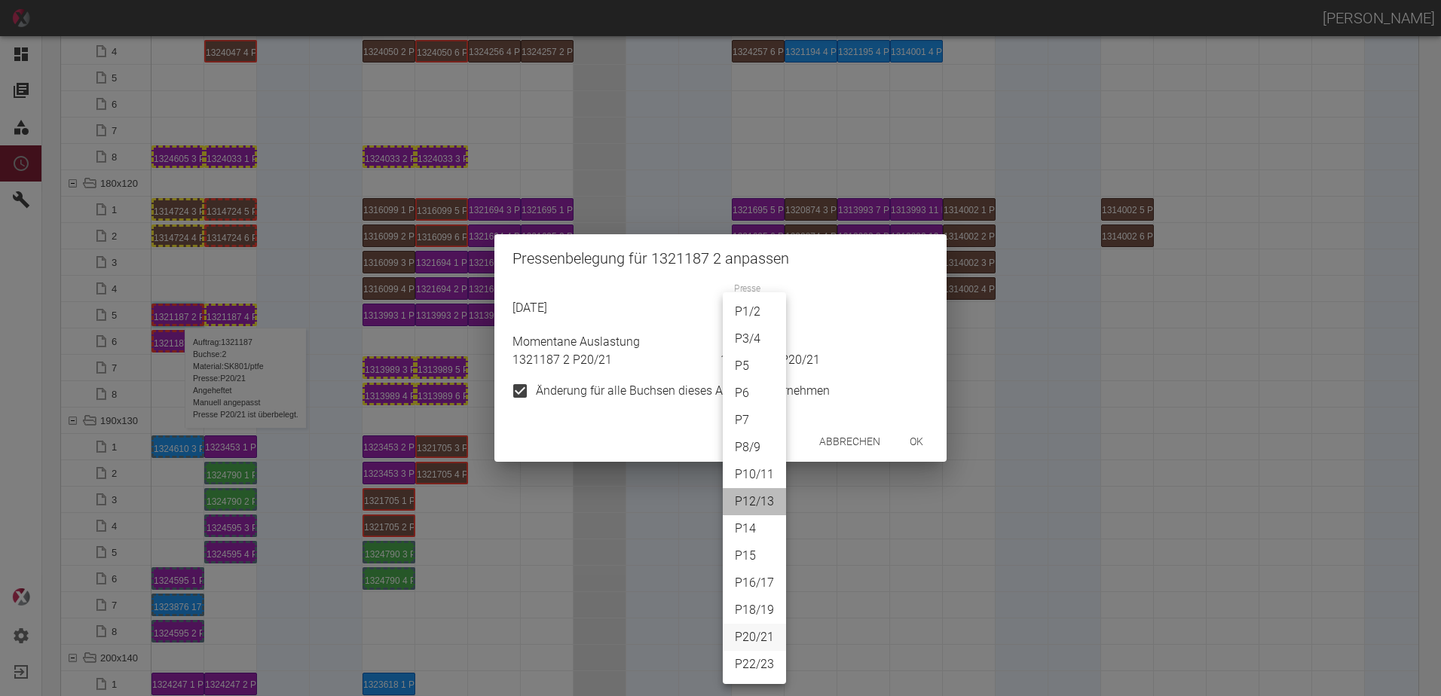
click at [760, 494] on li "P12/13" at bounding box center [754, 501] width 63 height 27
type input "P12/13"
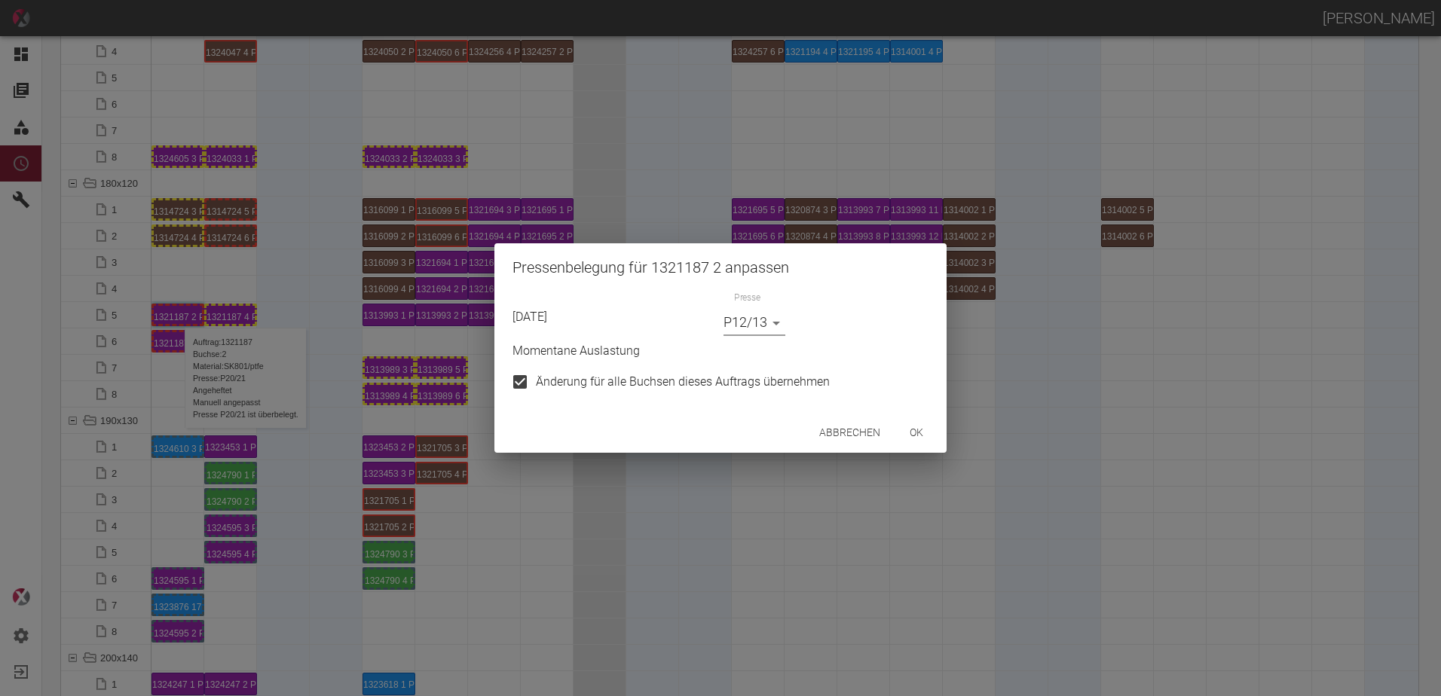
click at [919, 437] on button "ok" at bounding box center [916, 433] width 48 height 28
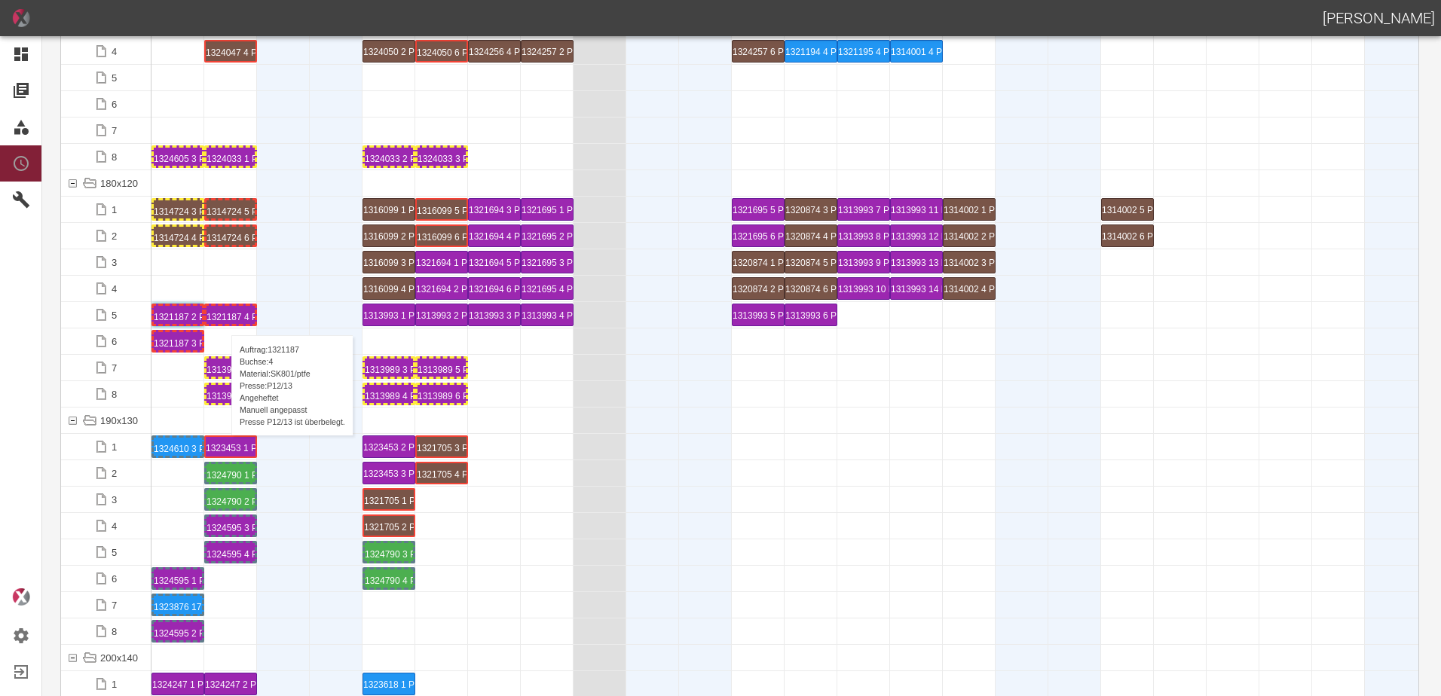
click at [224, 320] on div "1321187 4 P12/13" at bounding box center [230, 315] width 48 height 18
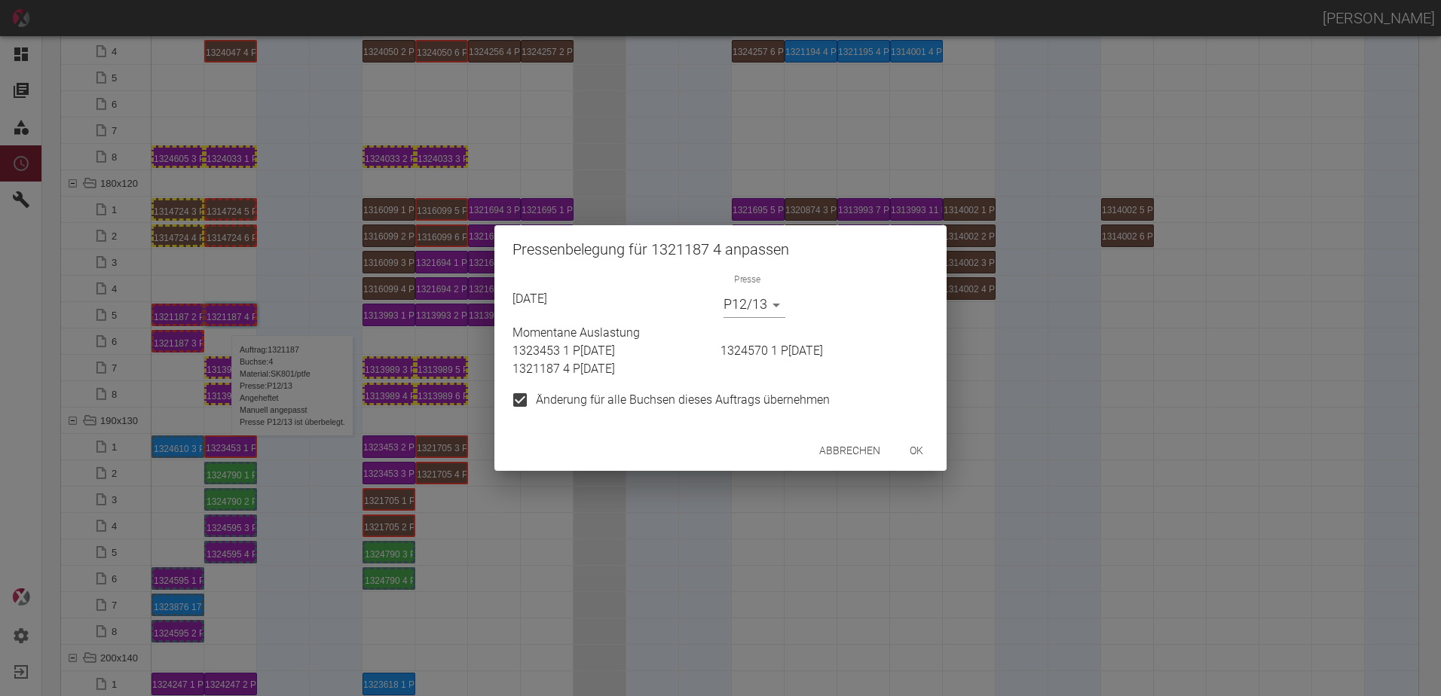
click at [526, 399] on input "Änderung für alle Buchsen dieses Auftrags übernehmen" at bounding box center [520, 400] width 32 height 32
checkbox input "false"
click at [751, 303] on body "[PERSON_NAME] Dashboard Aufträge Materialien Planung Maschinen Einstellungen Au…" at bounding box center [720, 348] width 1441 height 696
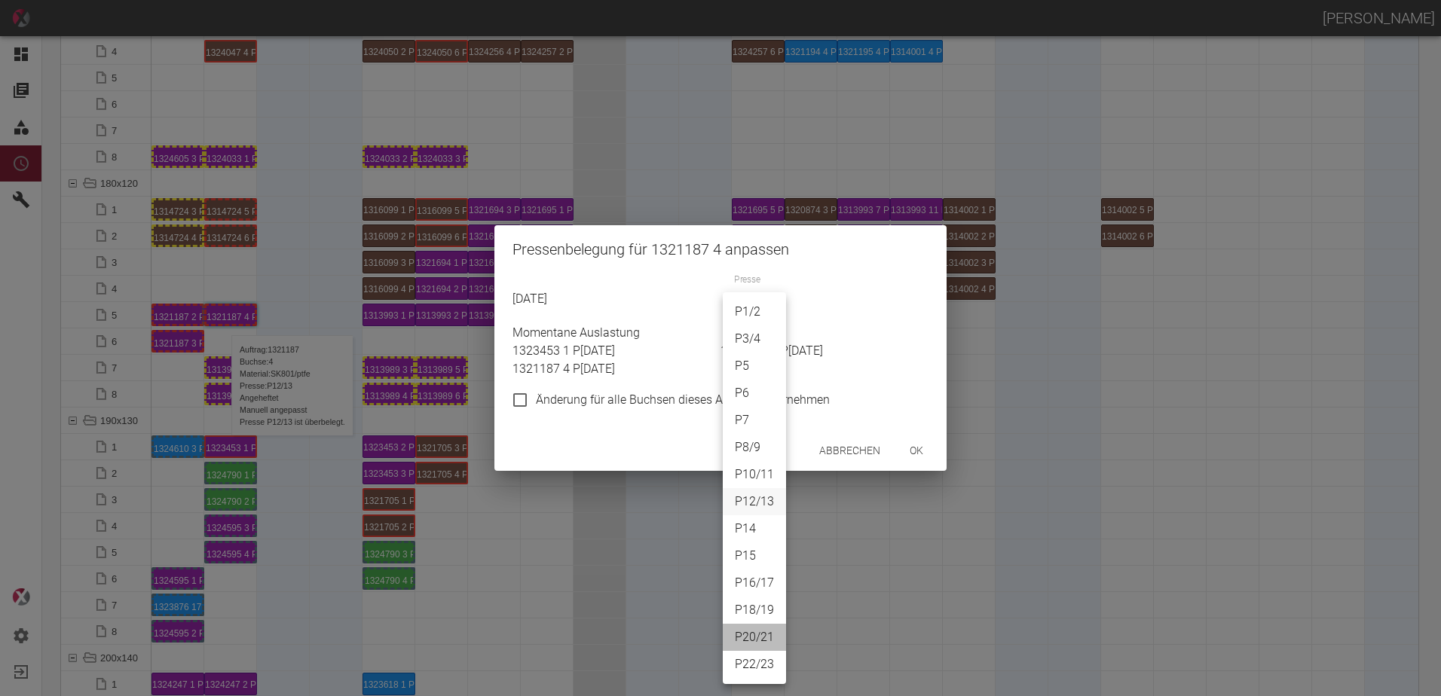
click at [741, 641] on li "P20/21" at bounding box center [754, 637] width 63 height 27
type input "P20/21"
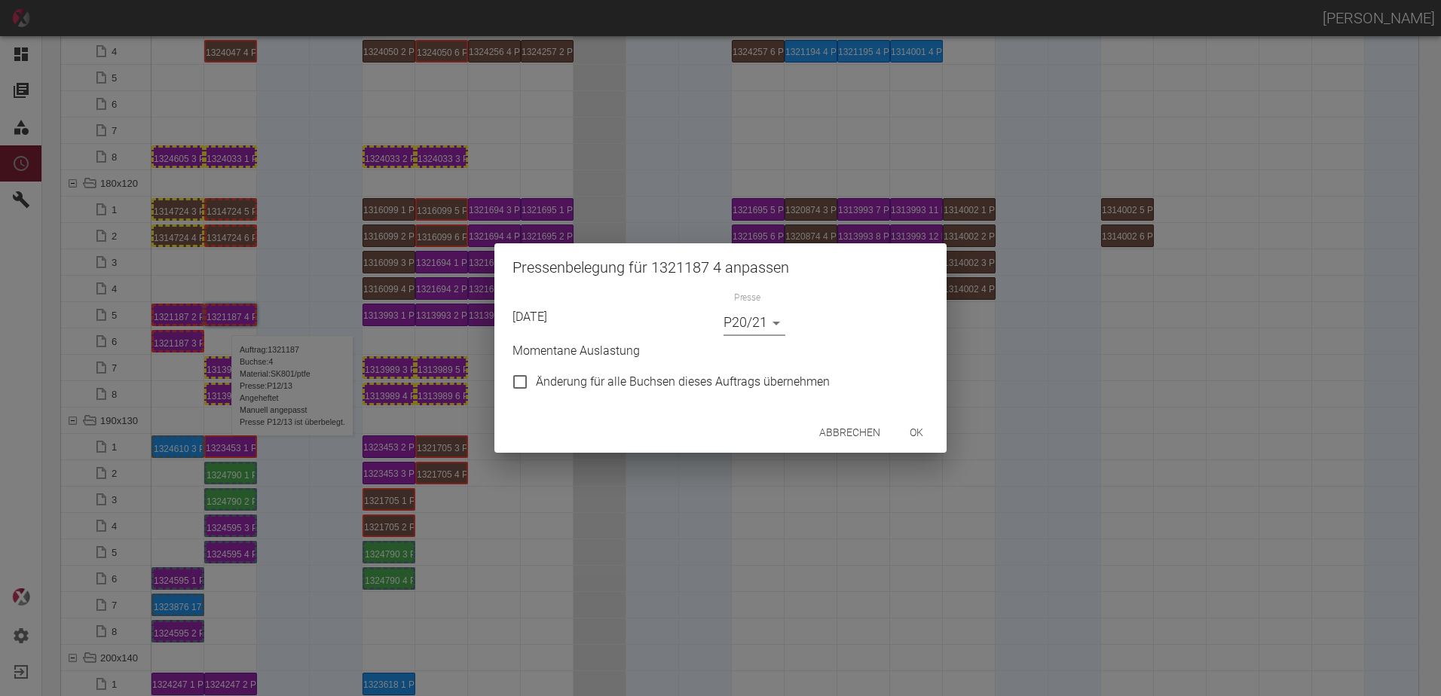
click at [924, 430] on button "ok" at bounding box center [916, 433] width 48 height 28
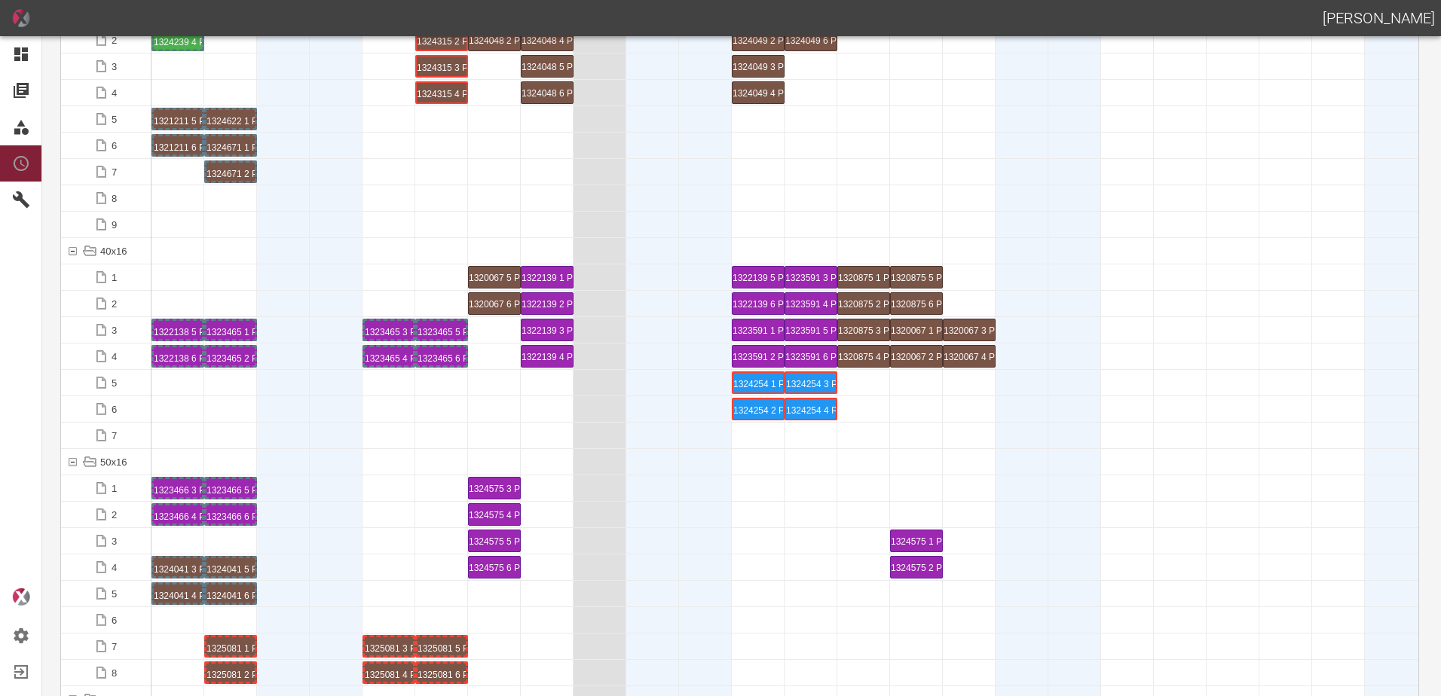
scroll to position [0, 0]
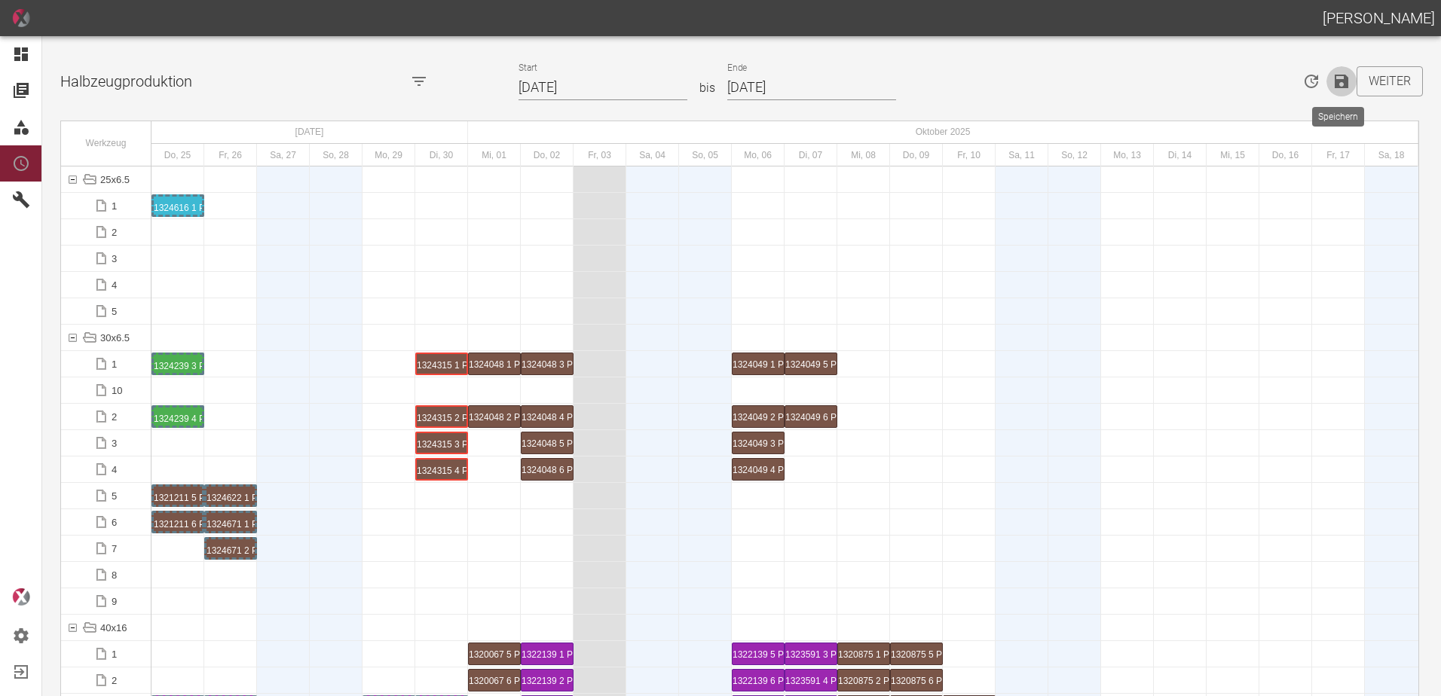
click at [1331, 92] on button "Speichern" at bounding box center [1341, 81] width 30 height 30
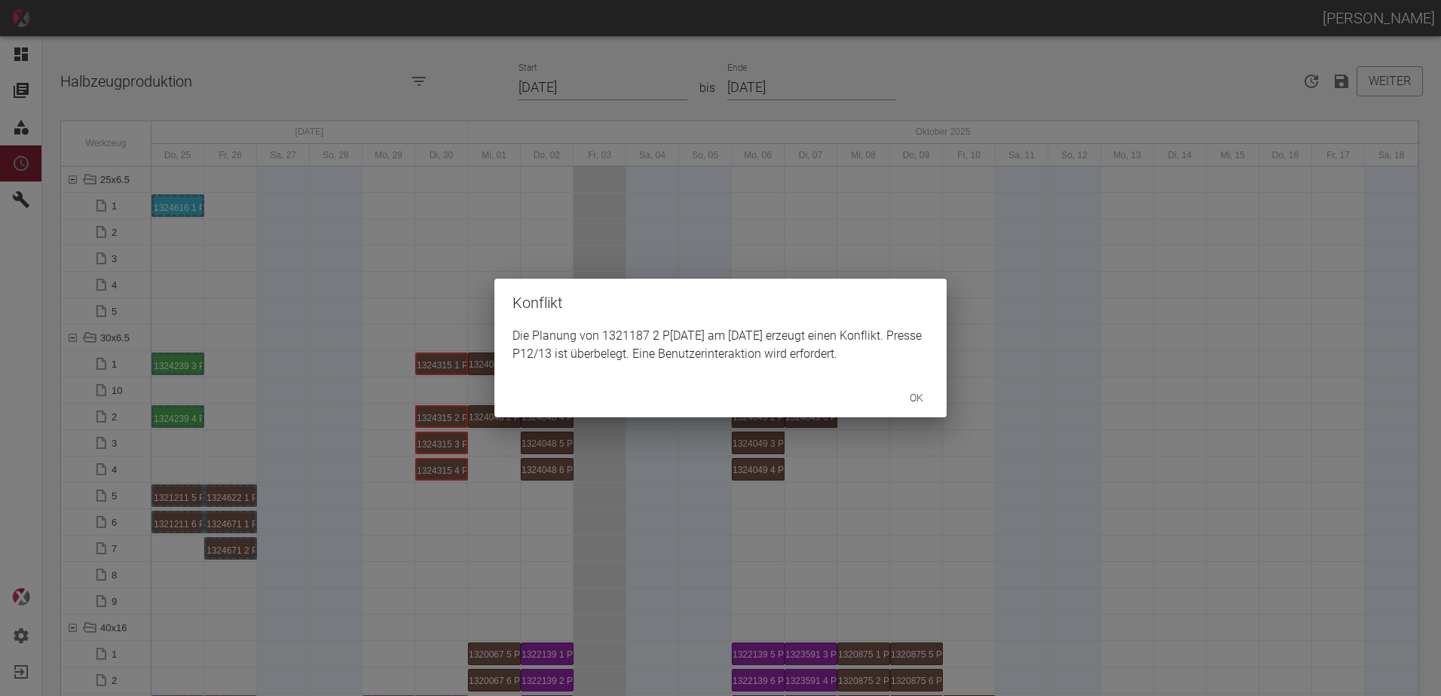
click at [908, 401] on button "ok" at bounding box center [916, 398] width 48 height 28
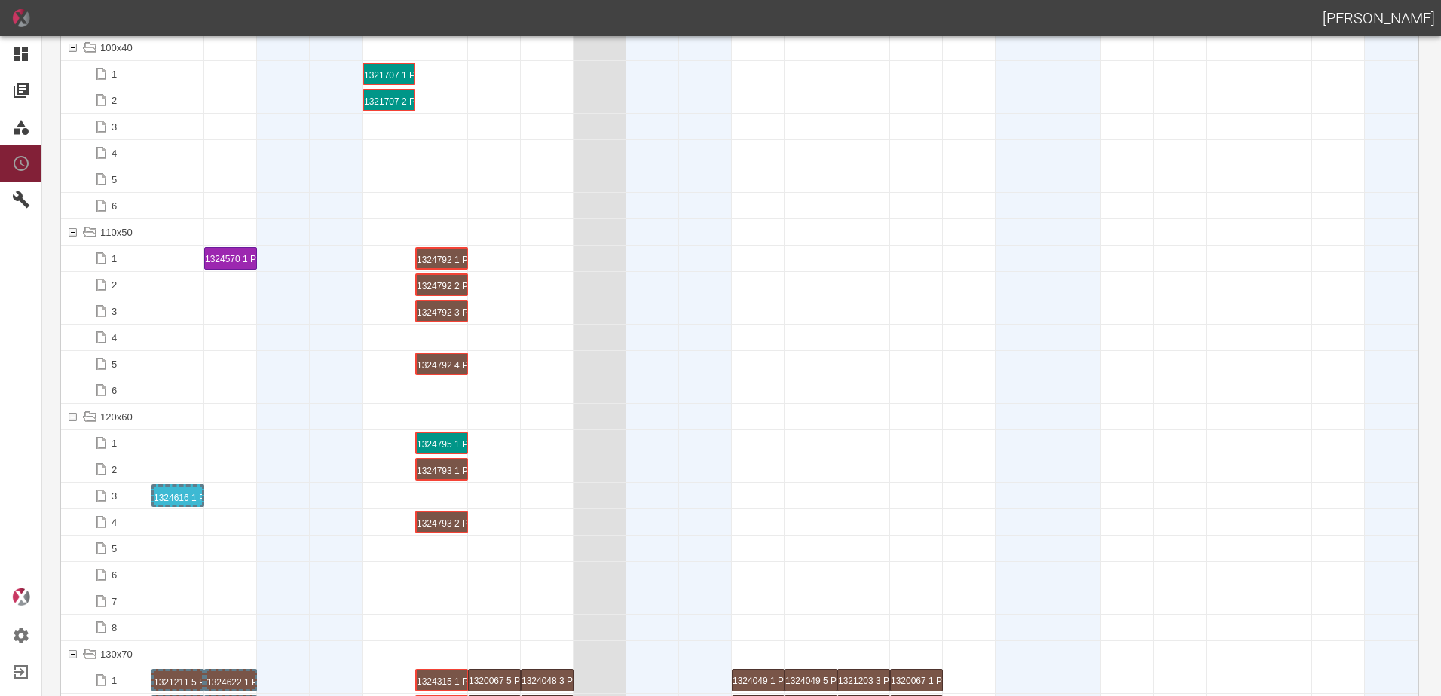
scroll to position [2261, 0]
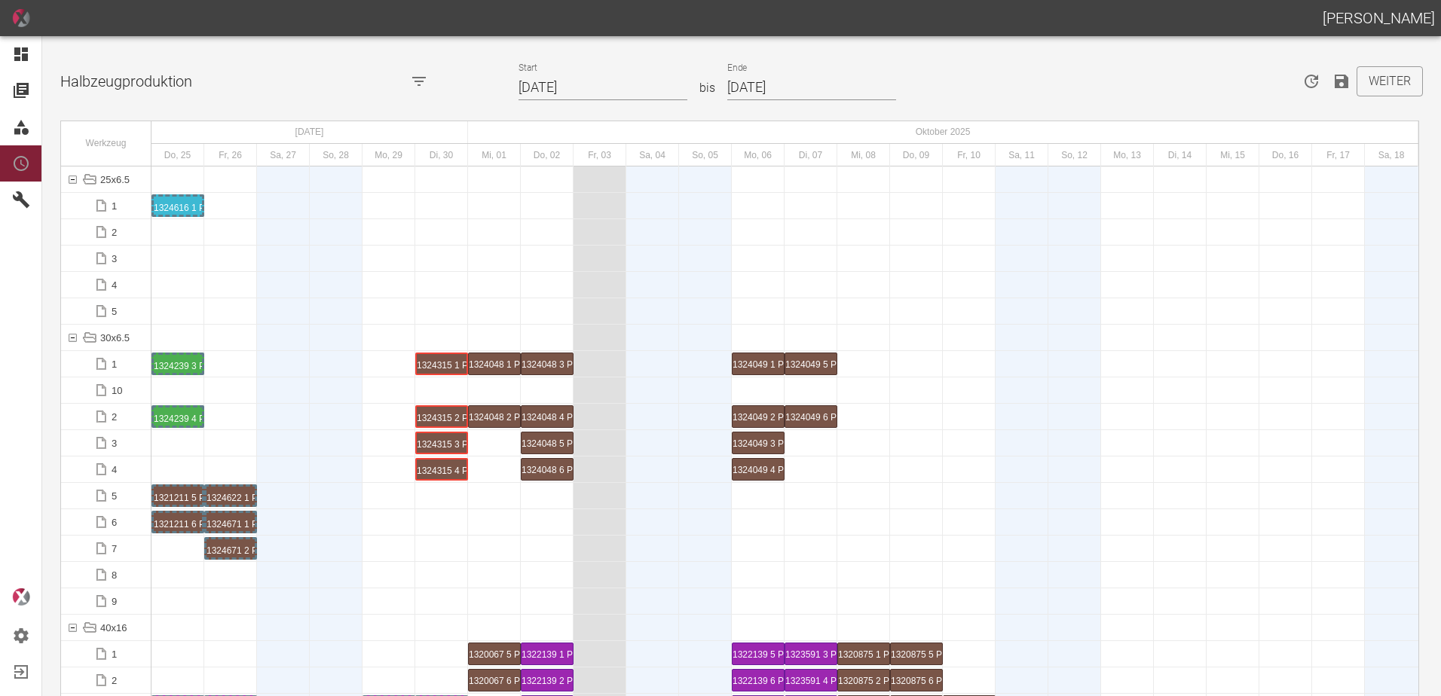
scroll to position [2261, 0]
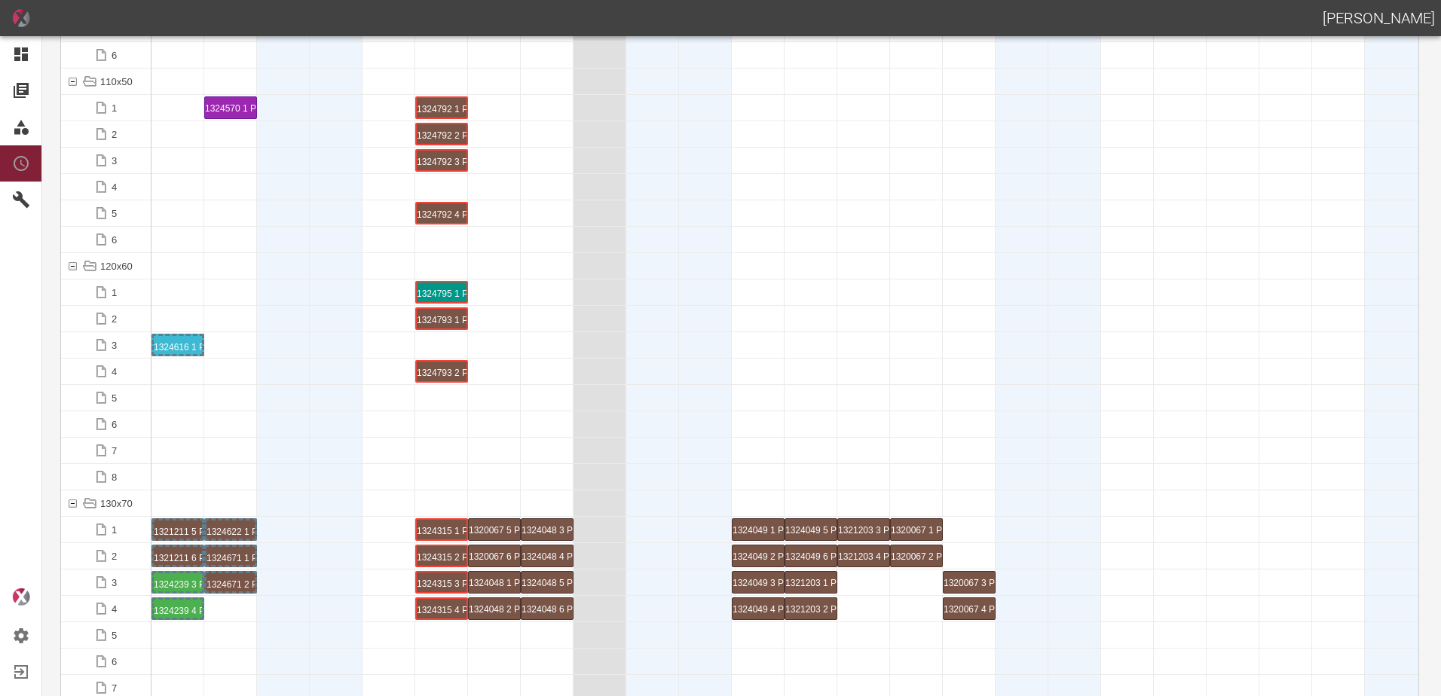
click at [281, 491] on div at bounding box center [283, 504] width 53 height 26
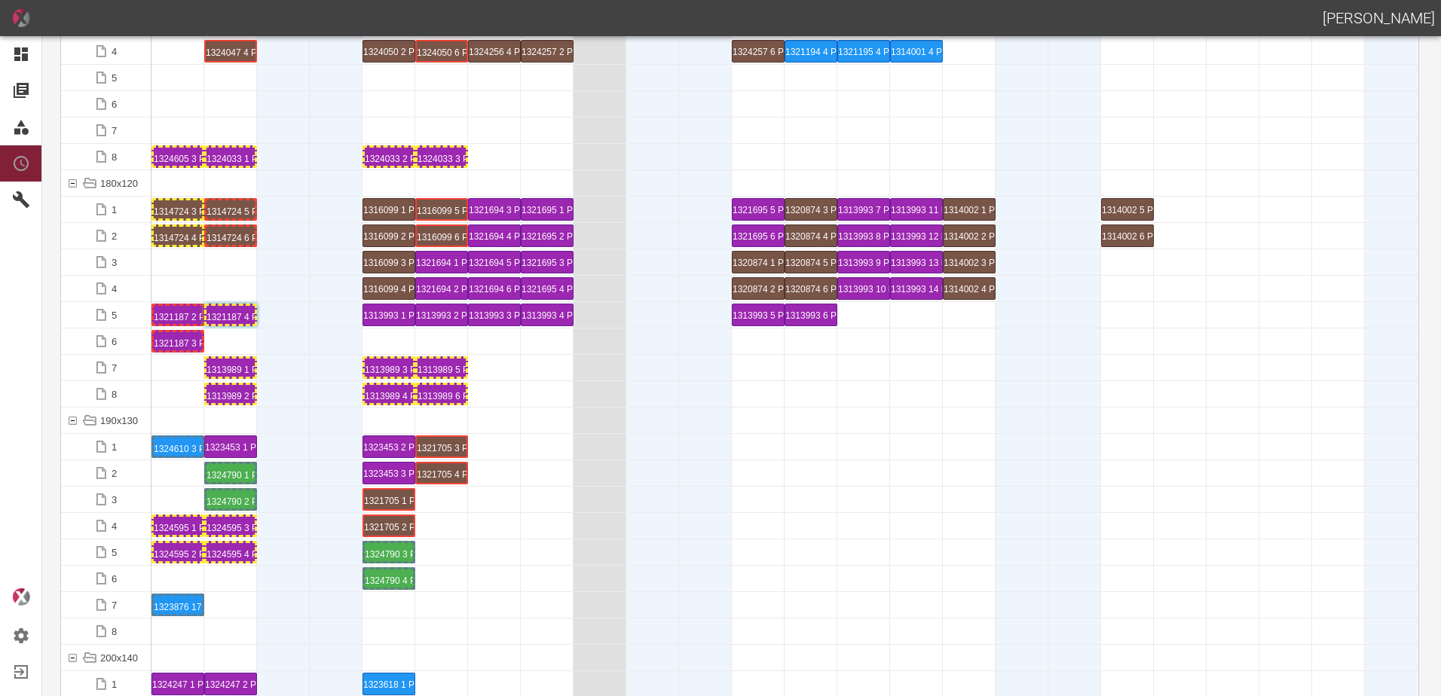
scroll to position [4069, 0]
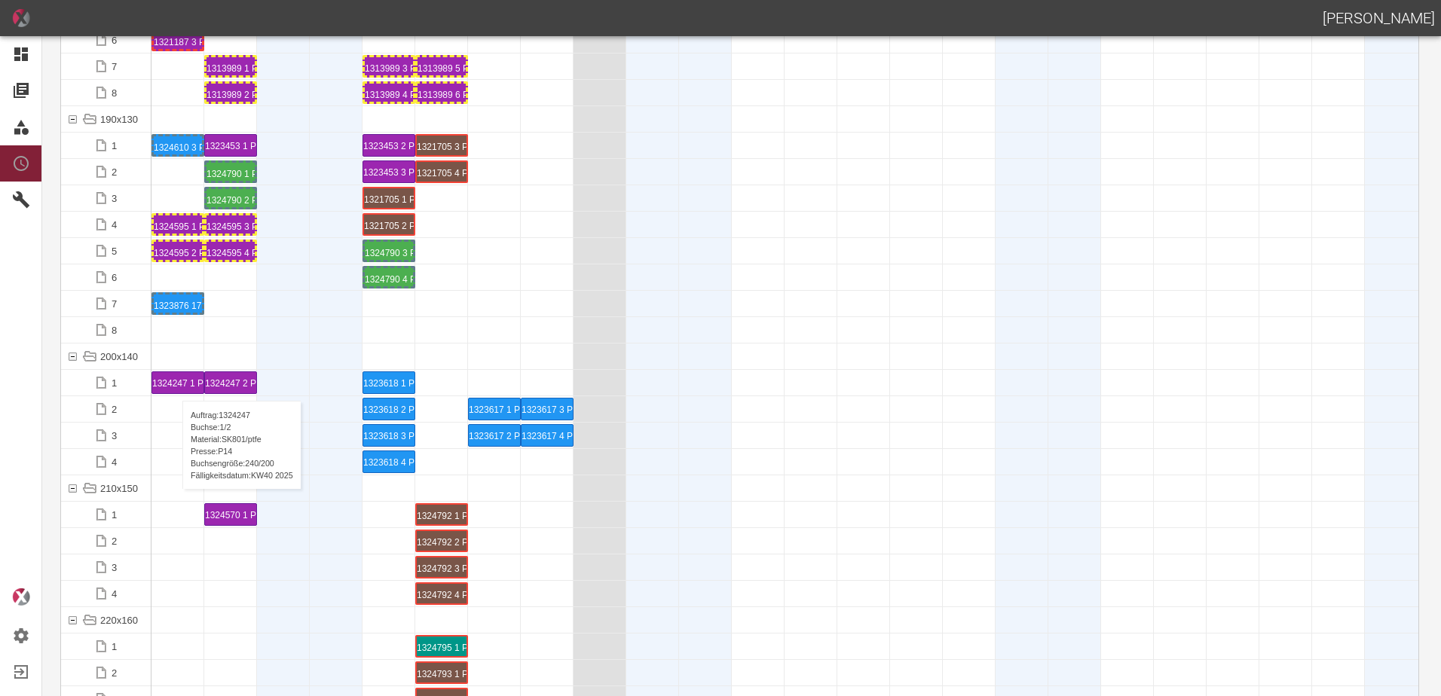
click at [175, 386] on div "1324247 1 P14" at bounding box center [177, 382] width 51 height 21
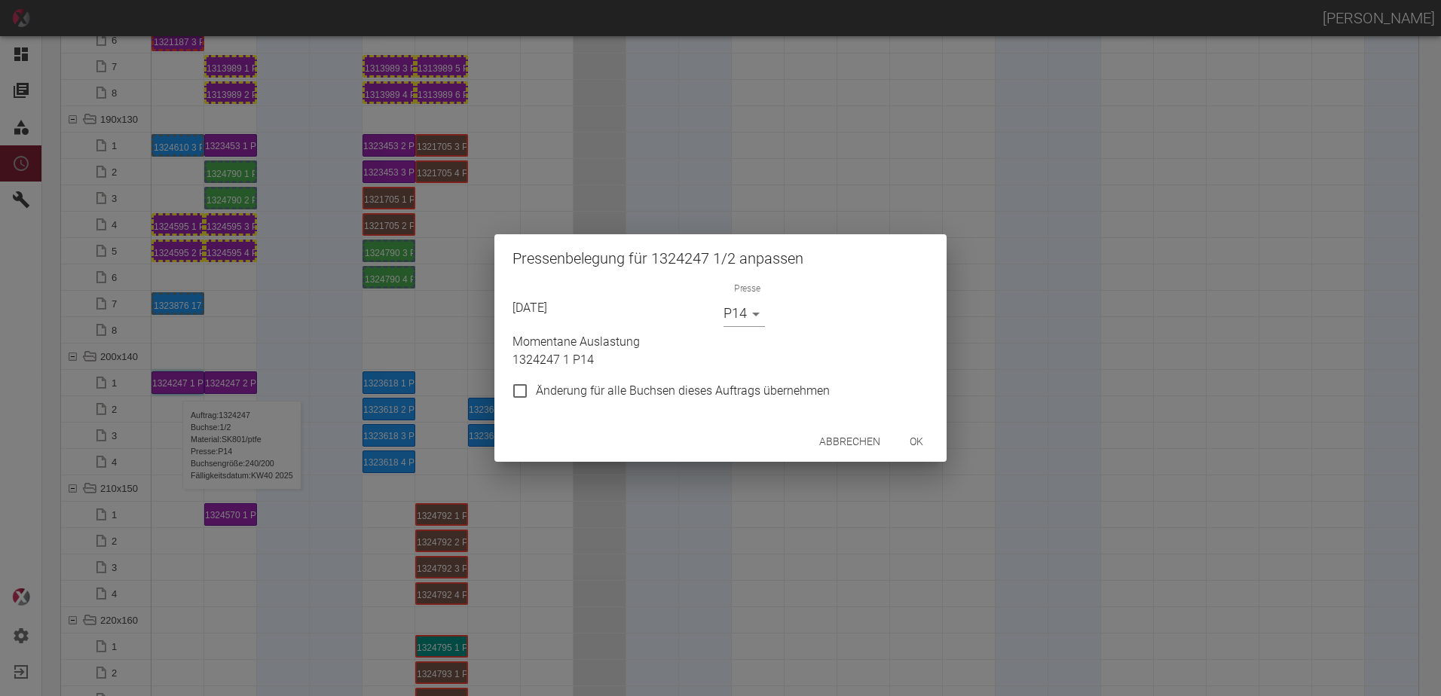
click at [535, 390] on input "Änderung für alle Buchsen dieses Auftrags übernehmen" at bounding box center [520, 391] width 32 height 32
checkbox input "true"
click at [760, 308] on body "[PERSON_NAME] Dashboard Aufträge Materialien Planung Maschinen Einstellungen Au…" at bounding box center [720, 348] width 1441 height 696
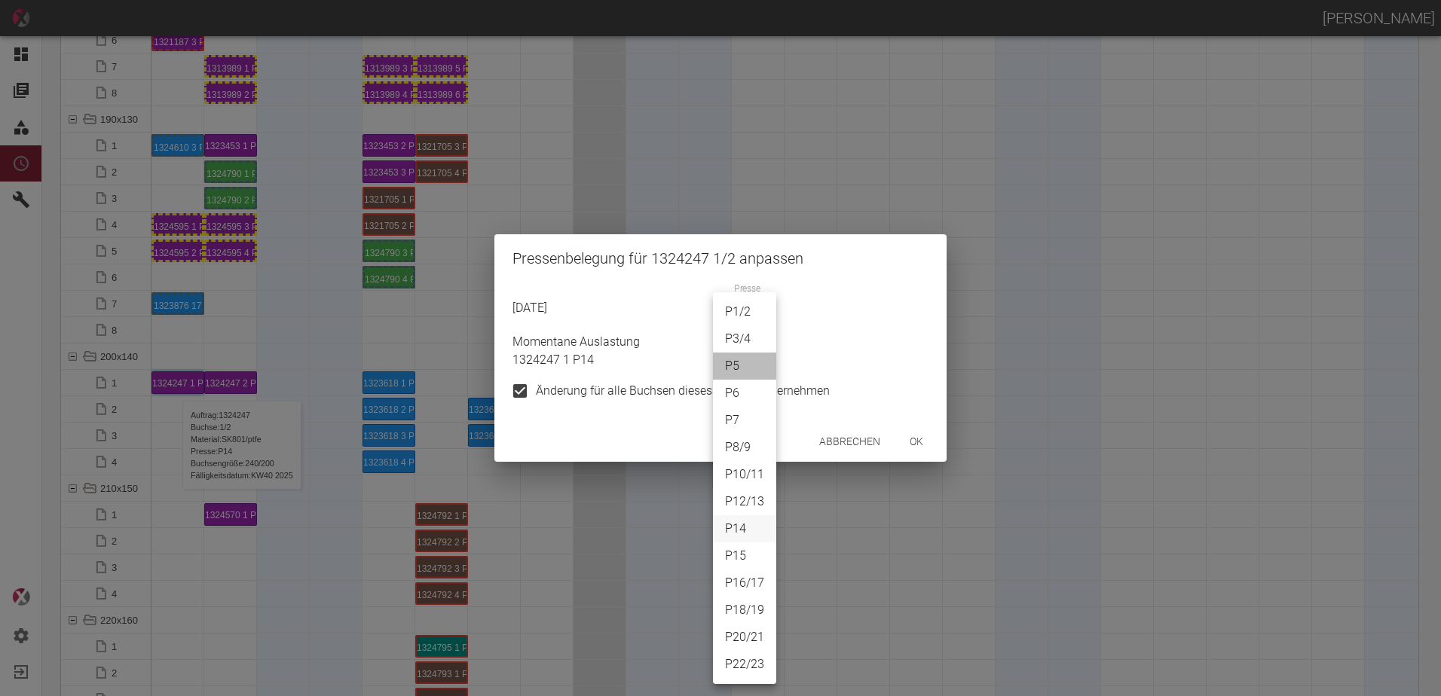
click at [735, 364] on li "P5" at bounding box center [744, 366] width 63 height 27
type input "P5"
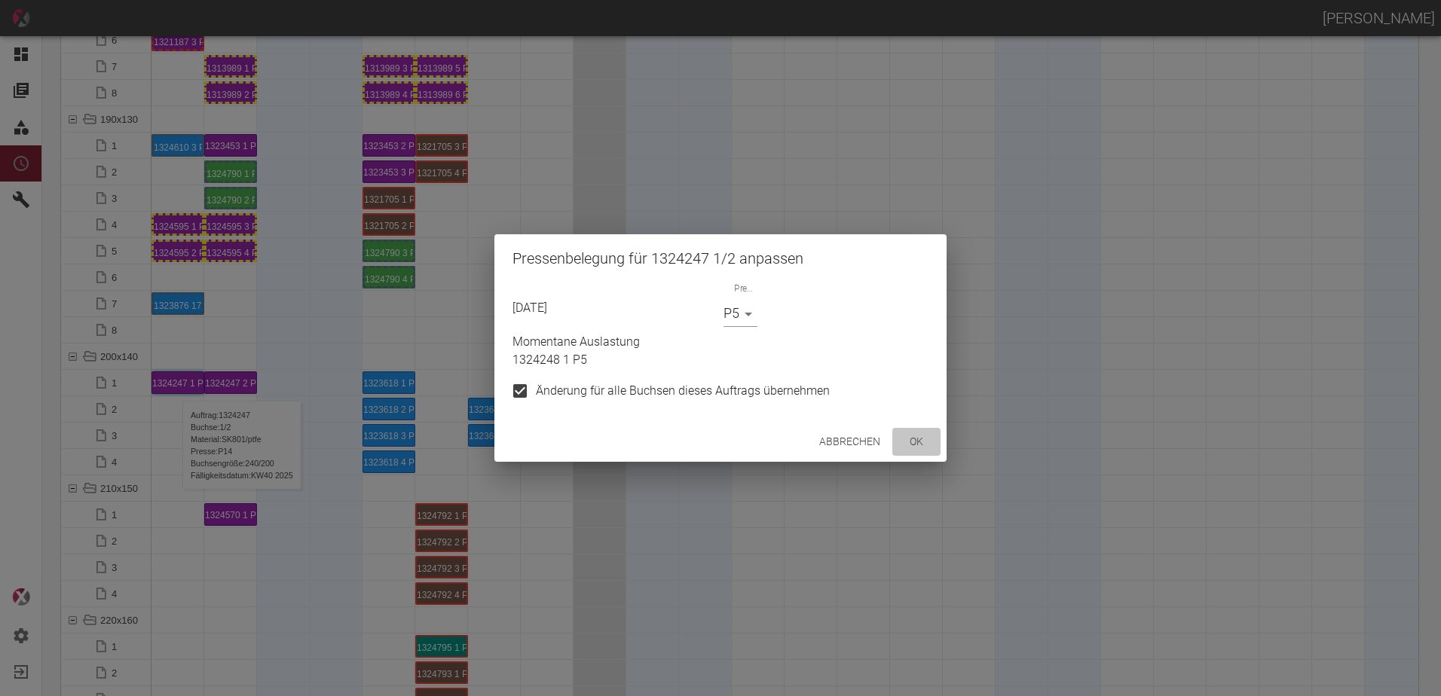
click at [913, 441] on button "ok" at bounding box center [916, 442] width 48 height 28
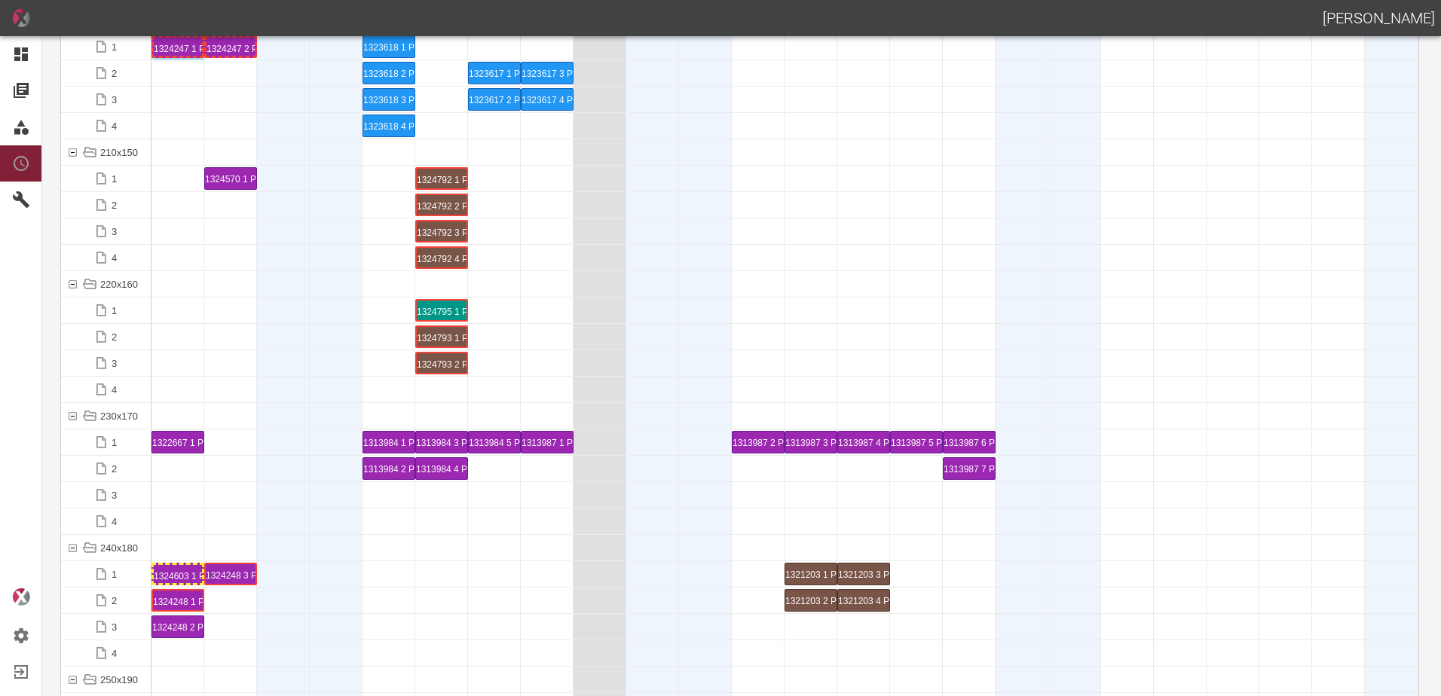
scroll to position [4521, 0]
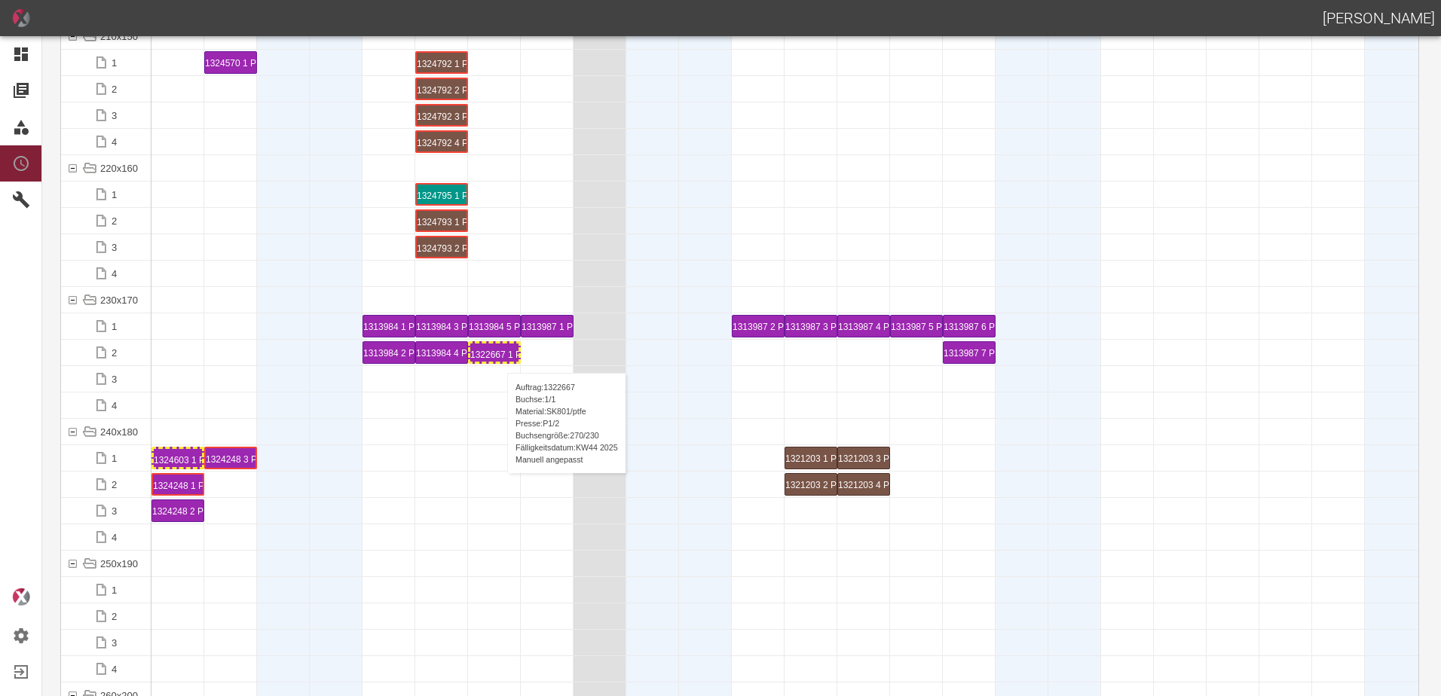
click at [500, 358] on div "1322667 1 P[DATE]" at bounding box center [494, 353] width 48 height 18
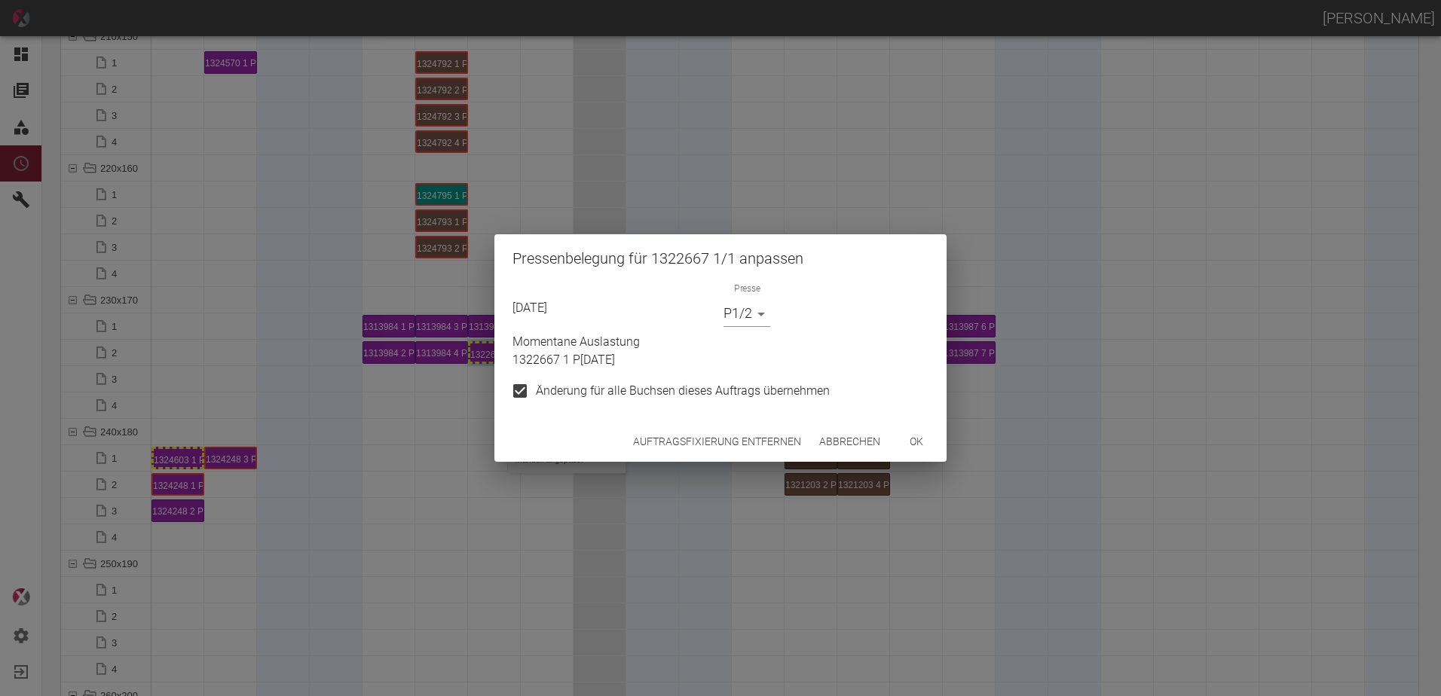
click at [756, 435] on button "Auftragsfixierung entfernen" at bounding box center [717, 442] width 180 height 28
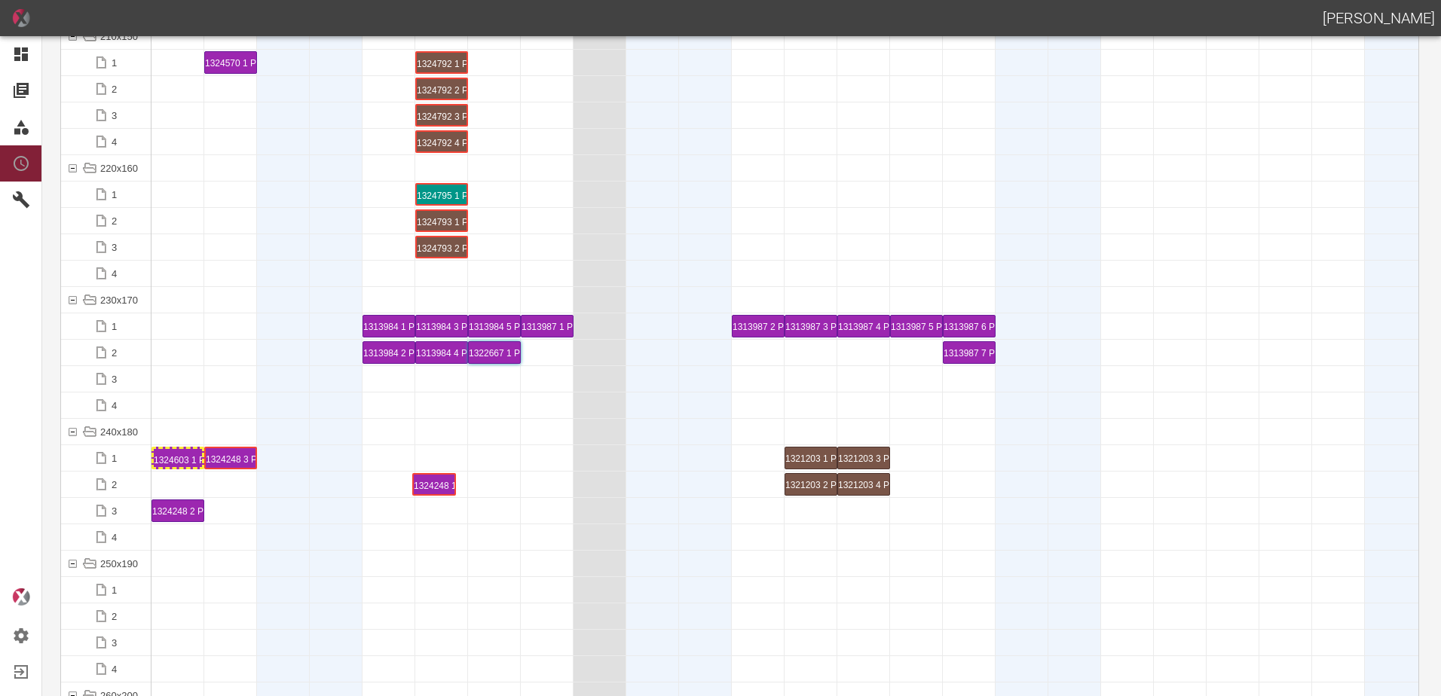
drag, startPoint x: 187, startPoint y: 485, endPoint x: 439, endPoint y: 466, distance: 252.4
drag, startPoint x: 229, startPoint y: 457, endPoint x: 436, endPoint y: 445, distance: 206.9
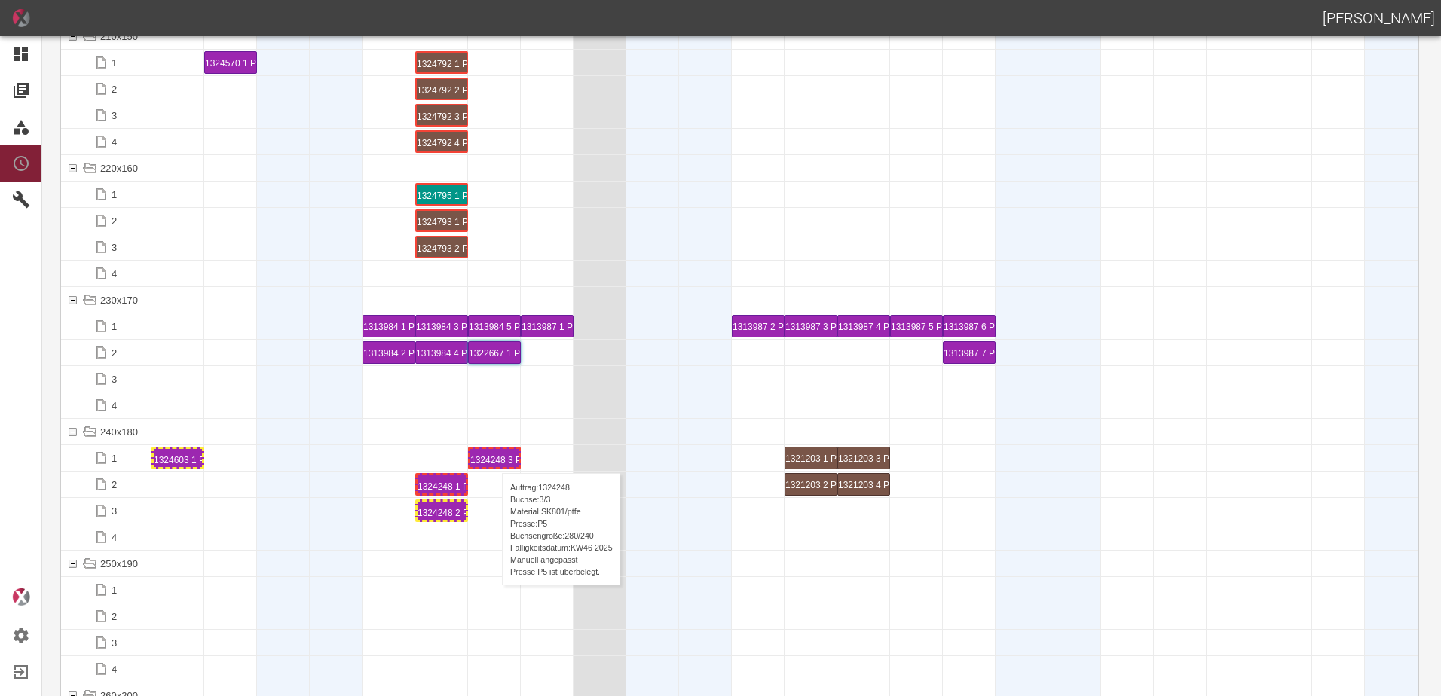
click at [494, 458] on div "1324248 3 P5" at bounding box center [494, 458] width 48 height 18
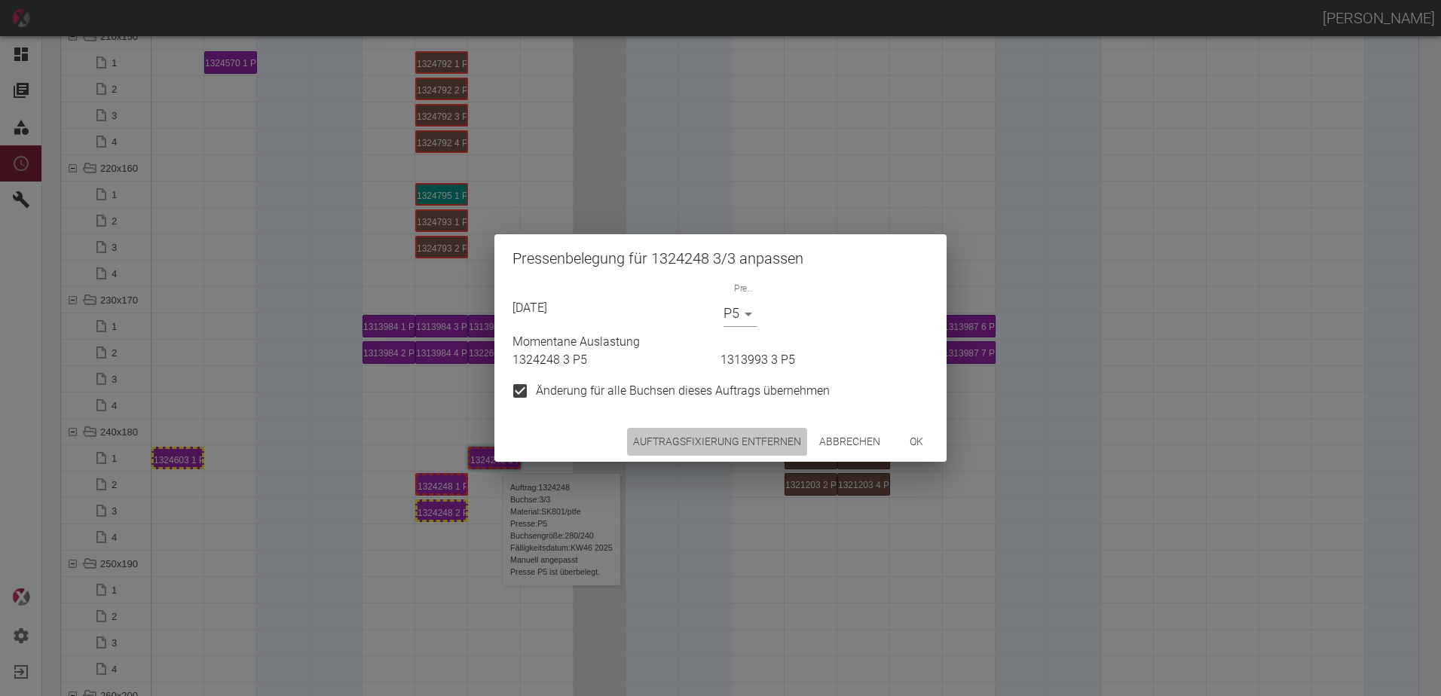
click at [719, 431] on button "Auftragsfixierung entfernen" at bounding box center [717, 442] width 180 height 28
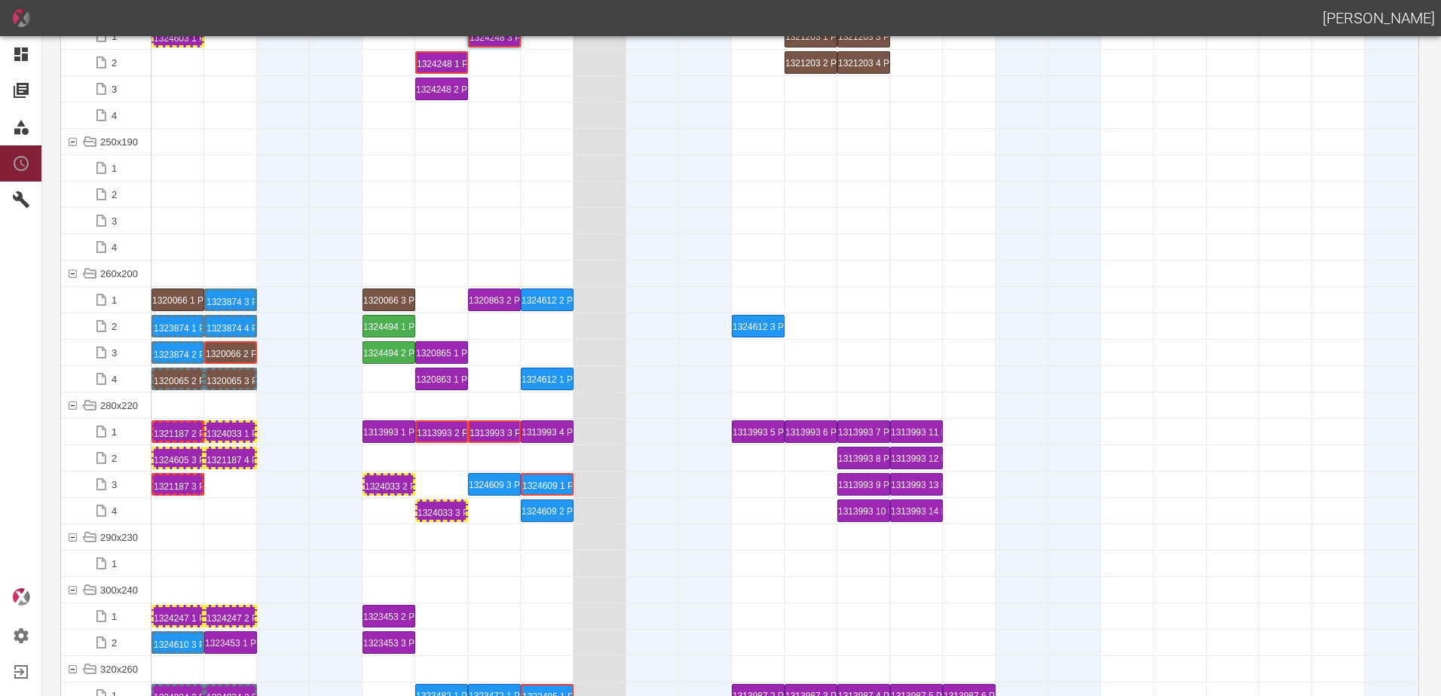
scroll to position [4973, 0]
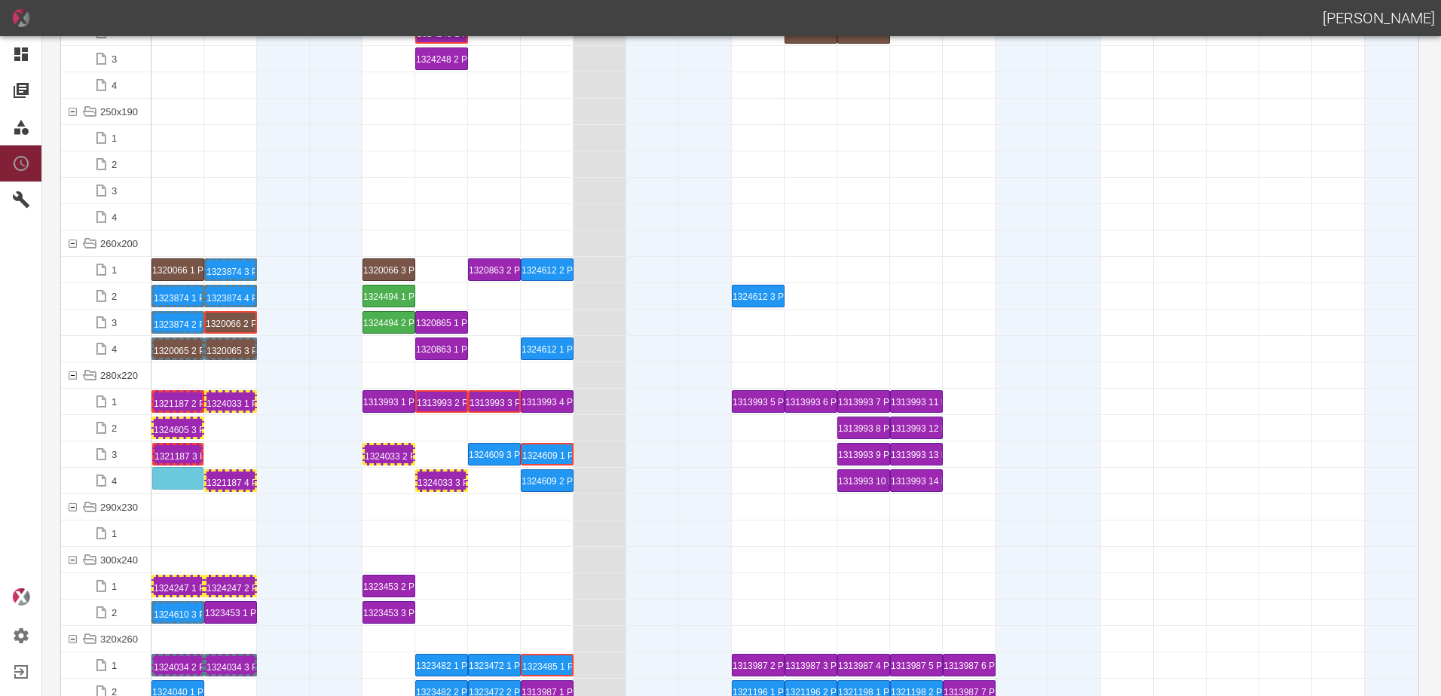
drag, startPoint x: 181, startPoint y: 457, endPoint x: 182, endPoint y: 469, distance: 12.1
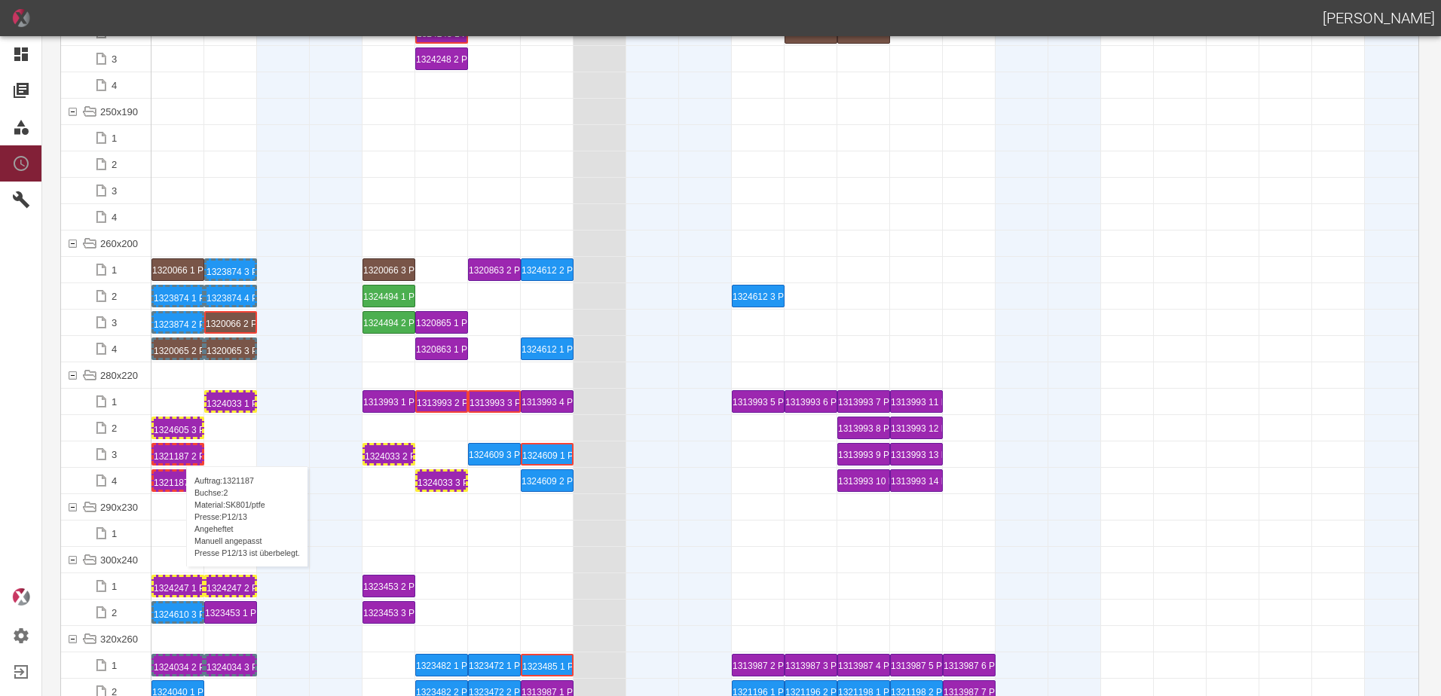
click at [179, 451] on div "1321187 2 P[DATE]" at bounding box center [178, 454] width 48 height 18
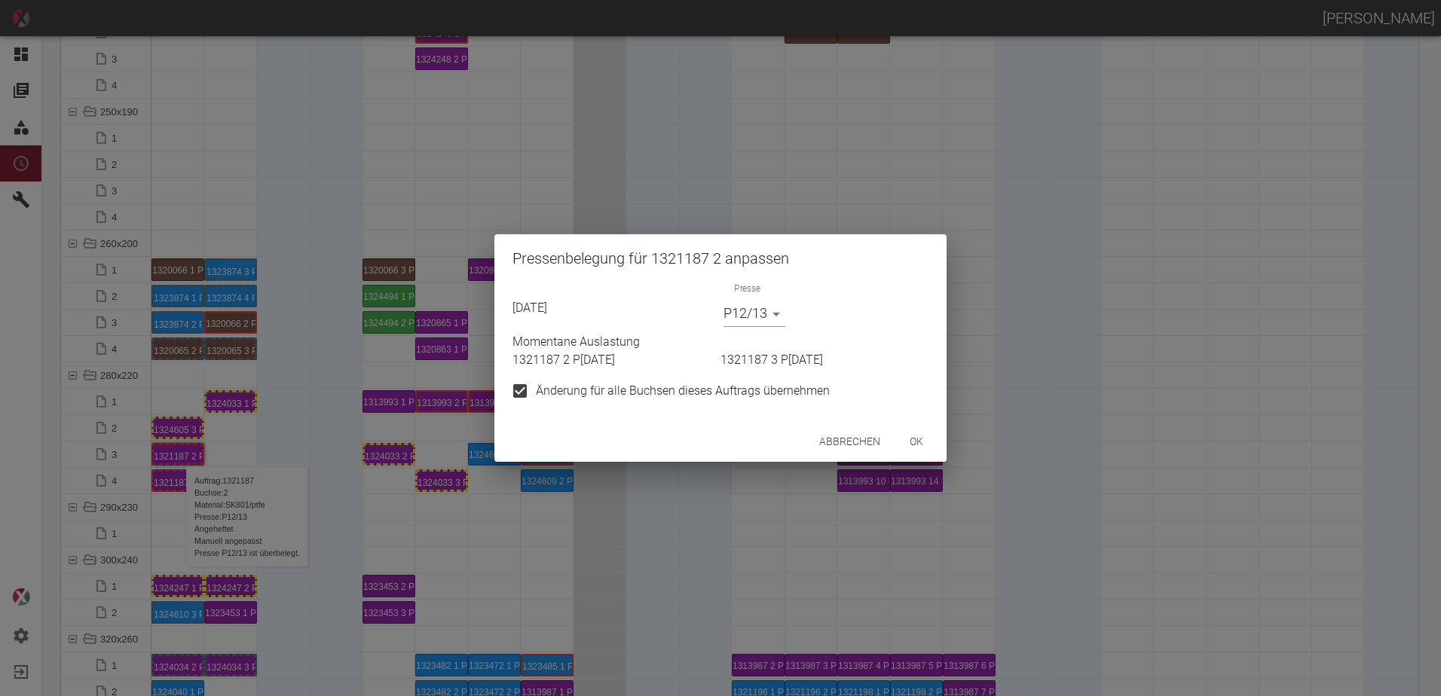
click at [511, 398] on input "Änderung für alle Buchsen dieses Auftrags übernehmen" at bounding box center [520, 391] width 32 height 32
checkbox input "false"
click at [743, 321] on body "[PERSON_NAME] Dashboard Aufträge Materialien Planung Maschinen Einstellungen Au…" at bounding box center [720, 348] width 1441 height 696
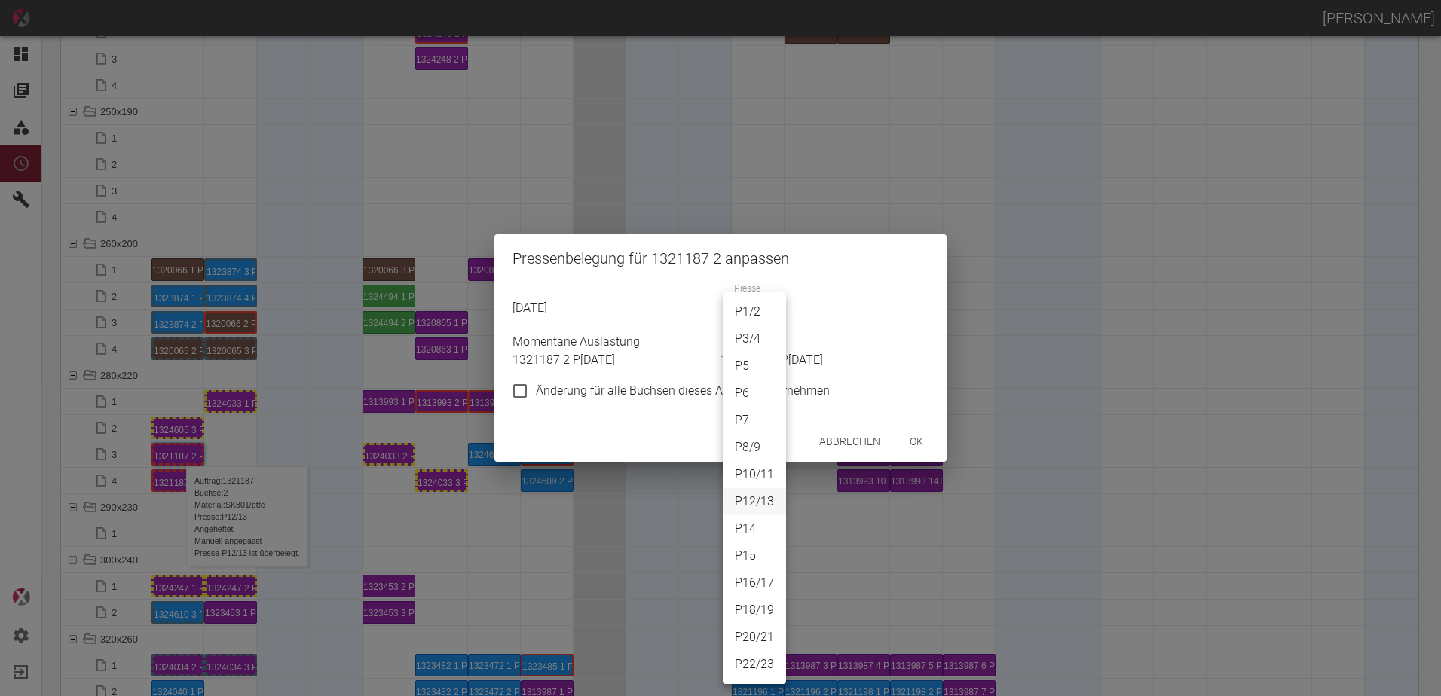
click at [754, 633] on li "P20/21" at bounding box center [754, 637] width 63 height 27
type input "P20/21"
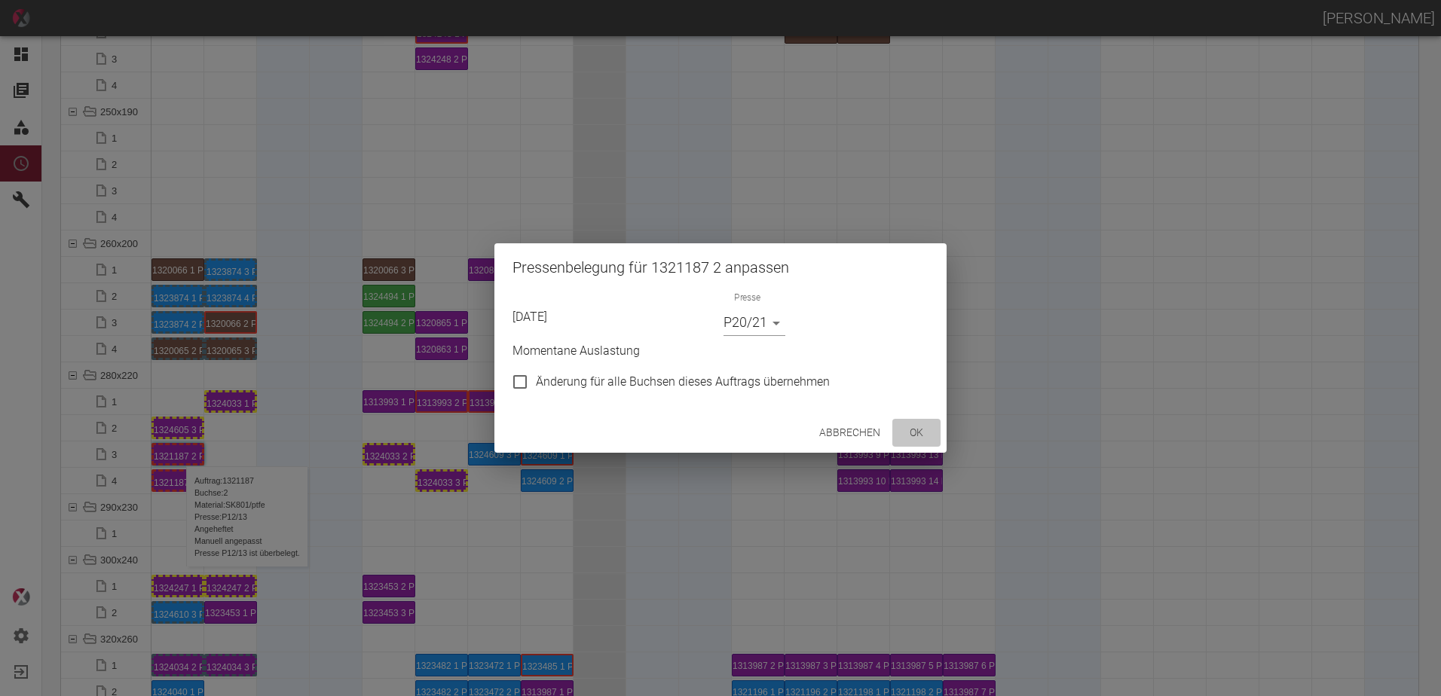
click at [914, 442] on button "ok" at bounding box center [916, 433] width 48 height 28
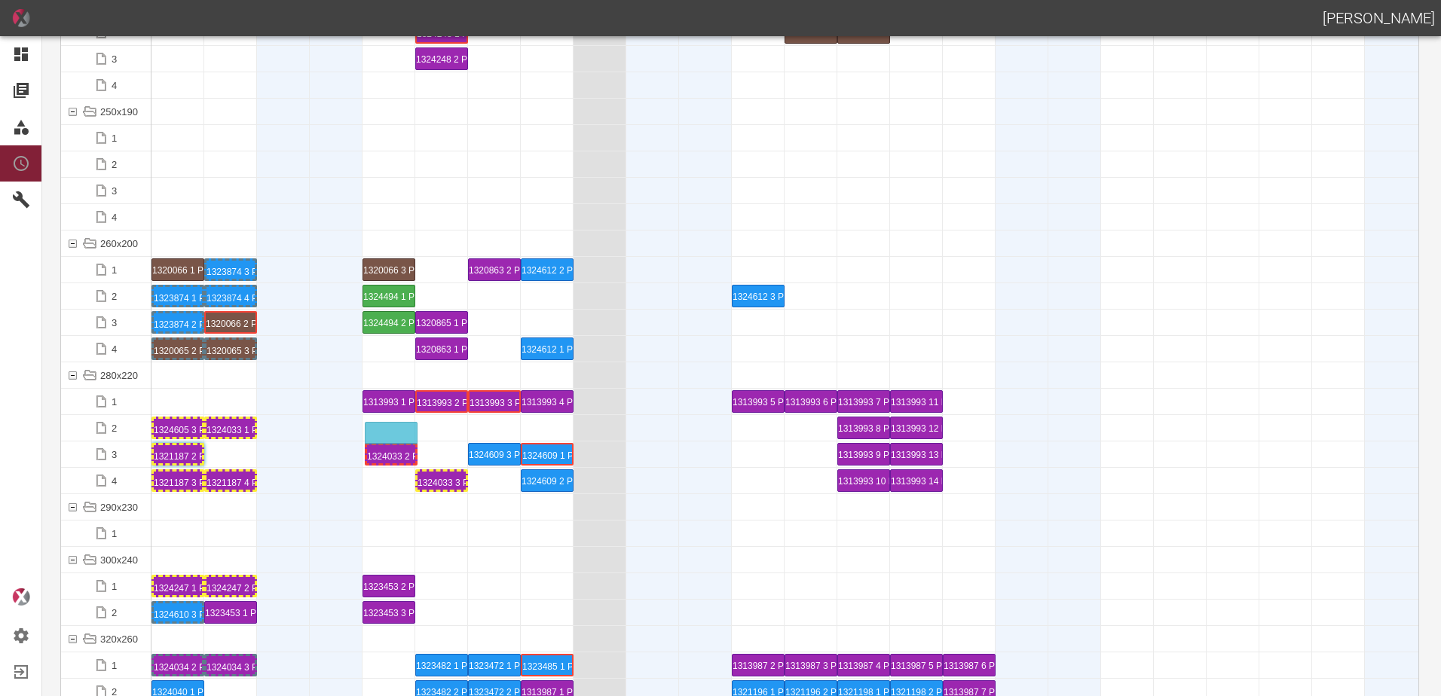
drag, startPoint x: 391, startPoint y: 451, endPoint x: 393, endPoint y: 423, distance: 27.9
drag, startPoint x: 442, startPoint y: 478, endPoint x: 436, endPoint y: 420, distance: 57.6
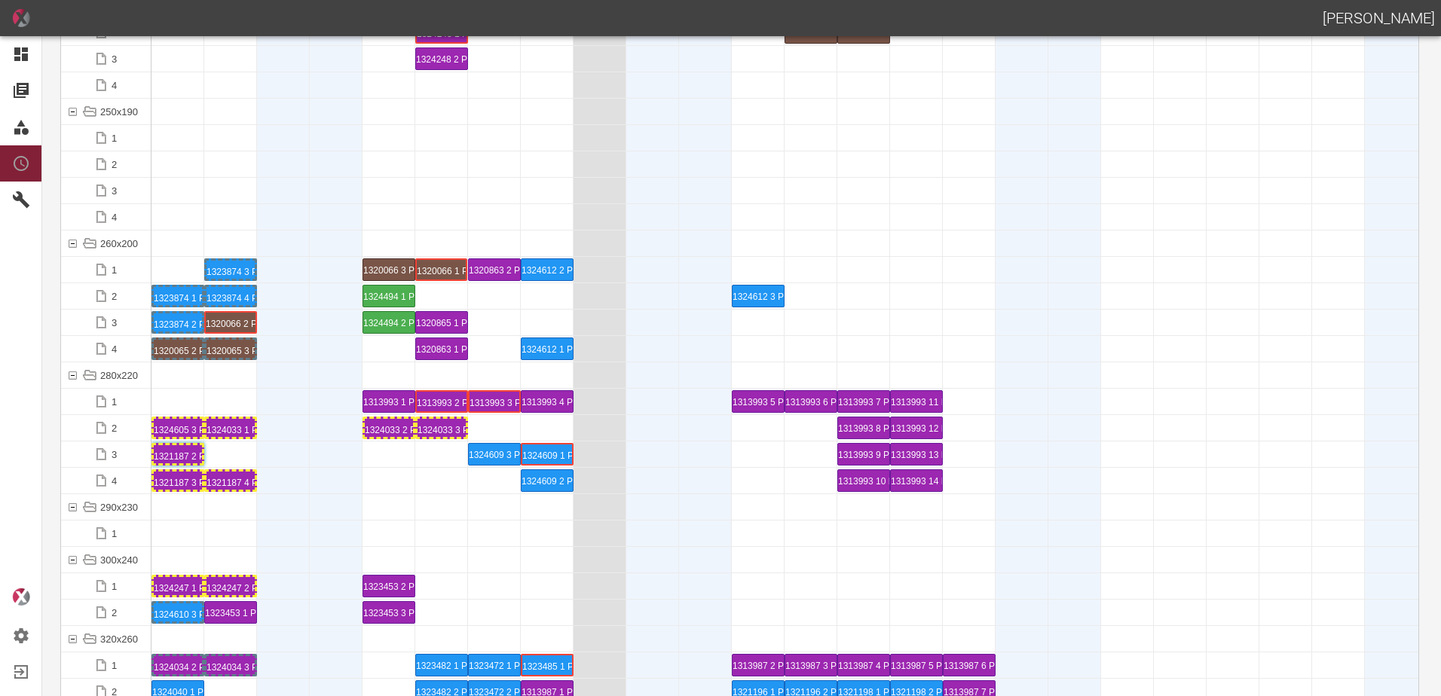
drag, startPoint x: 181, startPoint y: 267, endPoint x: 443, endPoint y: 255, distance: 262.5
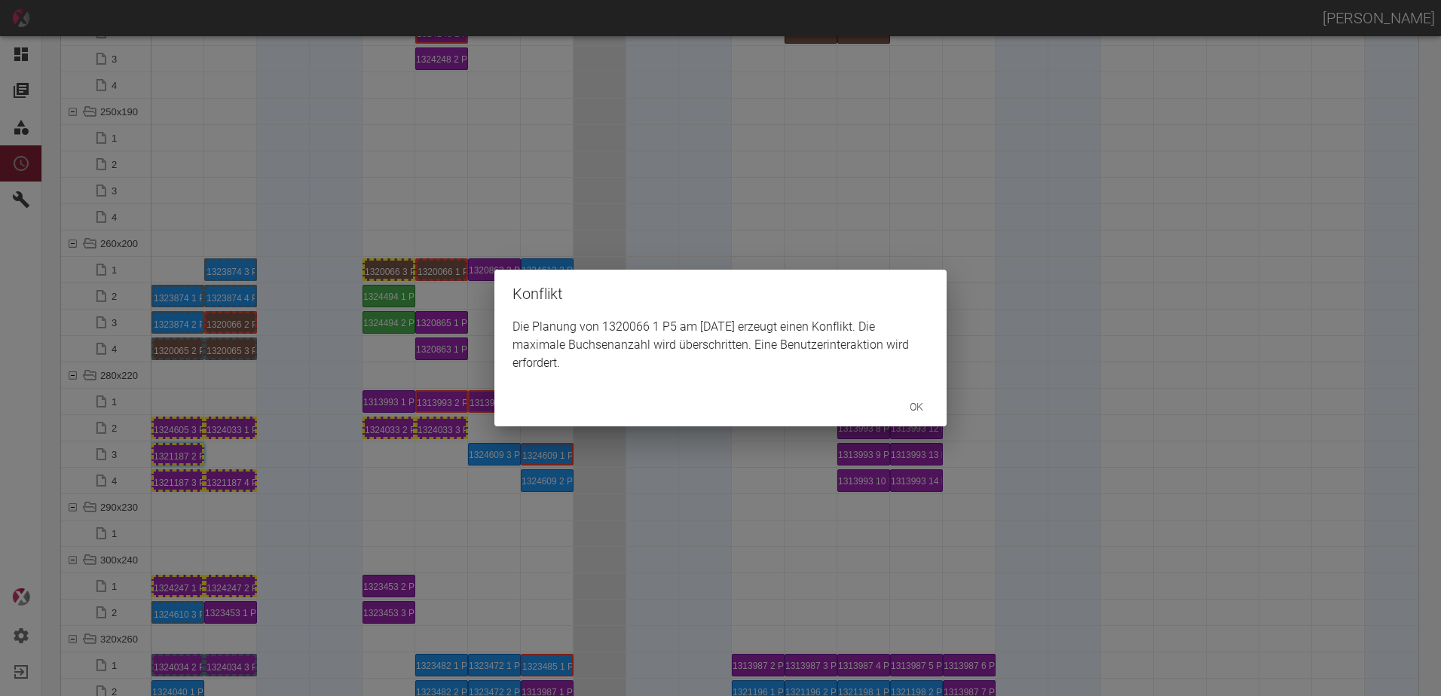
click at [441, 270] on div "Konflikt Die Planung von 1320066 1 P5 am [DATE] erzeugt einen Konflikt. Die max…" at bounding box center [720, 348] width 1441 height 696
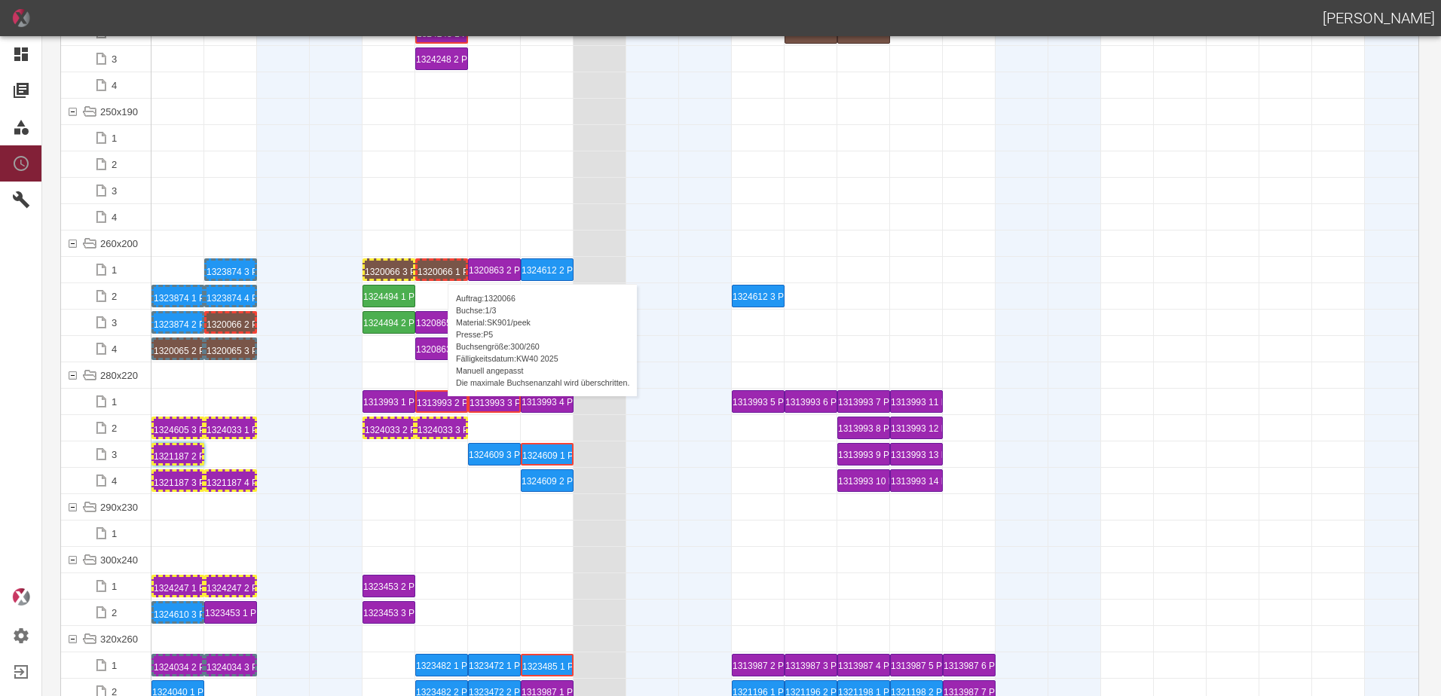
click at [440, 269] on div "1320066 1 P5" at bounding box center [441, 270] width 48 height 18
click at [441, 275] on div "1320066 1 P5" at bounding box center [441, 270] width 48 height 18
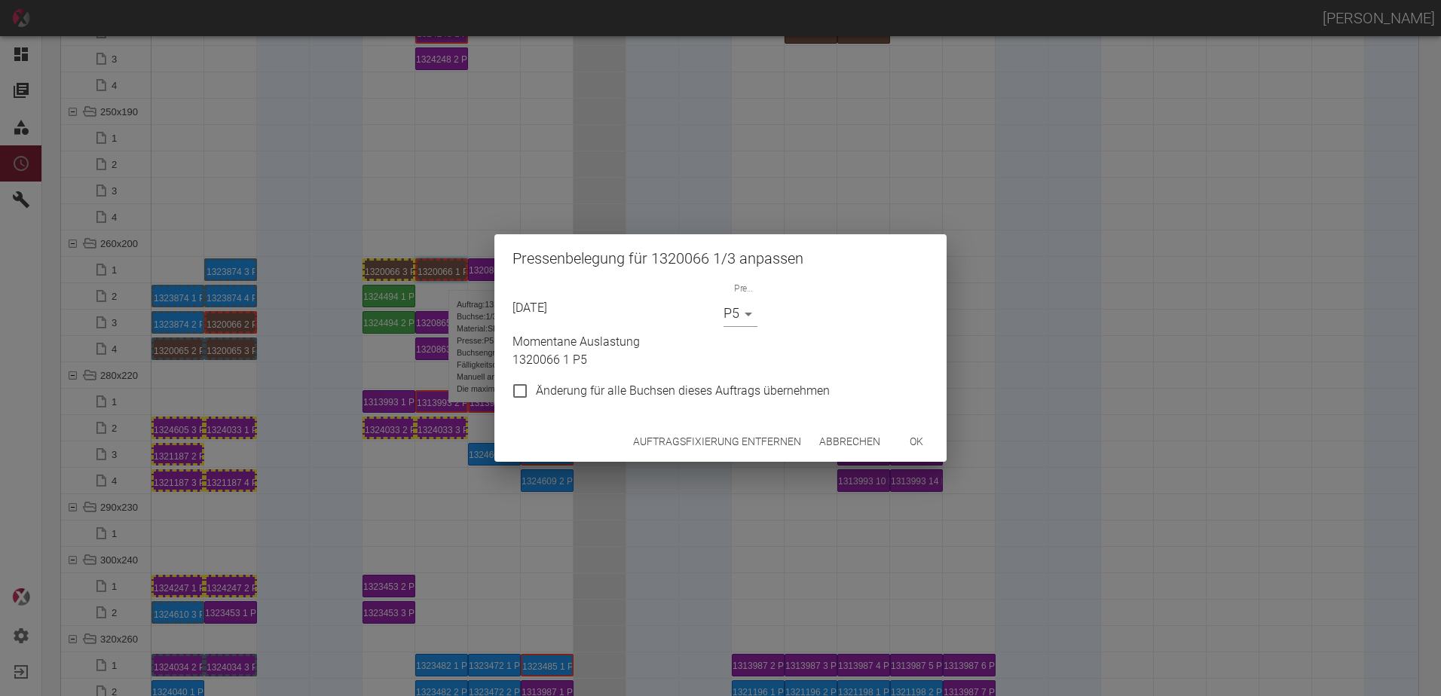
click at [690, 435] on button "Auftragsfixierung entfernen" at bounding box center [717, 442] width 180 height 28
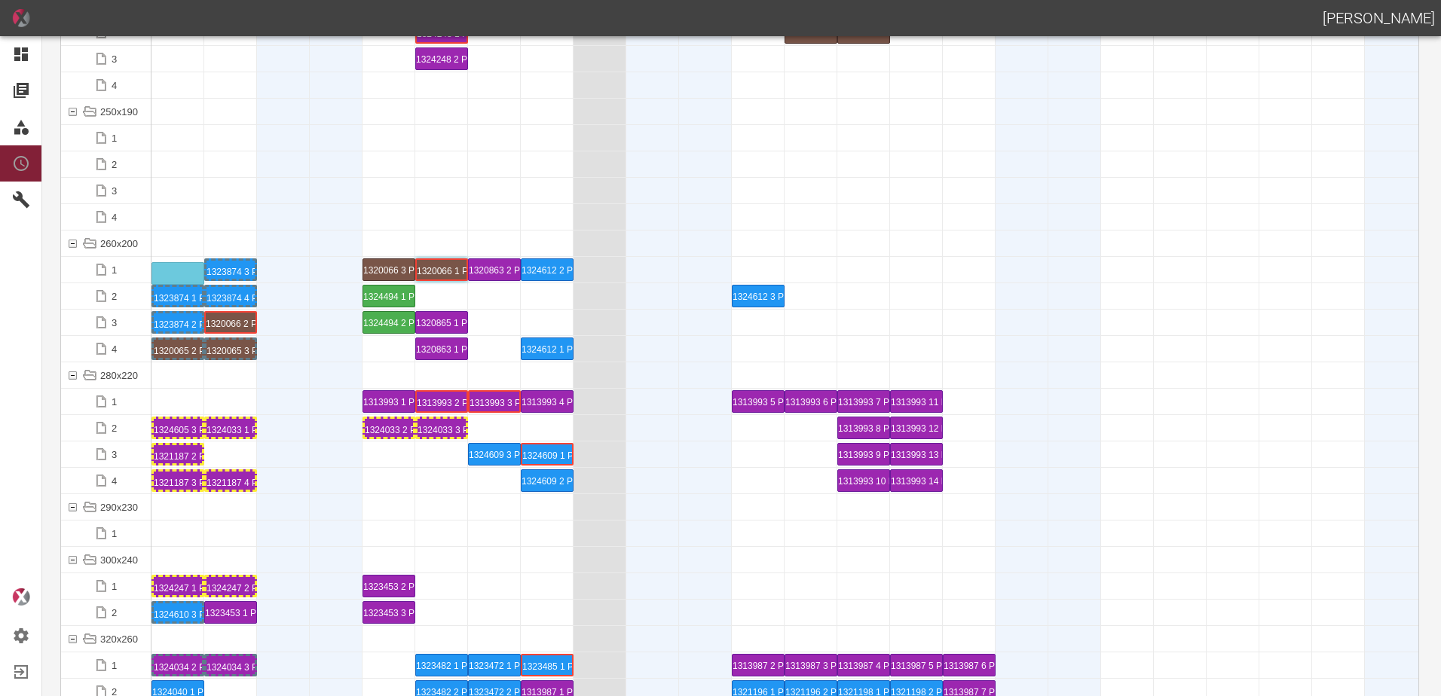
drag, startPoint x: 179, startPoint y: 295, endPoint x: 170, endPoint y: 264, distance: 31.5
drag, startPoint x: 180, startPoint y: 315, endPoint x: 173, endPoint y: 287, distance: 28.9
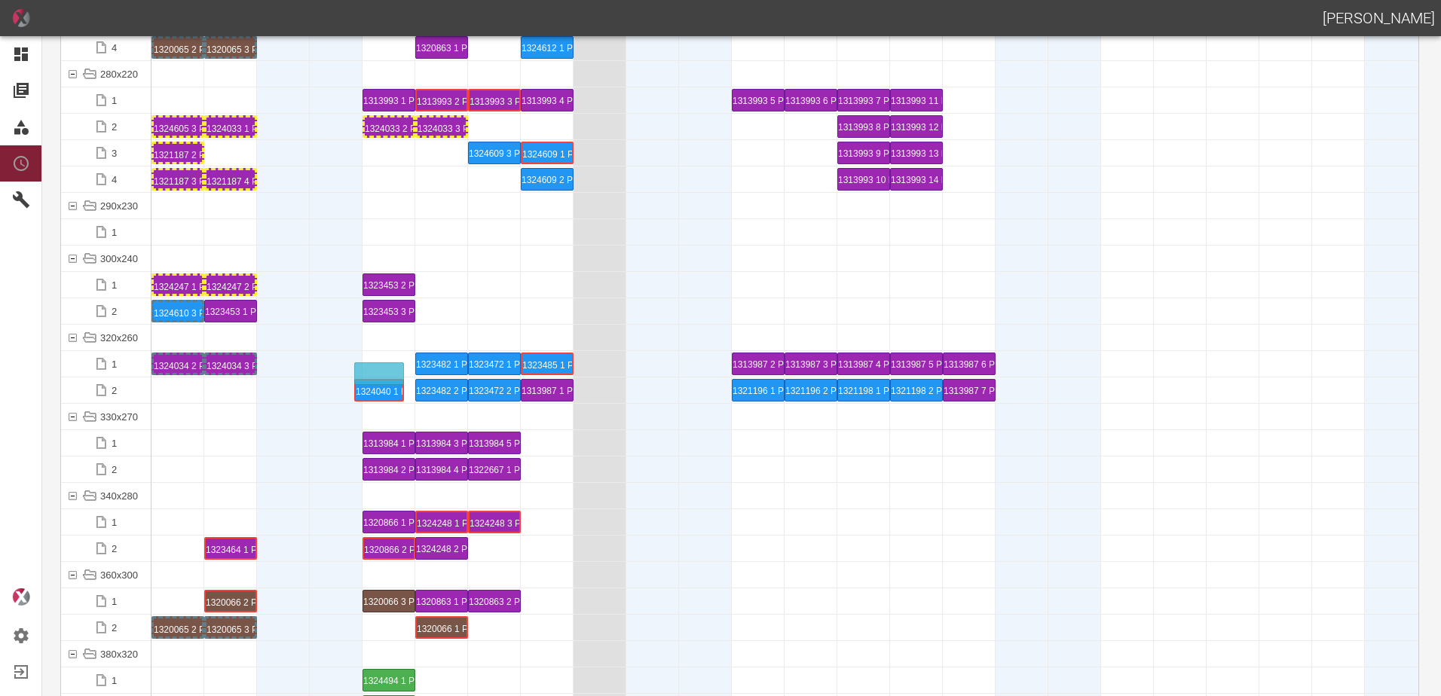
drag, startPoint x: 173, startPoint y: 386, endPoint x: 373, endPoint y: 365, distance: 200.8
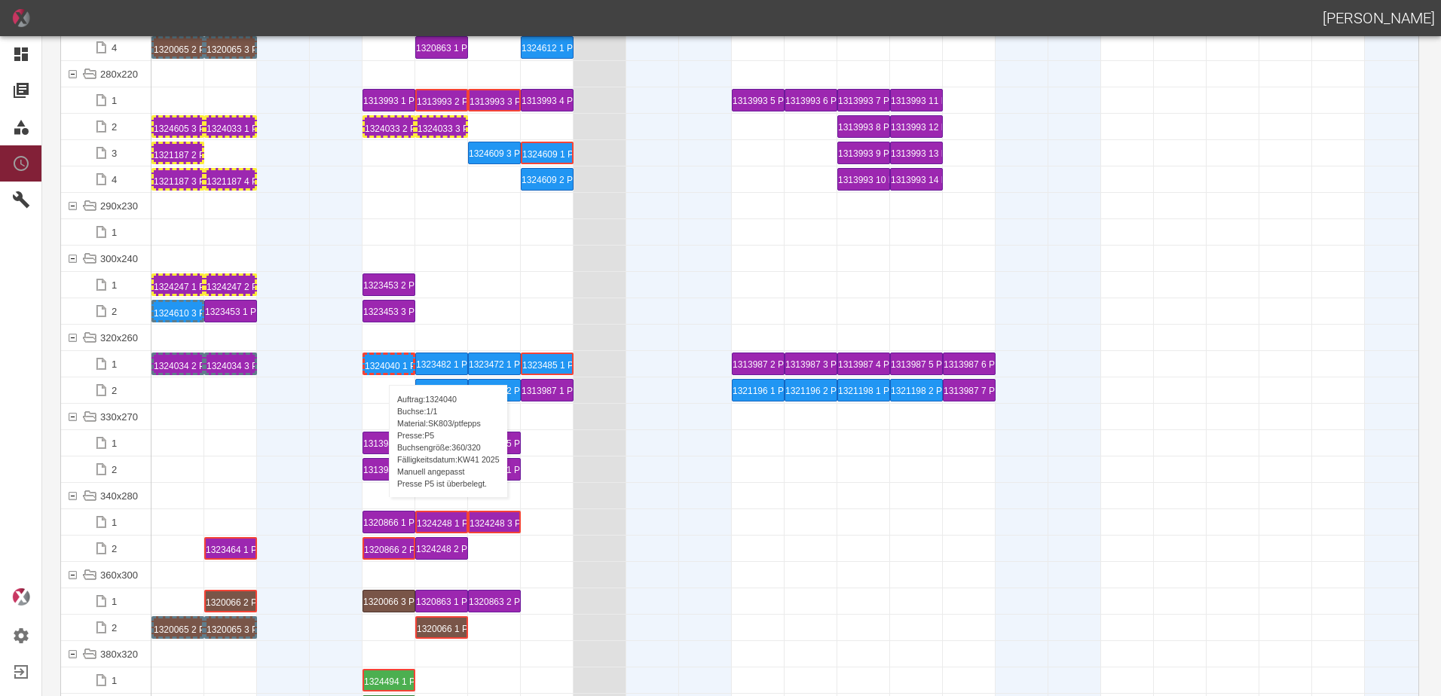
click at [381, 370] on div "1324040 1 P5" at bounding box center [389, 364] width 48 height 18
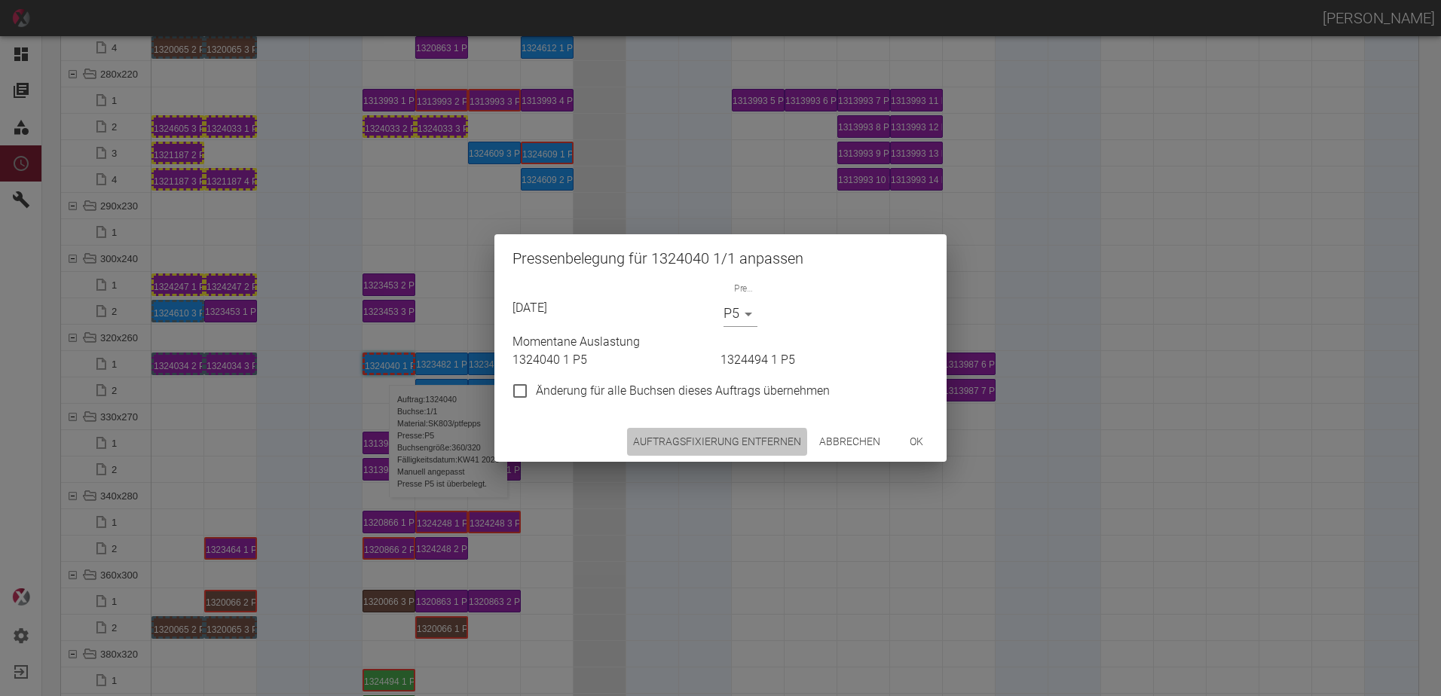
click at [647, 448] on button "Auftragsfixierung entfernen" at bounding box center [717, 442] width 180 height 28
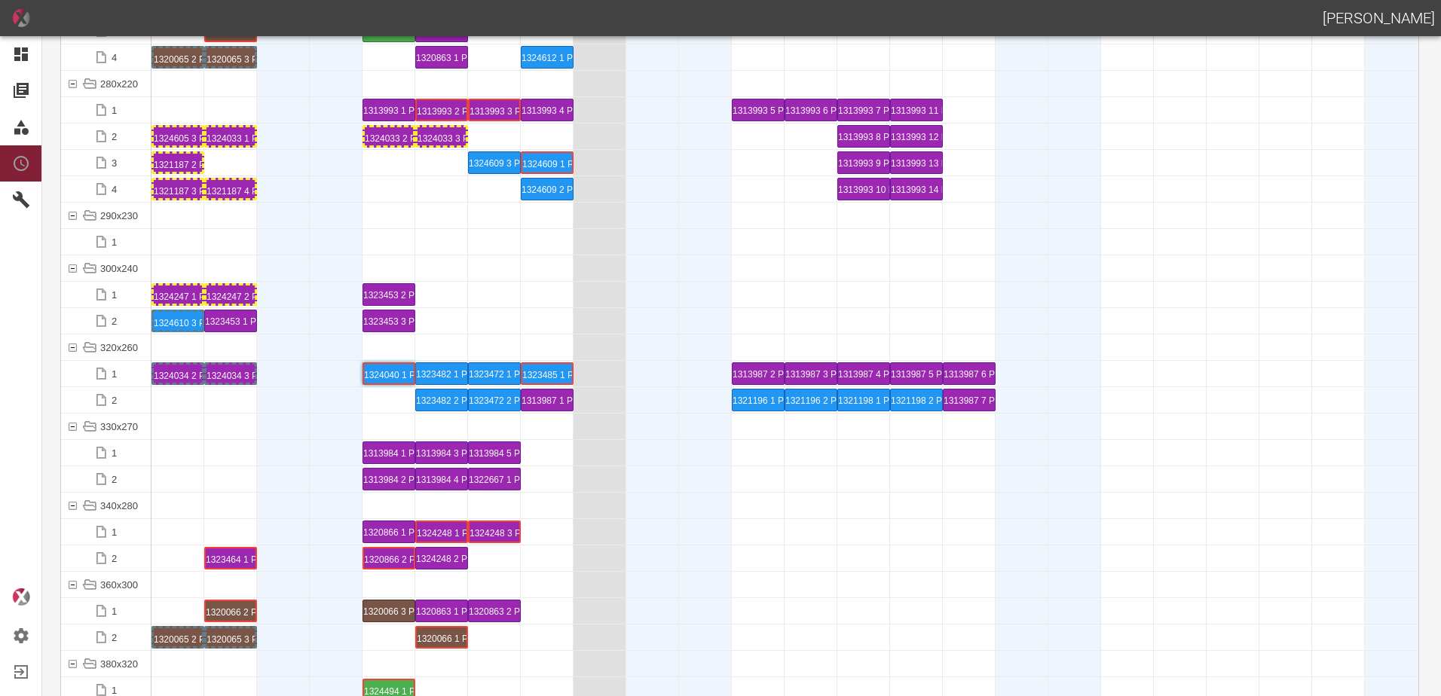
scroll to position [5049, 0]
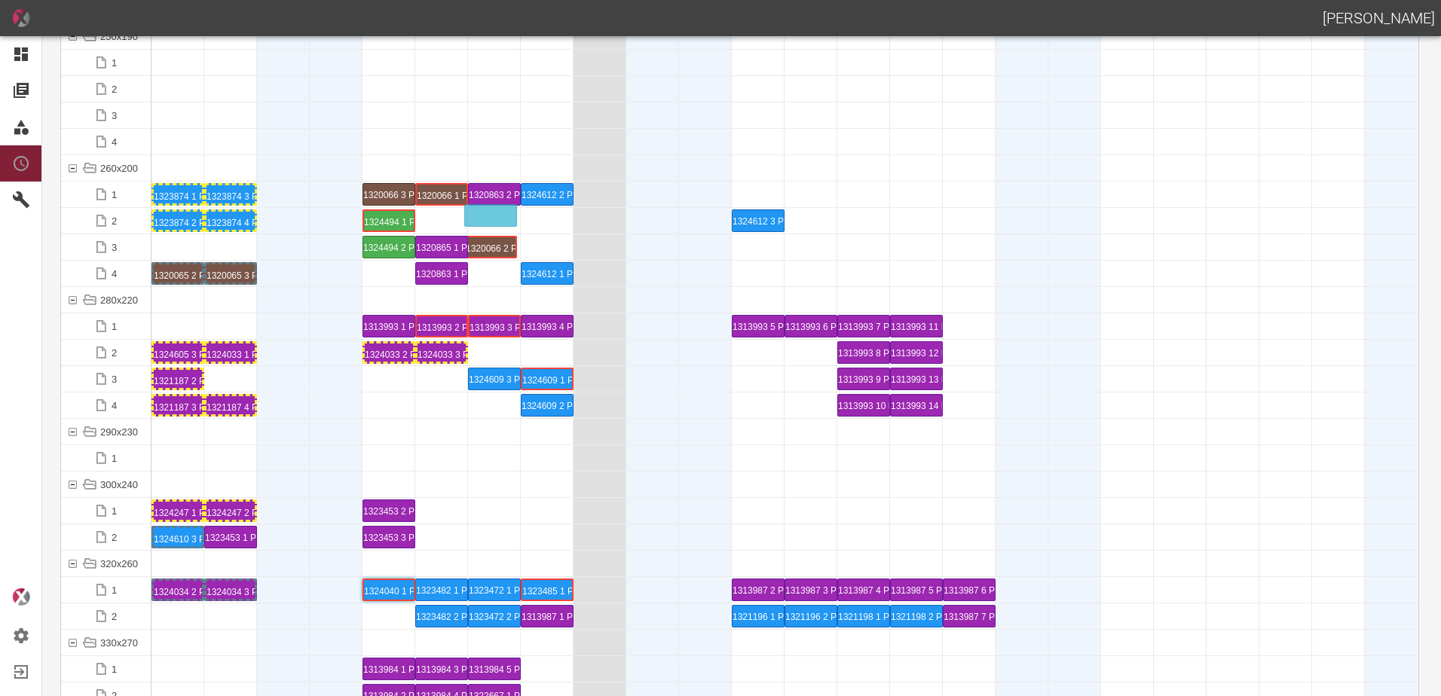
drag, startPoint x: 236, startPoint y: 244, endPoint x: 496, endPoint y: 206, distance: 262.8
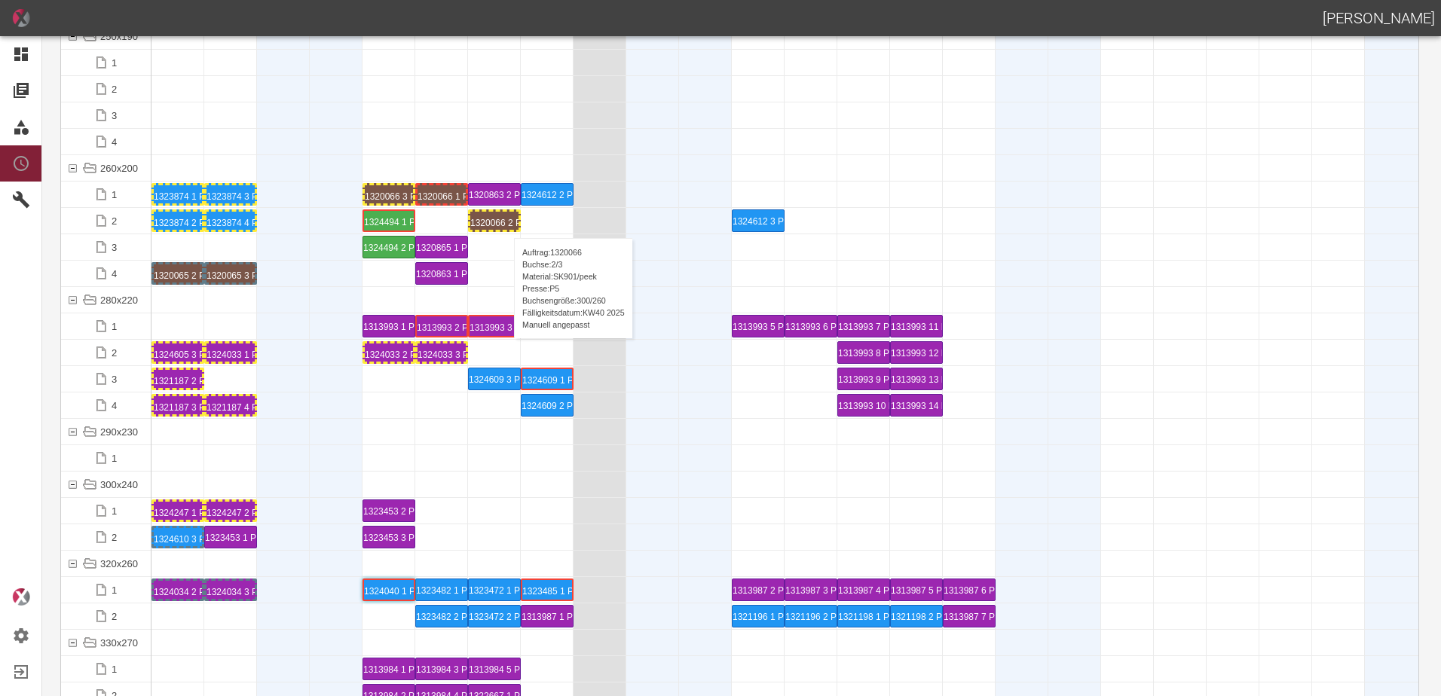
click at [506, 223] on div "1320066 2 P5" at bounding box center [494, 221] width 48 height 18
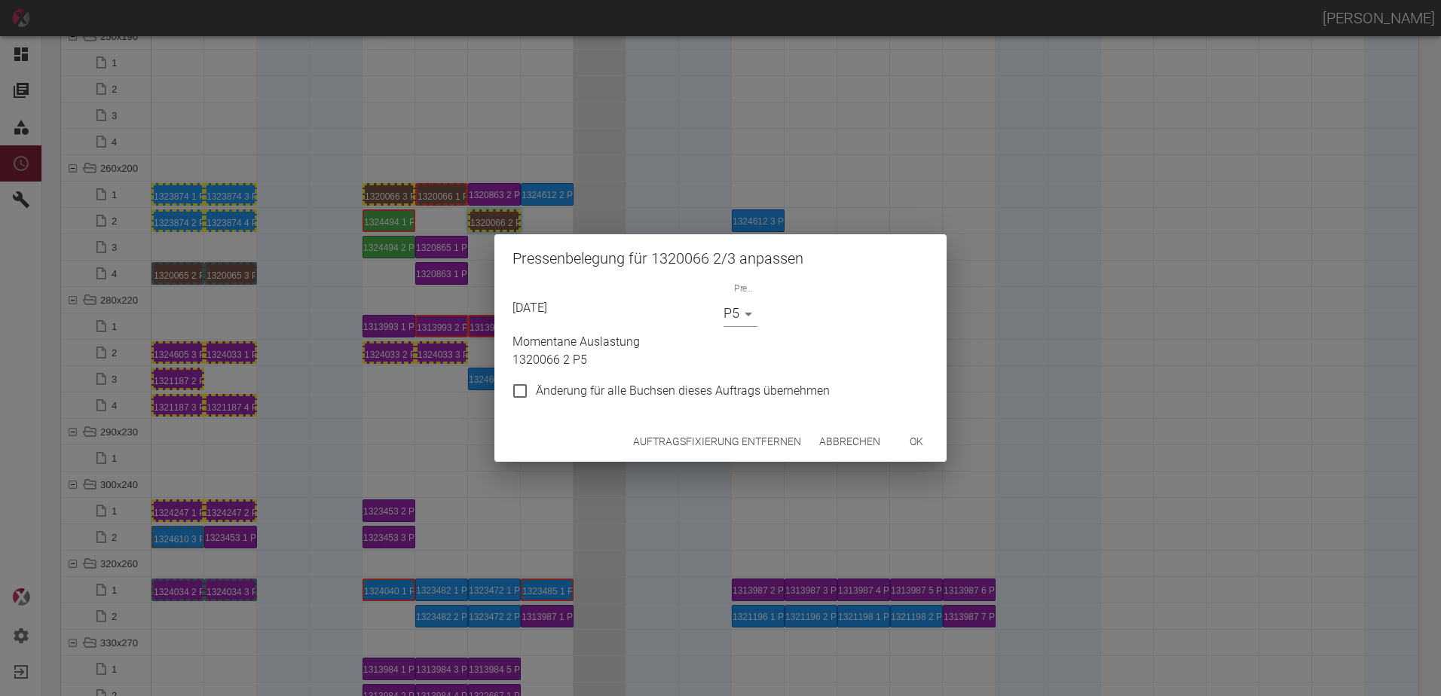
click at [665, 437] on button "Auftragsfixierung entfernen" at bounding box center [717, 442] width 180 height 28
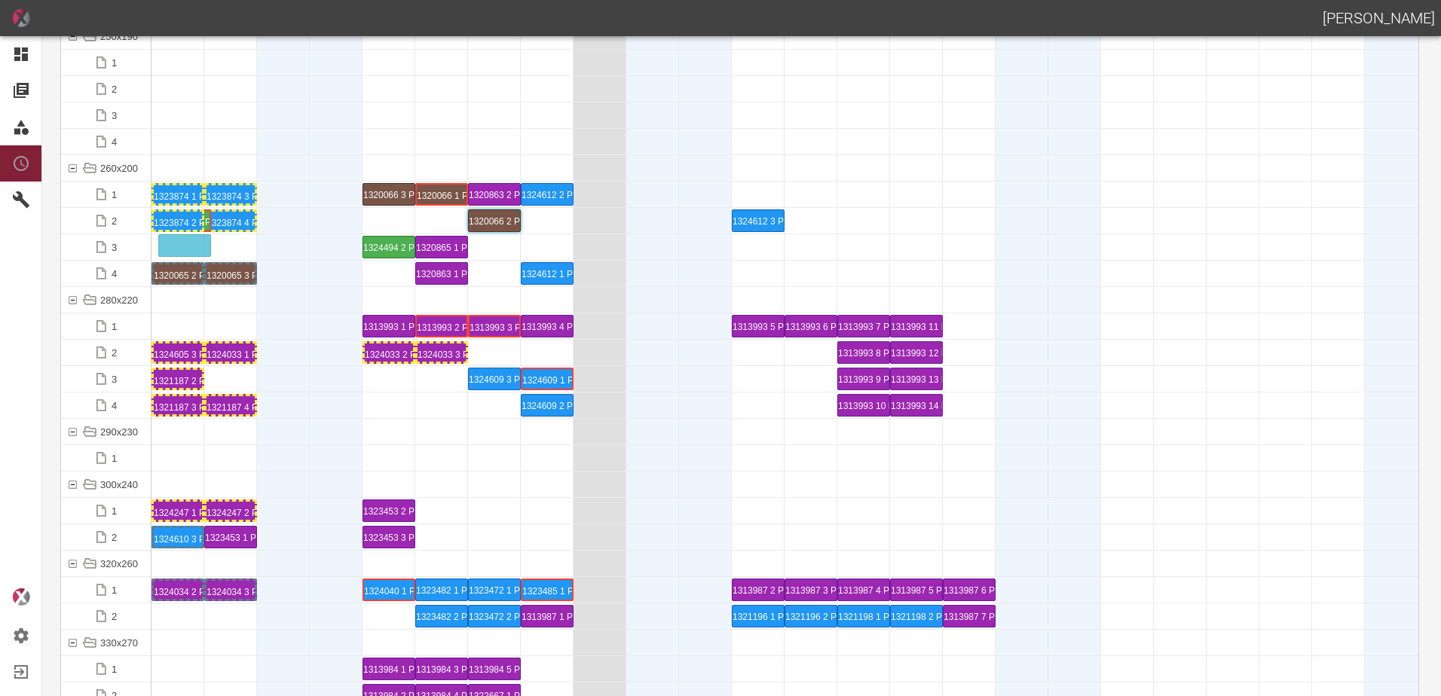
drag, startPoint x: 381, startPoint y: 222, endPoint x: 188, endPoint y: 238, distance: 193.6
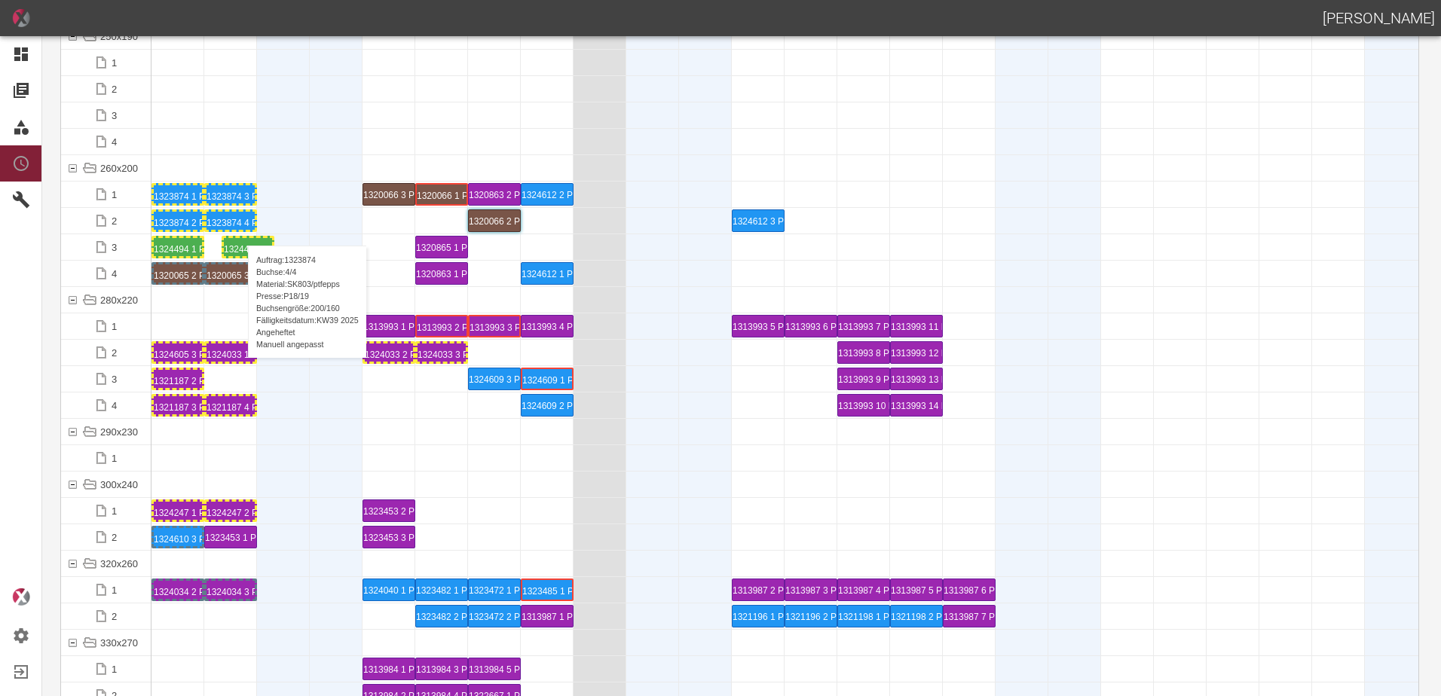
drag, startPoint x: 384, startPoint y: 249, endPoint x: 240, endPoint y: 231, distance: 144.3
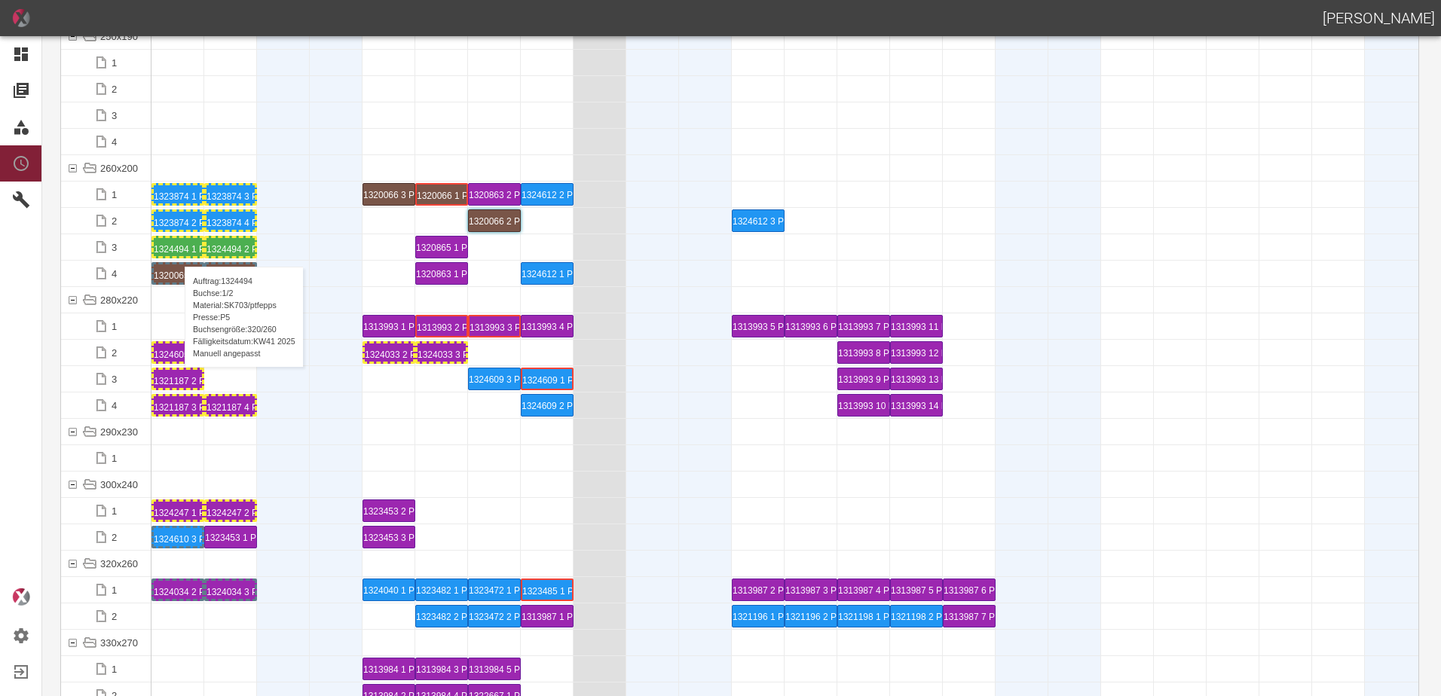
click at [177, 252] on div "1324494 1 P5" at bounding box center [178, 247] width 48 height 18
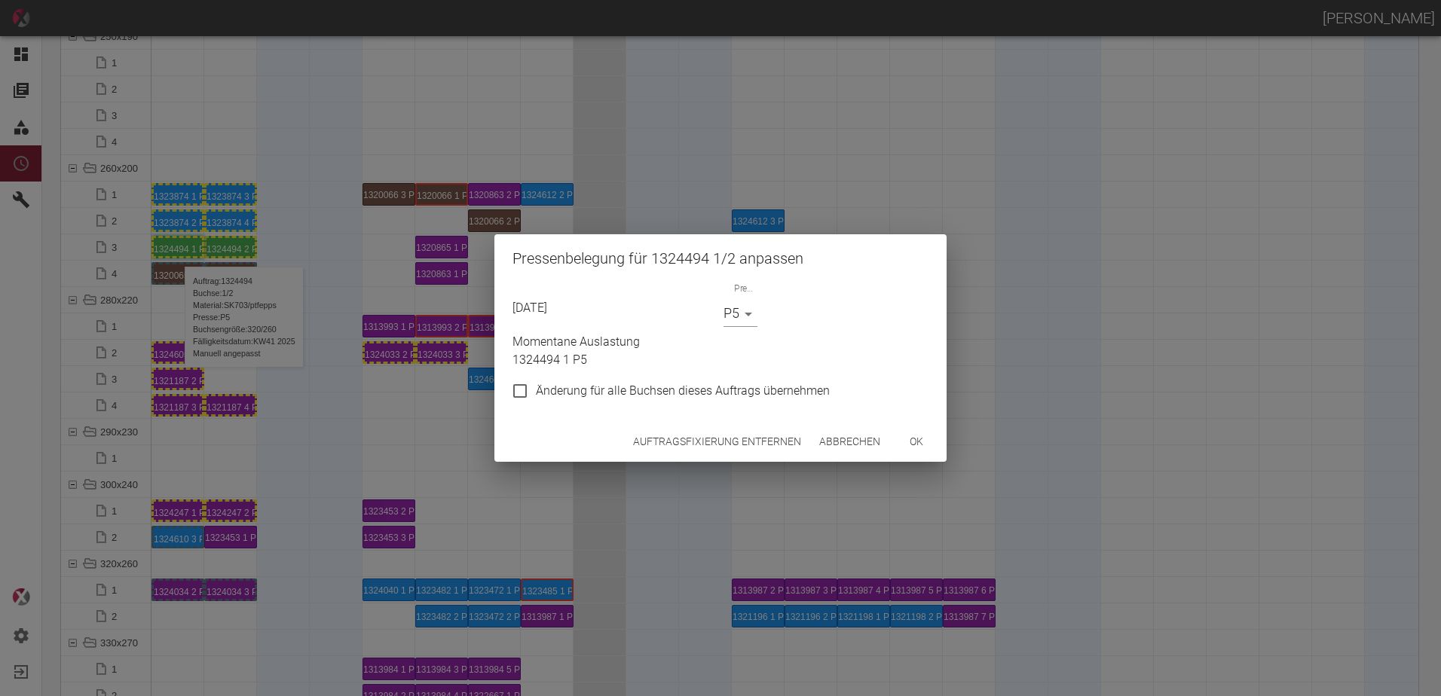
click at [589, 387] on span "Änderung für alle Buchsen dieses Auftrags übernehmen" at bounding box center [683, 391] width 294 height 18
click at [536, 387] on input "Änderung für alle Buchsen dieses Auftrags übernehmen" at bounding box center [520, 391] width 32 height 32
checkbox input "true"
click at [900, 436] on button "ok" at bounding box center [916, 442] width 48 height 28
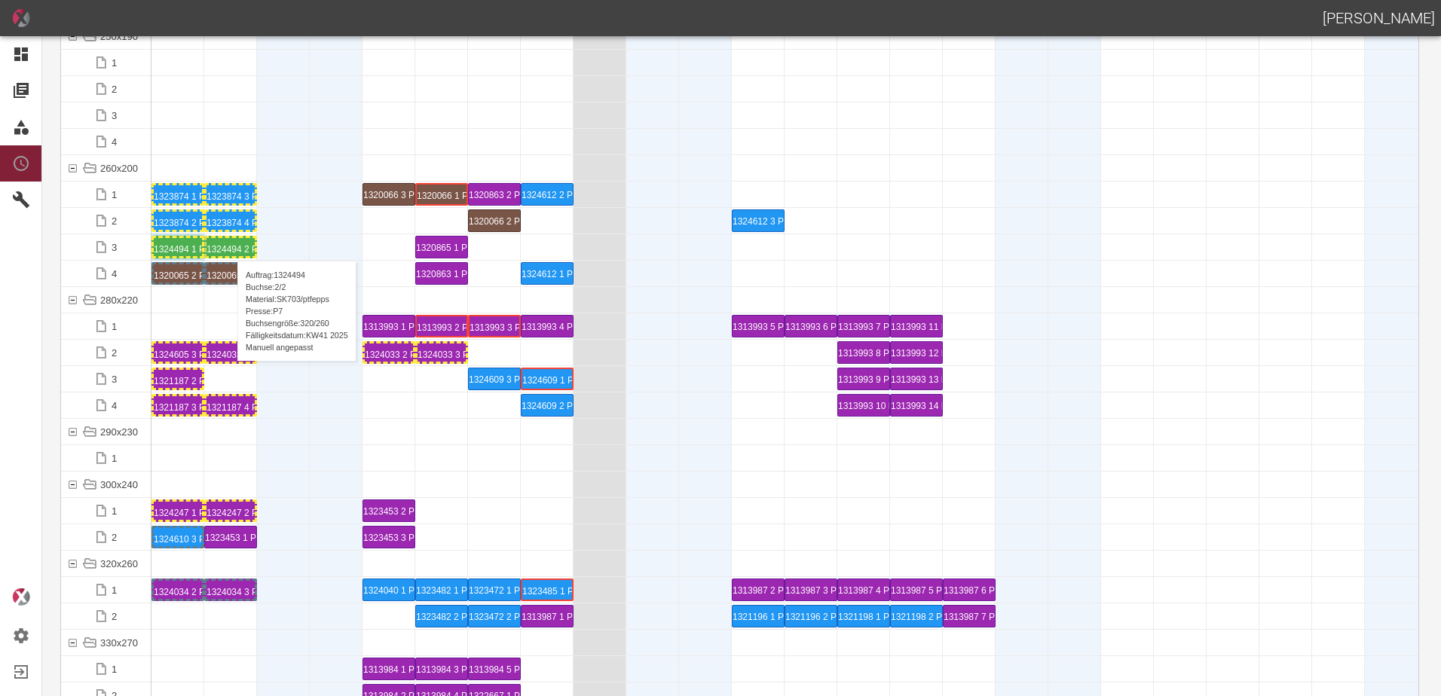
click at [230, 246] on div "1324494 2 P7" at bounding box center [230, 247] width 48 height 18
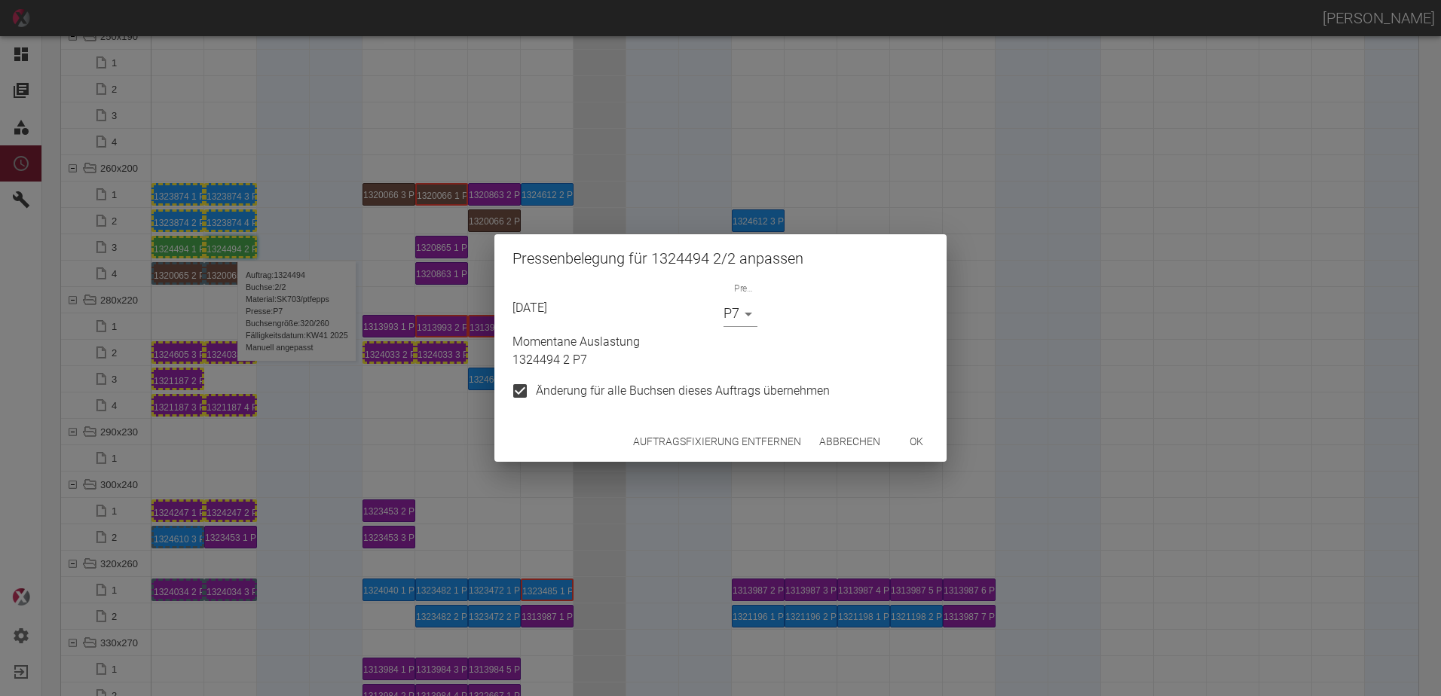
click at [731, 305] on body "[PERSON_NAME] Dashboard Aufträge Materialien Planung Maschinen Einstellungen Au…" at bounding box center [720, 348] width 1441 height 696
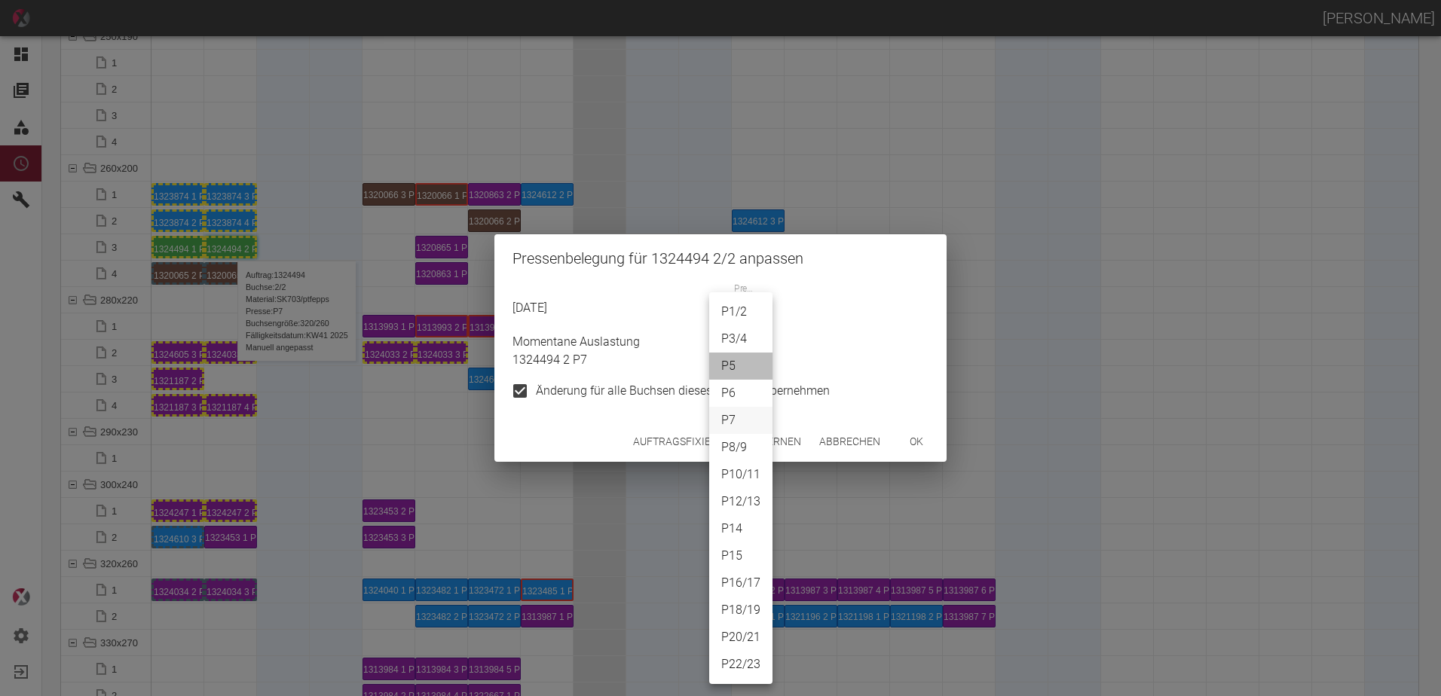
click at [749, 365] on li "P5" at bounding box center [740, 366] width 63 height 27
type input "P5"
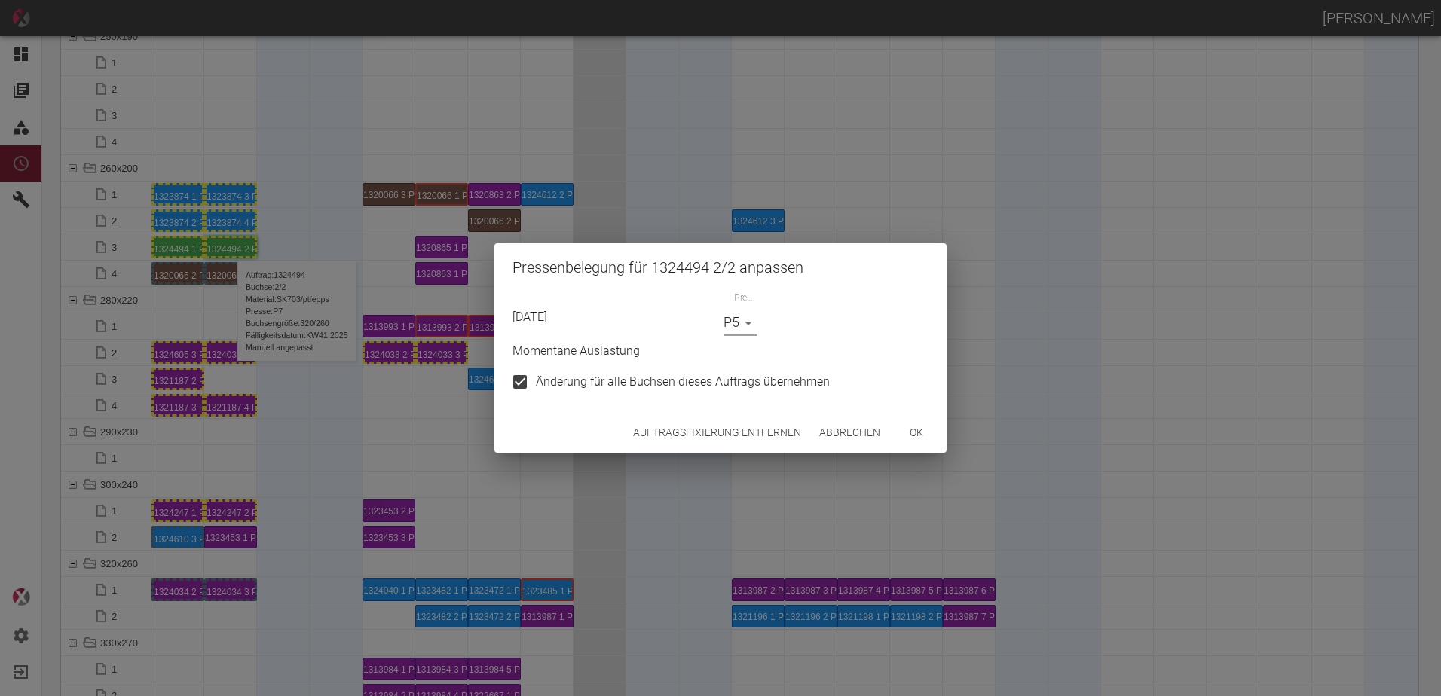
click at [921, 439] on button "ok" at bounding box center [916, 433] width 48 height 28
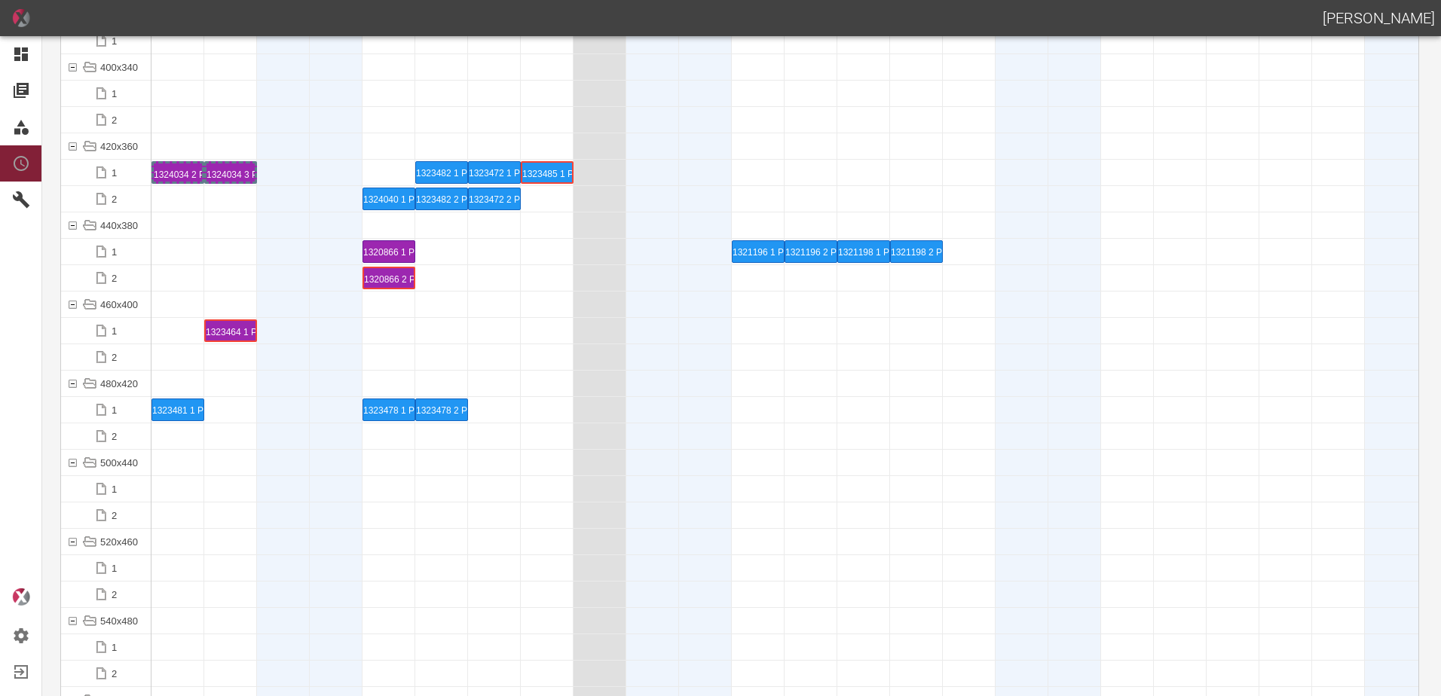
scroll to position [6028, 0]
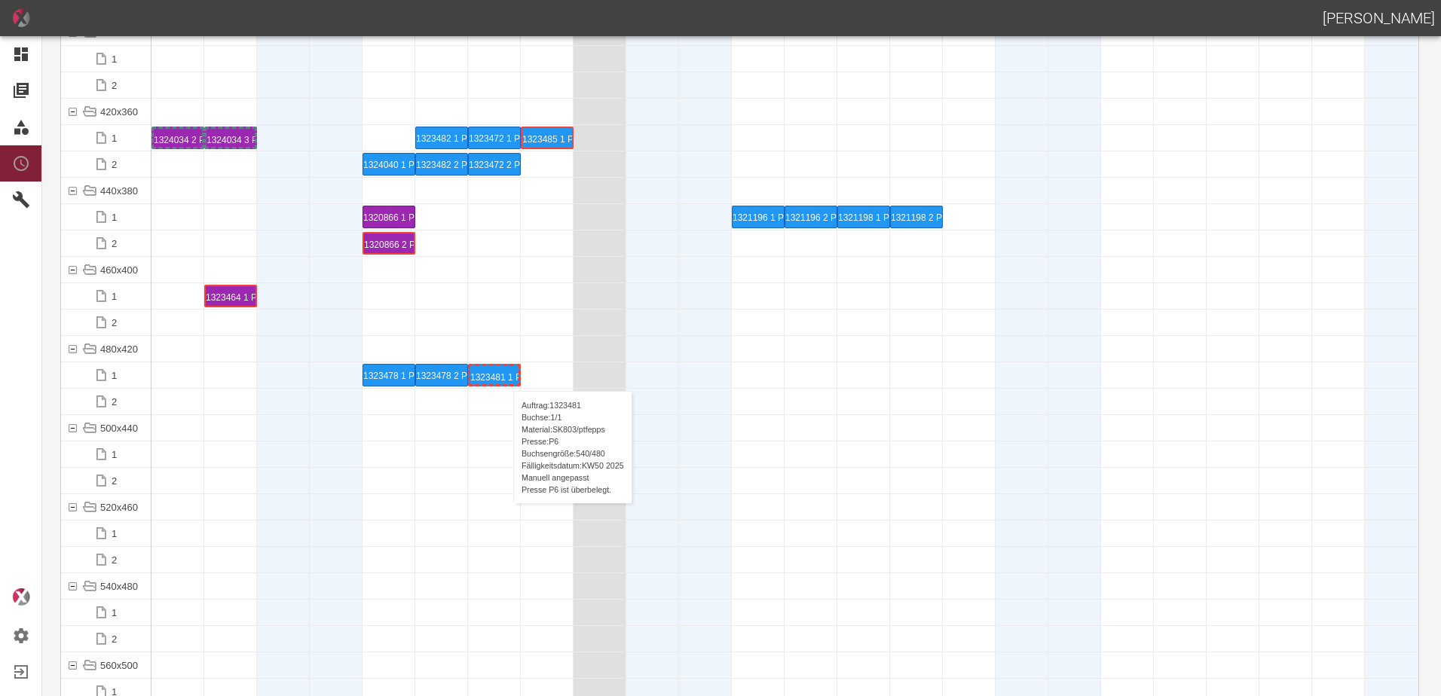
click at [505, 376] on div "1323481 1 P6" at bounding box center [494, 375] width 48 height 18
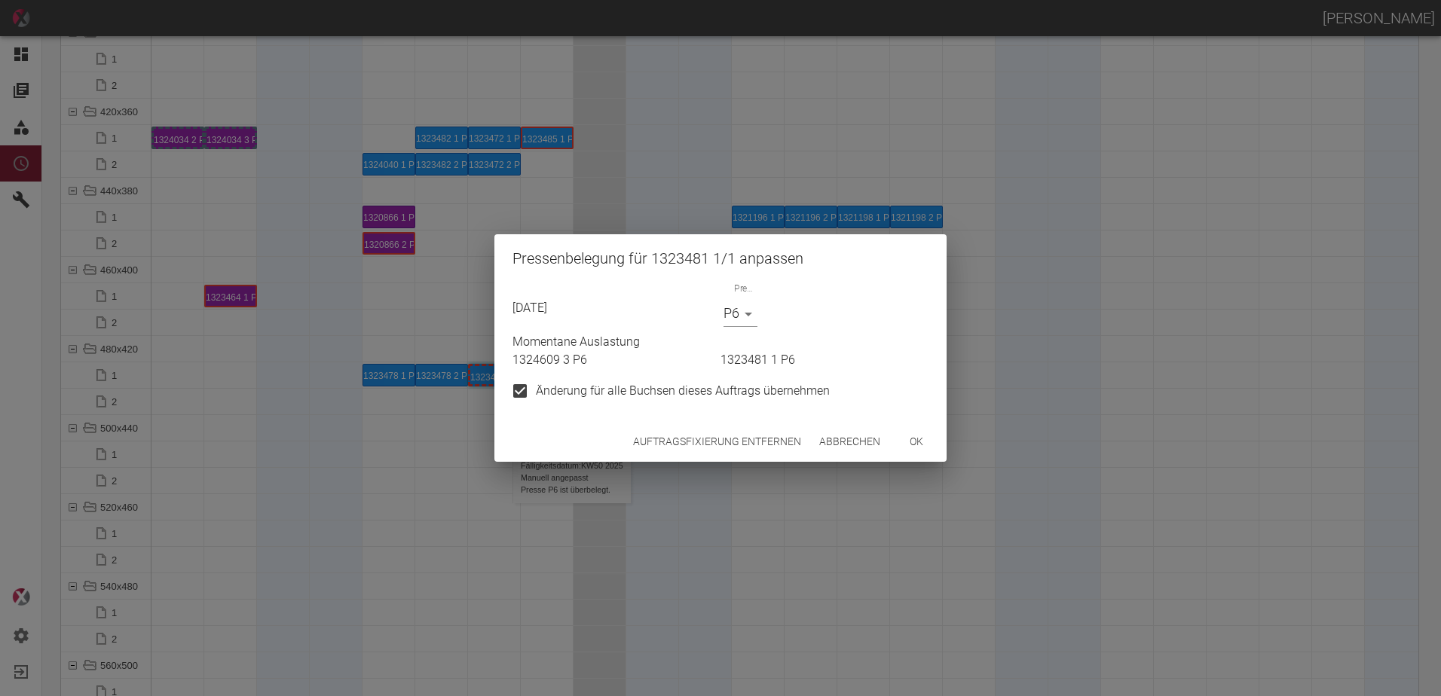
click at [748, 442] on button "Auftragsfixierung entfernen" at bounding box center [717, 442] width 180 height 28
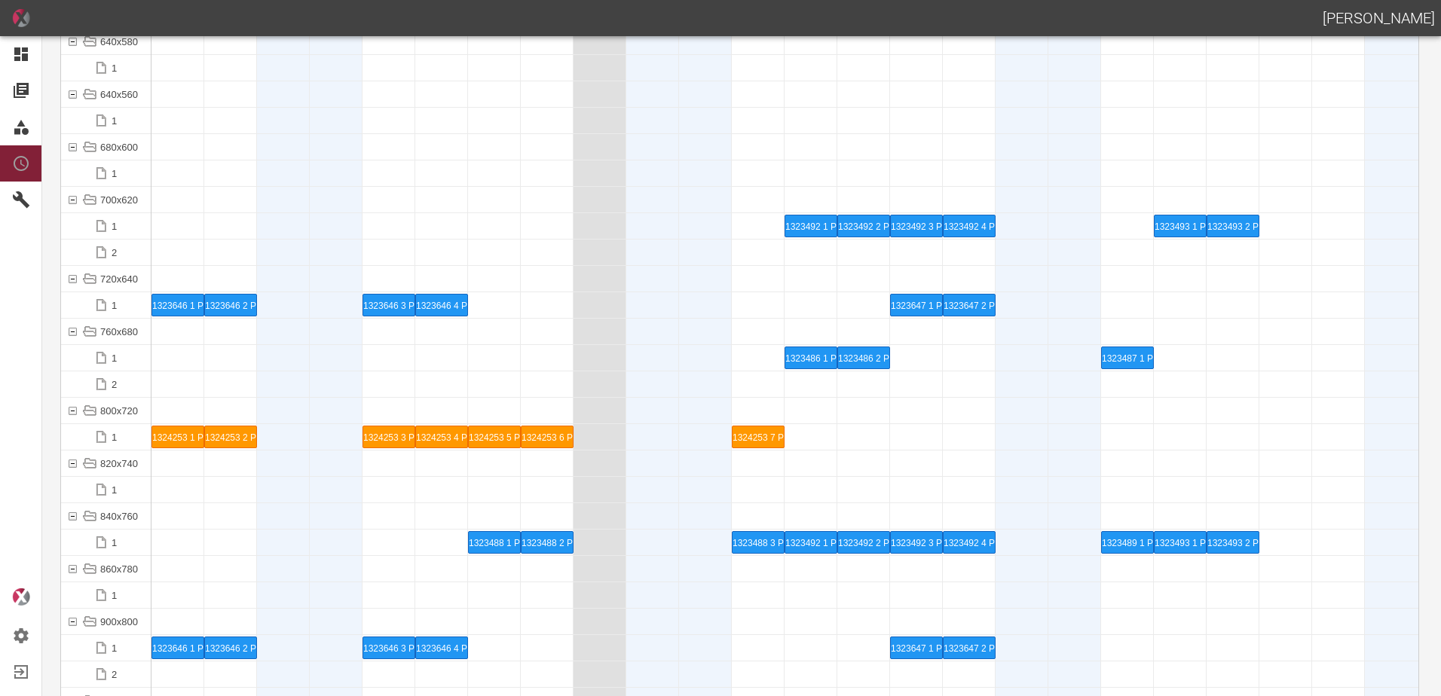
scroll to position [6933, 0]
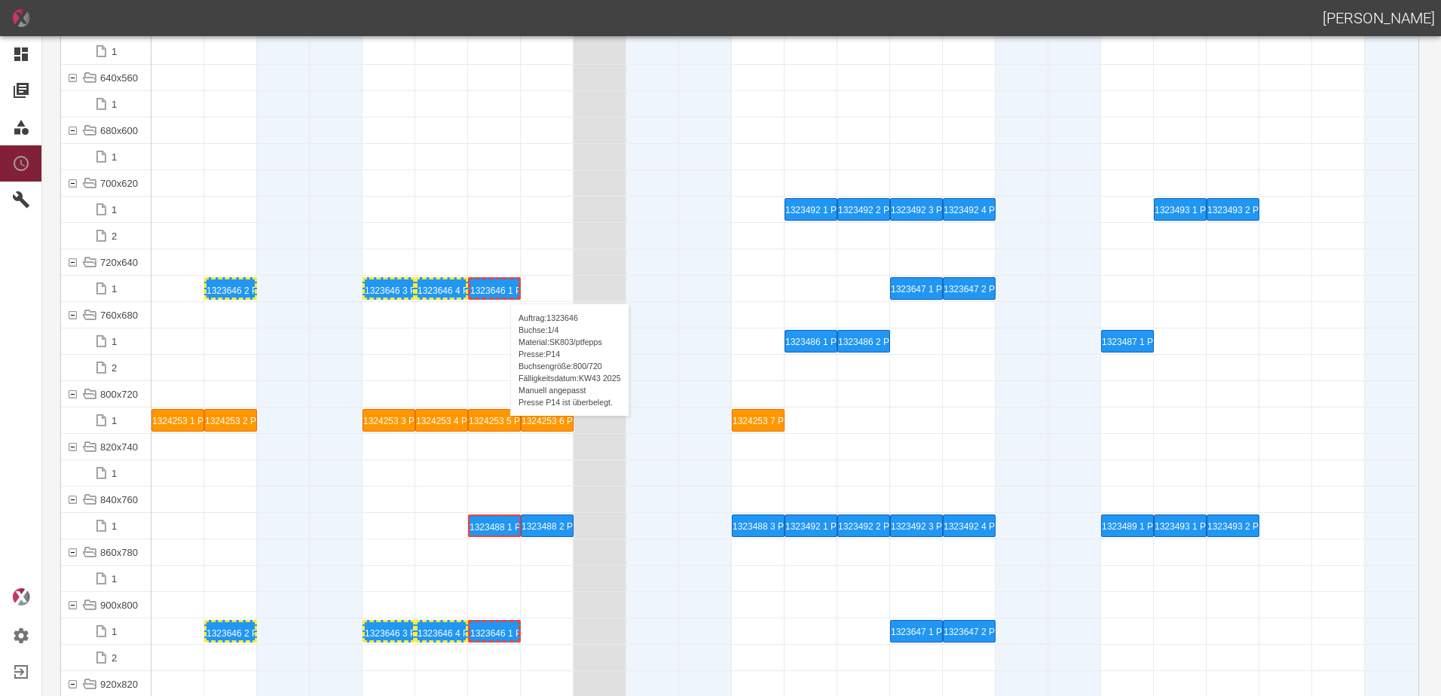
click at [500, 289] on div "1323646 1 P14" at bounding box center [494, 289] width 48 height 18
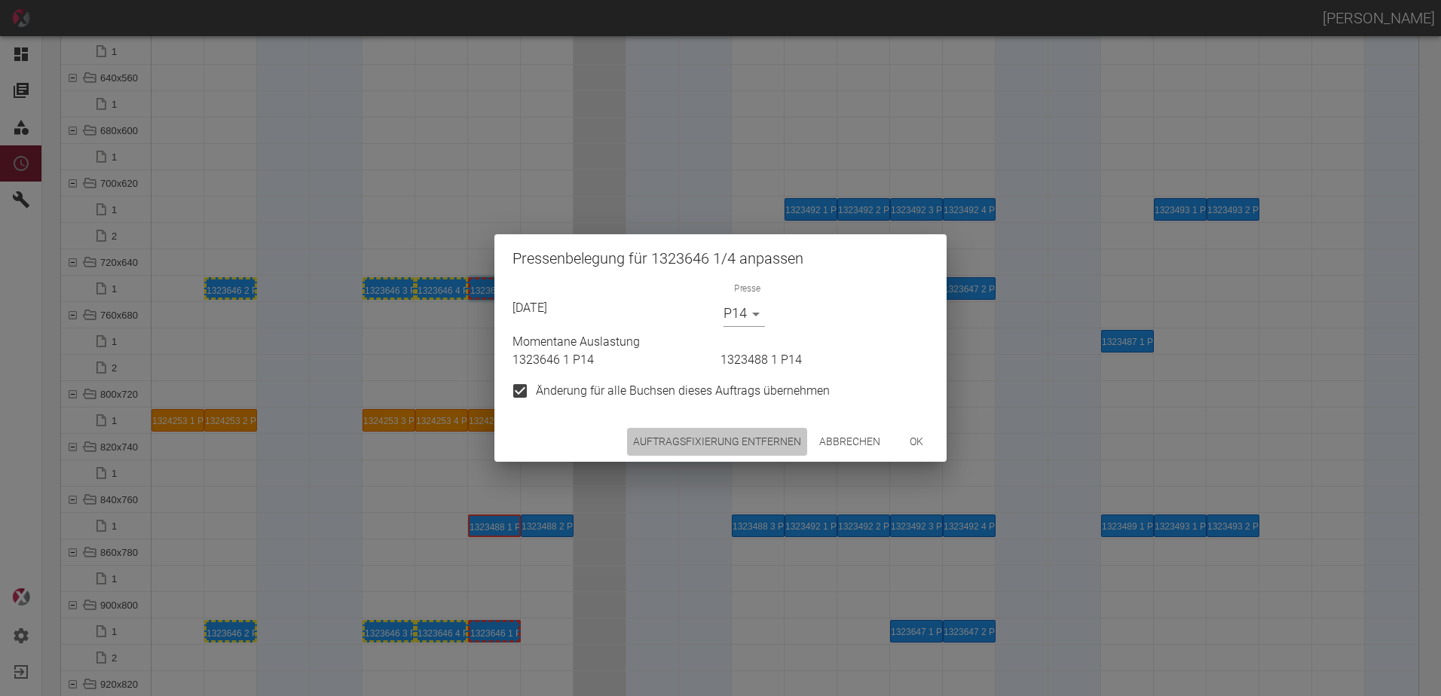
click at [710, 433] on button "Auftragsfixierung entfernen" at bounding box center [717, 442] width 180 height 28
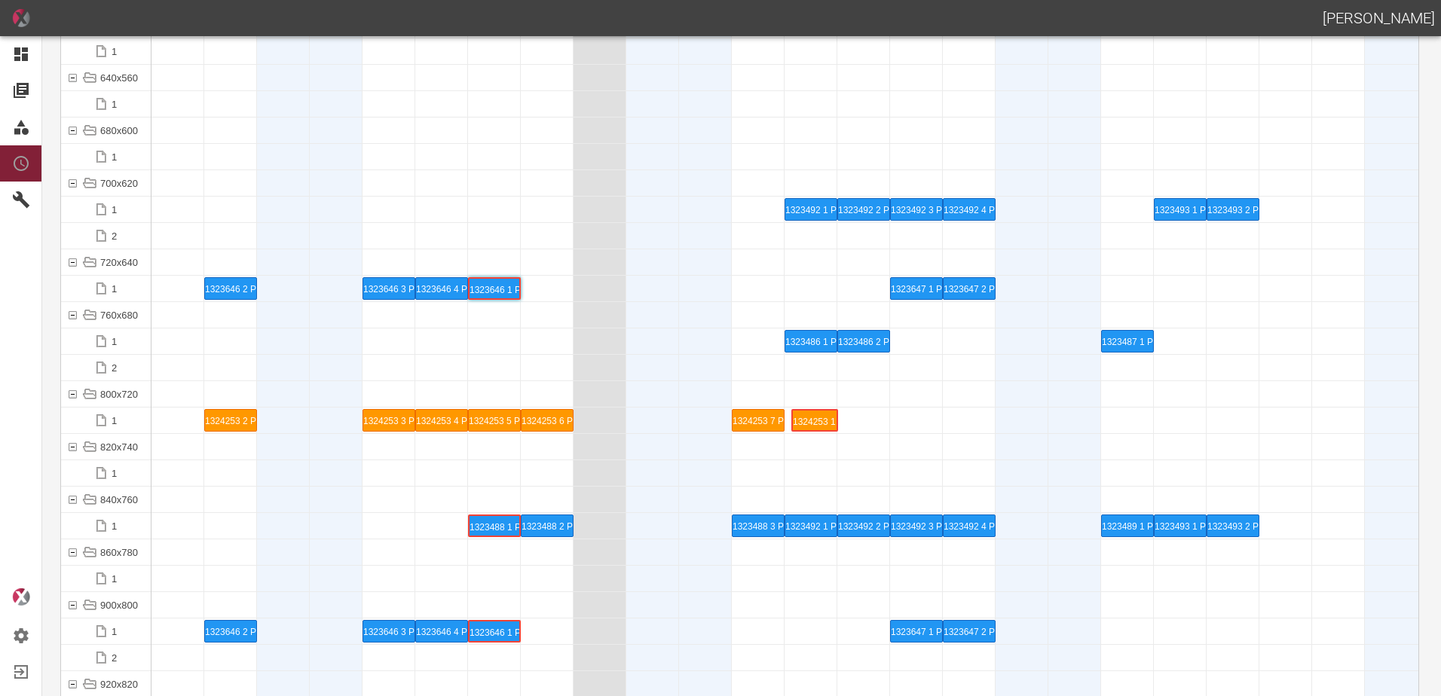
drag, startPoint x: 167, startPoint y: 414, endPoint x: 791, endPoint y: 408, distance: 624.0
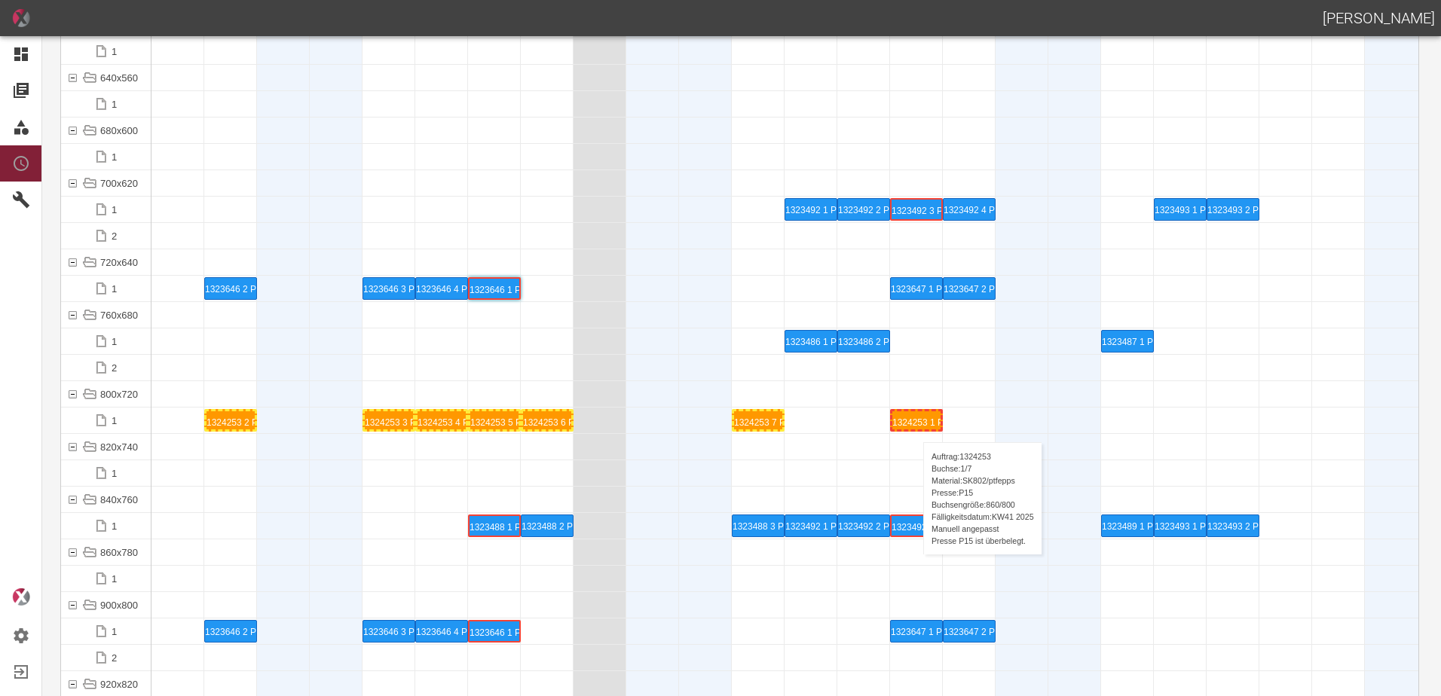
click at [916, 427] on div "1324253 1 P15" at bounding box center [916, 420] width 48 height 18
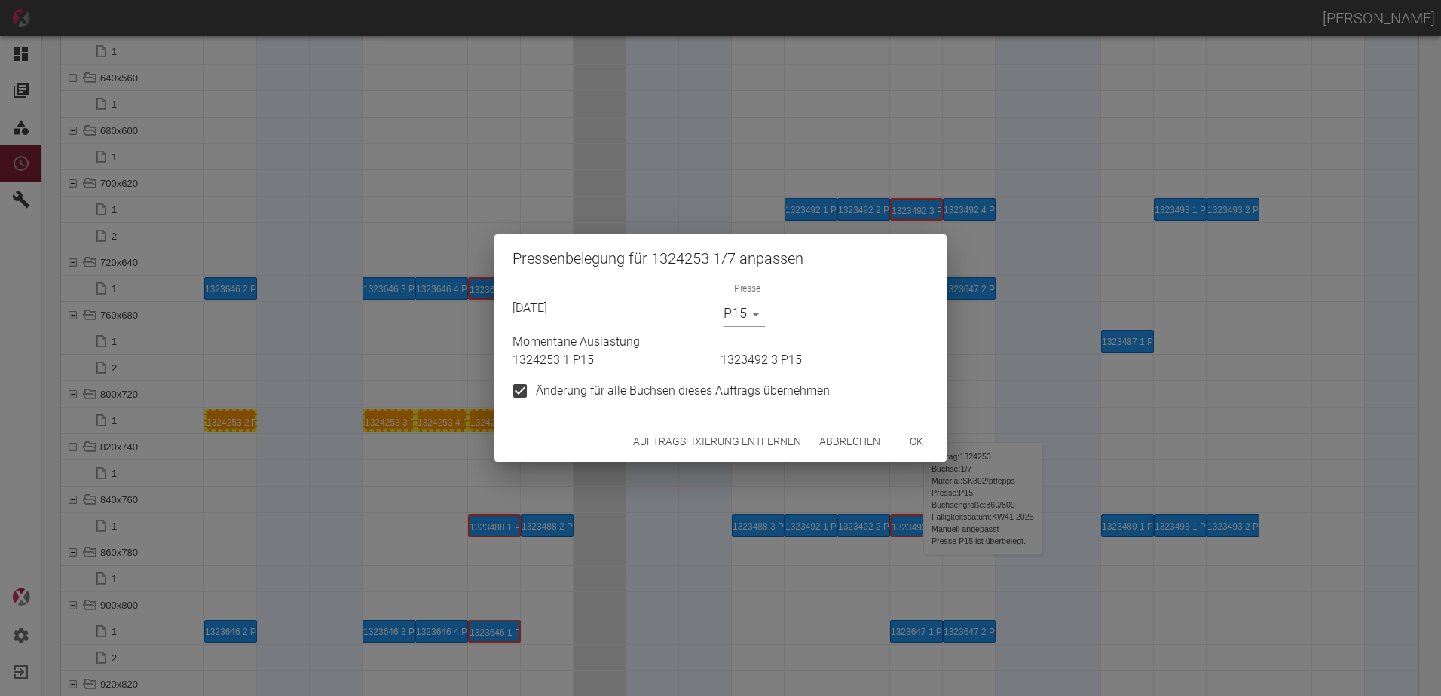
click at [760, 443] on button "Auftragsfixierung entfernen" at bounding box center [717, 442] width 180 height 28
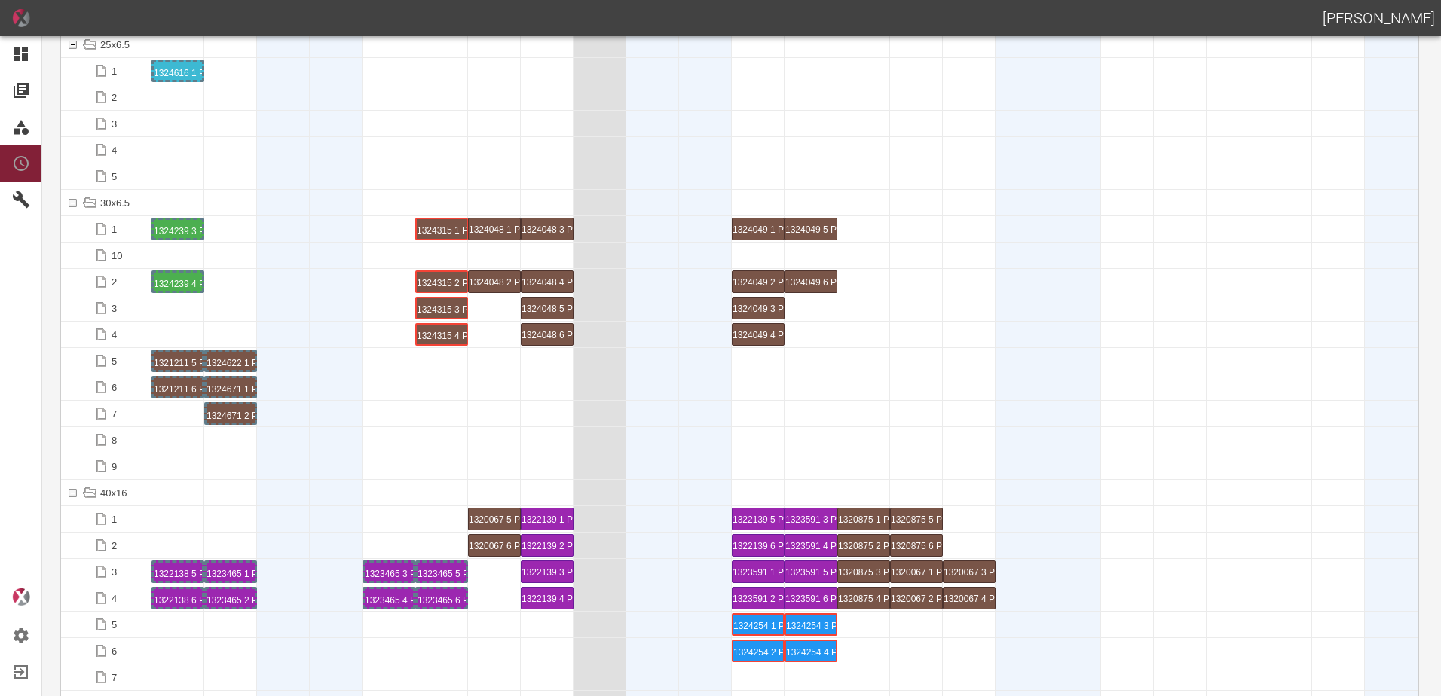
scroll to position [0, 0]
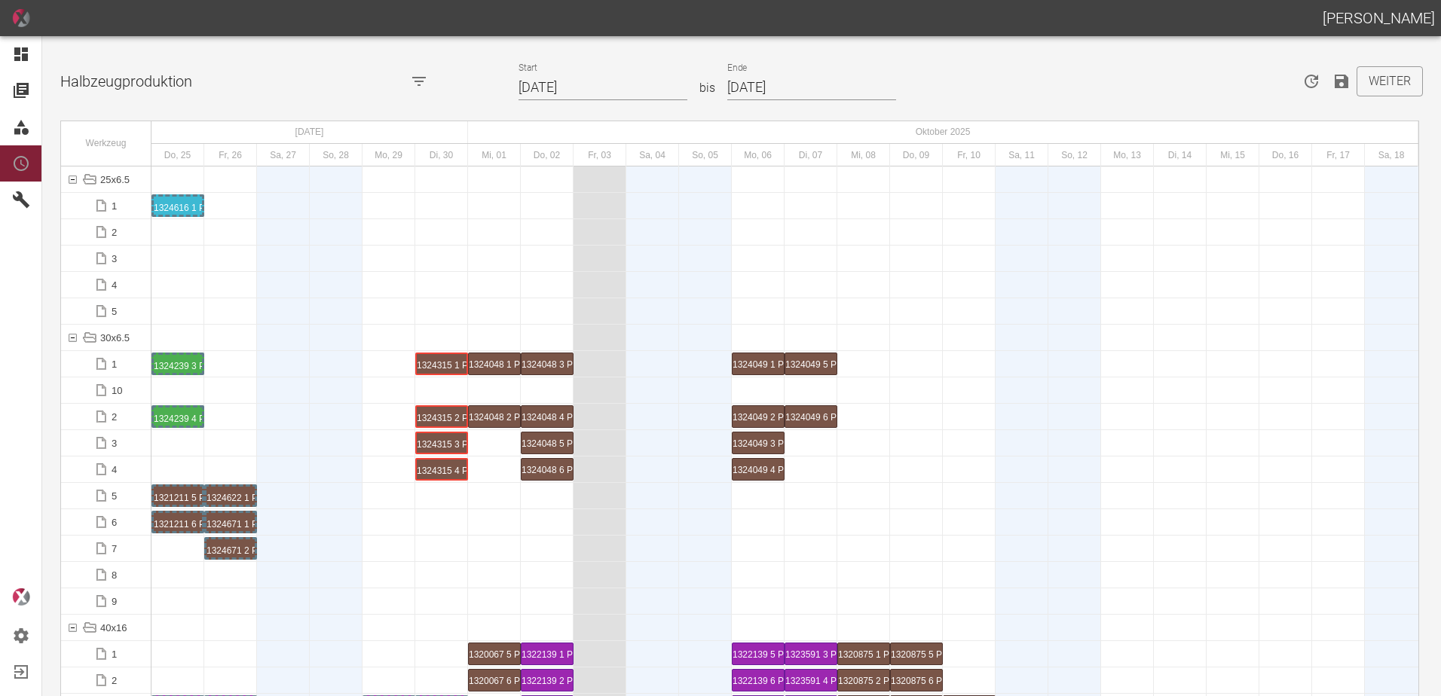
click at [1335, 87] on icon "Speichern" at bounding box center [1342, 82] width 14 height 14
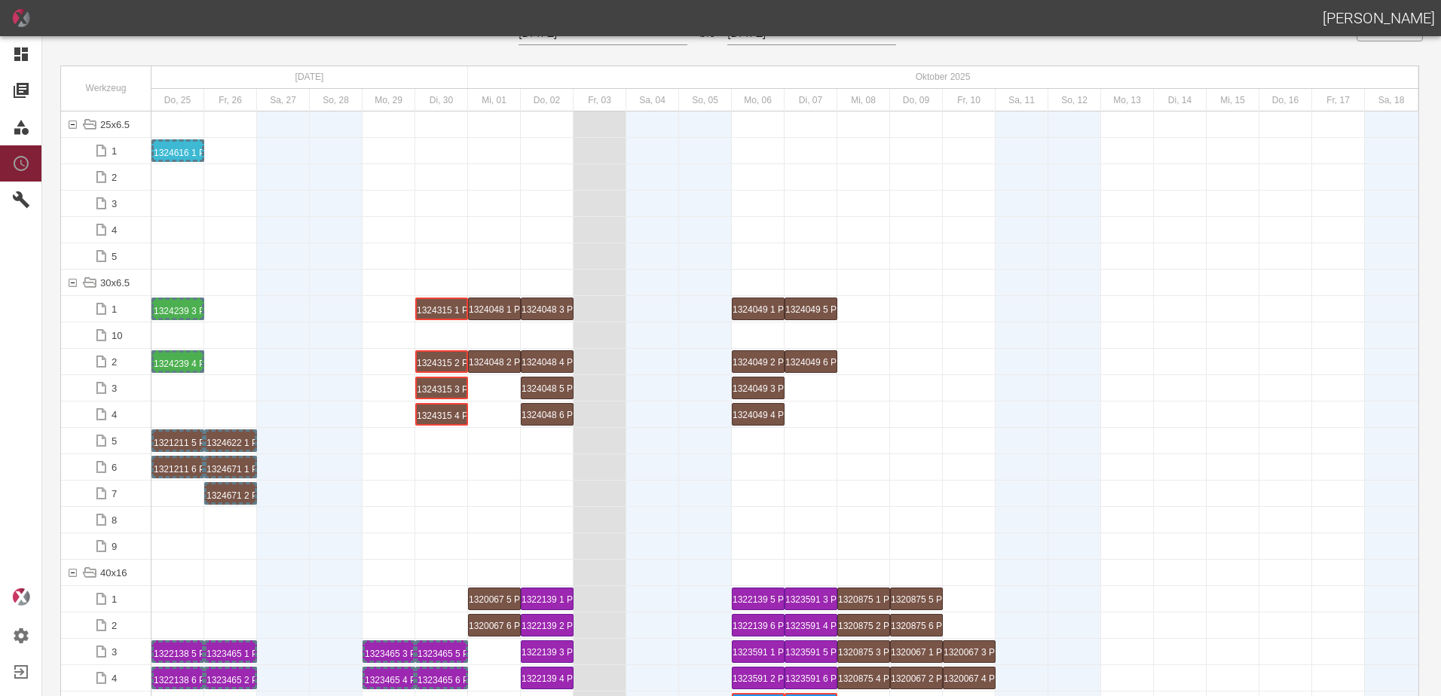
scroll to position [75, 0]
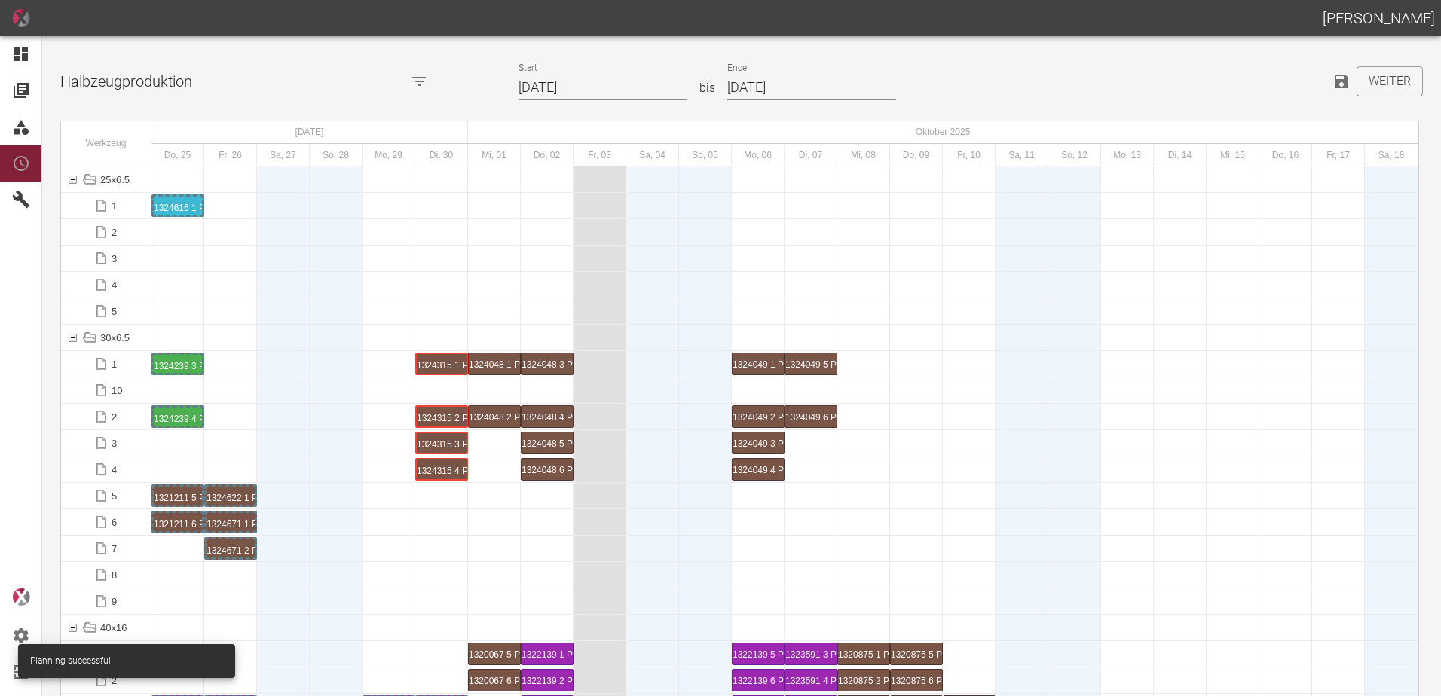
click at [354, 522] on div at bounding box center [336, 522] width 53 height 26
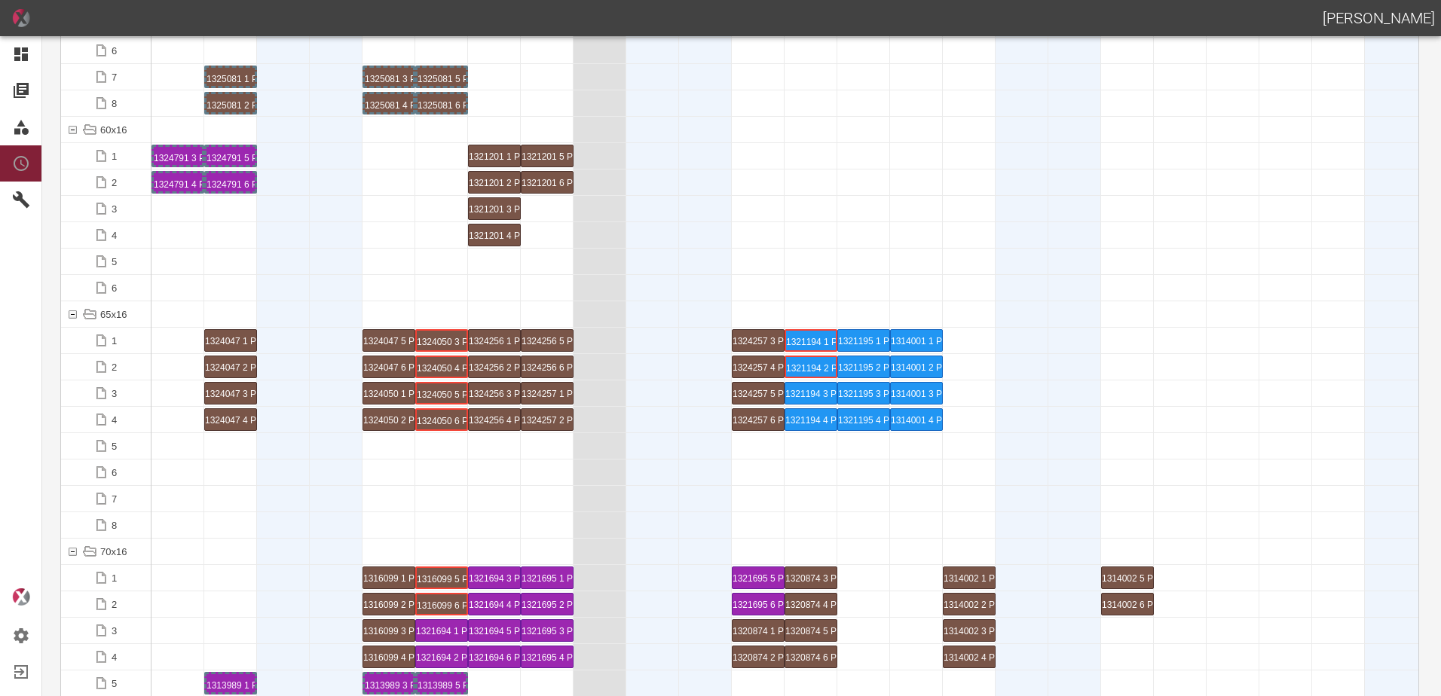
scroll to position [1130, 0]
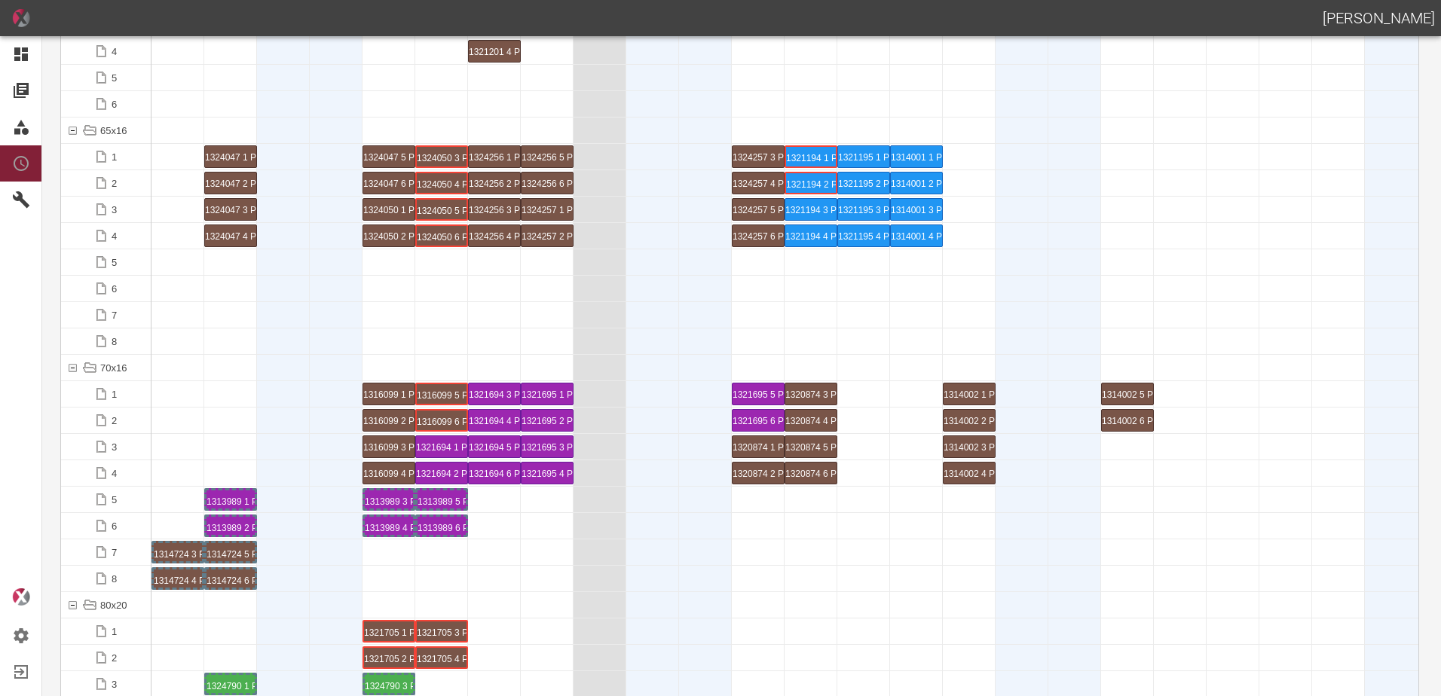
click at [278, 405] on div at bounding box center [283, 394] width 53 height 26
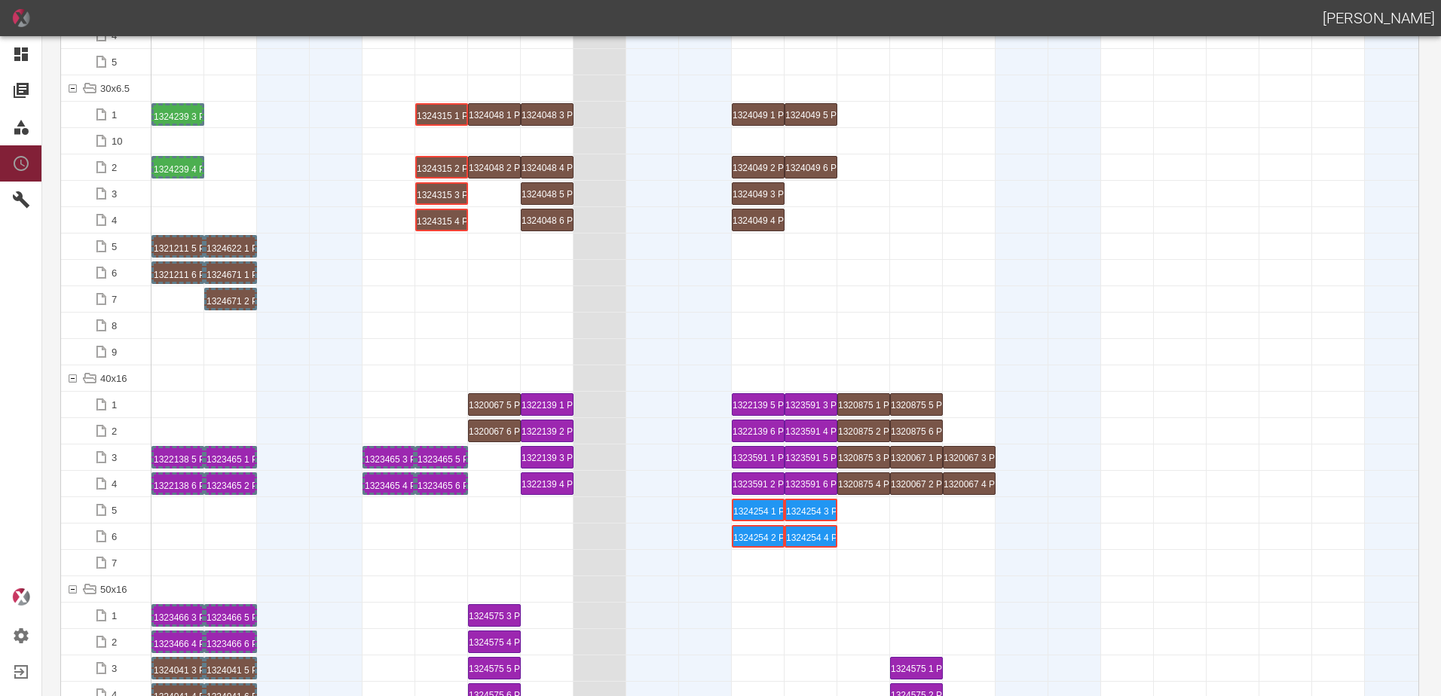
scroll to position [226, 0]
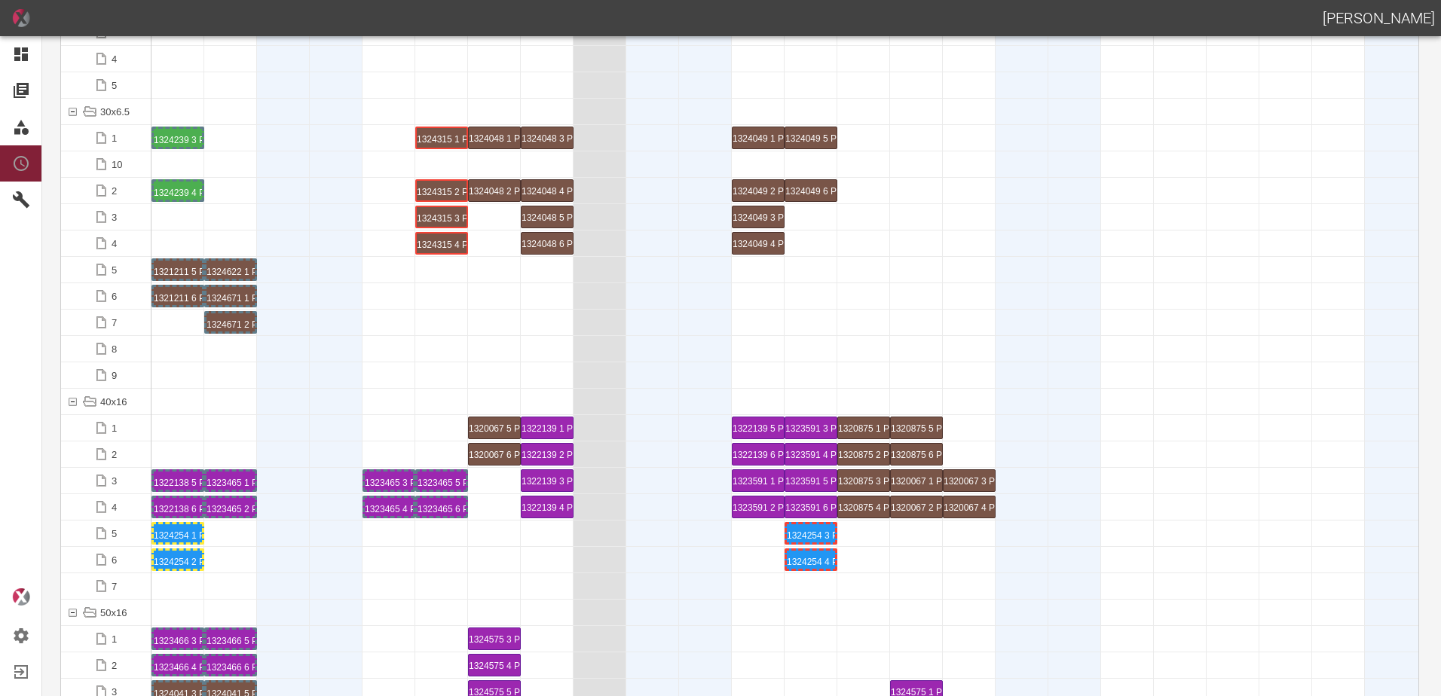
drag, startPoint x: 741, startPoint y: 557, endPoint x: 176, endPoint y: 560, distance: 565.9
drag, startPoint x: 797, startPoint y: 555, endPoint x: 219, endPoint y: 554, distance: 578.7
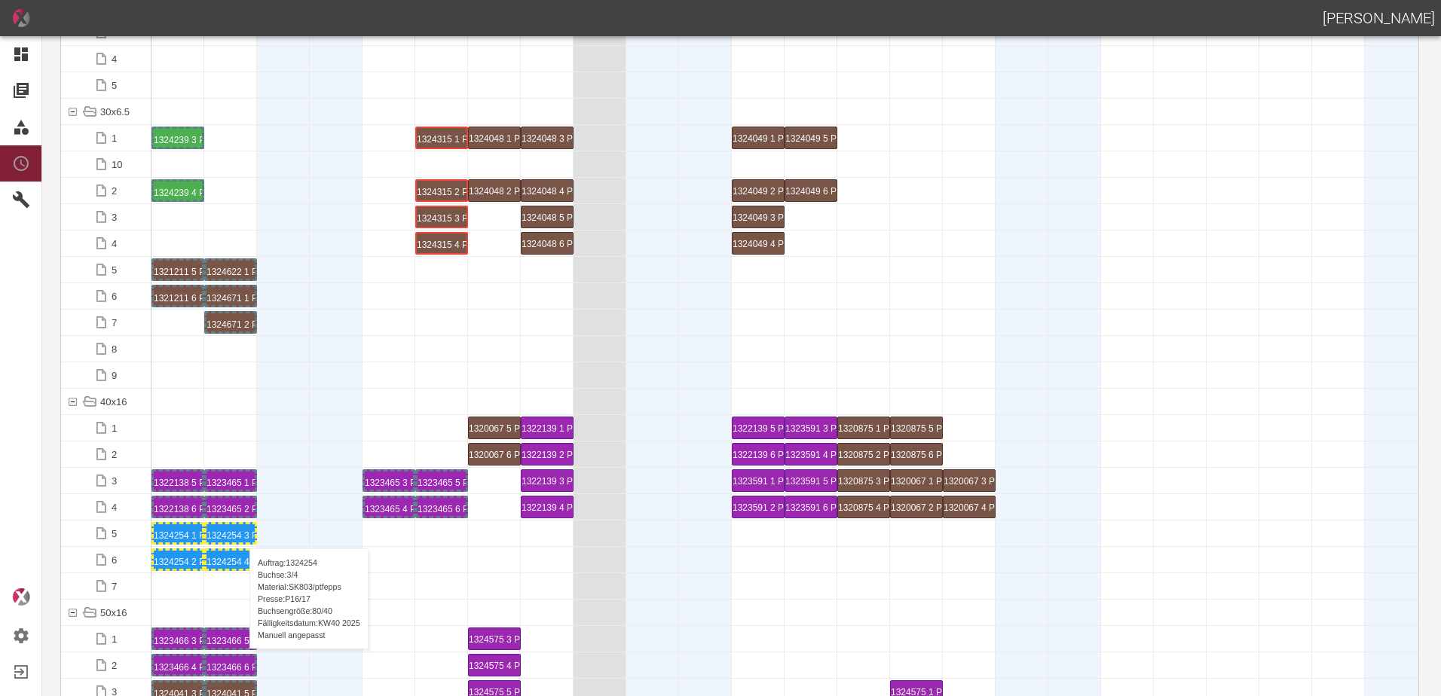
click at [242, 534] on div "1324254 3 P16/17" at bounding box center [230, 533] width 48 height 18
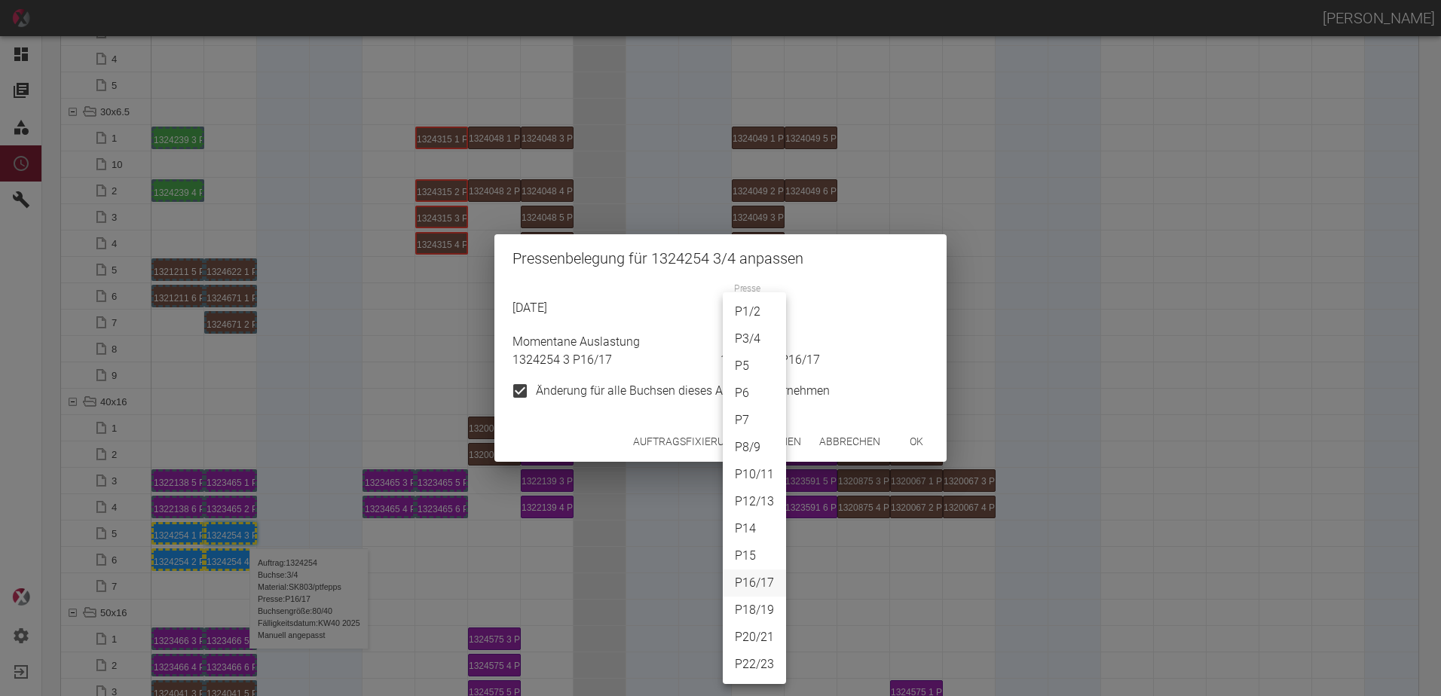
click at [760, 316] on body "[PERSON_NAME] Dashboard Aufträge Materialien Planung Maschinen Einstellungen Au…" at bounding box center [720, 348] width 1441 height 696
click at [764, 471] on li "P10/11" at bounding box center [754, 474] width 63 height 27
type input "P10/11"
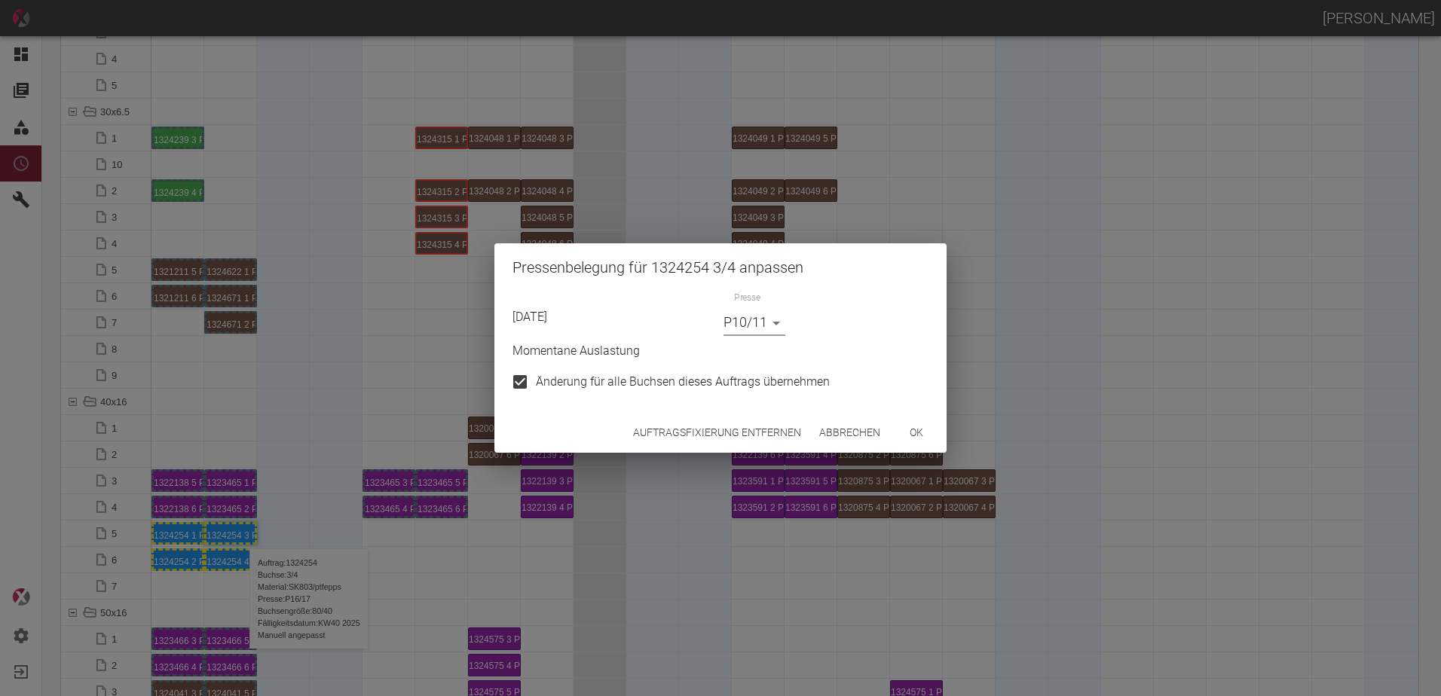
click at [907, 433] on button "ok" at bounding box center [916, 433] width 48 height 28
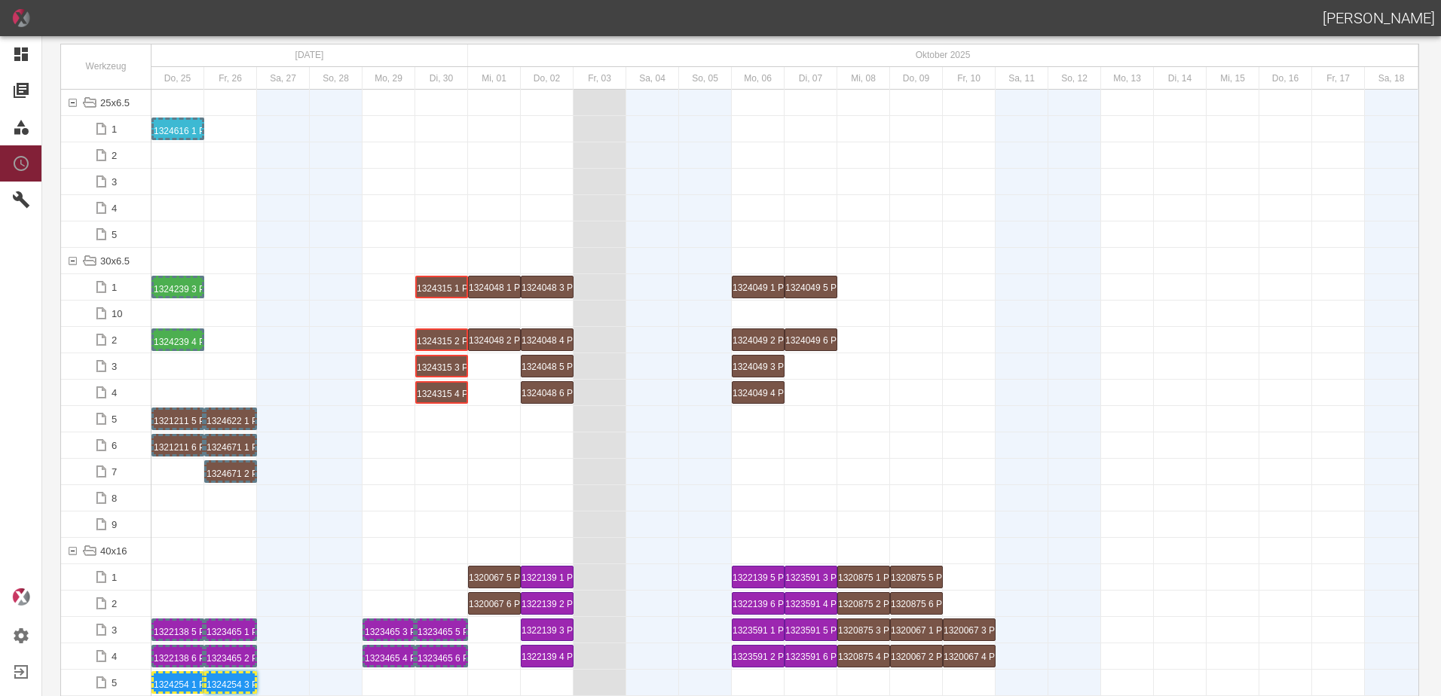
scroll to position [0, 0]
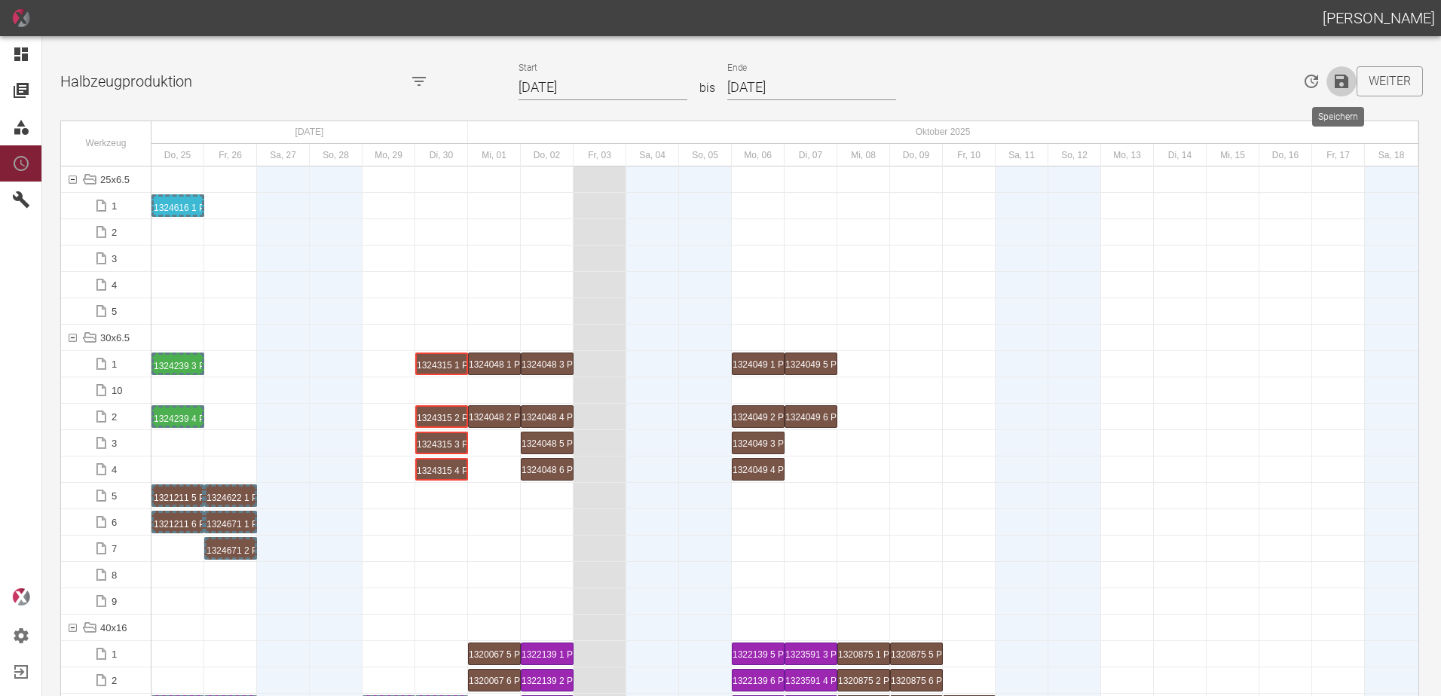
click at [1335, 86] on icon "Speichern" at bounding box center [1342, 82] width 14 height 14
click at [365, 542] on div at bounding box center [388, 549] width 53 height 26
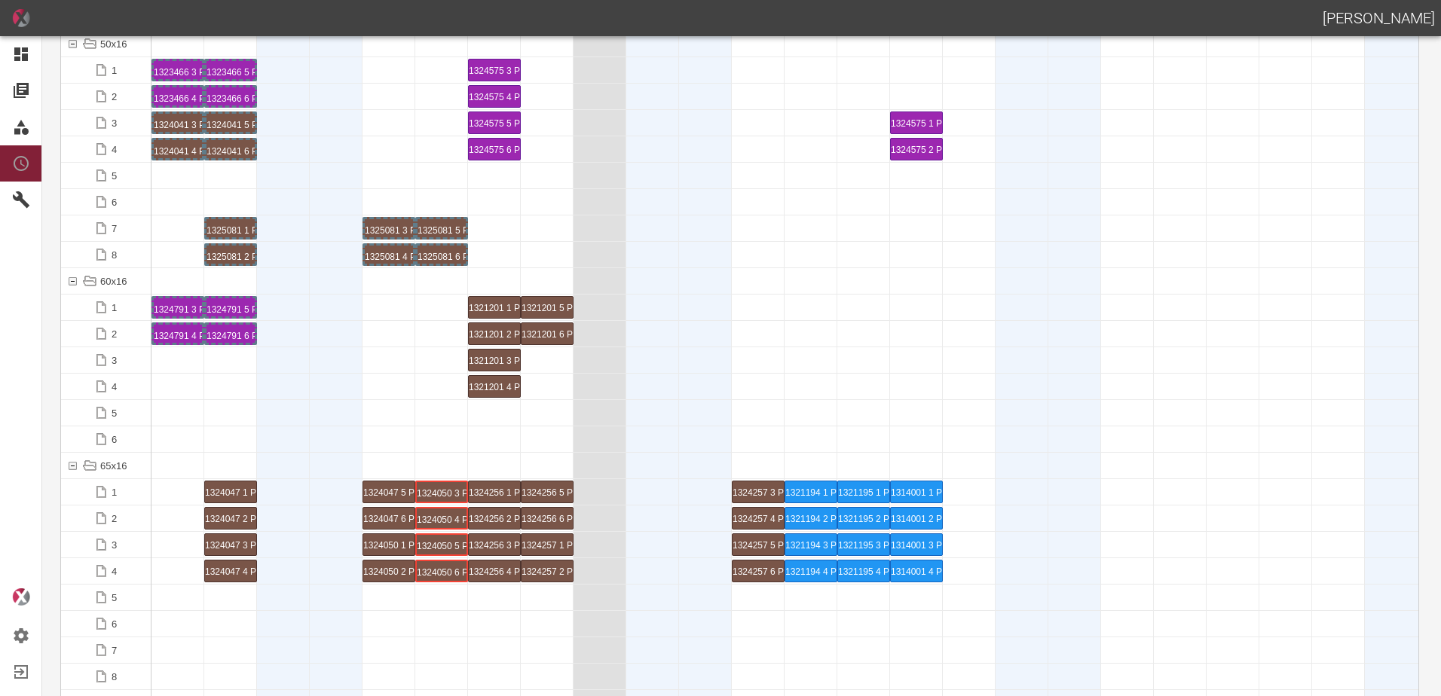
scroll to position [1055, 0]
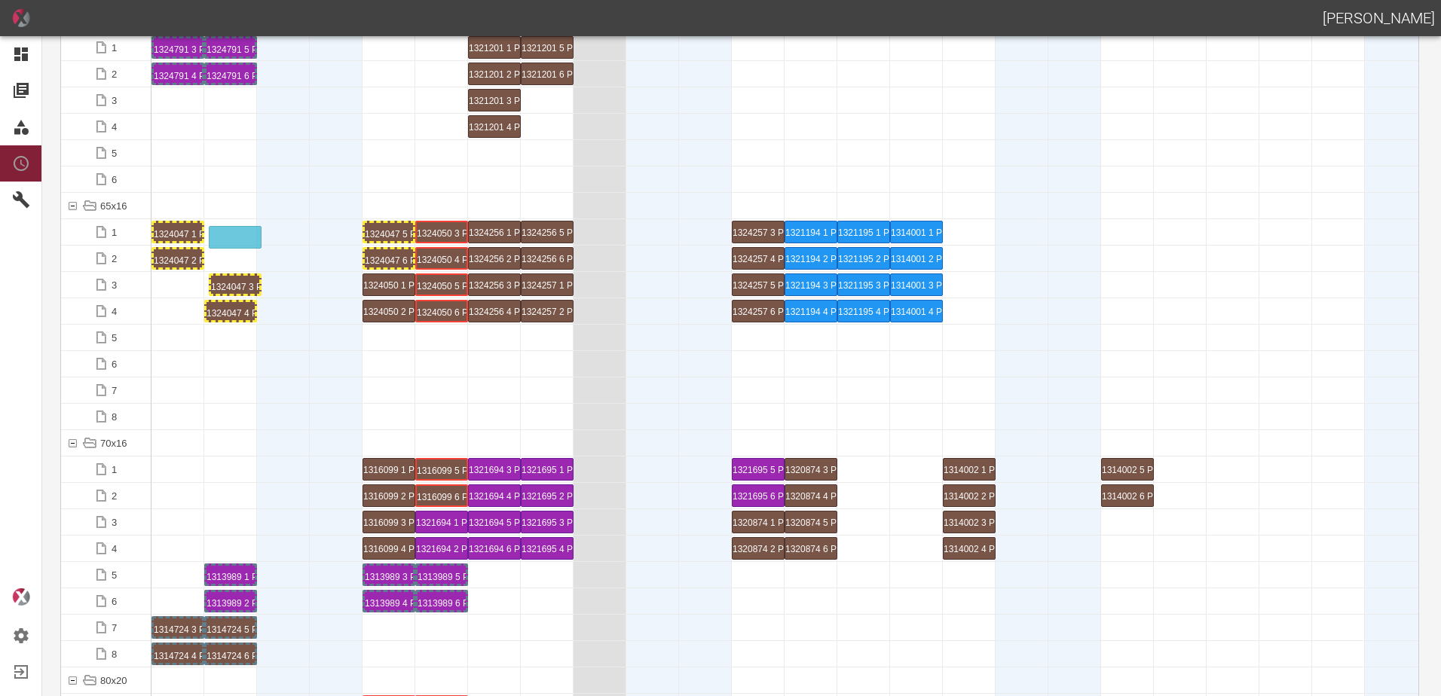
drag, startPoint x: 235, startPoint y: 294, endPoint x: 240, endPoint y: 228, distance: 65.7
click at [191, 234] on div "1324047 1 P16/17" at bounding box center [178, 232] width 48 height 18
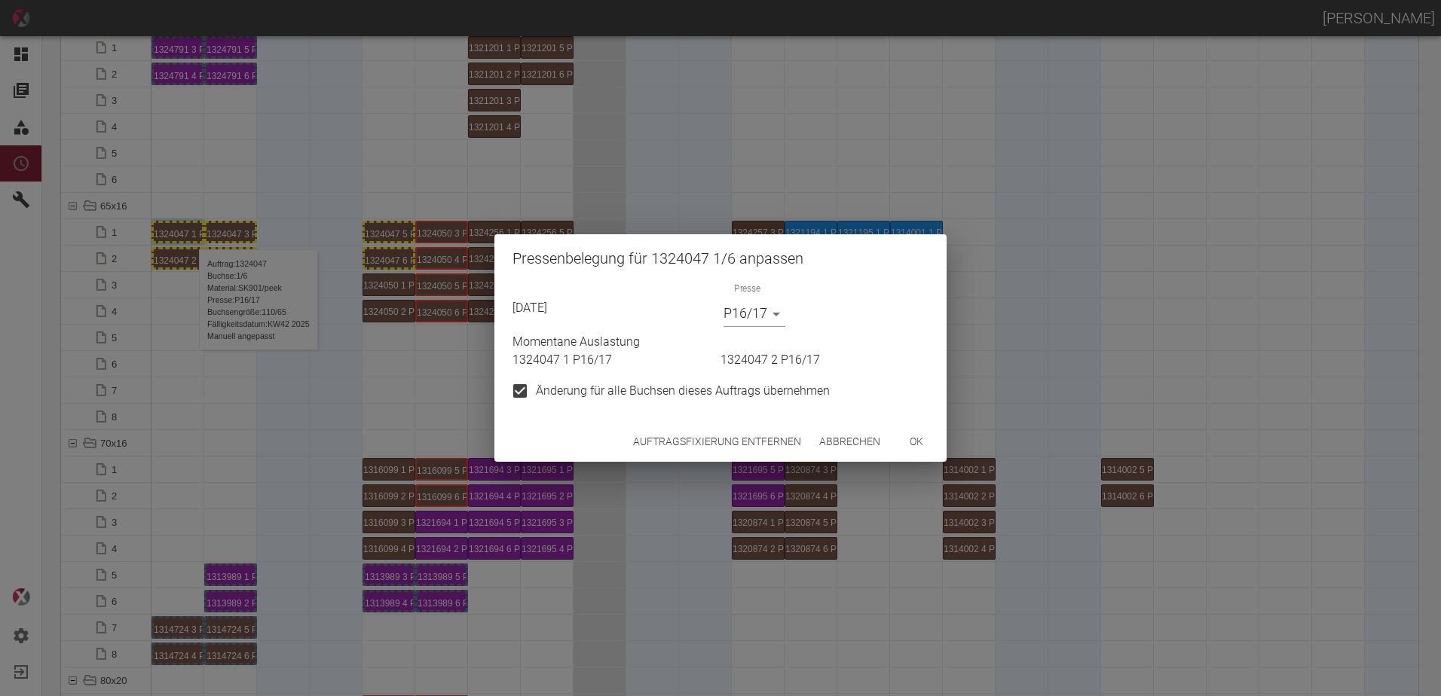
click at [753, 313] on body "[PERSON_NAME] Dashboard Aufträge Materialien Planung Maschinen Einstellungen Au…" at bounding box center [720, 348] width 1441 height 696
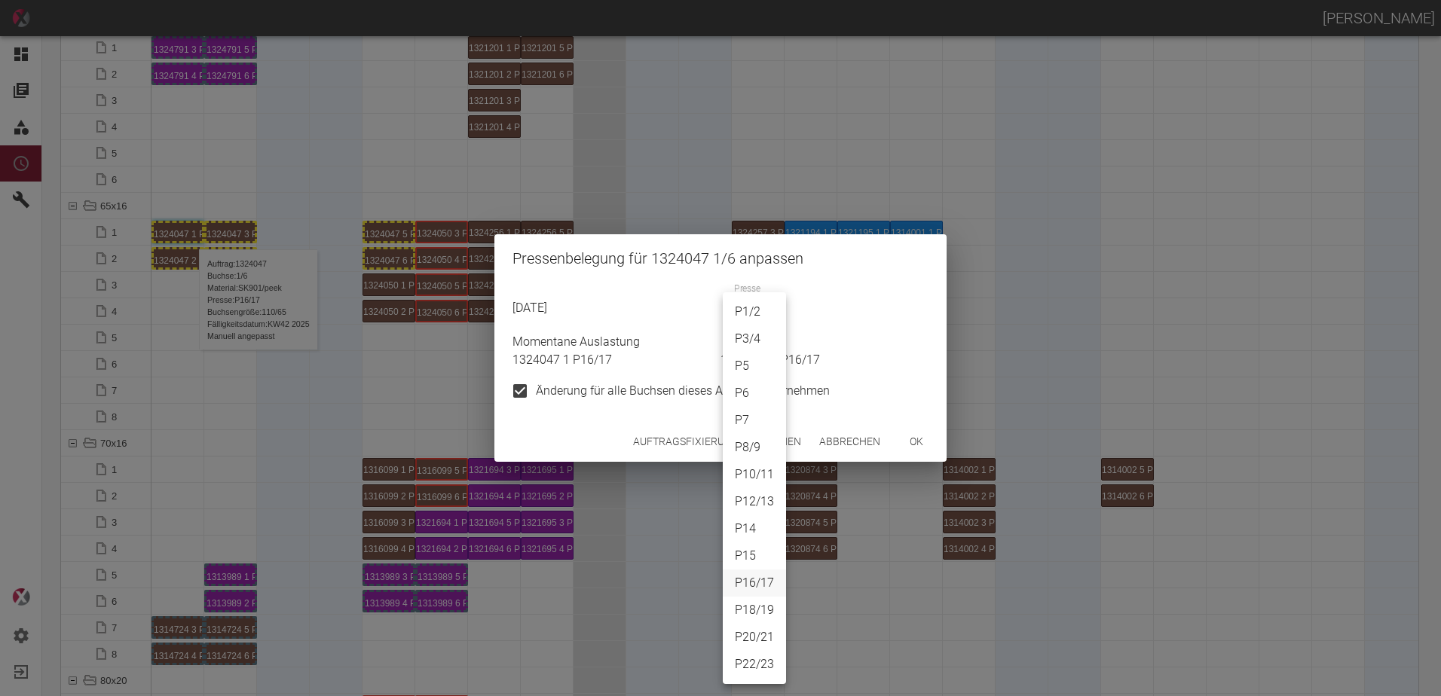
click at [762, 611] on li "P18/19" at bounding box center [754, 610] width 63 height 27
type input "P18/19"
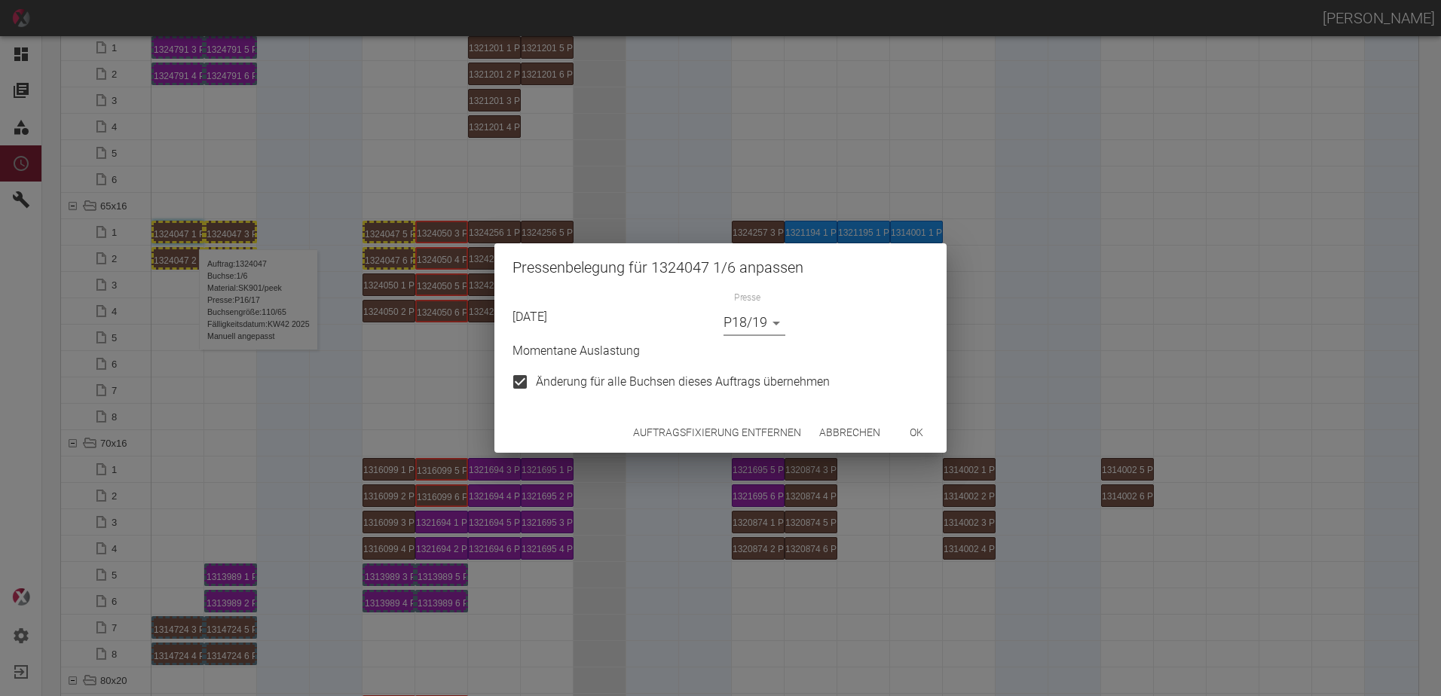
click at [916, 434] on button "ok" at bounding box center [916, 433] width 48 height 28
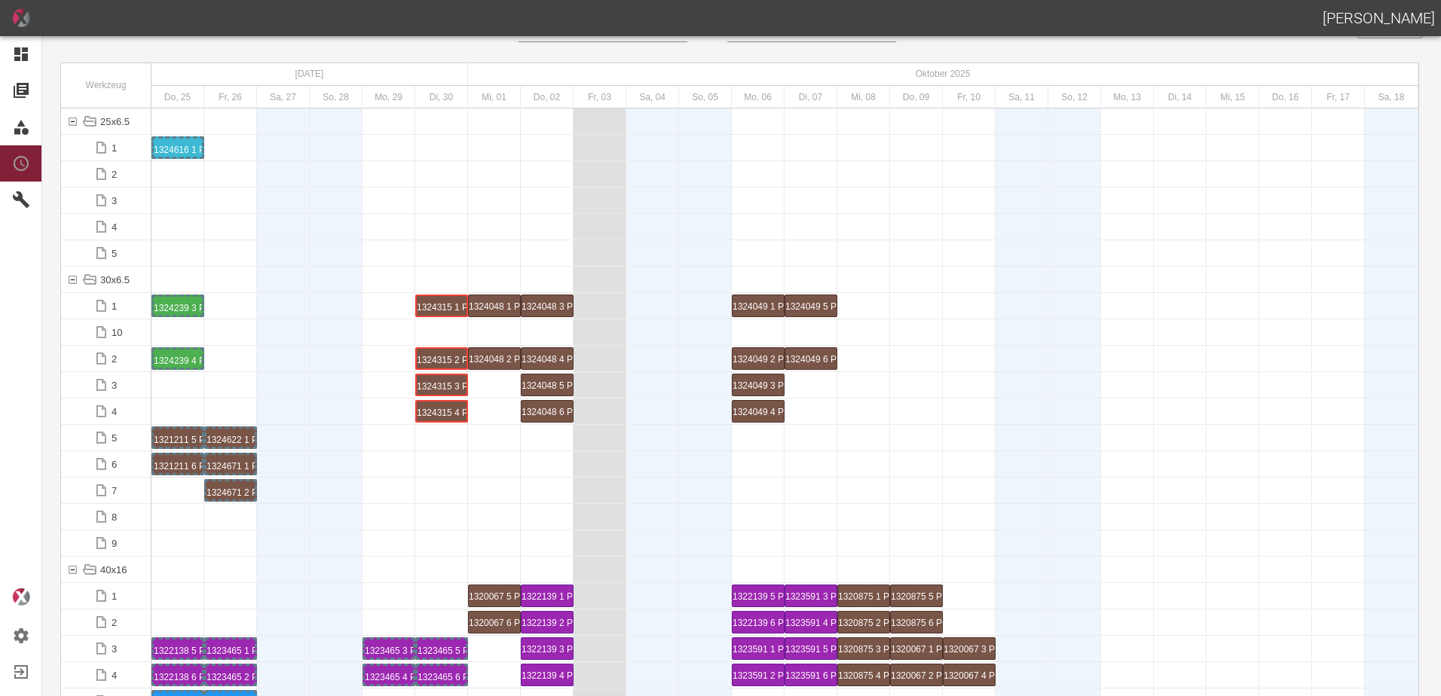
scroll to position [0, 0]
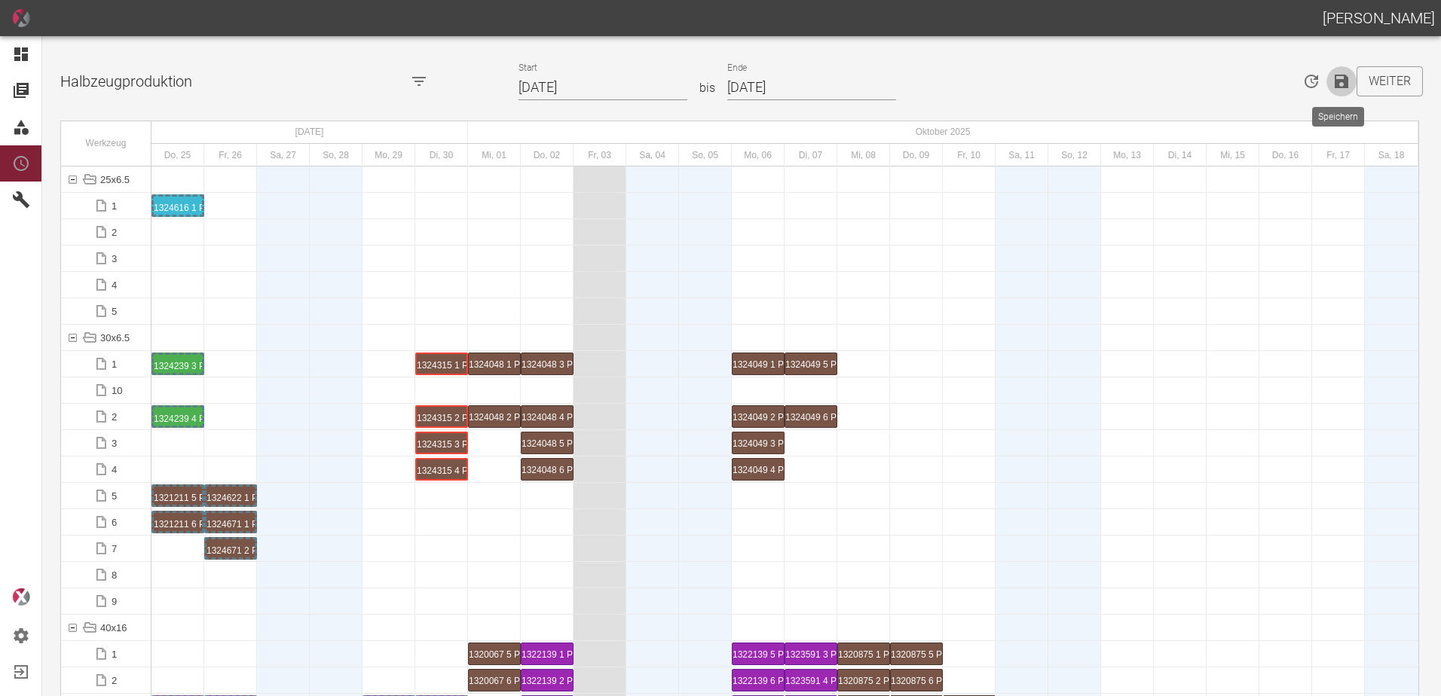
click at [1341, 81] on icon "Speichern" at bounding box center [1342, 82] width 14 height 14
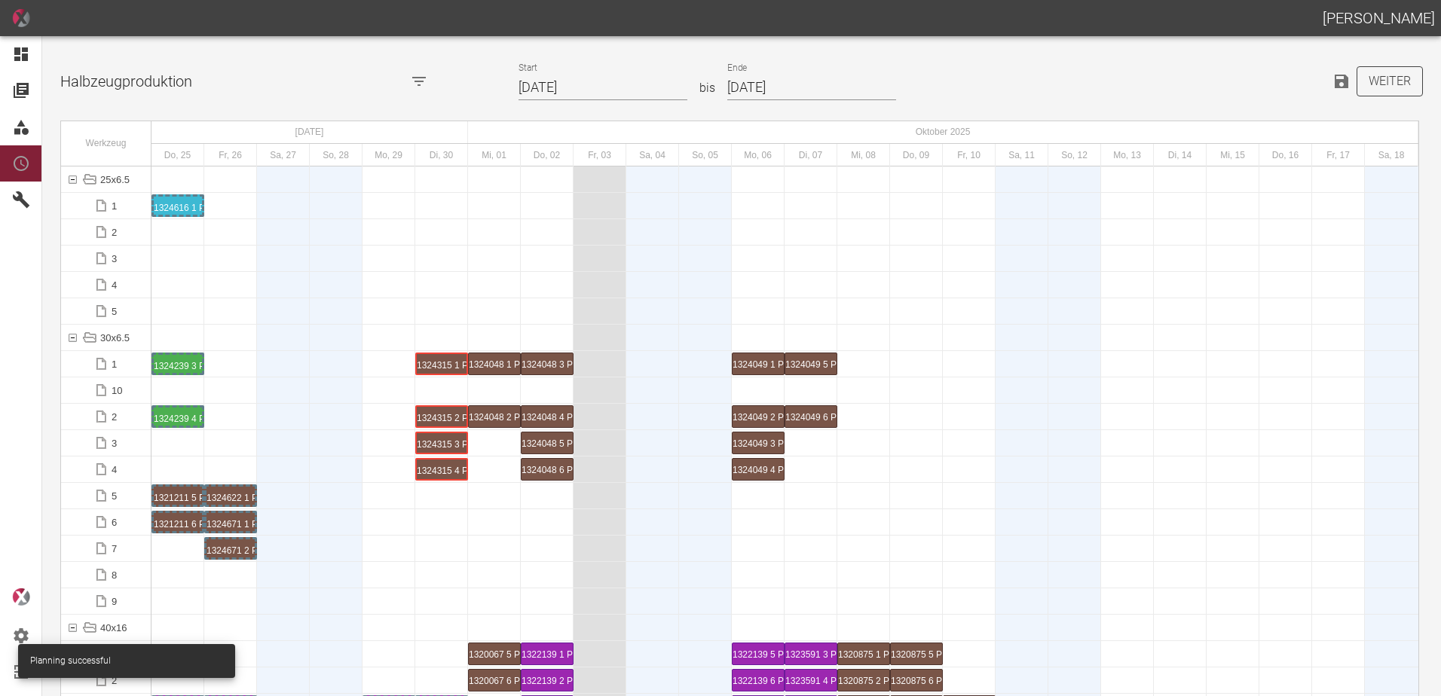
click at [1374, 76] on button "Weiter" at bounding box center [1389, 81] width 66 height 30
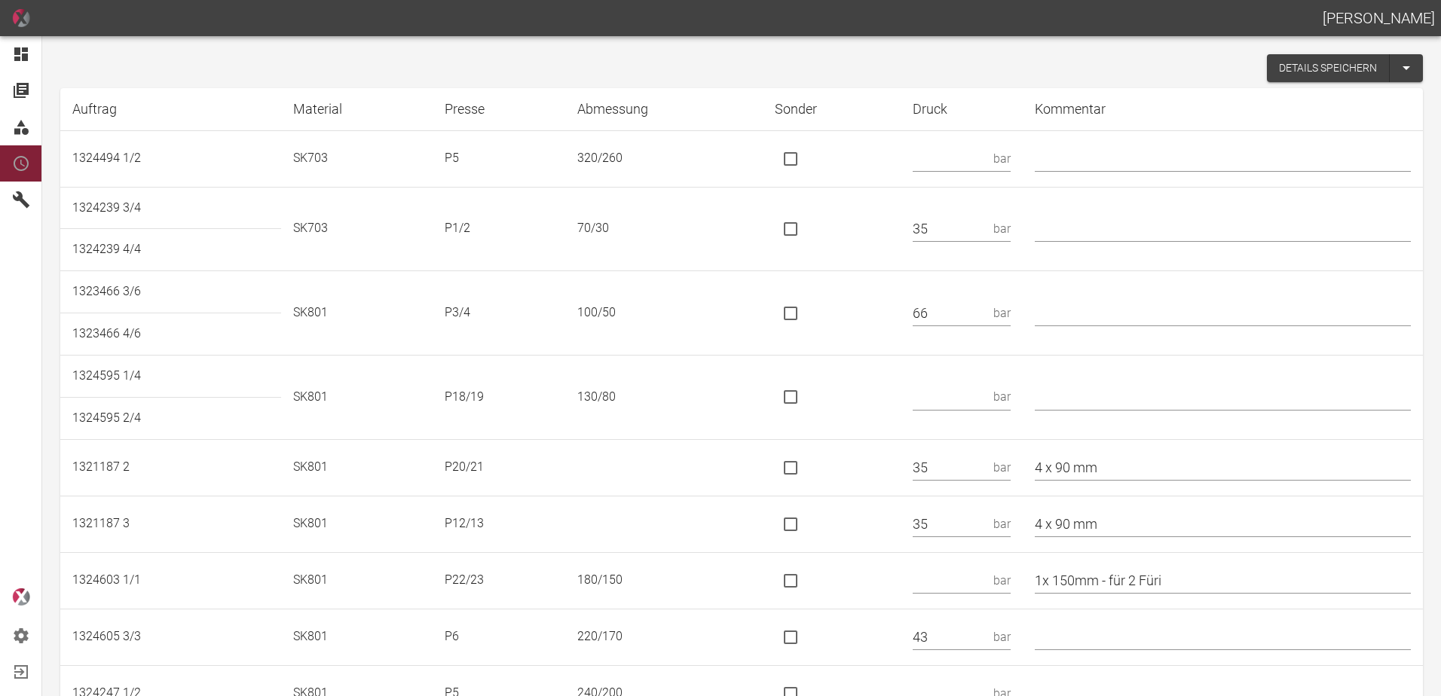
click at [973, 148] on input "text" at bounding box center [950, 158] width 75 height 26
type input "51"
click at [1079, 219] on input "text" at bounding box center [1223, 229] width 376 height 26
type input "*"
drag, startPoint x: 832, startPoint y: 301, endPoint x: 845, endPoint y: 297, distance: 14.1
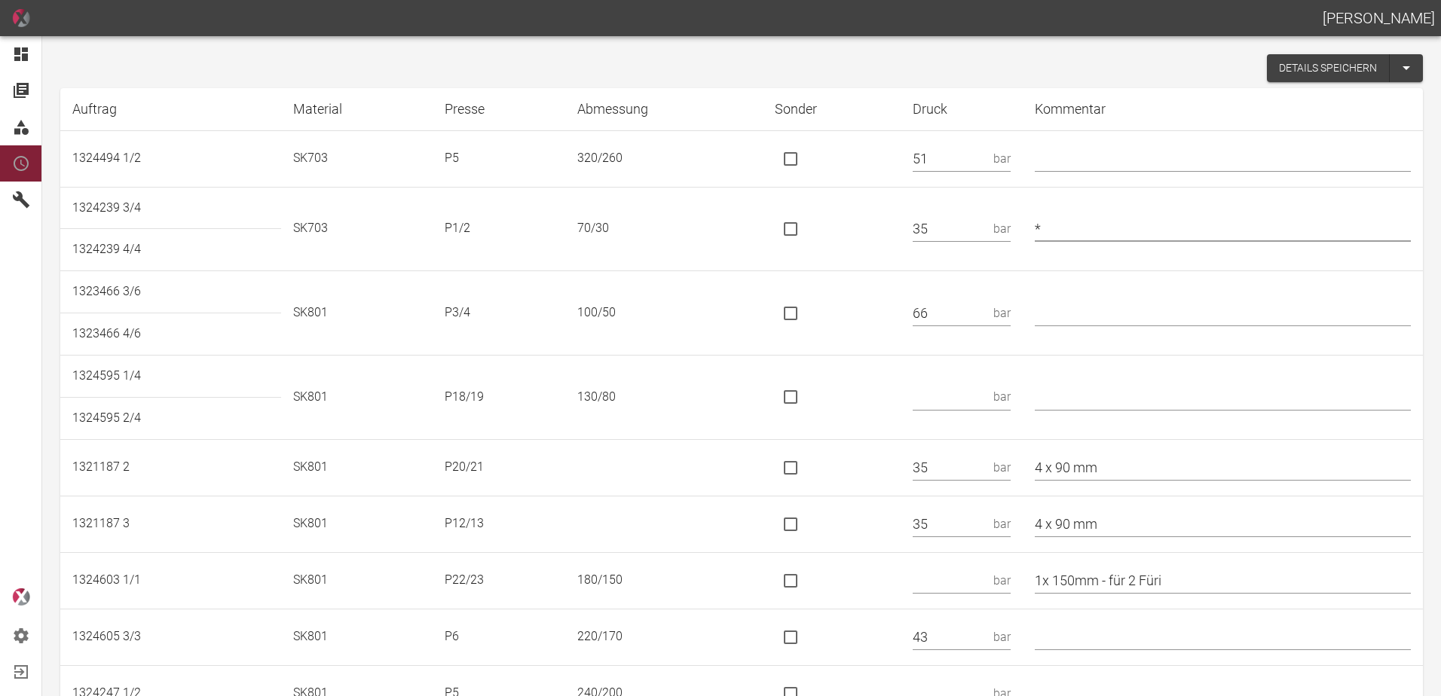
click at [834, 301] on td at bounding box center [832, 313] width 138 height 84
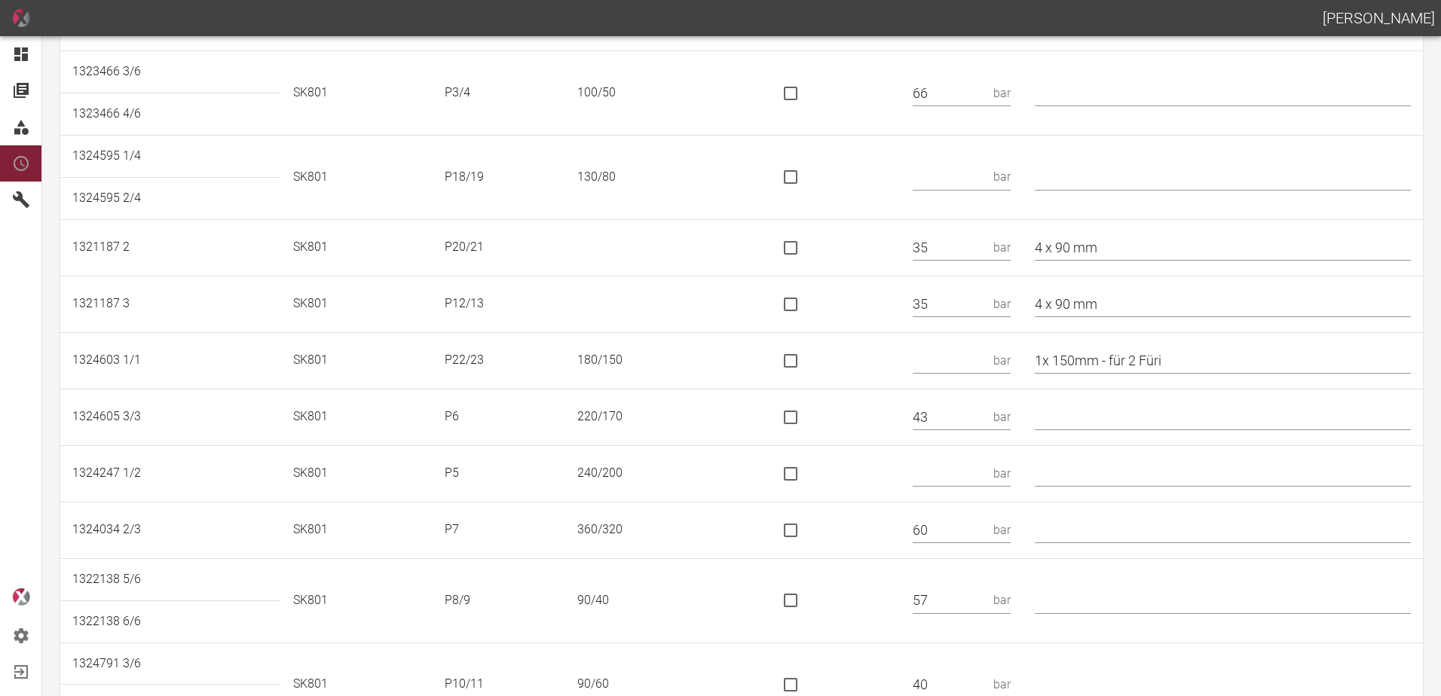
scroll to position [226, 0]
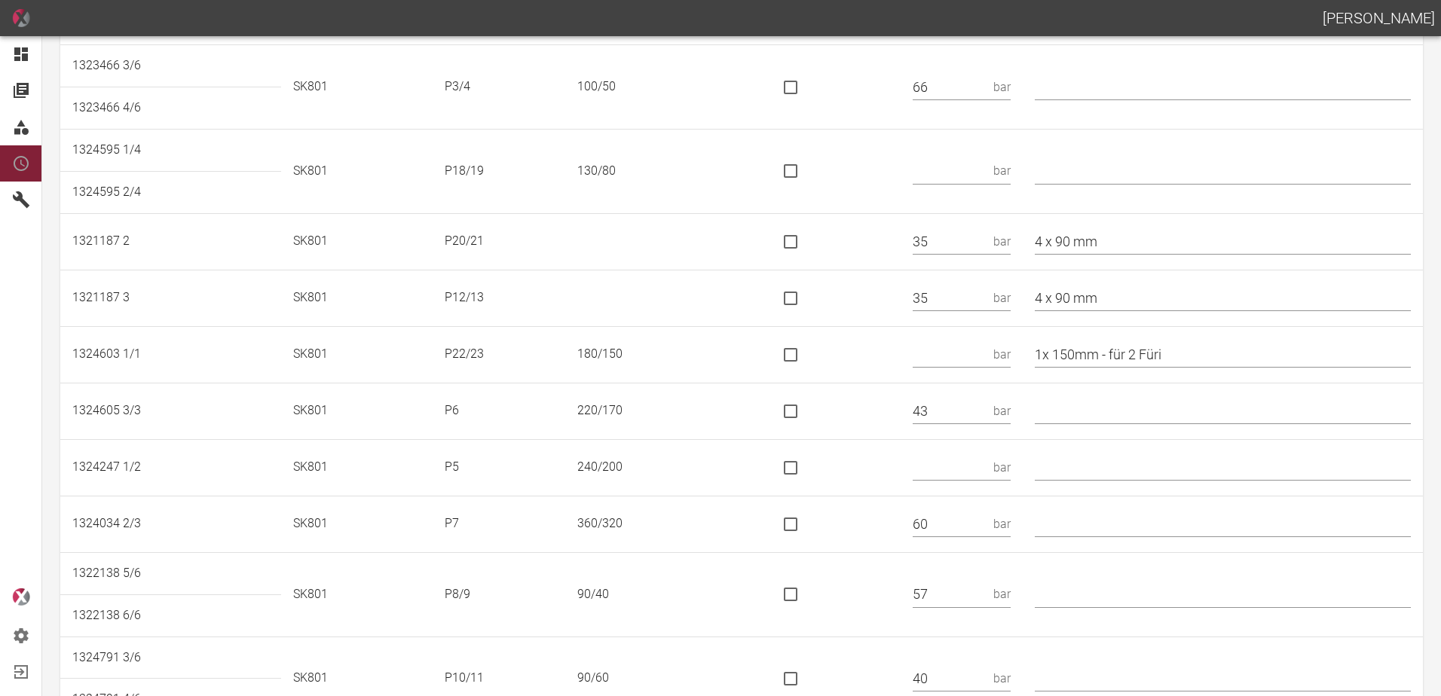
click at [970, 173] on input "text" at bounding box center [950, 171] width 75 height 26
type input "124 KN"
click at [806, 170] on input "is socket special" at bounding box center [791, 171] width 32 height 32
checkbox input "true"
drag, startPoint x: 890, startPoint y: 263, endPoint x: 881, endPoint y: 265, distance: 9.3
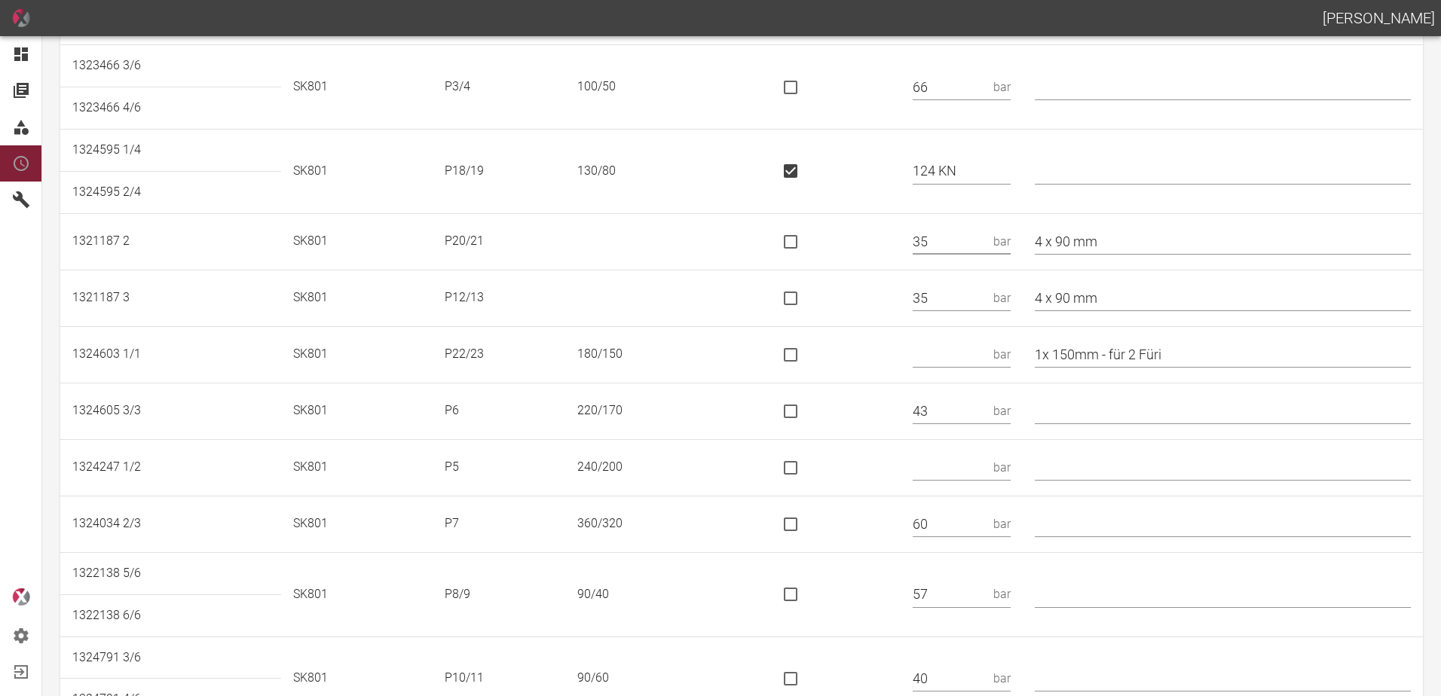
click at [882, 263] on tr "1321187 2 SK801 P20/21 35 bar 4 x 90 mm" at bounding box center [741, 241] width 1362 height 57
drag, startPoint x: 965, startPoint y: 283, endPoint x: 900, endPoint y: 300, distance: 66.4
click at [900, 300] on tr "1321187 3 SK801 P12/13 35 bar 4 x 90 mm" at bounding box center [741, 298] width 1362 height 57
drag, startPoint x: 946, startPoint y: 295, endPoint x: 899, endPoint y: 298, distance: 47.6
click at [899, 298] on tr "1321187 3 SK801 P12/13 35 bar 4 x 90 mm" at bounding box center [741, 298] width 1362 height 57
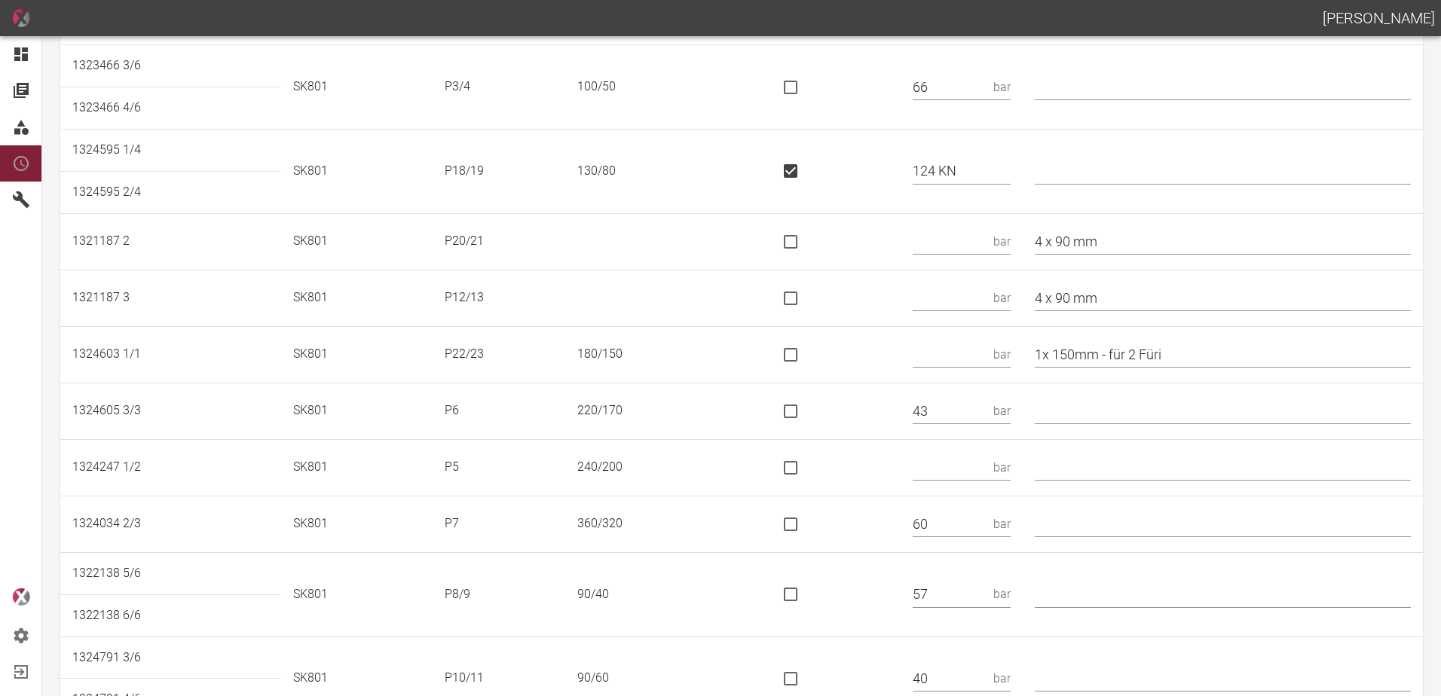
drag, startPoint x: 1162, startPoint y: 219, endPoint x: 1149, endPoint y: 237, distance: 22.8
click at [1159, 227] on td "4 x 90 mm" at bounding box center [1223, 241] width 400 height 57
drag, startPoint x: 1148, startPoint y: 237, endPoint x: 1017, endPoint y: 244, distance: 130.5
click at [1017, 244] on tr "1321187 2 SK801 P20/21 bar 4 x 90 mm" at bounding box center [741, 241] width 1362 height 57
drag, startPoint x: 1136, startPoint y: 292, endPoint x: 1017, endPoint y: 295, distance: 119.1
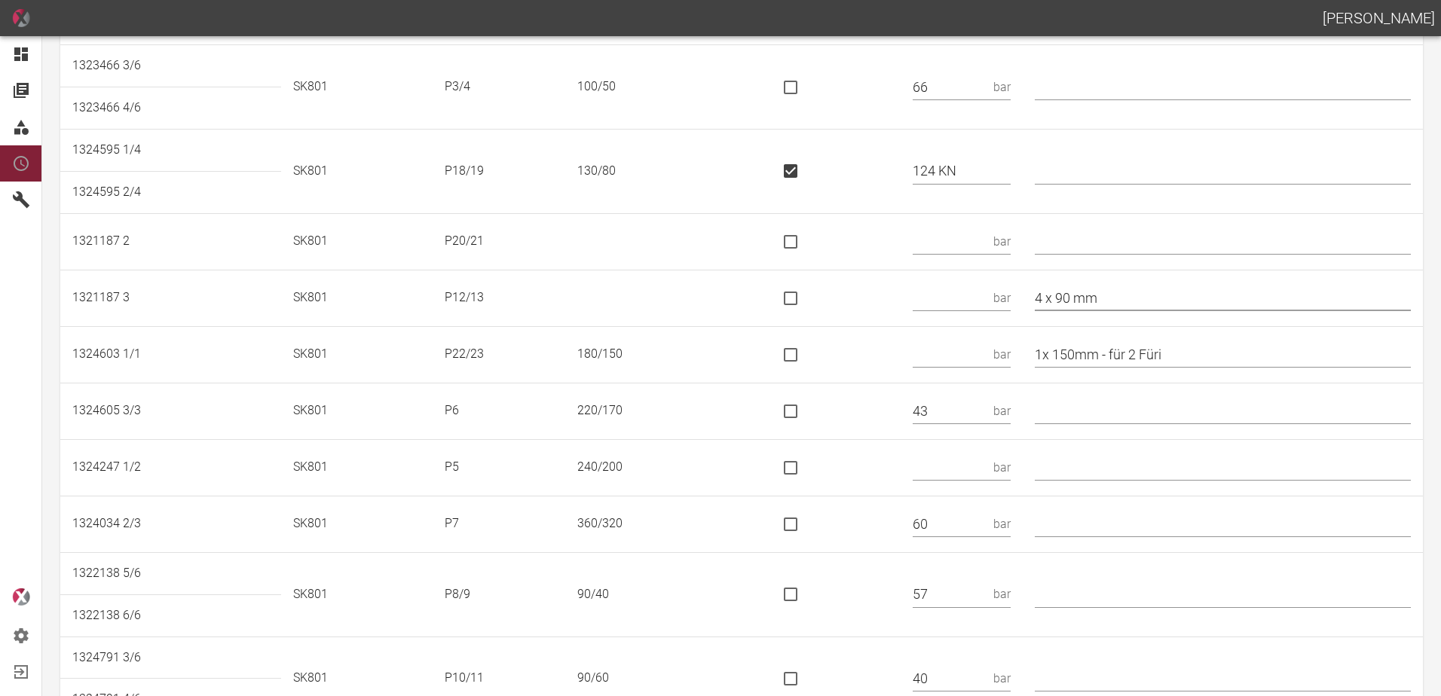
click at [1014, 299] on tr "1321187 3 SK801 P12/13 bar 4 x 90 mm" at bounding box center [741, 298] width 1362 height 57
click at [968, 353] on input "text" at bounding box center [950, 354] width 75 height 26
type input "117 KN"
click at [793, 354] on input "is socket special" at bounding box center [791, 355] width 32 height 32
checkbox input "true"
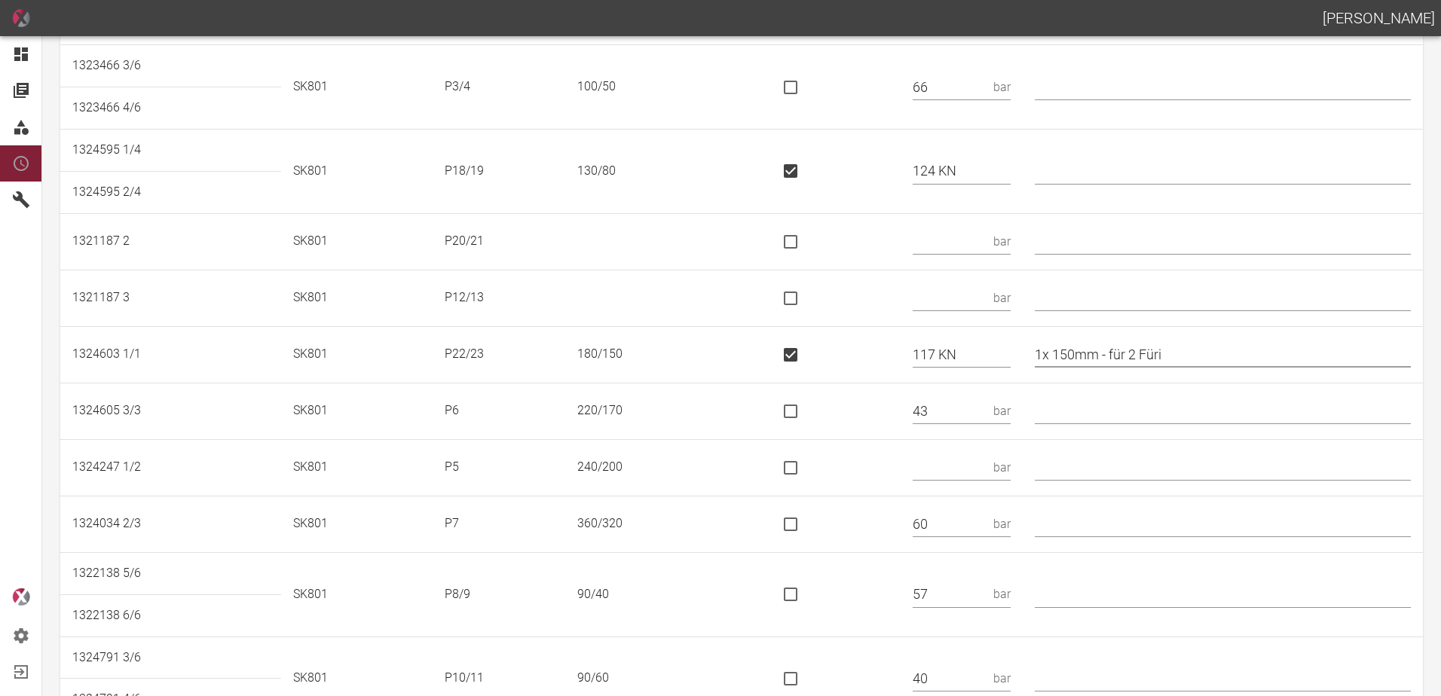
drag, startPoint x: 1193, startPoint y: 354, endPoint x: 1116, endPoint y: 368, distance: 78.2
click at [1116, 368] on td "1x 150mm - für 2 Füri" at bounding box center [1223, 354] width 400 height 57
type input "1x 150mm"
click at [1078, 411] on input "text" at bounding box center [1223, 411] width 376 height 26
type input "*"
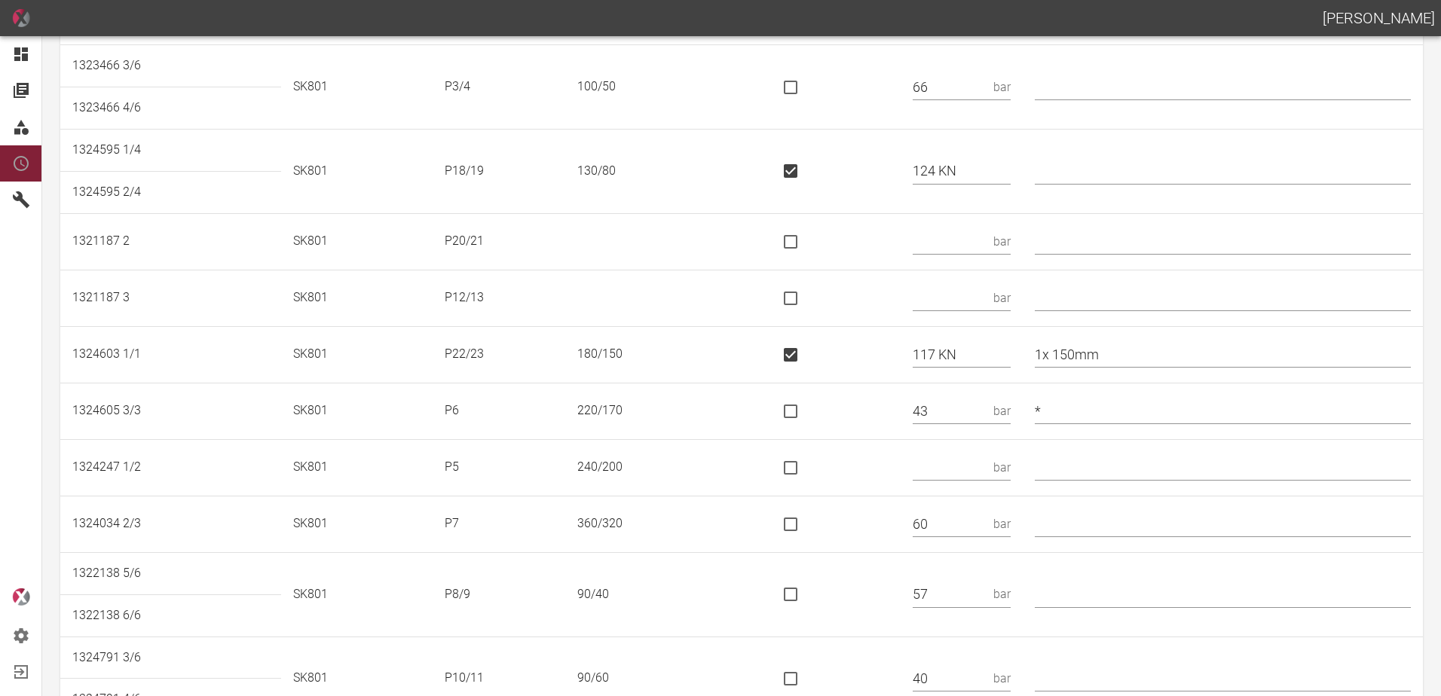
click at [961, 468] on input "text" at bounding box center [950, 467] width 75 height 26
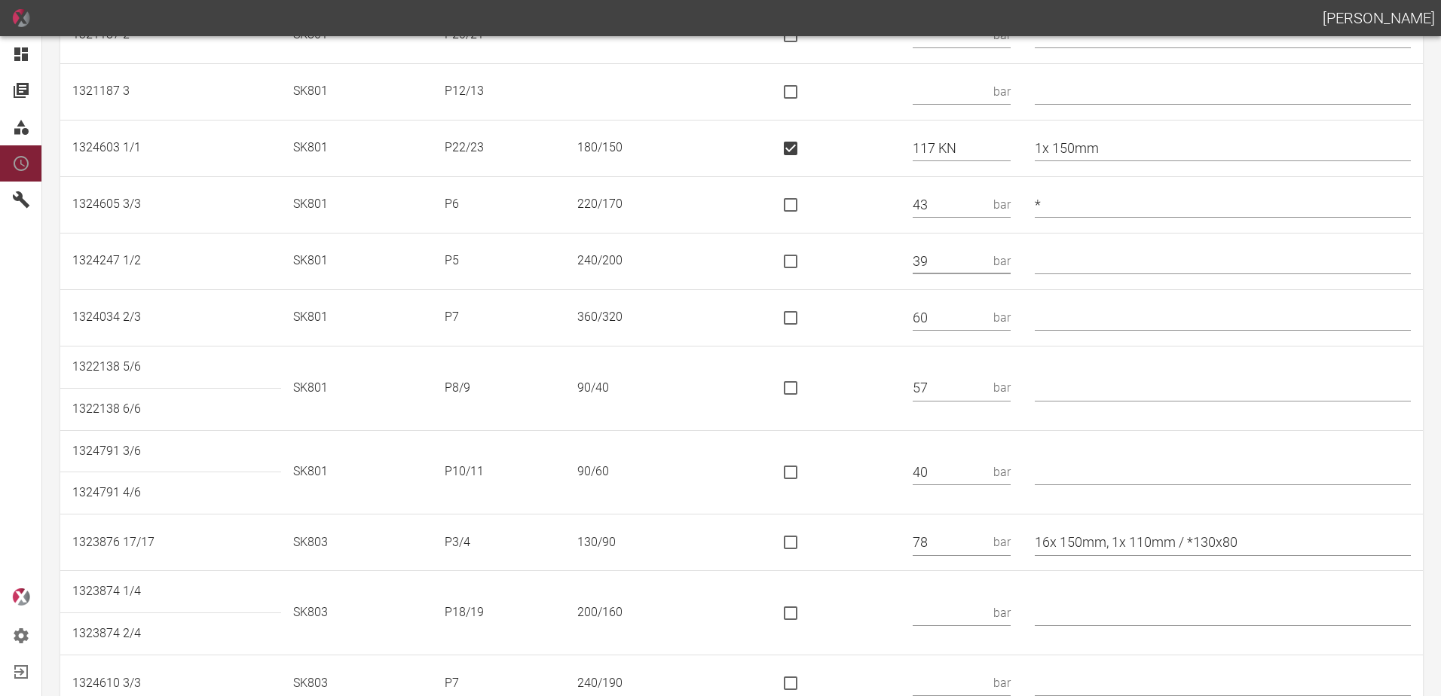
scroll to position [452, 0]
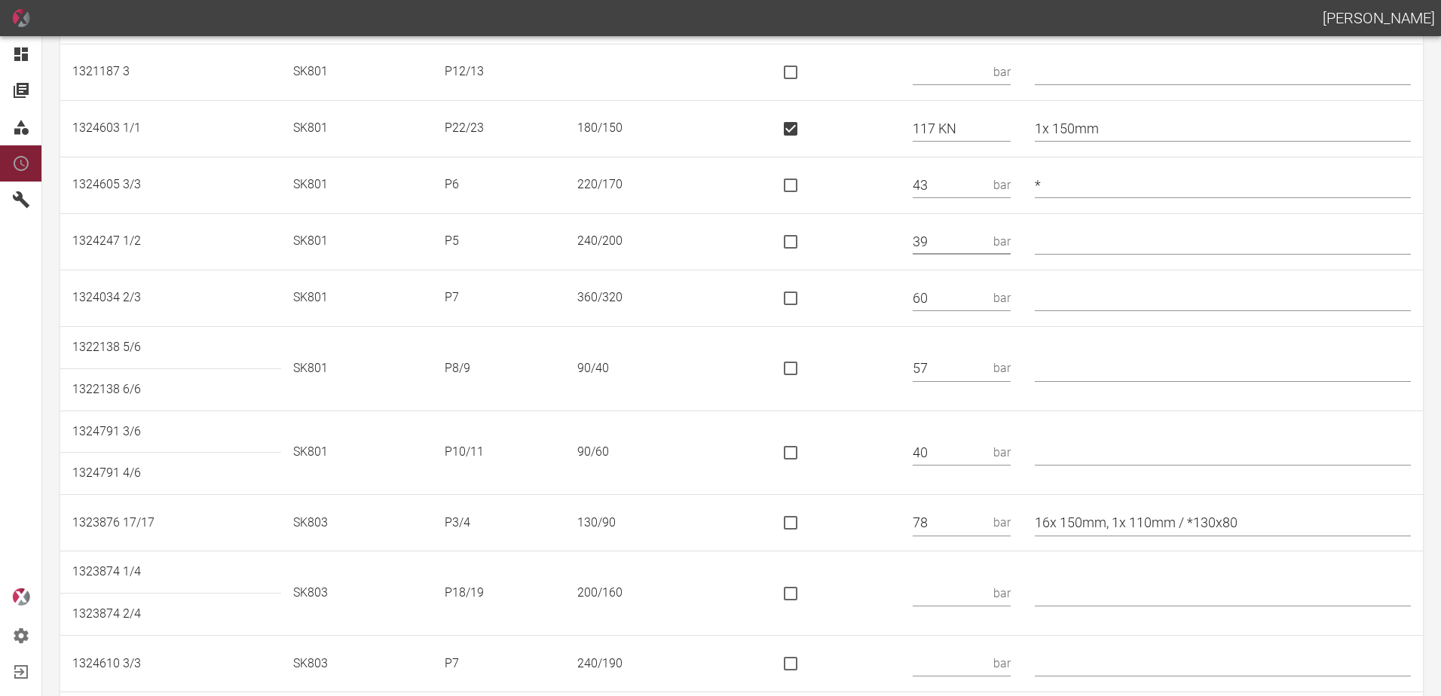
type input "39"
click at [1098, 381] on input "text" at bounding box center [1223, 369] width 376 height 26
type input "*"
click at [873, 421] on td at bounding box center [832, 453] width 138 height 84
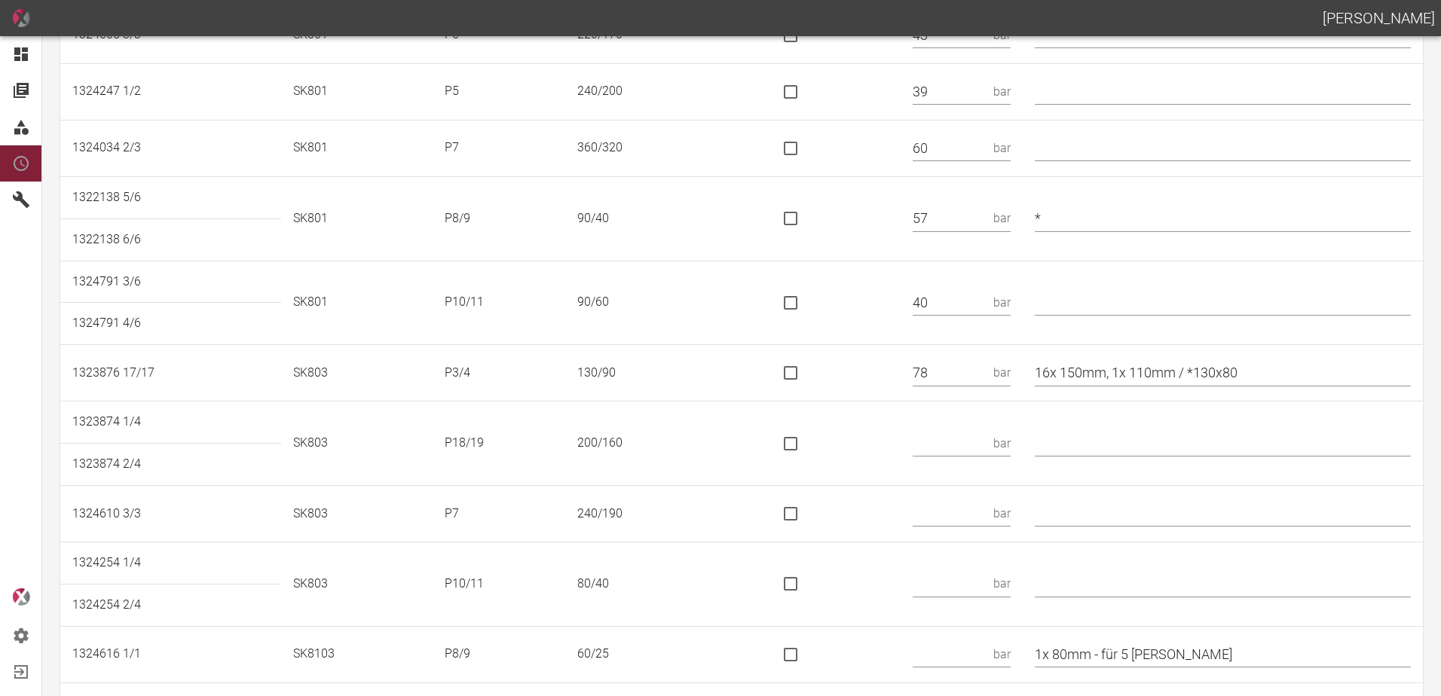
scroll to position [603, 0]
click at [979, 439] on input "text" at bounding box center [950, 443] width 75 height 26
type input "170 KN"
click at [805, 442] on input "is socket special" at bounding box center [791, 443] width 32 height 32
checkbox input "true"
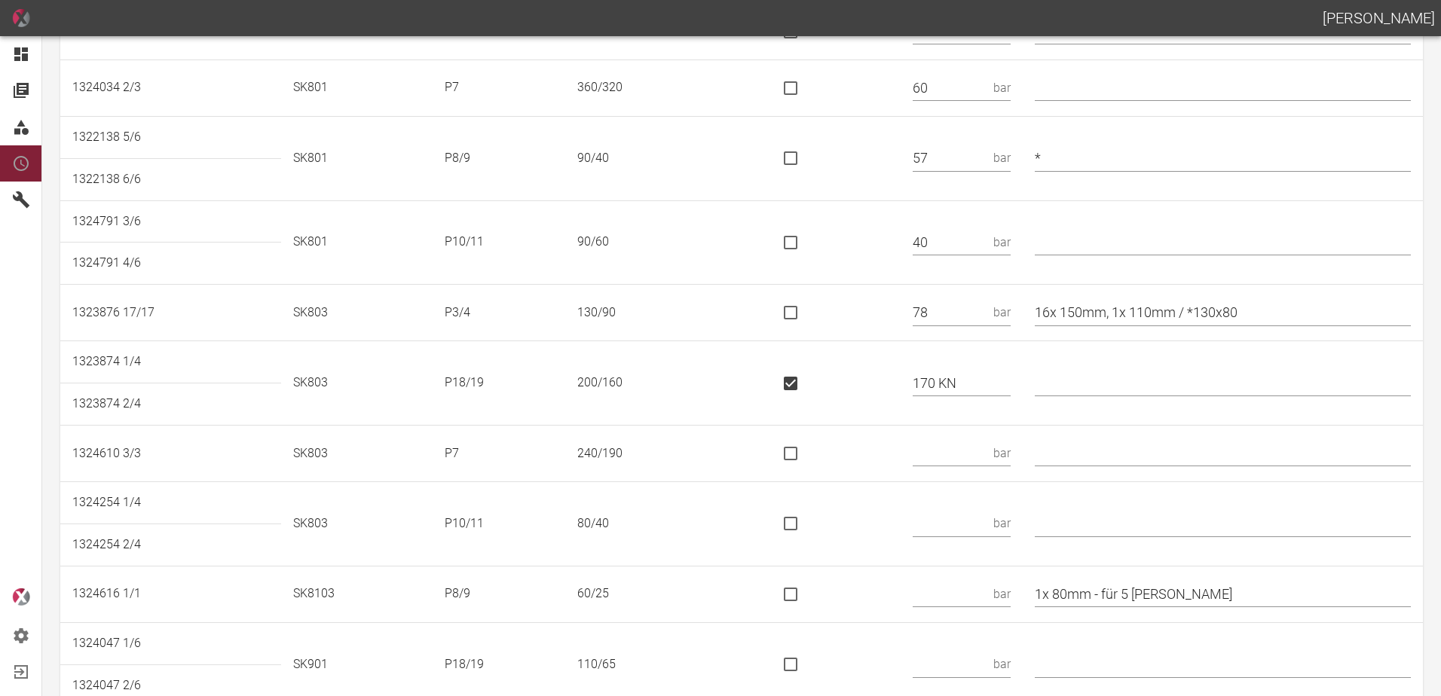
scroll to position [754, 0]
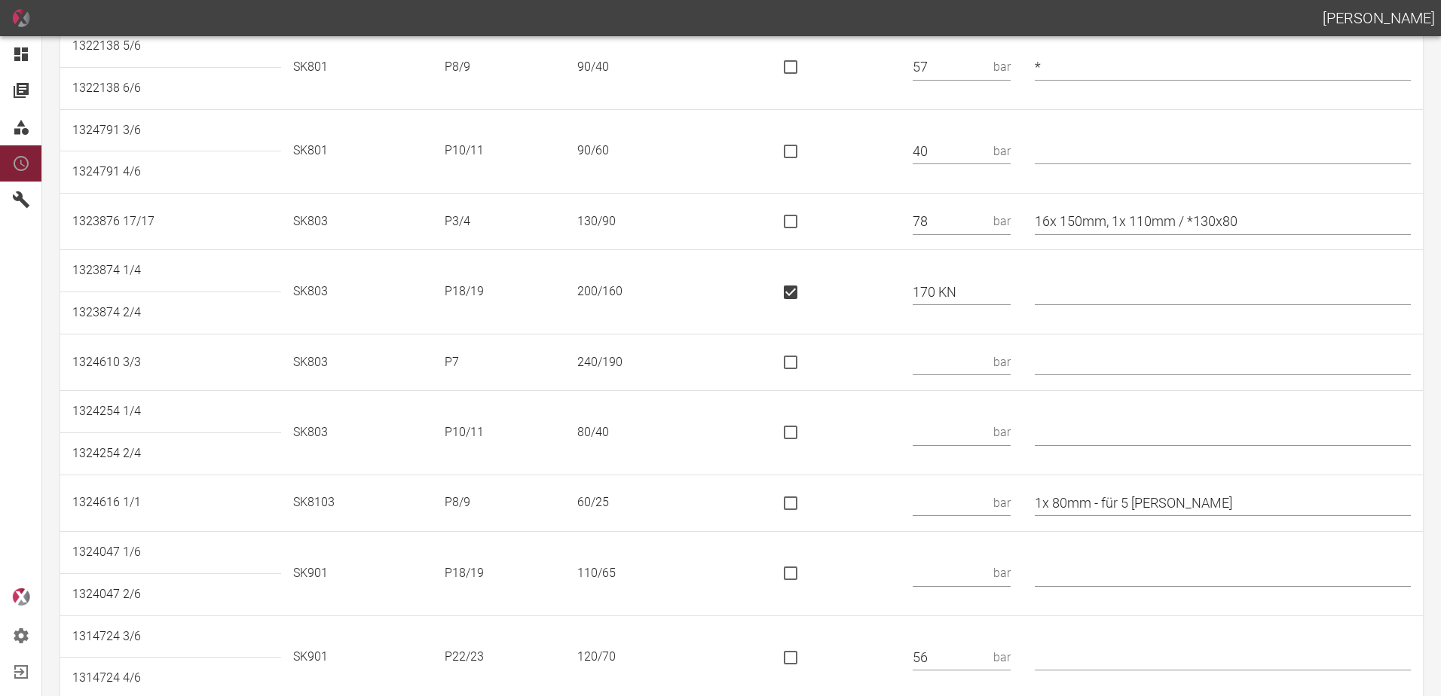
click at [974, 367] on input "text" at bounding box center [950, 363] width 75 height 26
type input "48"
click at [958, 436] on input "text" at bounding box center [950, 433] width 75 height 26
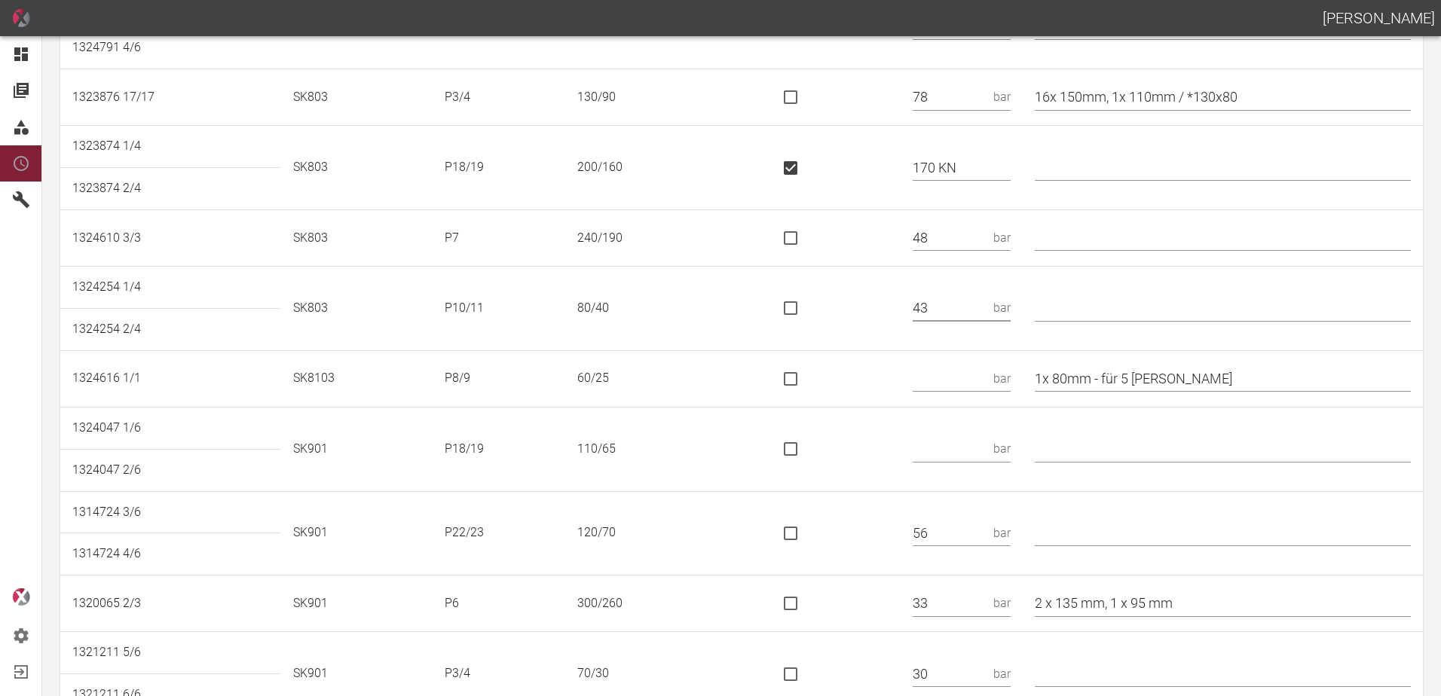
scroll to position [904, 0]
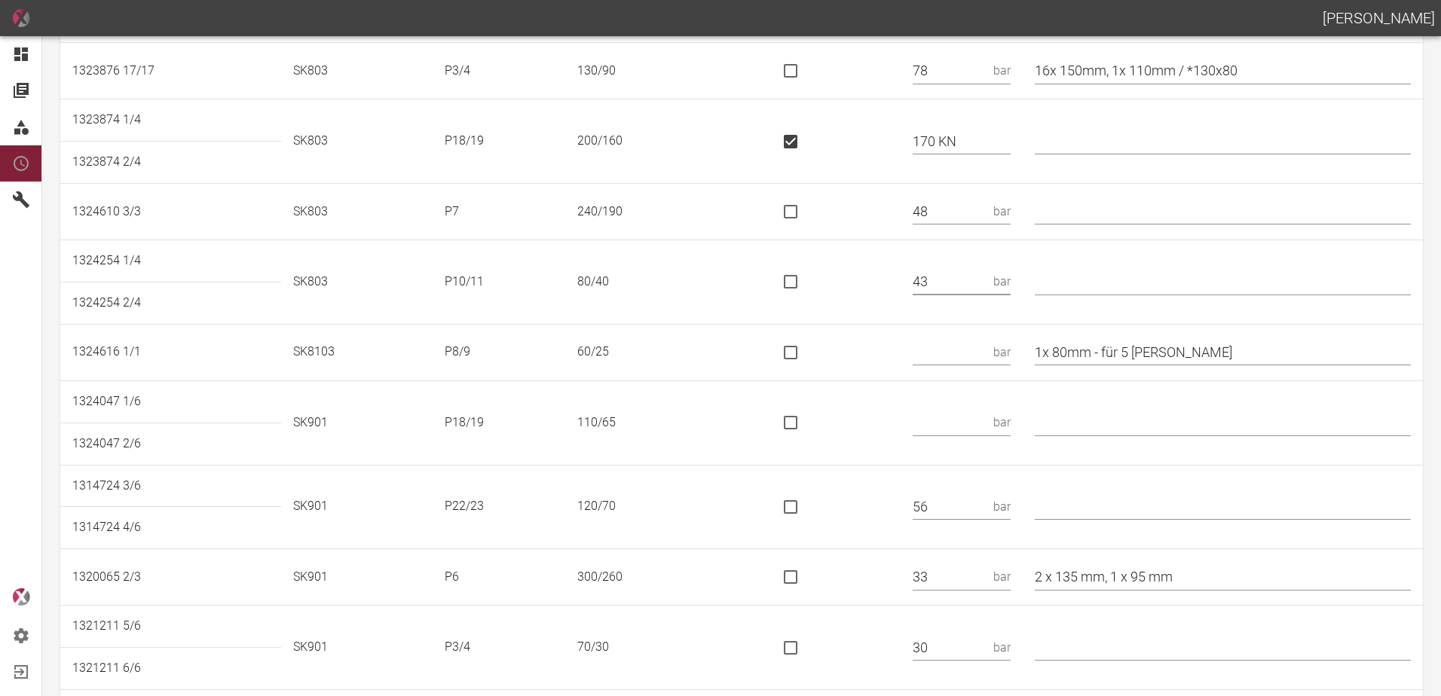
type input "43"
click at [963, 344] on input "text" at bounding box center [950, 352] width 75 height 26
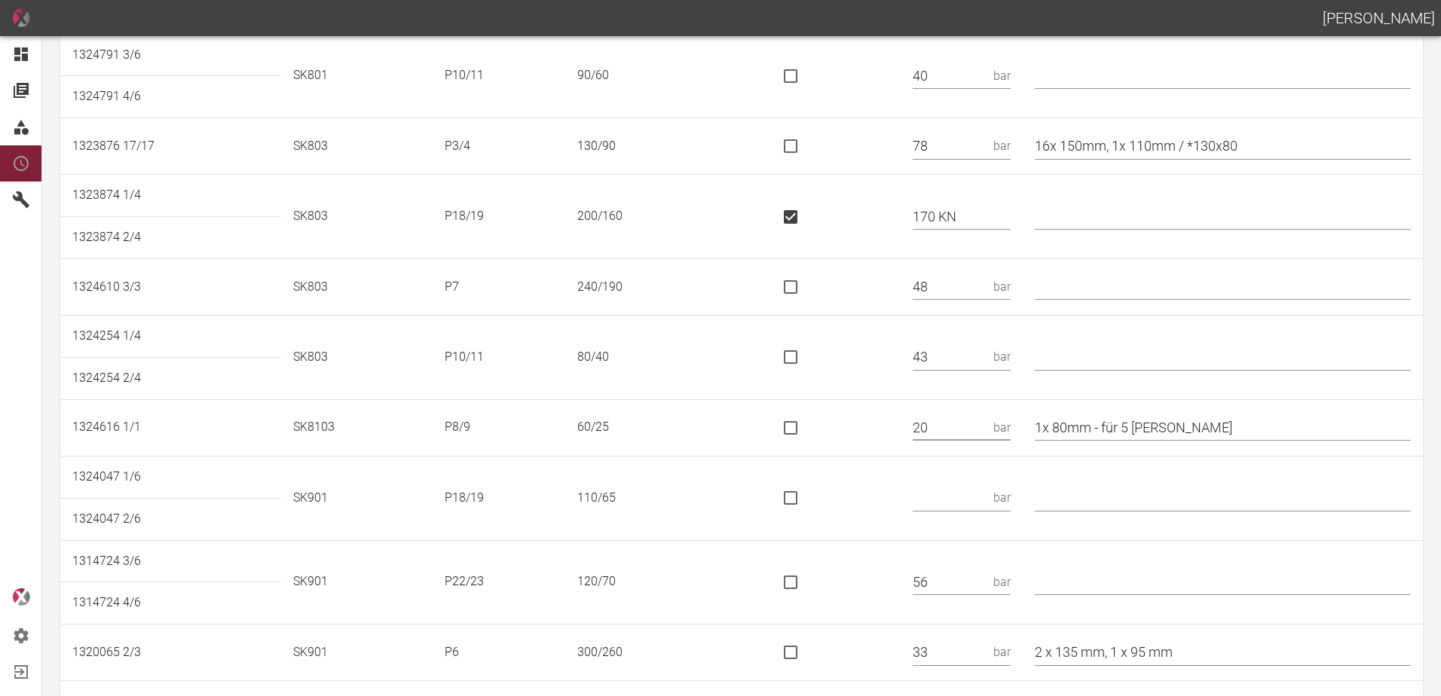
type input "20"
drag, startPoint x: 1172, startPoint y: 427, endPoint x: 1121, endPoint y: 442, distance: 52.7
click at [1121, 442] on td "1x 80mm - für 5 [PERSON_NAME]" at bounding box center [1223, 427] width 400 height 57
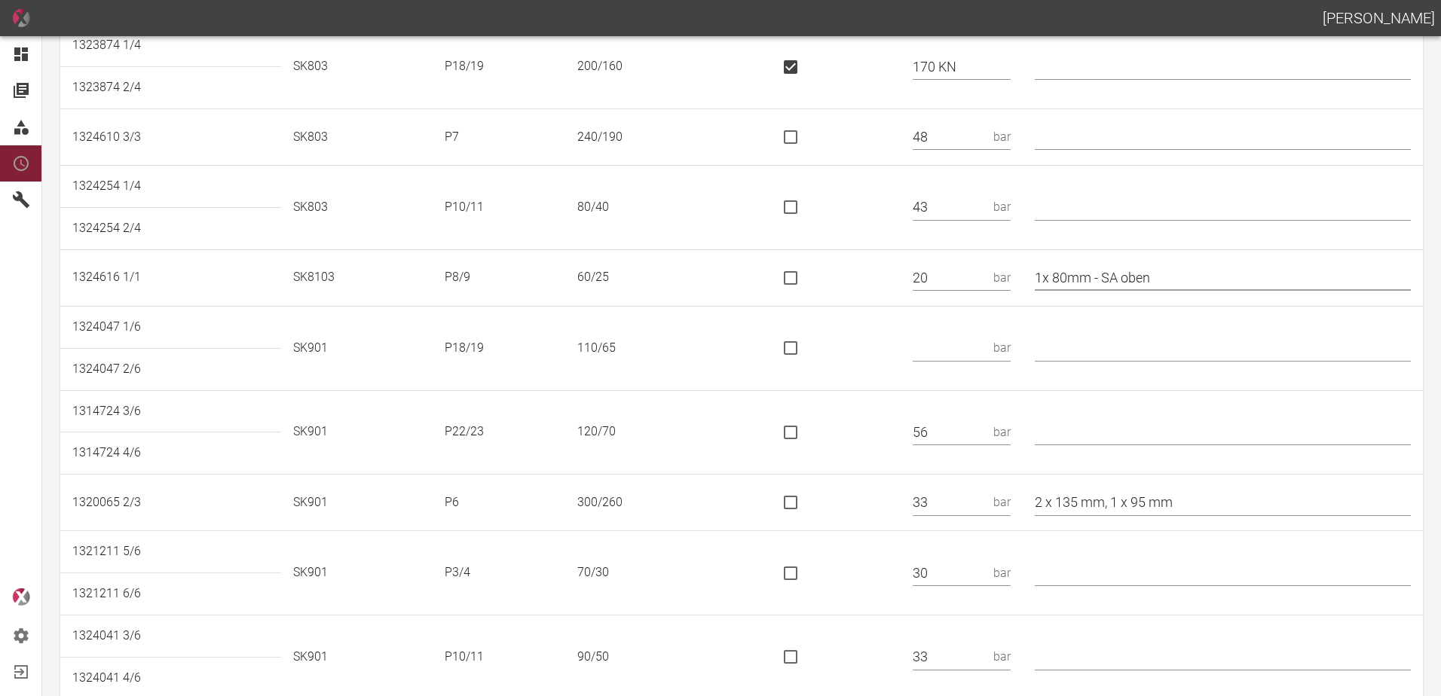
scroll to position [980, 0]
type input "1x 80mm - SA oben"
click at [959, 346] on input "text" at bounding box center [950, 348] width 75 height 26
type input "62 KN"
click at [797, 351] on input "is socket special" at bounding box center [791, 348] width 32 height 32
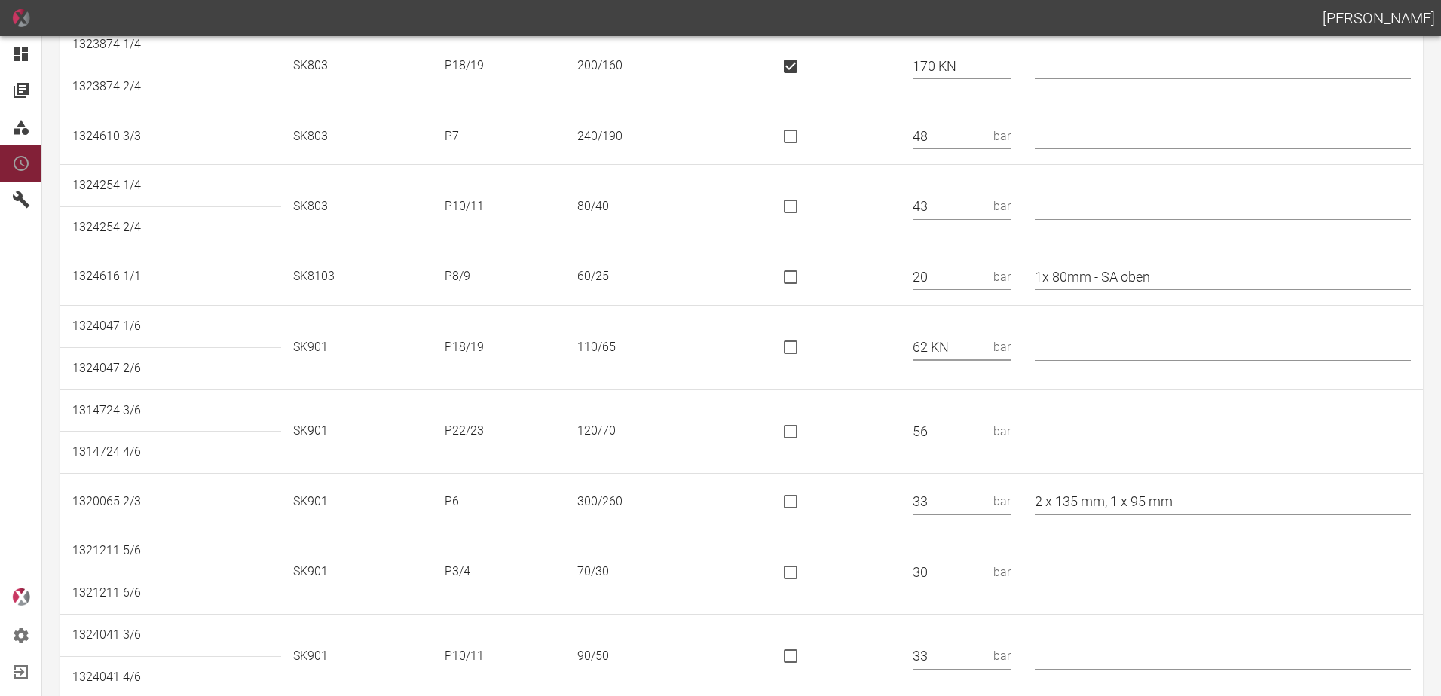
checkbox input "true"
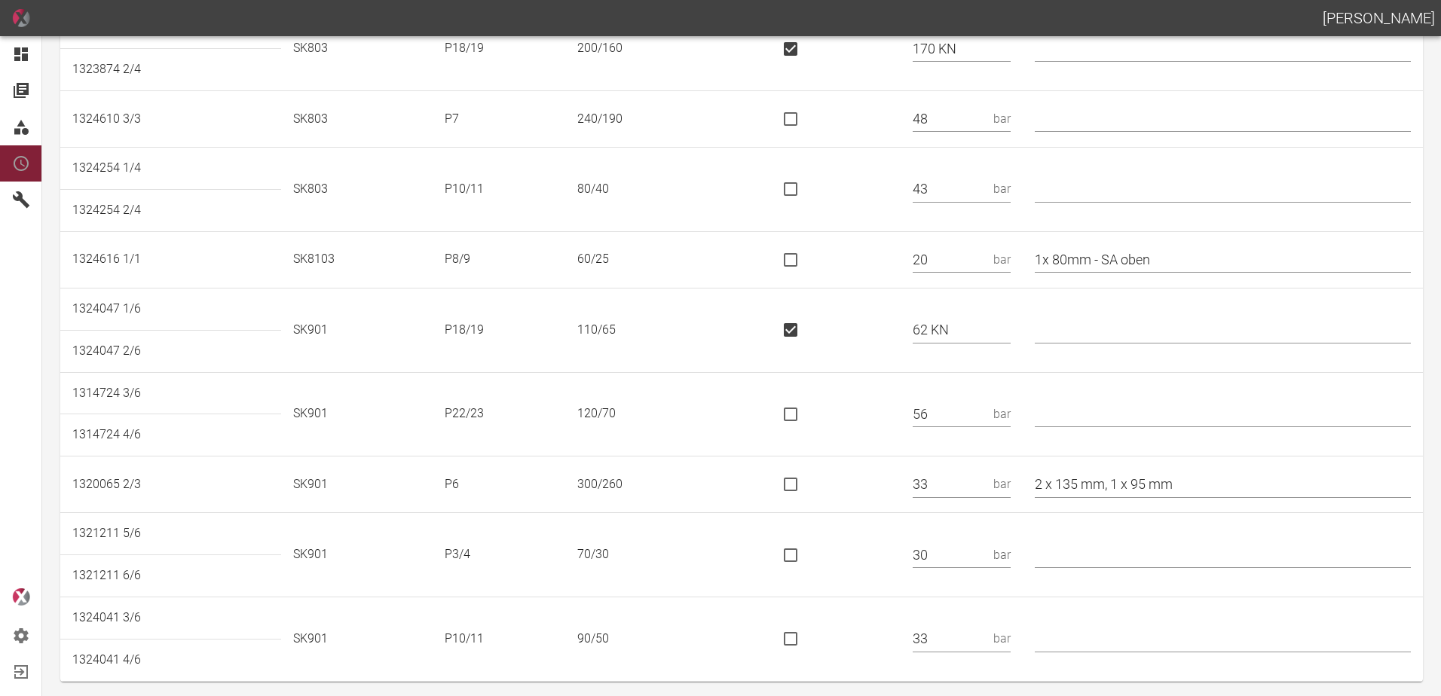
scroll to position [1001, 0]
drag, startPoint x: 962, startPoint y: 412, endPoint x: 894, endPoint y: 420, distance: 68.2
click at [894, 411] on tr "1314724 3/6 SK901 P22/23 120/70 56 bar" at bounding box center [741, 389] width 1362 height 42
type input "75 KN"
click at [806, 415] on input "is socket special" at bounding box center [791, 411] width 32 height 32
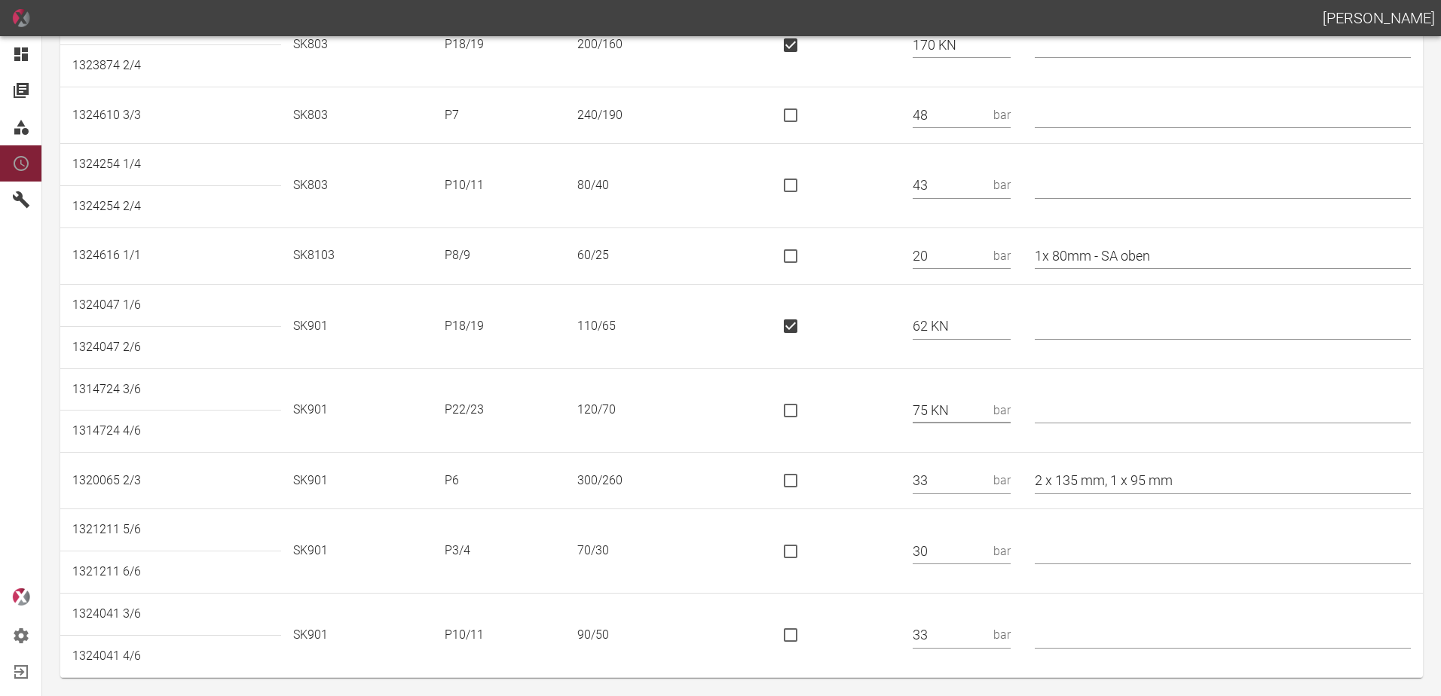
checkbox input "true"
click at [1055, 477] on input "2 x 135 mm, 1 x 95 mm" at bounding box center [1223, 481] width 376 height 26
type input "* 2 x 135 mm, 1 x 95 mm"
click at [1070, 554] on input "text" at bounding box center [1223, 551] width 376 height 26
type input "*"
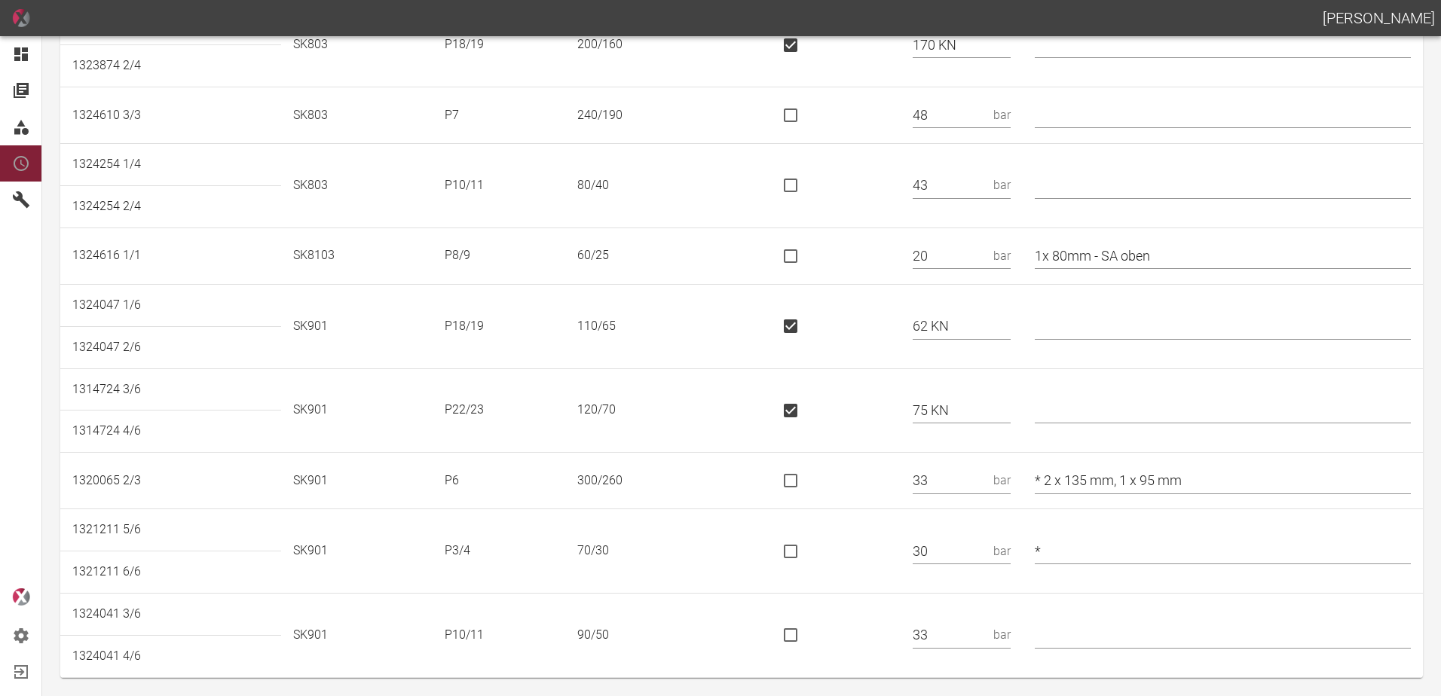
click at [874, 589] on td at bounding box center [832, 551] width 138 height 84
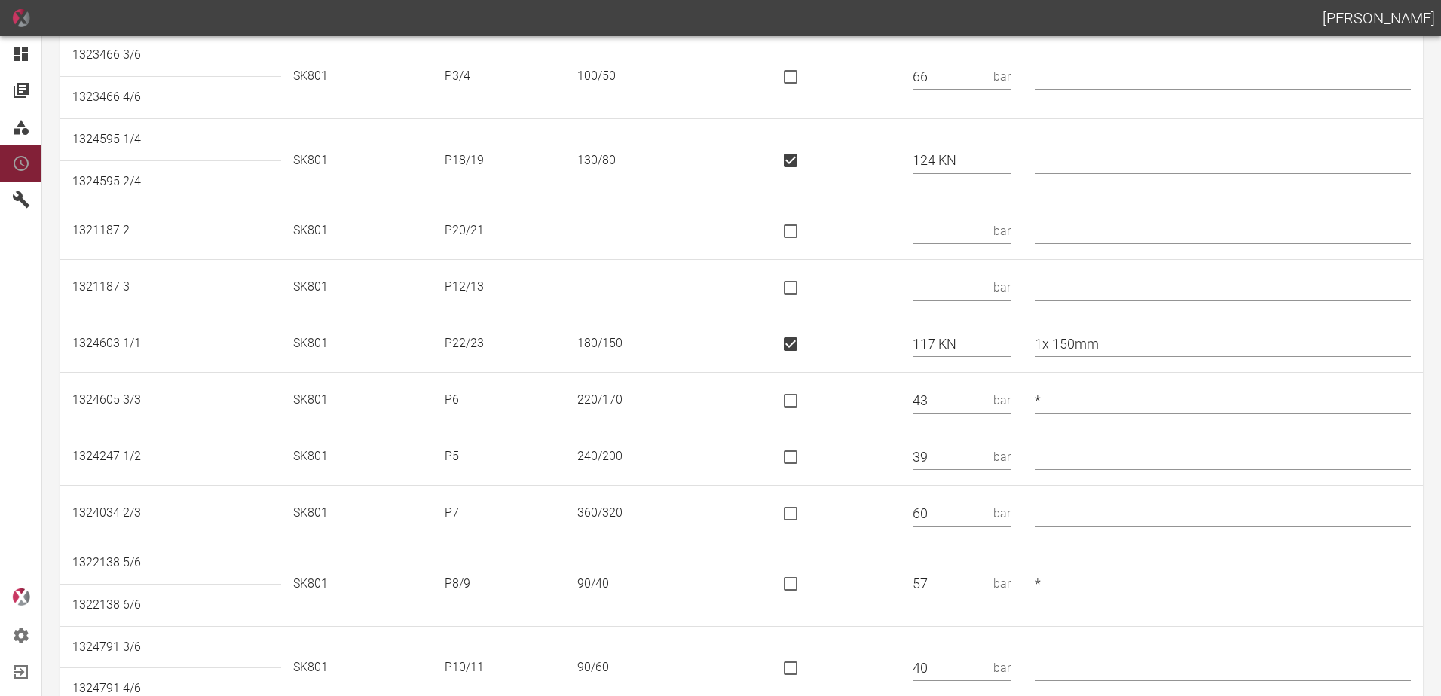
scroll to position [0, 0]
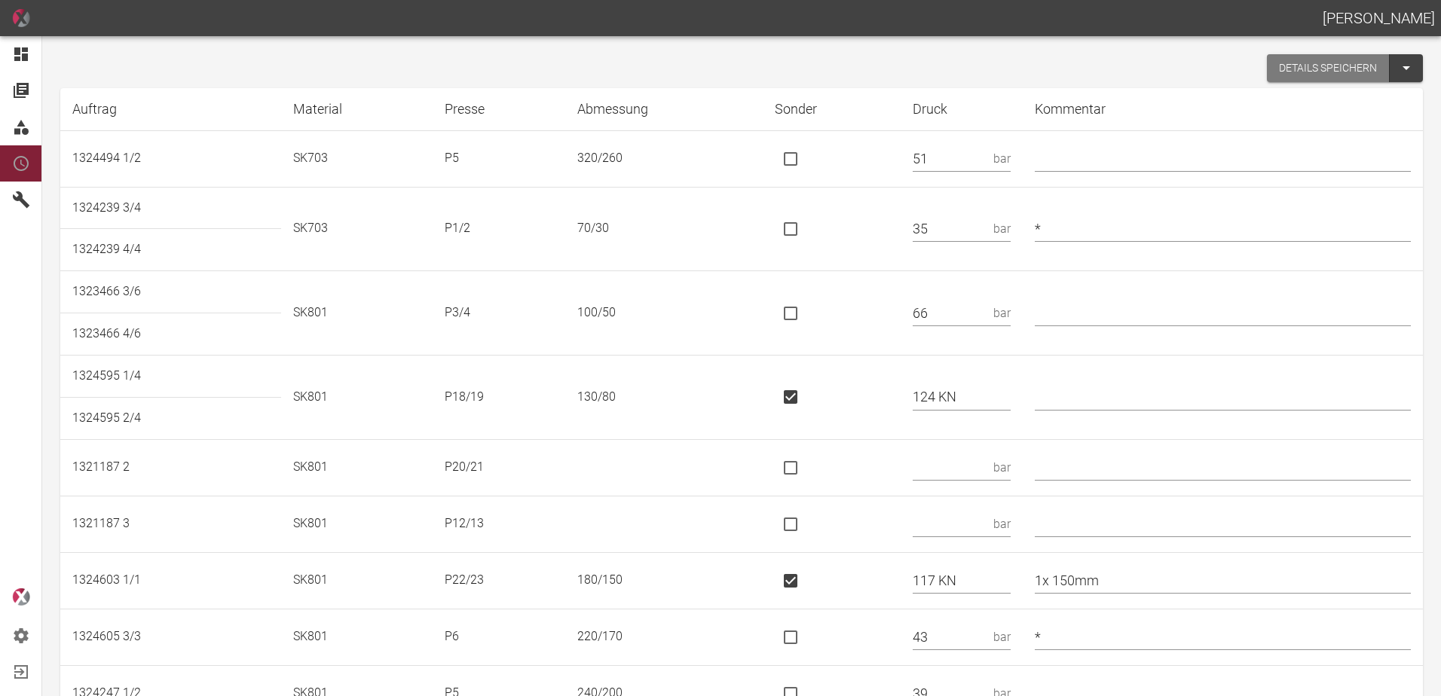
click at [1304, 70] on button "Details speichern" at bounding box center [1328, 68] width 123 height 28
